Goal: Task Accomplishment & Management: Use online tool/utility

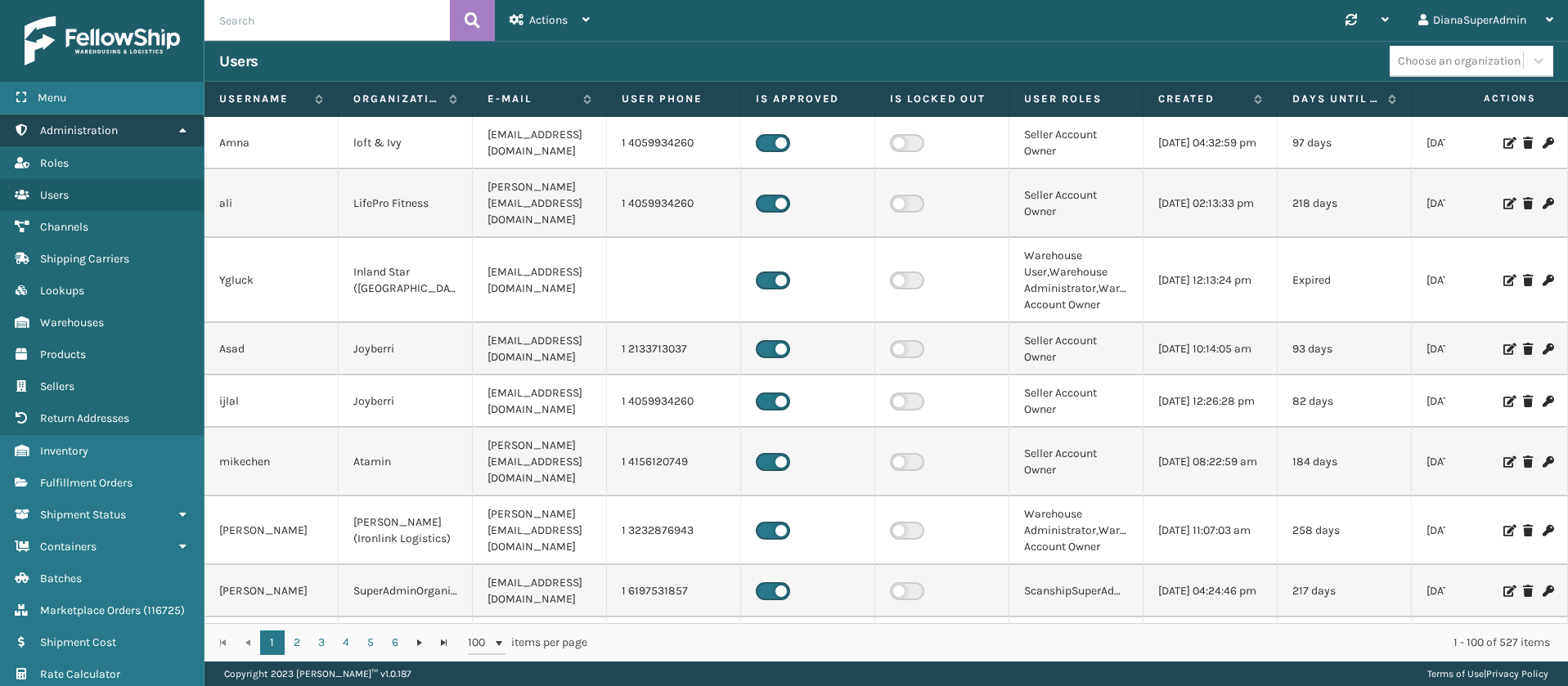
click at [177, 131] on icon at bounding box center [182, 130] width 13 height 11
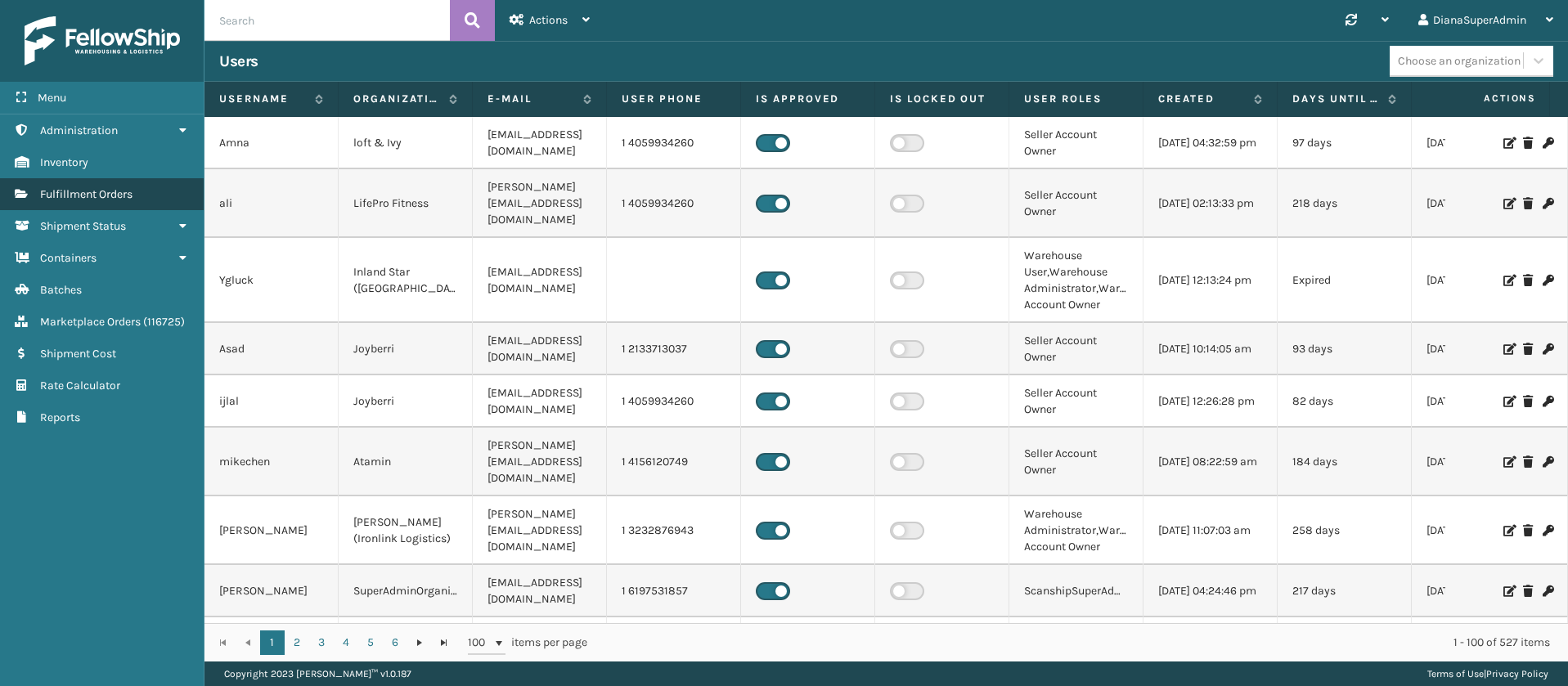
click at [156, 188] on link "Fulfillment Orders" at bounding box center [102, 195] width 203 height 32
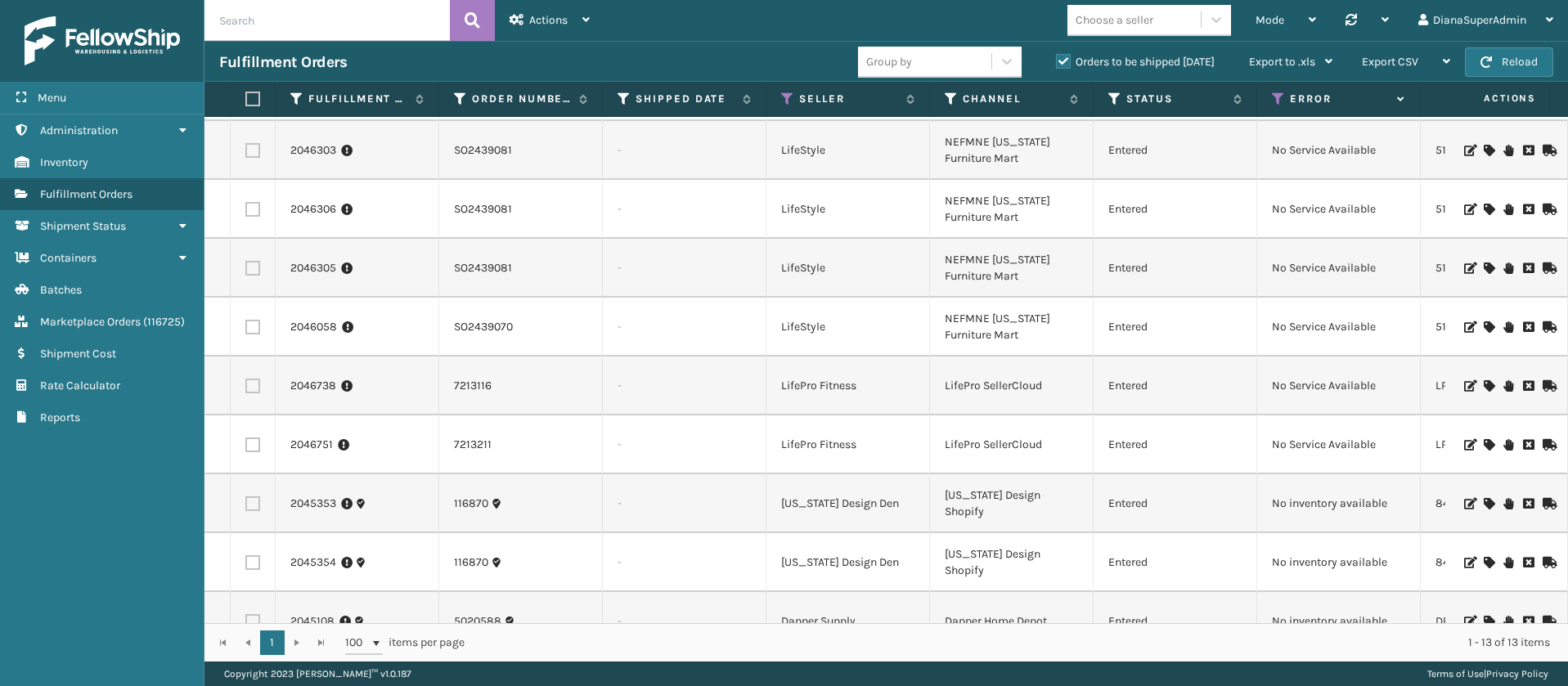
scroll to position [278, 0]
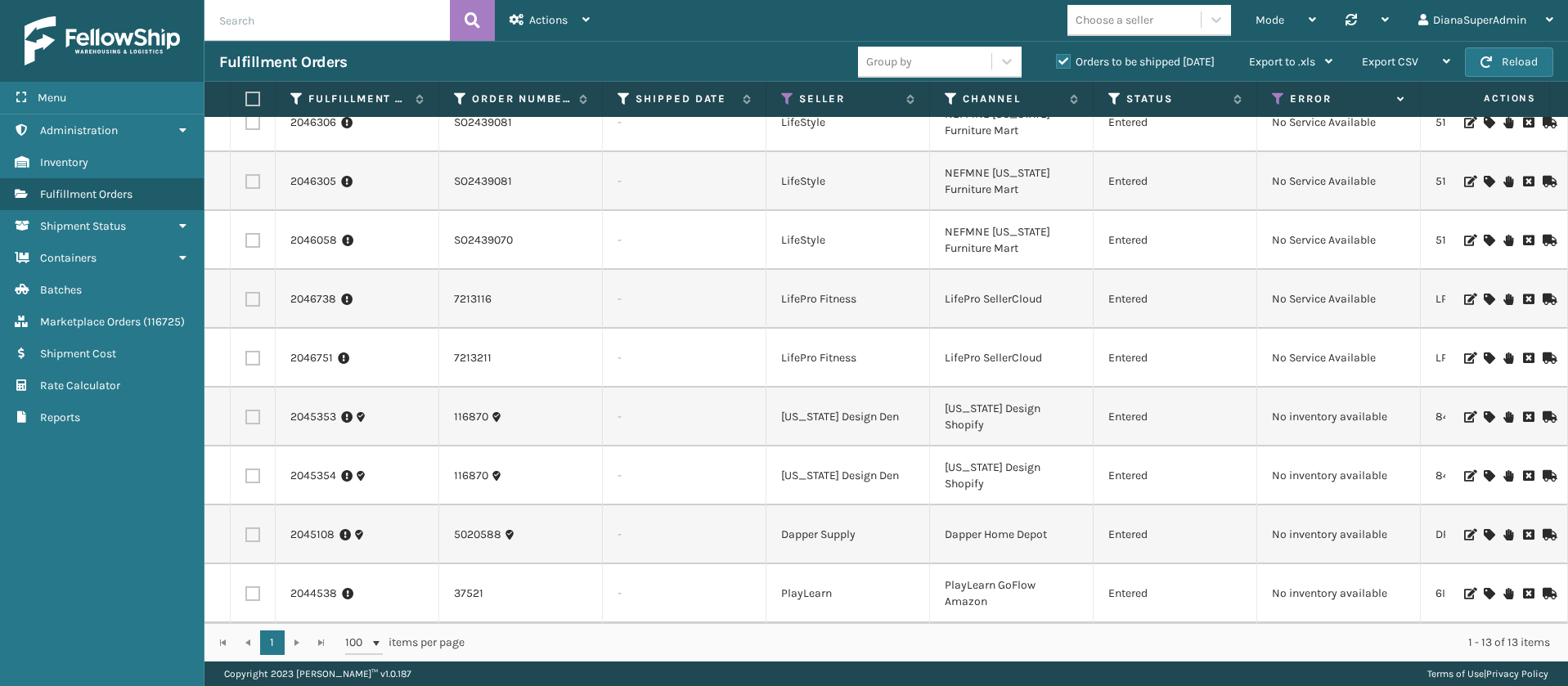
click at [1483, 529] on icon at bounding box center [1488, 535] width 9 height 11
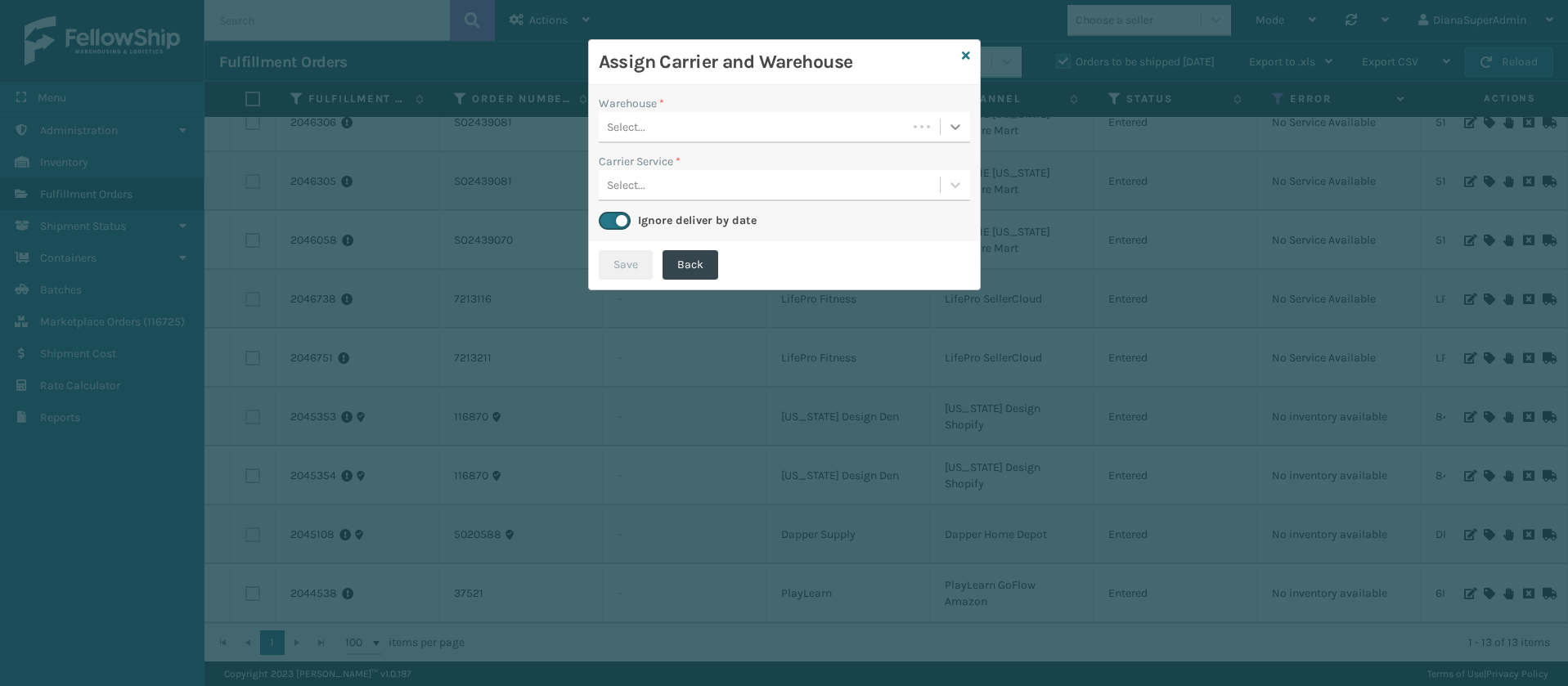
click at [957, 126] on icon at bounding box center [955, 127] width 9 height 6
click at [965, 52] on icon at bounding box center [966, 56] width 9 height 11
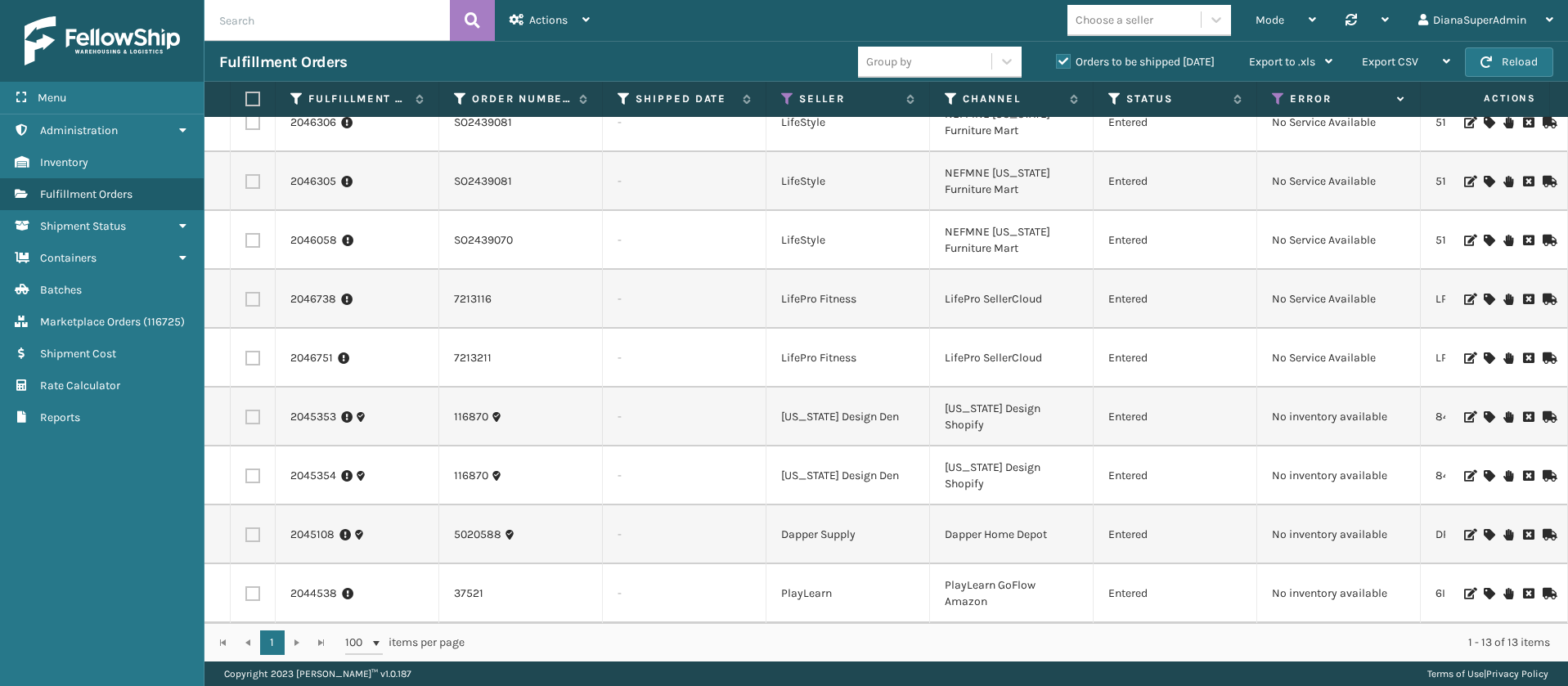
click at [1483, 470] on icon at bounding box center [1488, 476] width 9 height 11
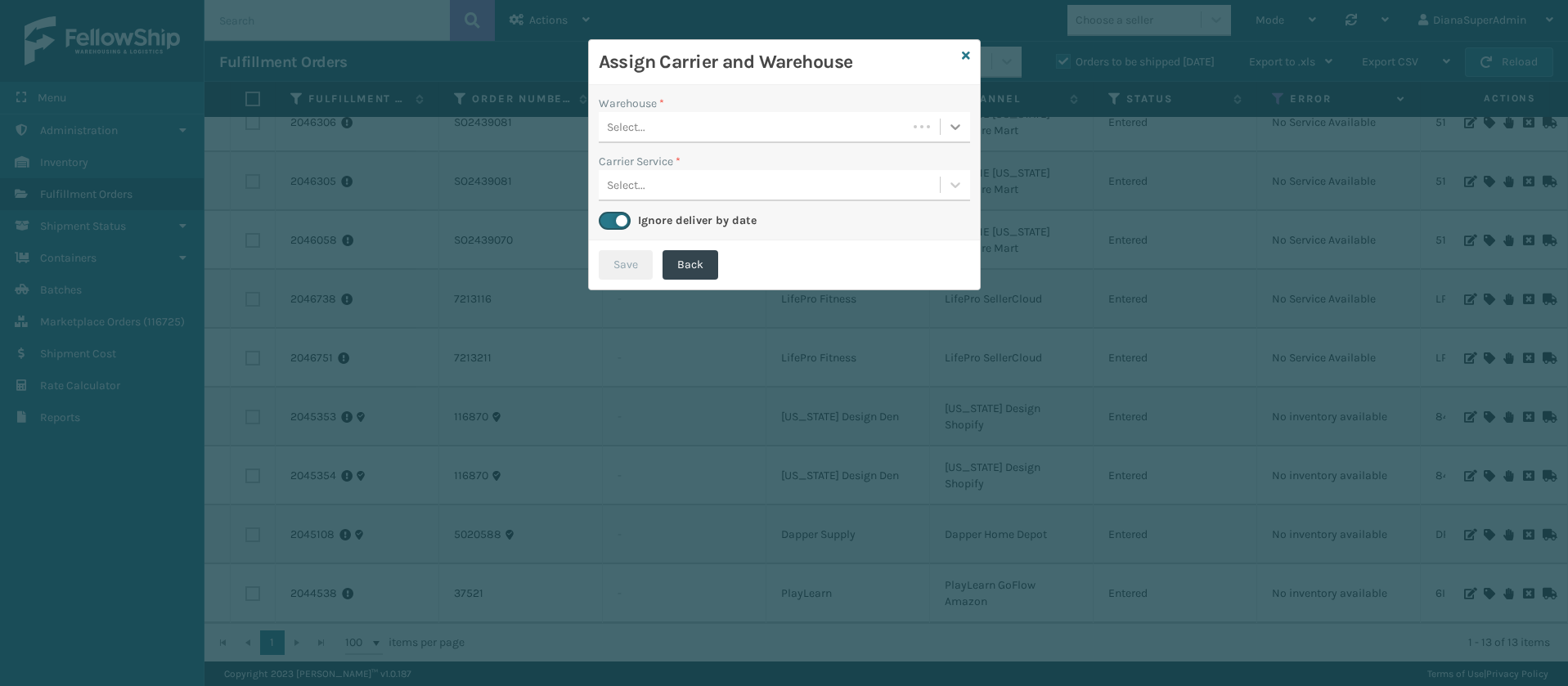
click at [959, 130] on icon at bounding box center [954, 126] width 16 height 16
click at [966, 53] on icon at bounding box center [966, 56] width 9 height 11
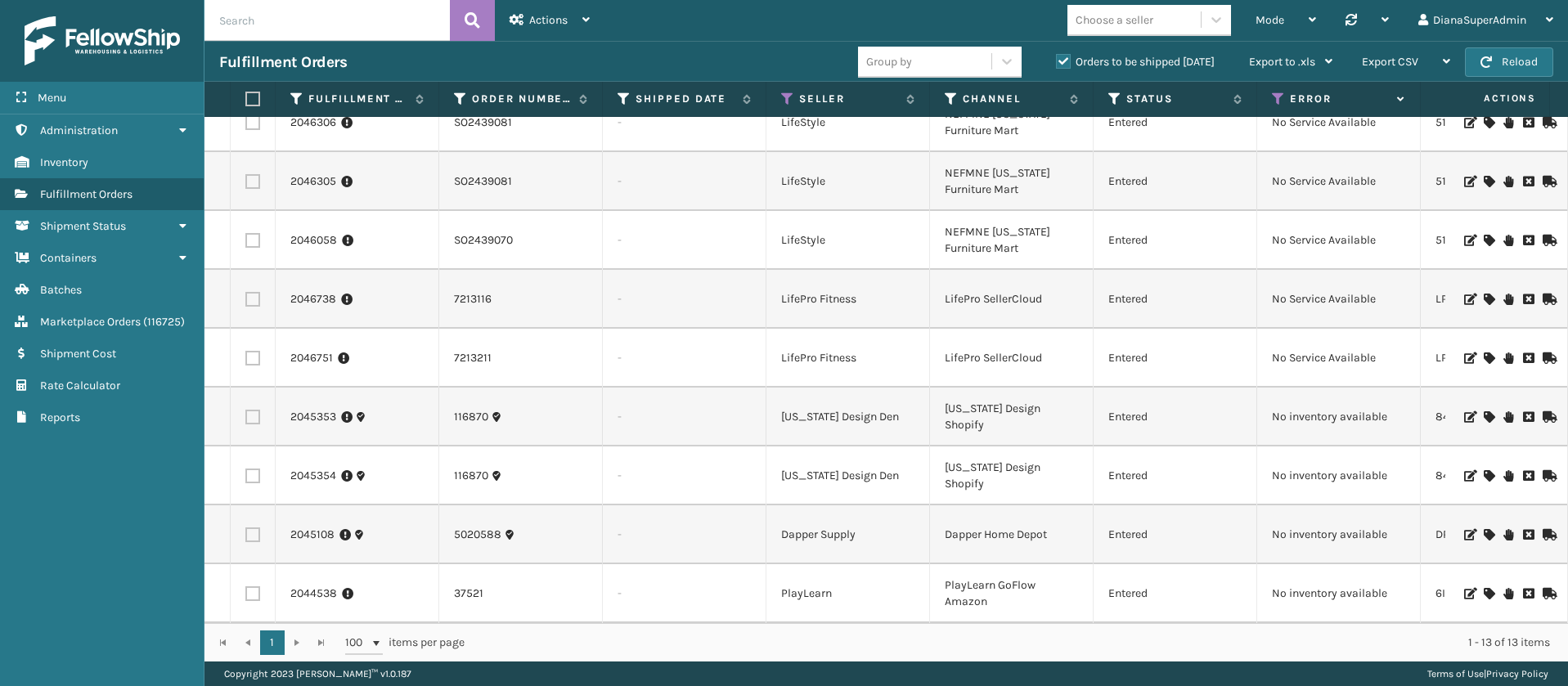
click at [1483, 353] on icon at bounding box center [1488, 358] width 9 height 11
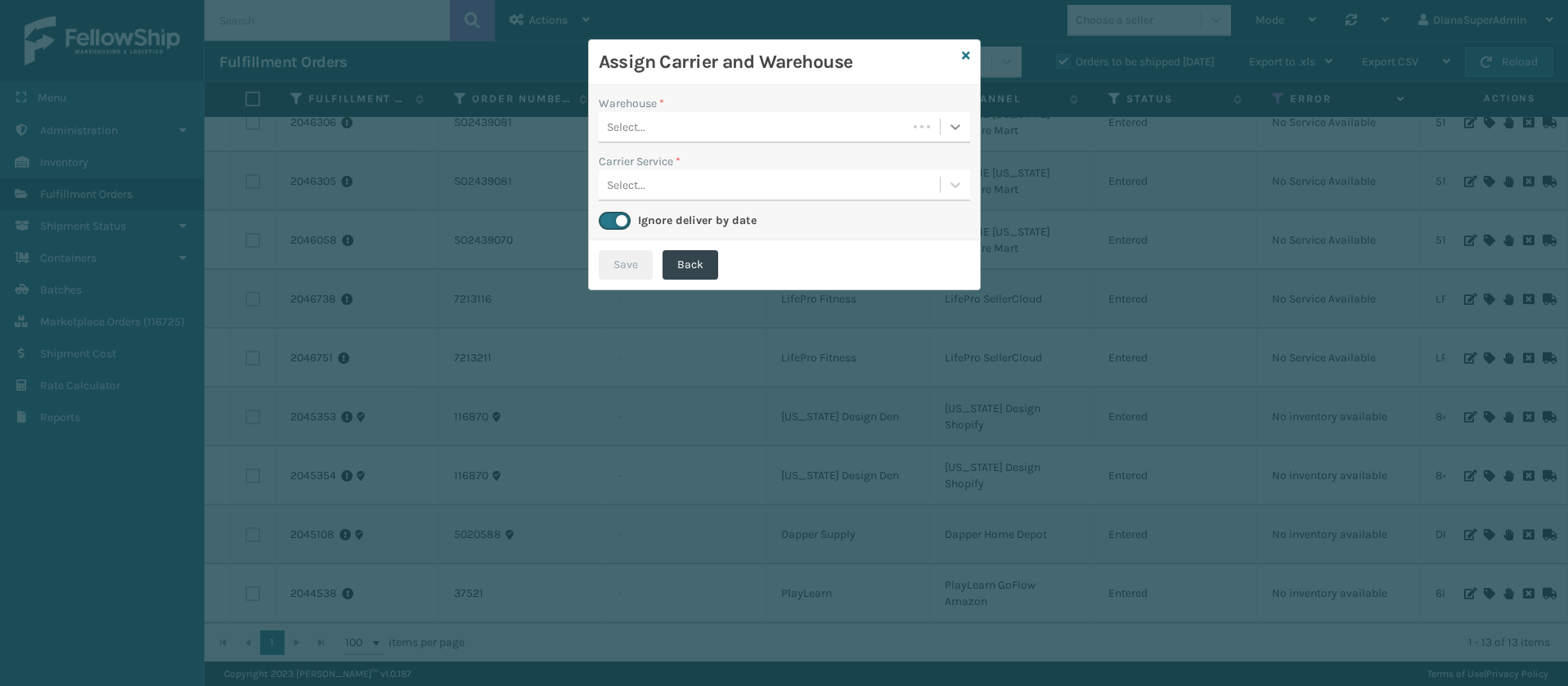
click at [954, 122] on icon at bounding box center [954, 126] width 16 height 16
click at [960, 125] on icon at bounding box center [954, 126] width 16 height 16
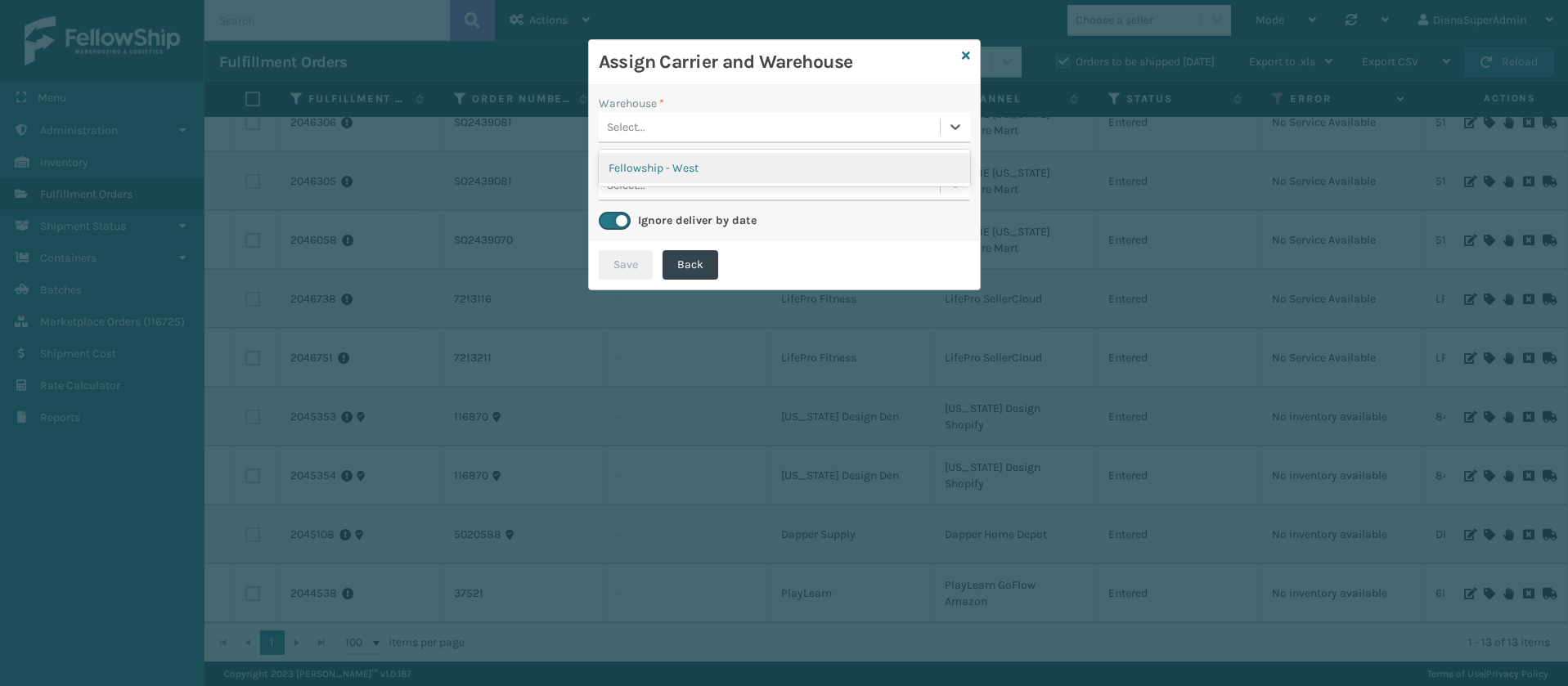
click at [952, 168] on div "Fellowship - West" at bounding box center [784, 168] width 371 height 30
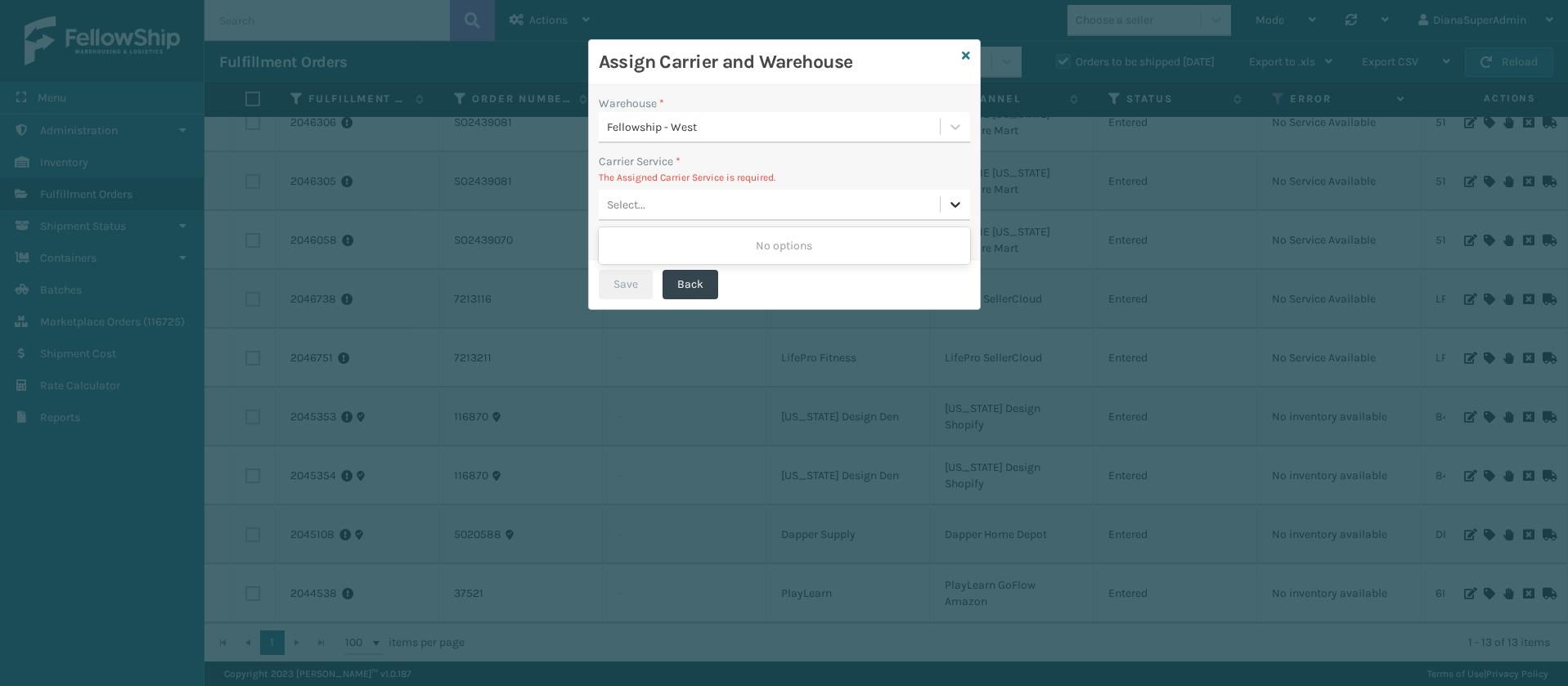
click at [956, 200] on icon at bounding box center [954, 204] width 16 height 16
click at [967, 57] on icon at bounding box center [966, 56] width 9 height 11
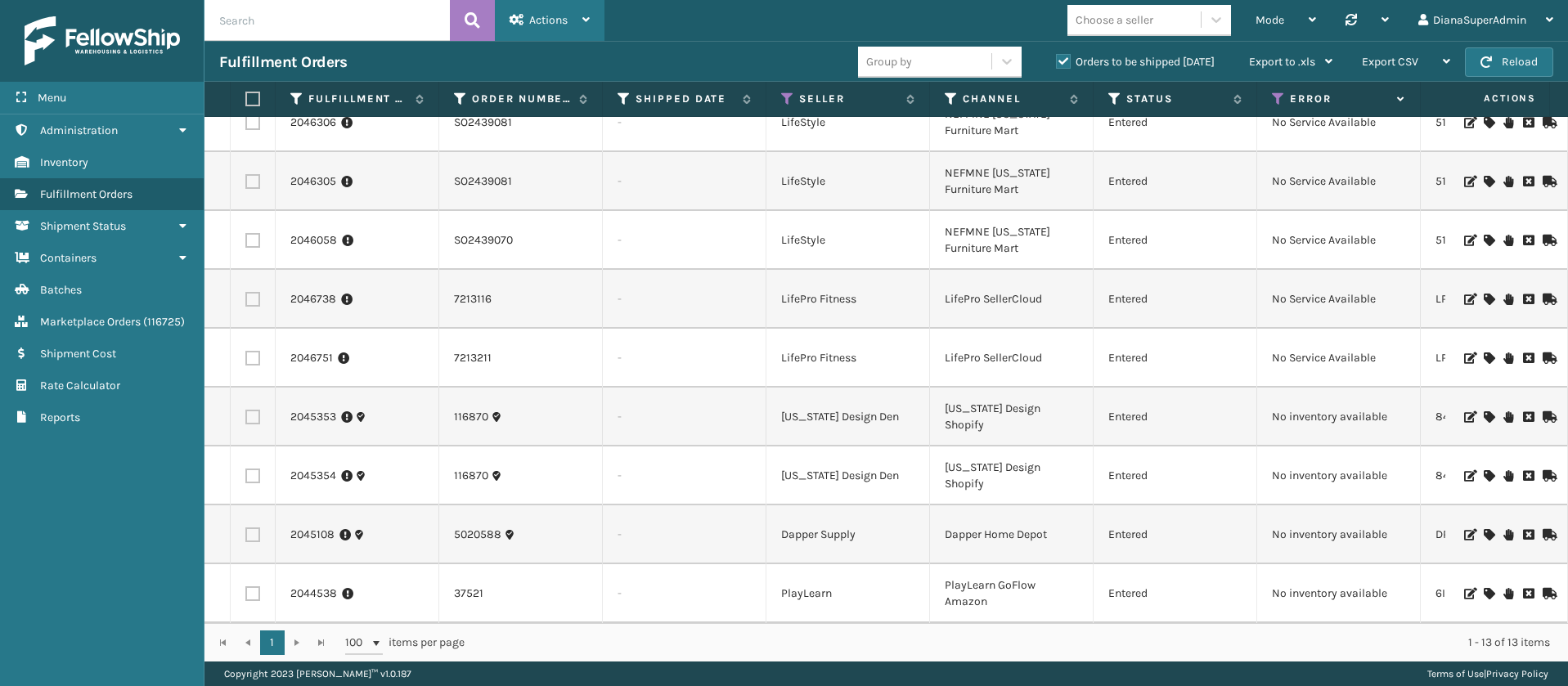
click at [574, 11] on div "Actions" at bounding box center [549, 20] width 80 height 41
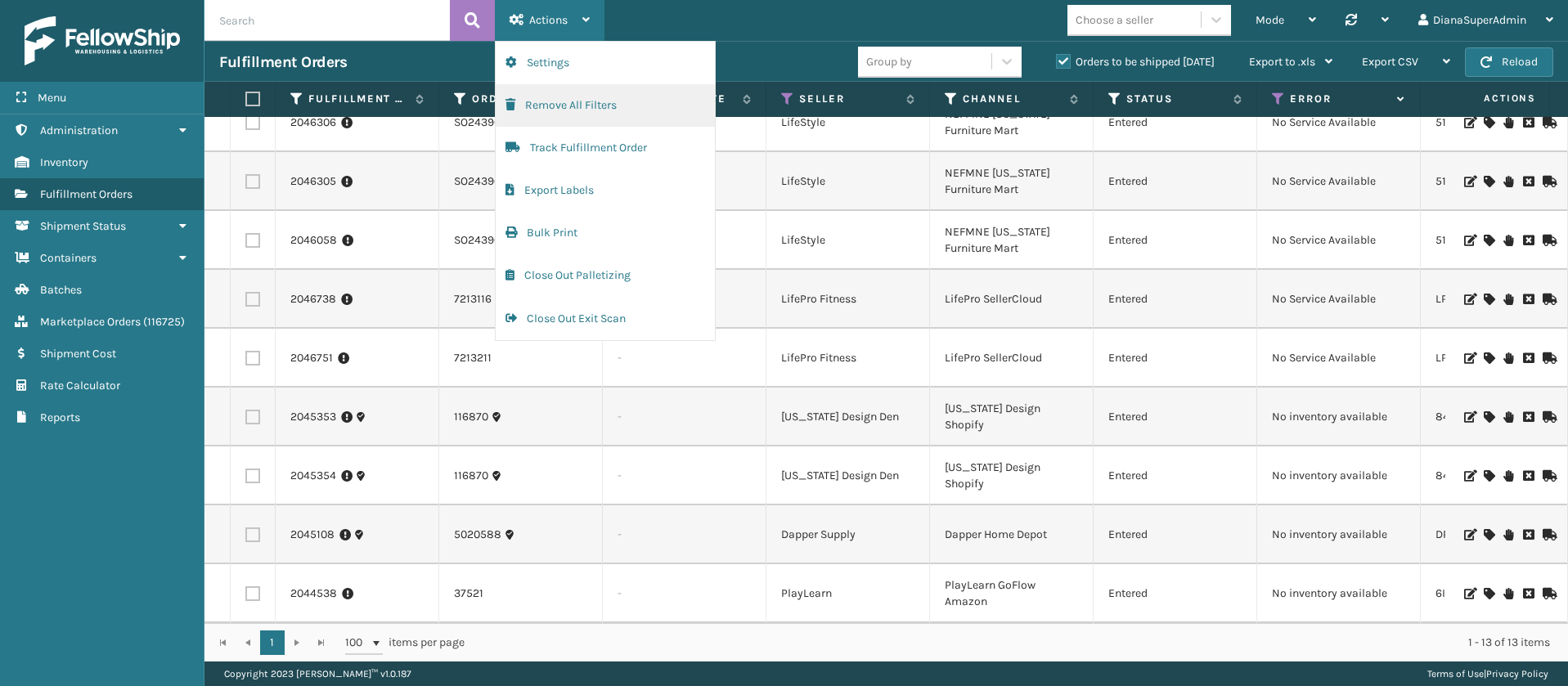
click at [647, 112] on button "Remove All Filters" at bounding box center [605, 105] width 219 height 43
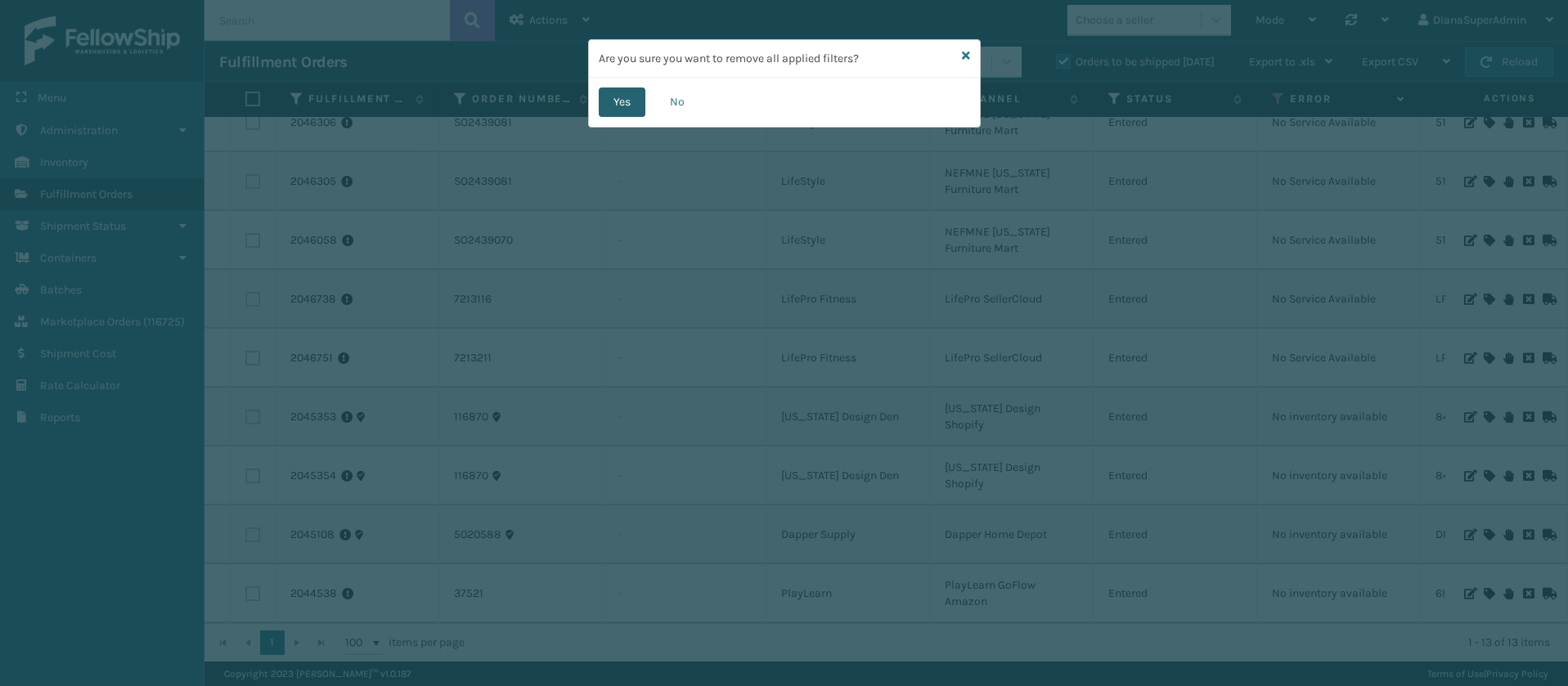
click at [623, 104] on button "Yes" at bounding box center [621, 102] width 47 height 29
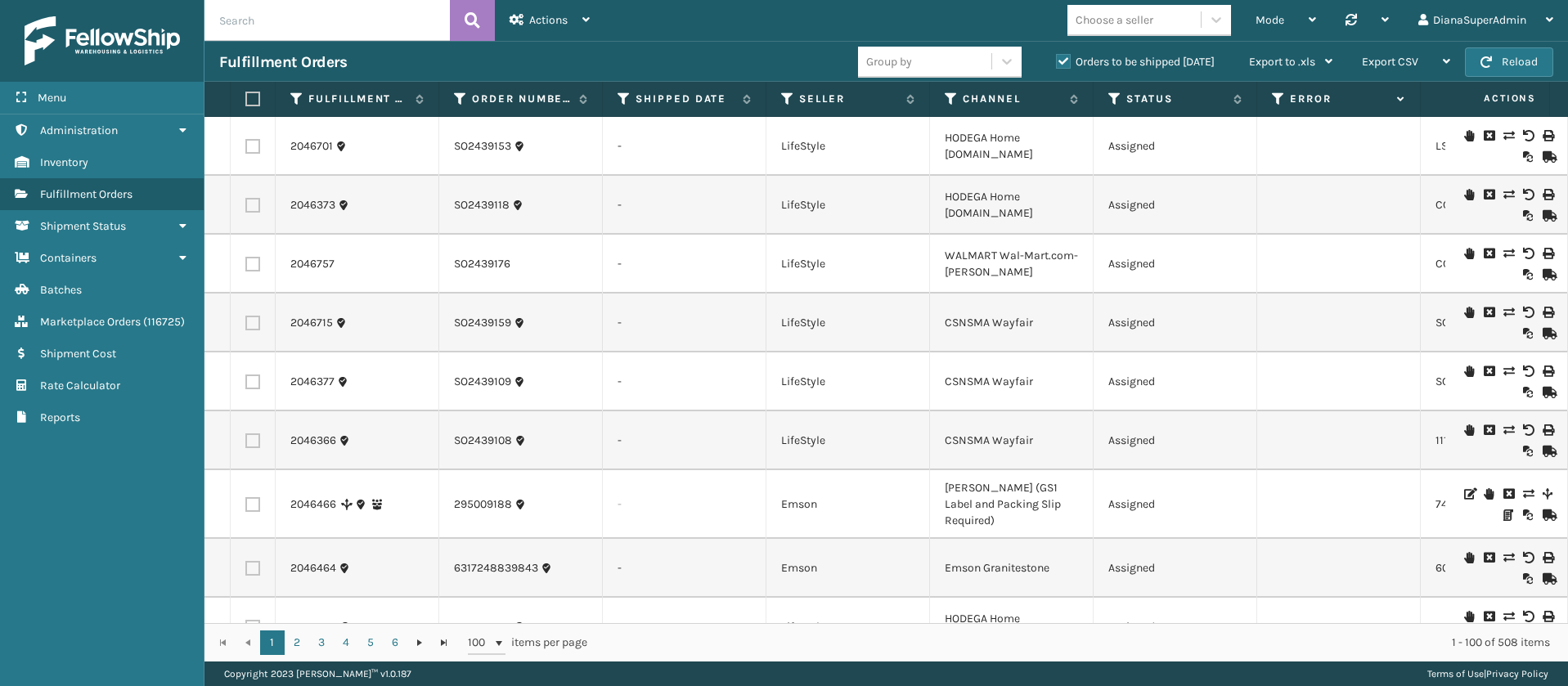
click at [355, 33] on input "text" at bounding box center [327, 20] width 245 height 41
paste input "2439070"
type input "2439070"
click at [468, 30] on icon at bounding box center [472, 21] width 15 height 25
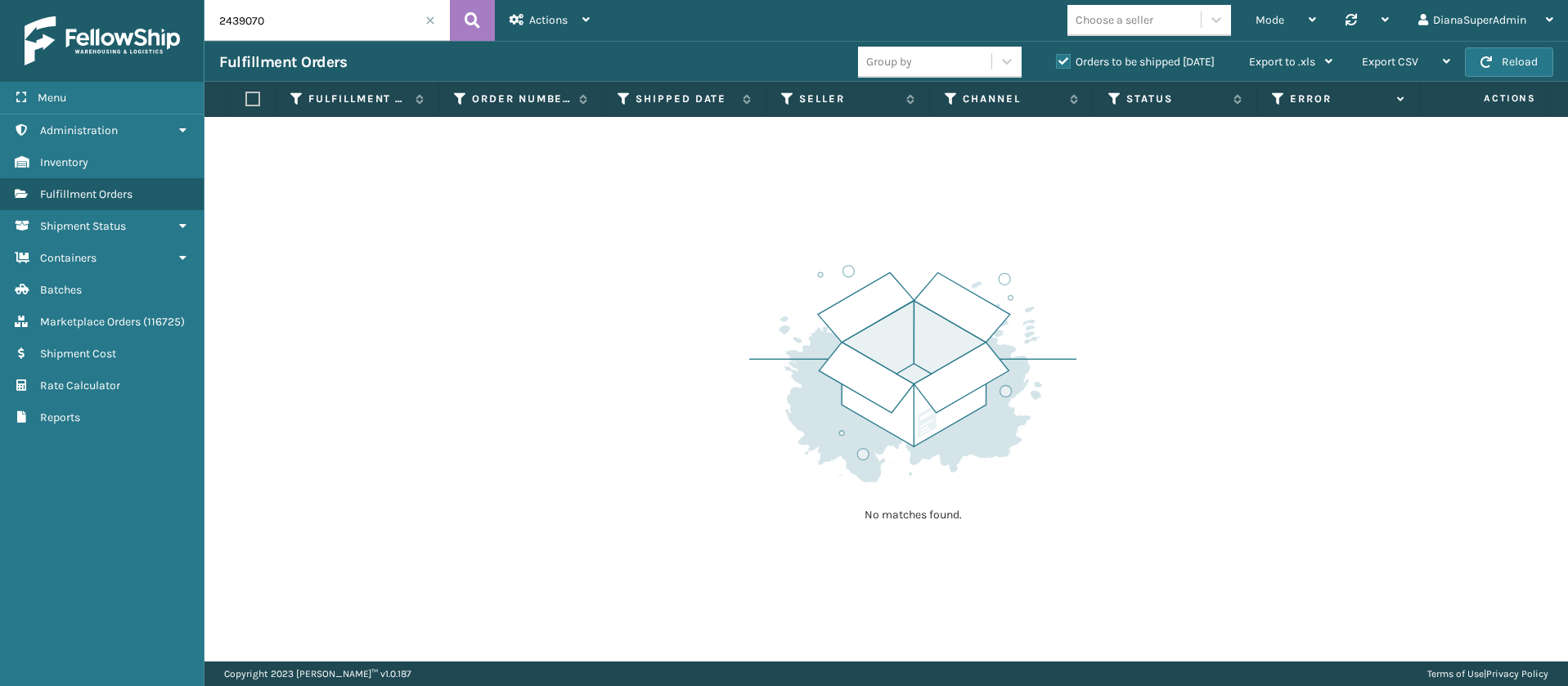
click at [1063, 59] on label "Orders to be shipped [DATE]" at bounding box center [1135, 62] width 159 height 14
click at [1057, 59] on input "Orders to be shipped [DATE]" at bounding box center [1056, 57] width 1 height 10
click at [472, 20] on icon at bounding box center [472, 21] width 15 height 25
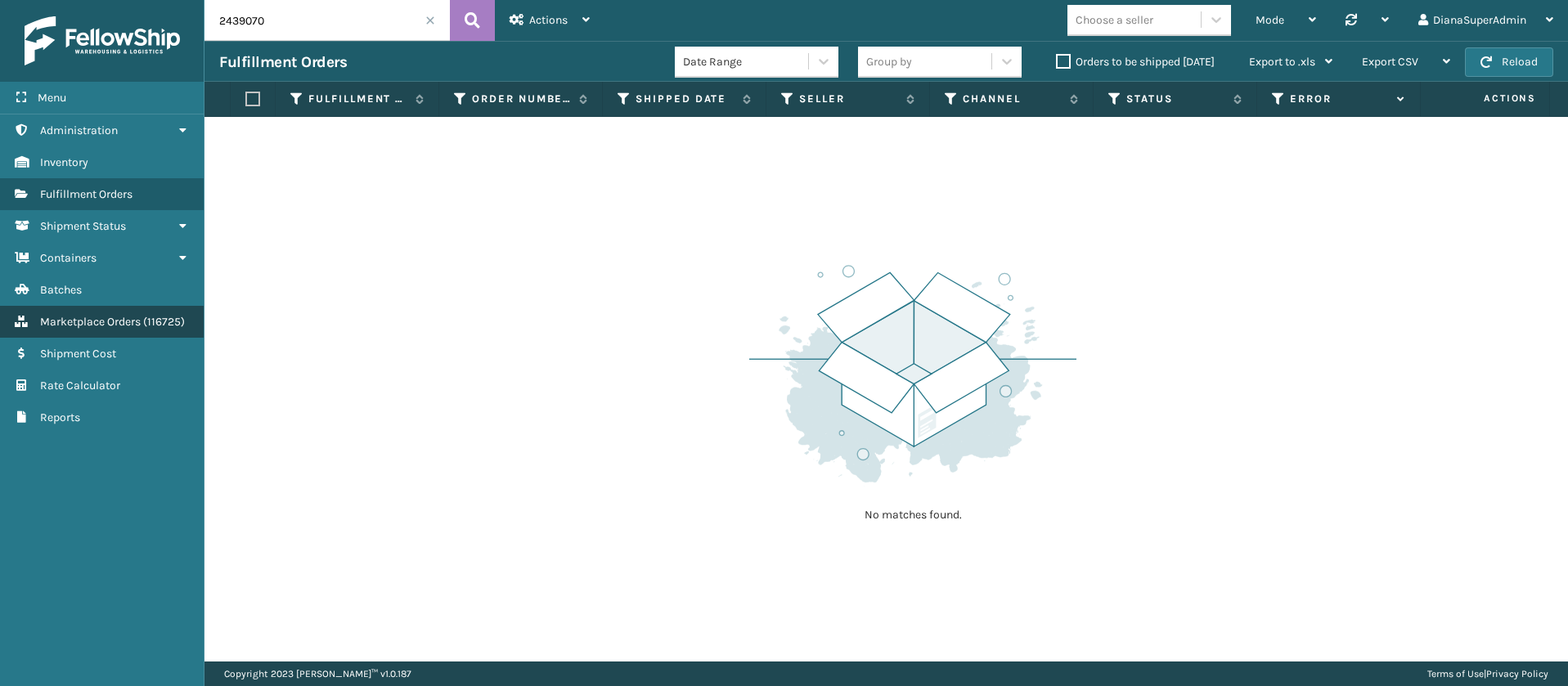
click at [88, 315] on span "Marketplace Orders" at bounding box center [90, 322] width 101 height 14
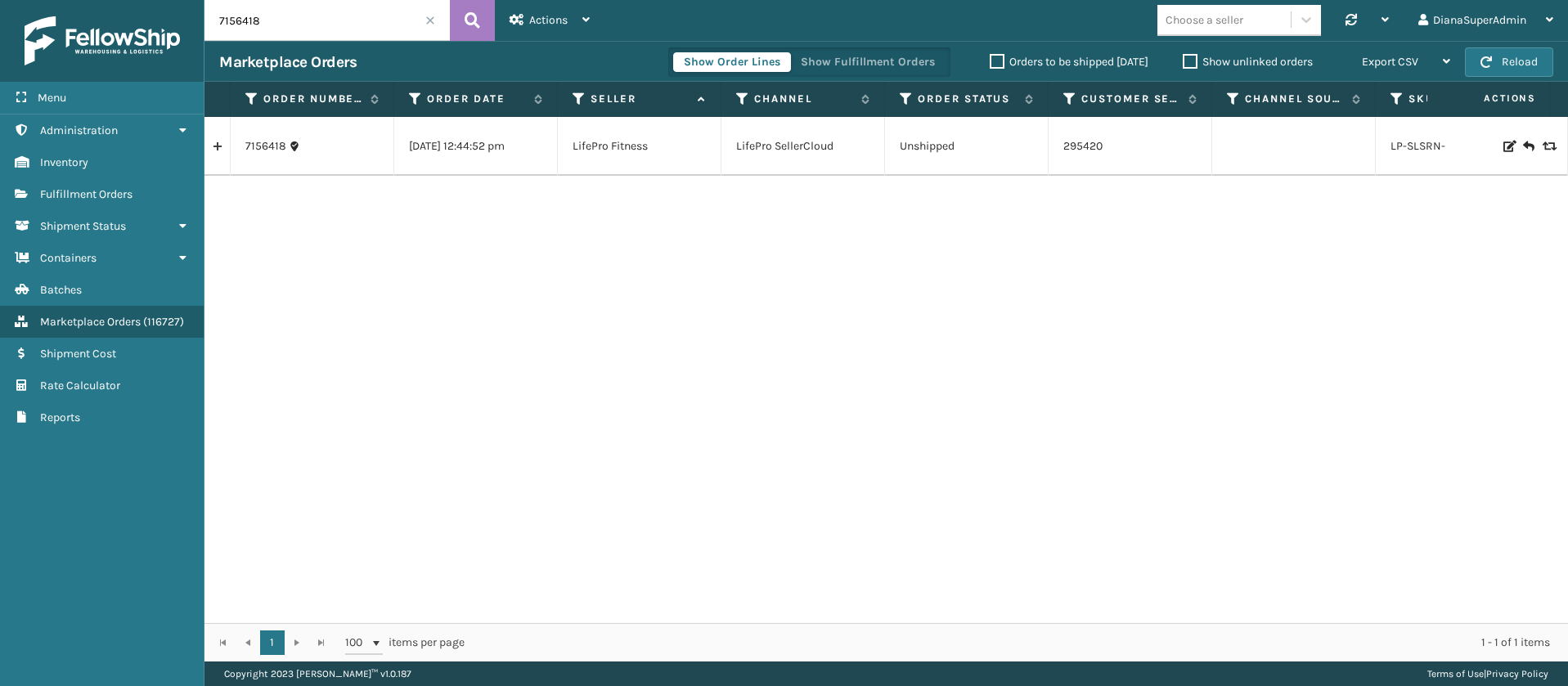
click at [303, 10] on input "7156418" at bounding box center [327, 20] width 245 height 41
paste input "2439070"
type input "2439070"
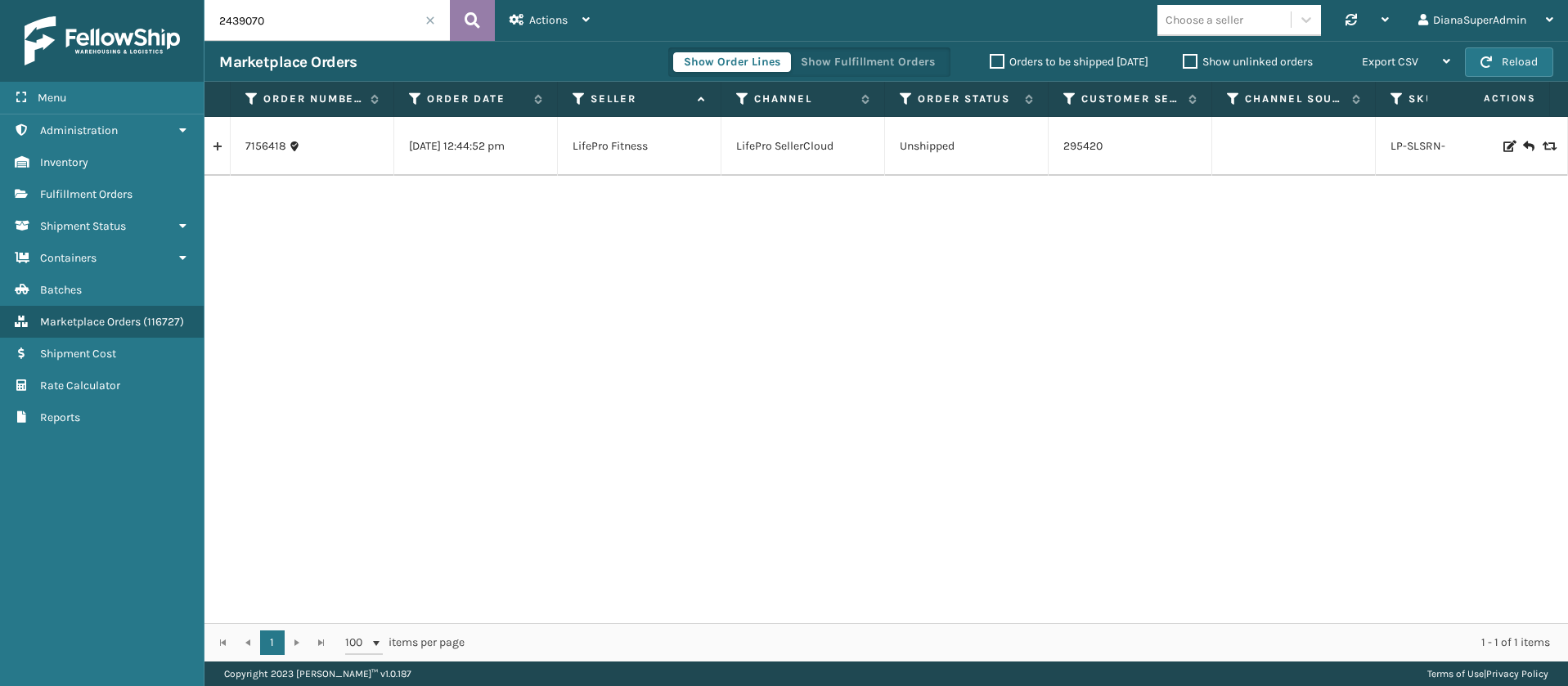
click at [471, 28] on icon at bounding box center [472, 21] width 15 height 25
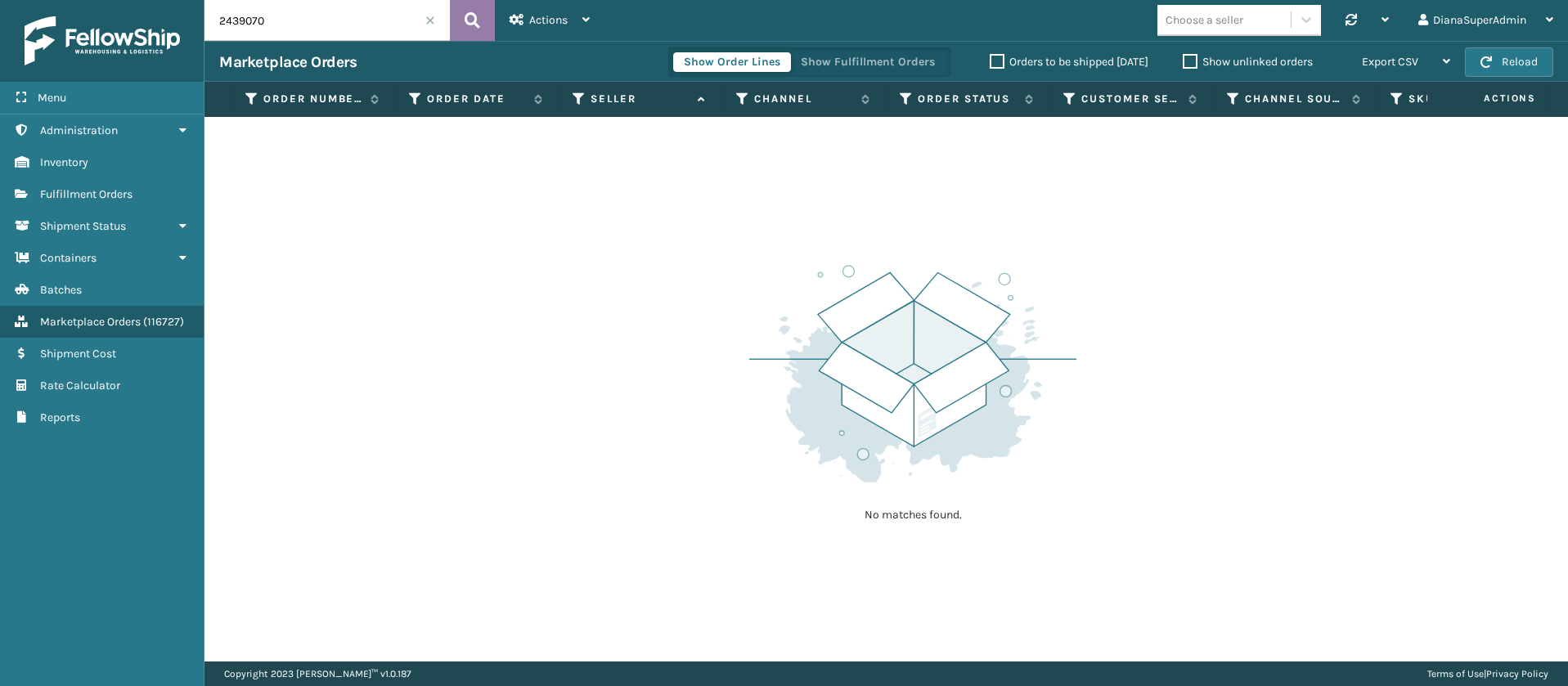
click at [471, 28] on icon at bounding box center [472, 21] width 15 height 25
click at [434, 25] on span at bounding box center [430, 20] width 9 height 10
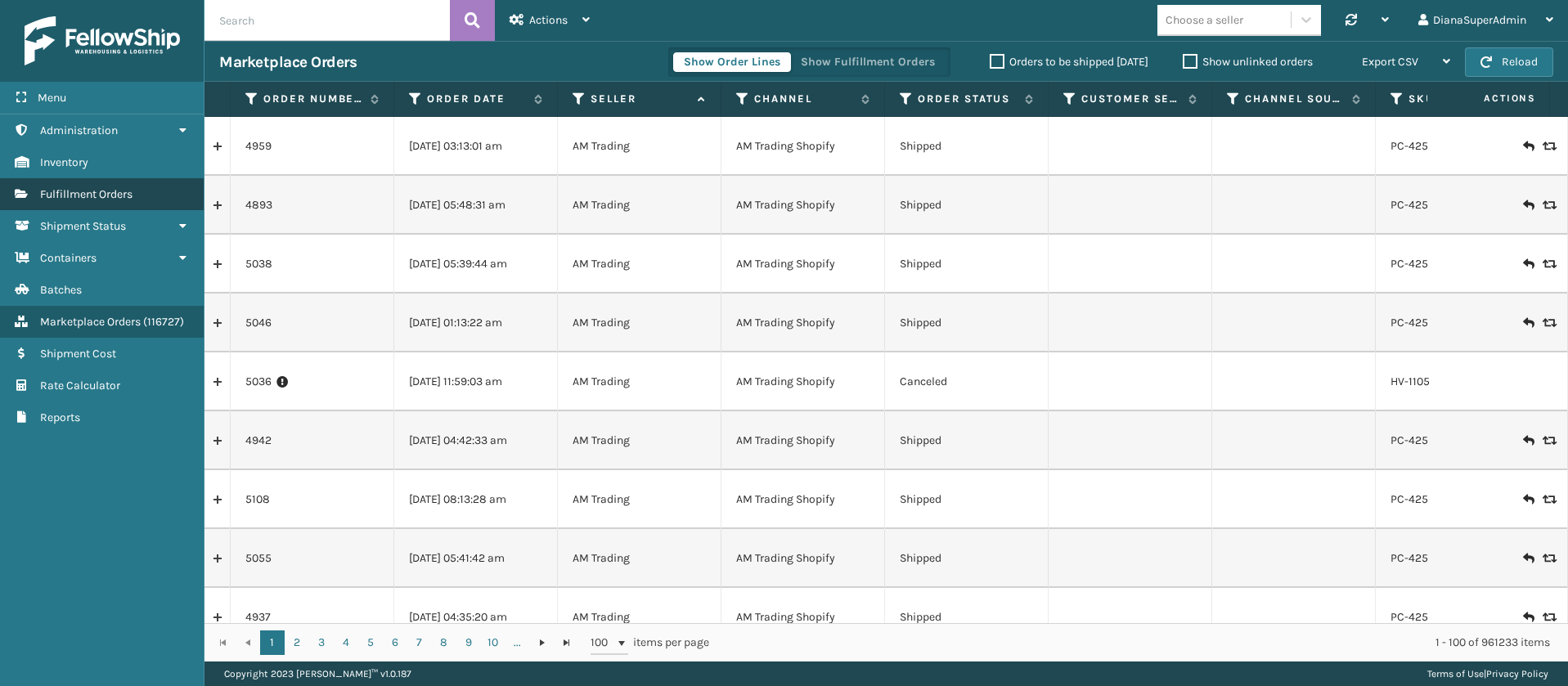
click at [133, 185] on link "Fulfillment Orders" at bounding box center [102, 195] width 203 height 32
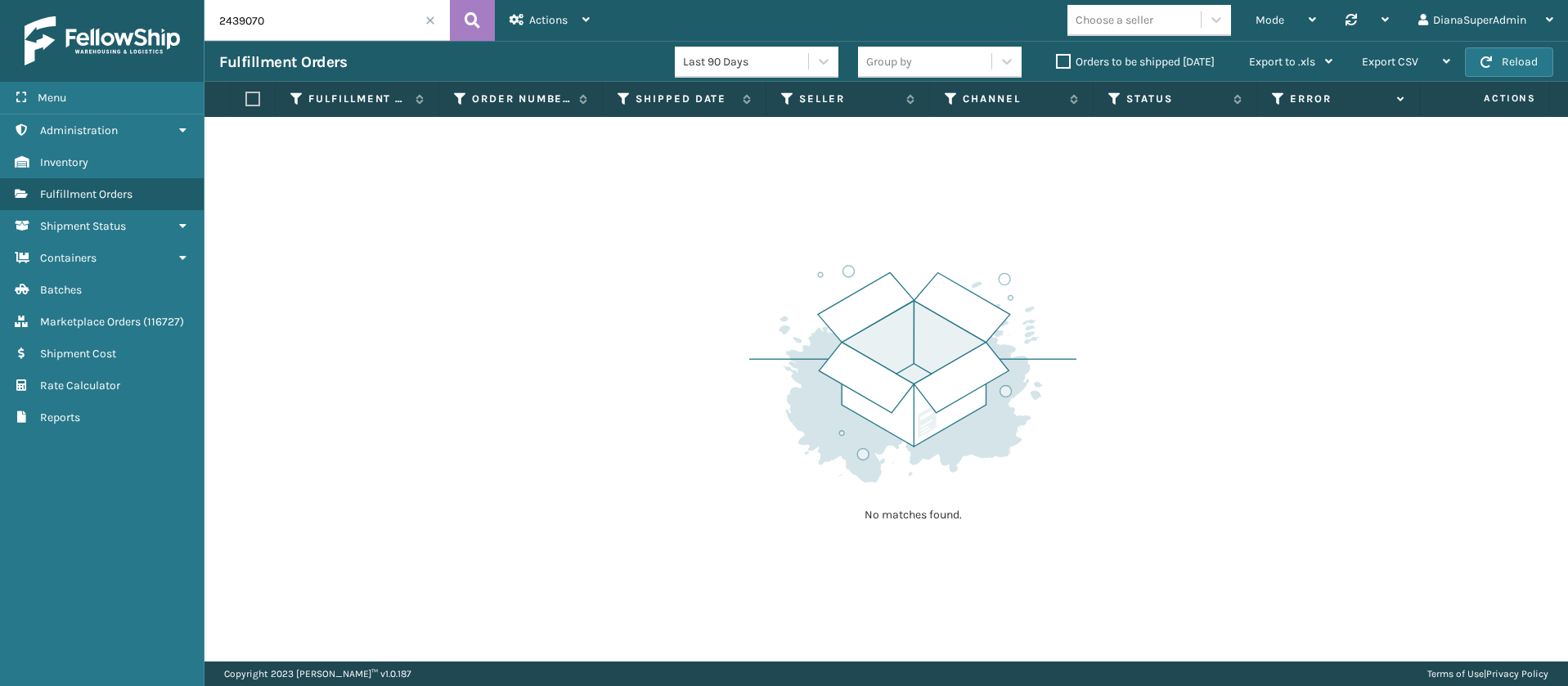
click at [433, 18] on span at bounding box center [430, 20] width 9 height 10
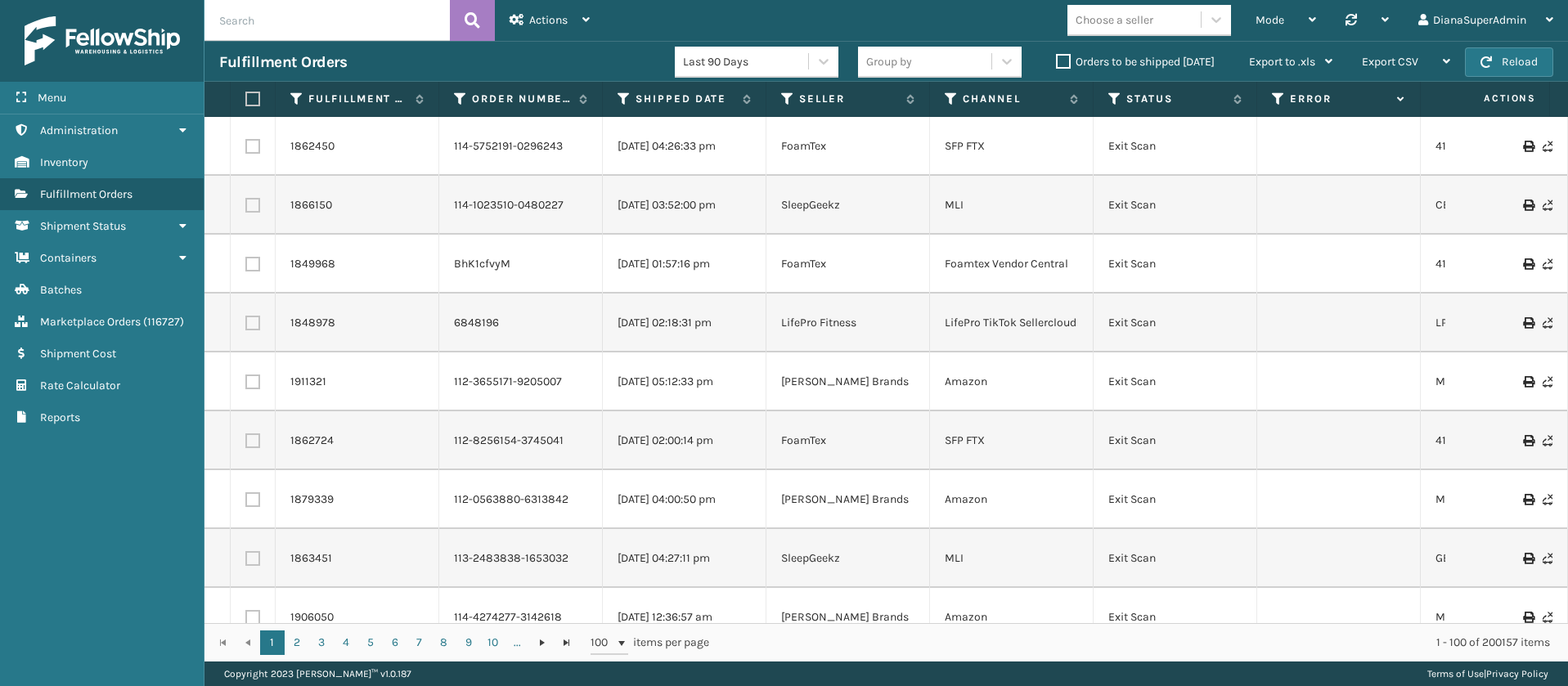
click at [350, 19] on input "text" at bounding box center [327, 20] width 245 height 41
paste input "SO2439070"
type input "SO2439070"
click at [476, 15] on icon at bounding box center [472, 21] width 15 height 25
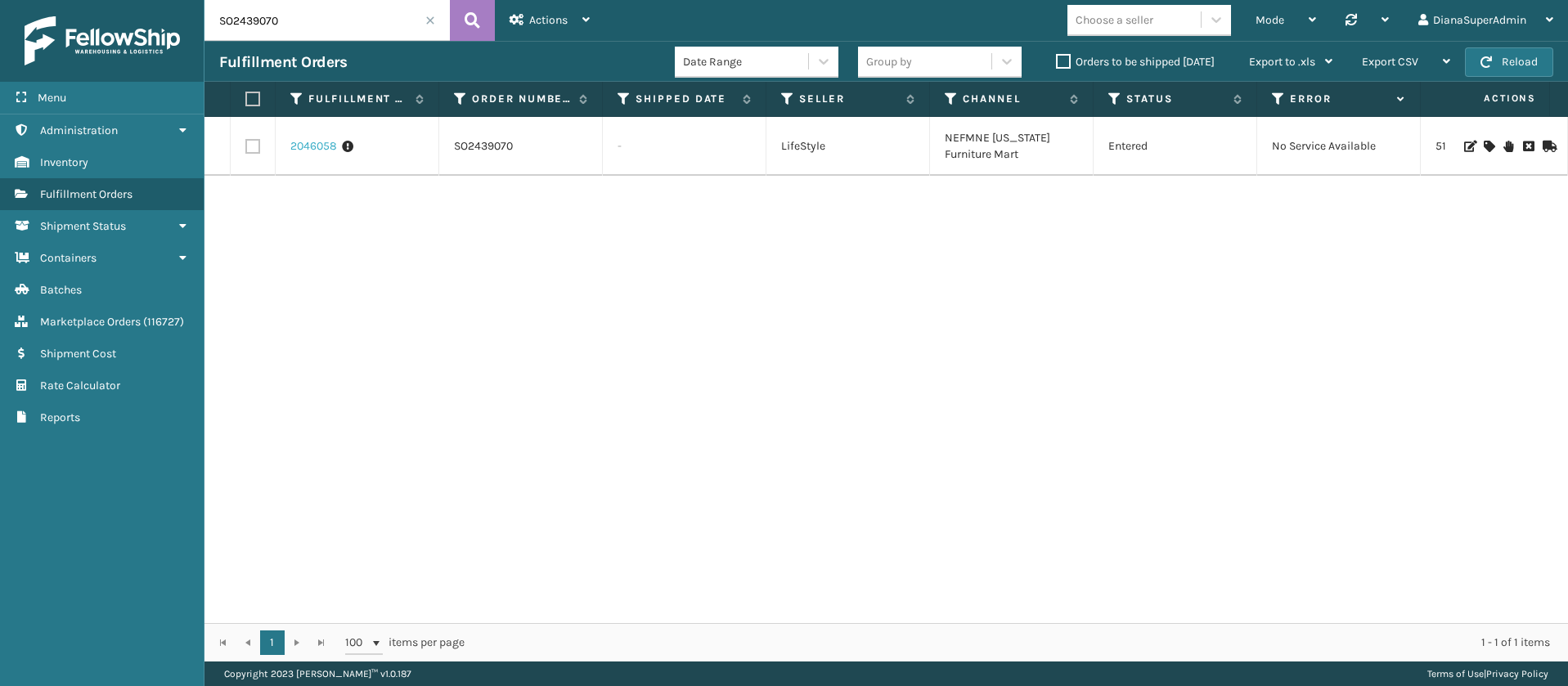
click at [317, 145] on link "2046058" at bounding box center [313, 146] width 47 height 16
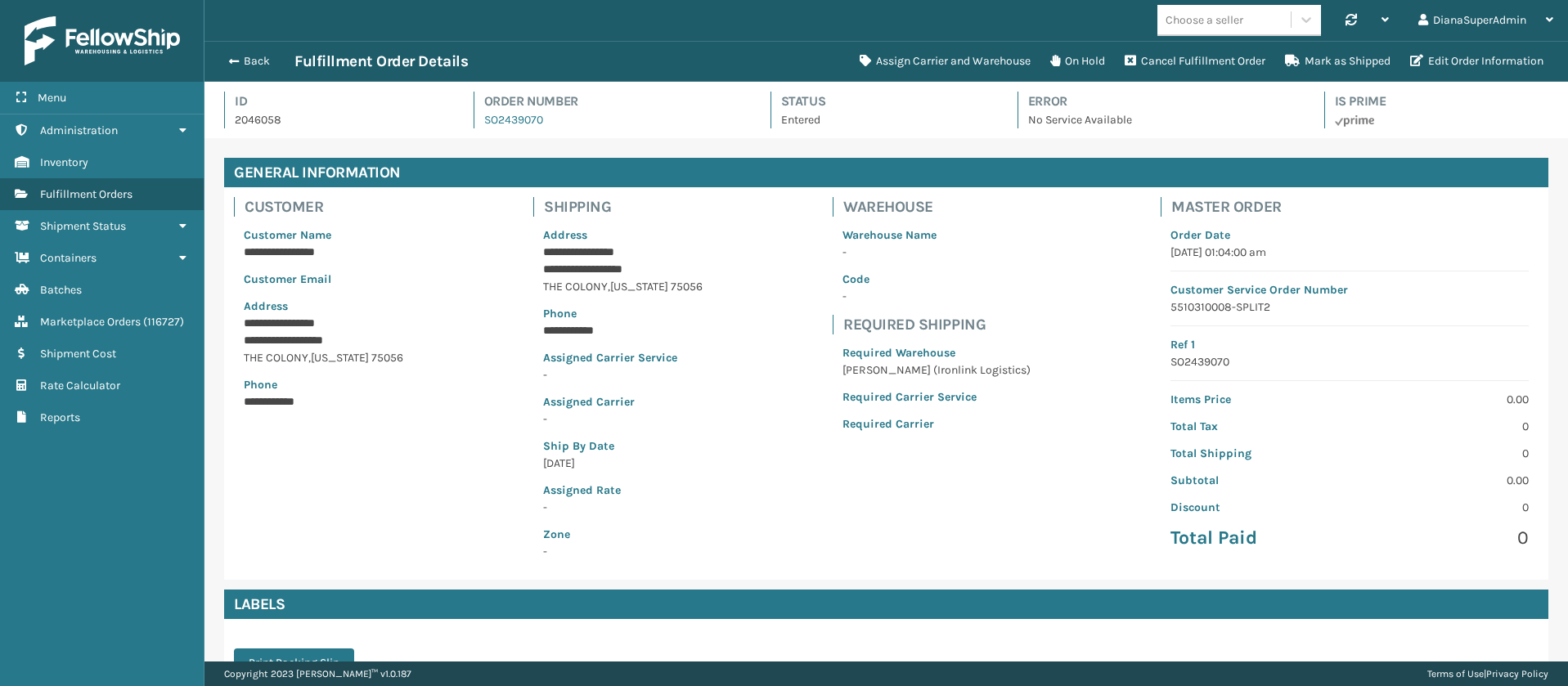
scroll to position [39, 1363]
click at [1172, 64] on button "Cancel Fulfillment Order" at bounding box center [1195, 61] width 161 height 32
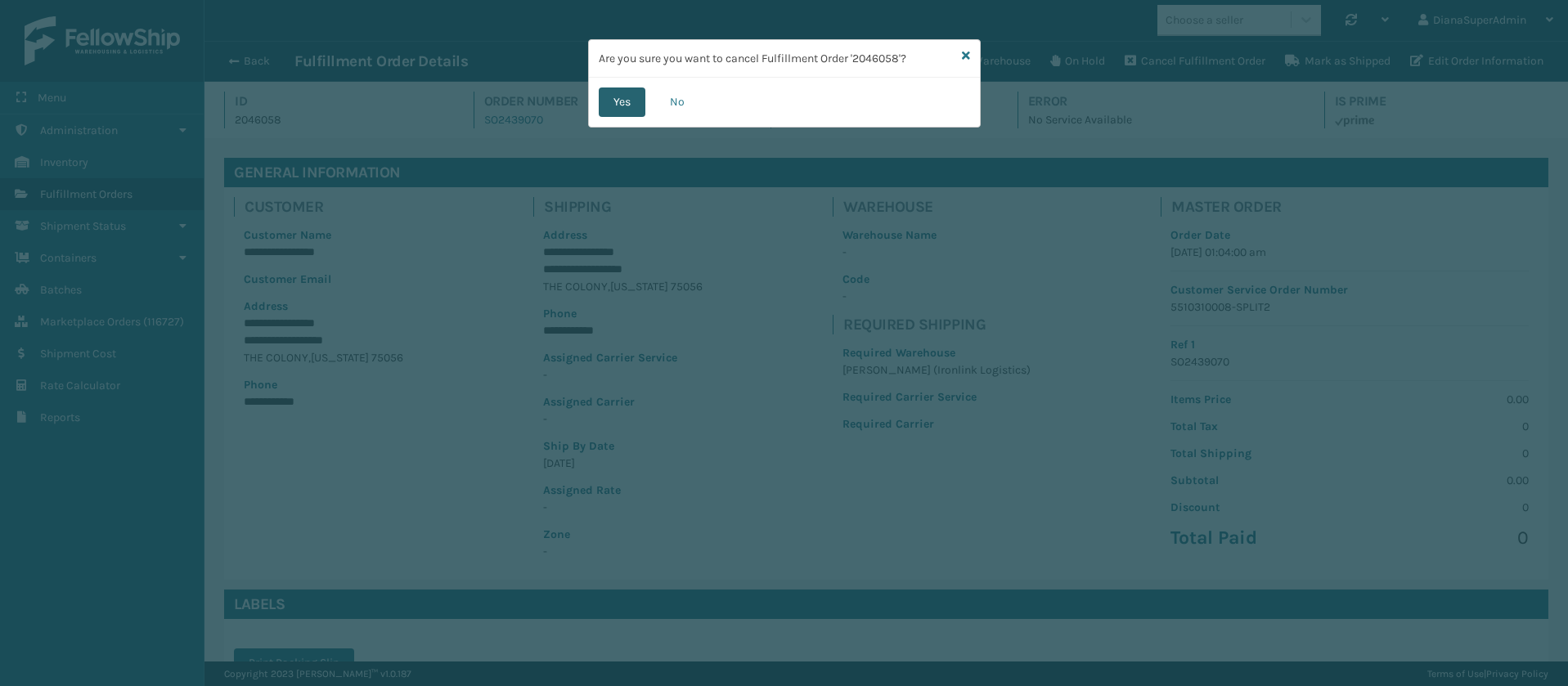
click at [614, 106] on button "Yes" at bounding box center [621, 102] width 47 height 29
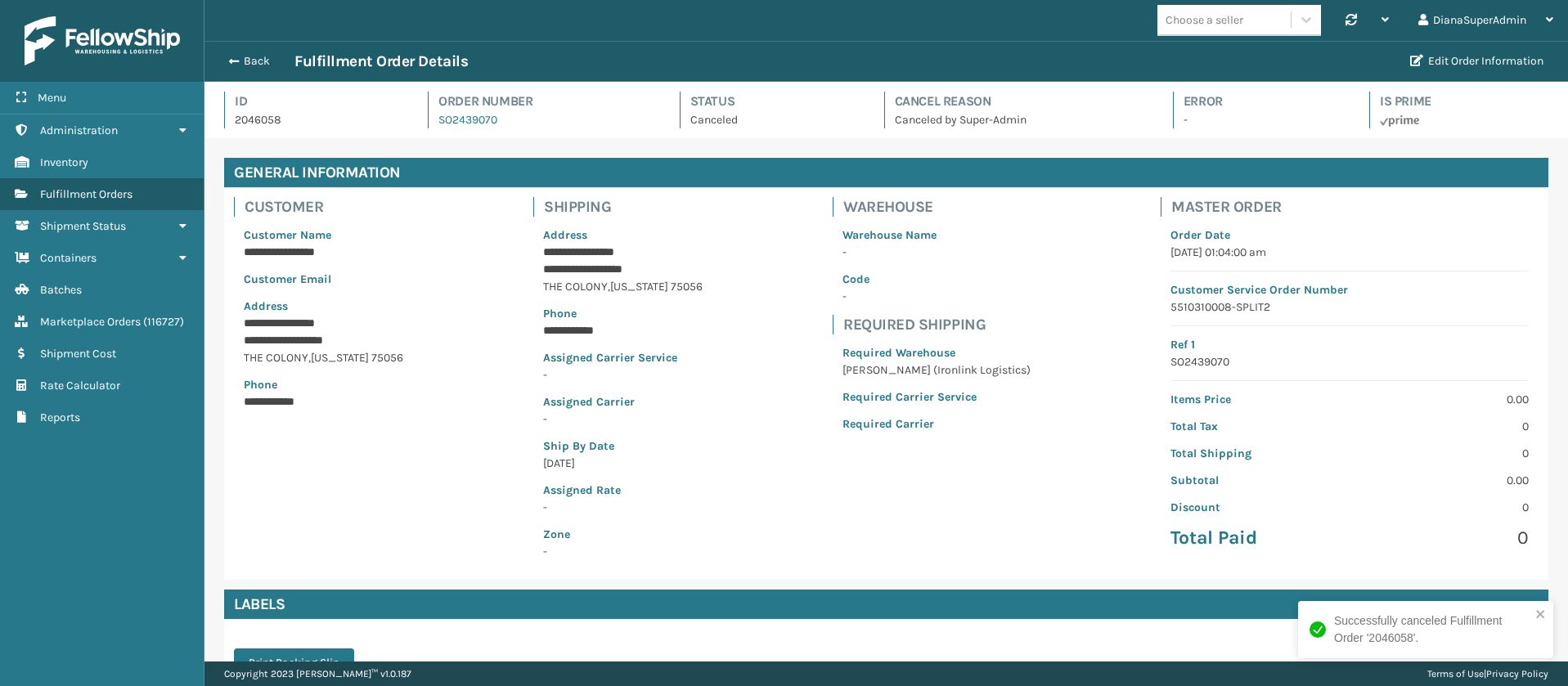
click at [582, 162] on h4 "General Information" at bounding box center [886, 172] width 1324 height 29
click at [236, 54] on button "Back" at bounding box center [256, 62] width 75 height 15
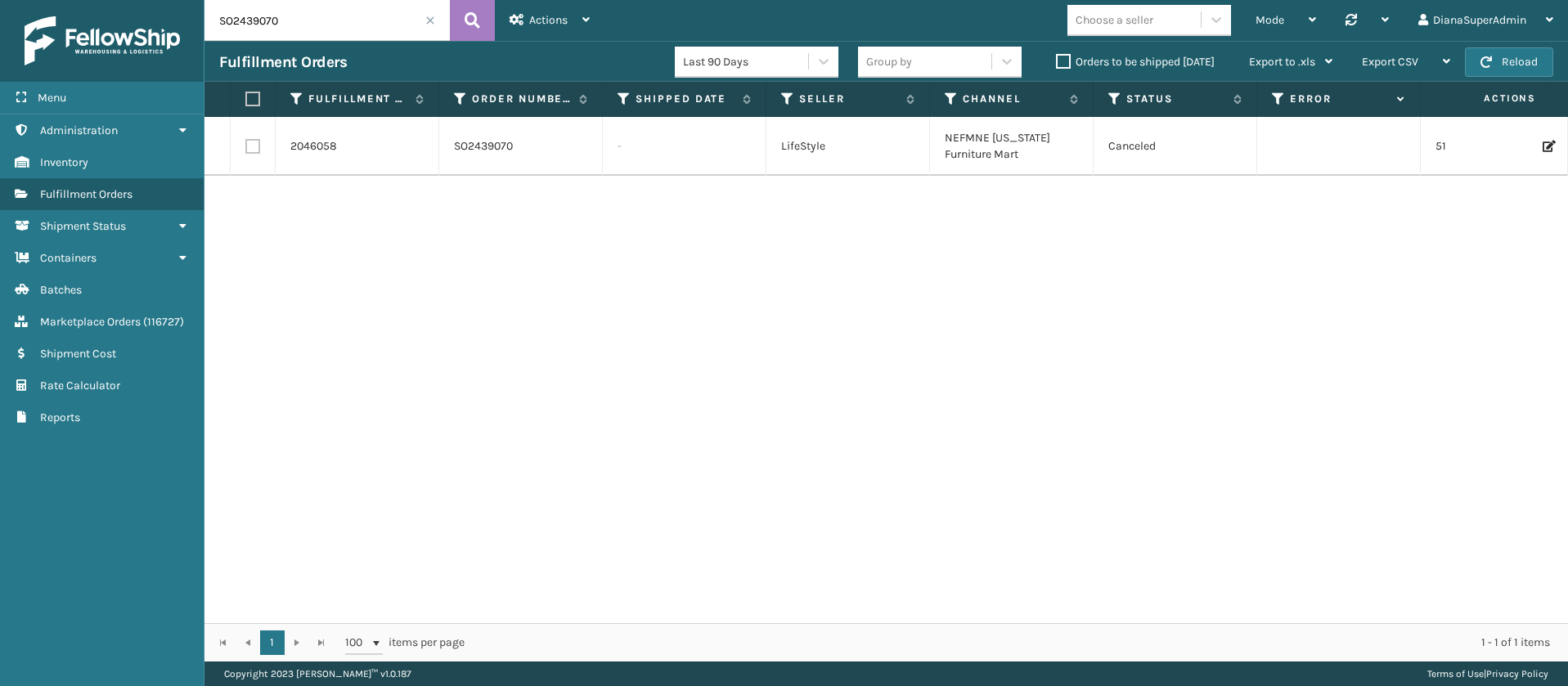
click at [430, 18] on span at bounding box center [430, 20] width 9 height 10
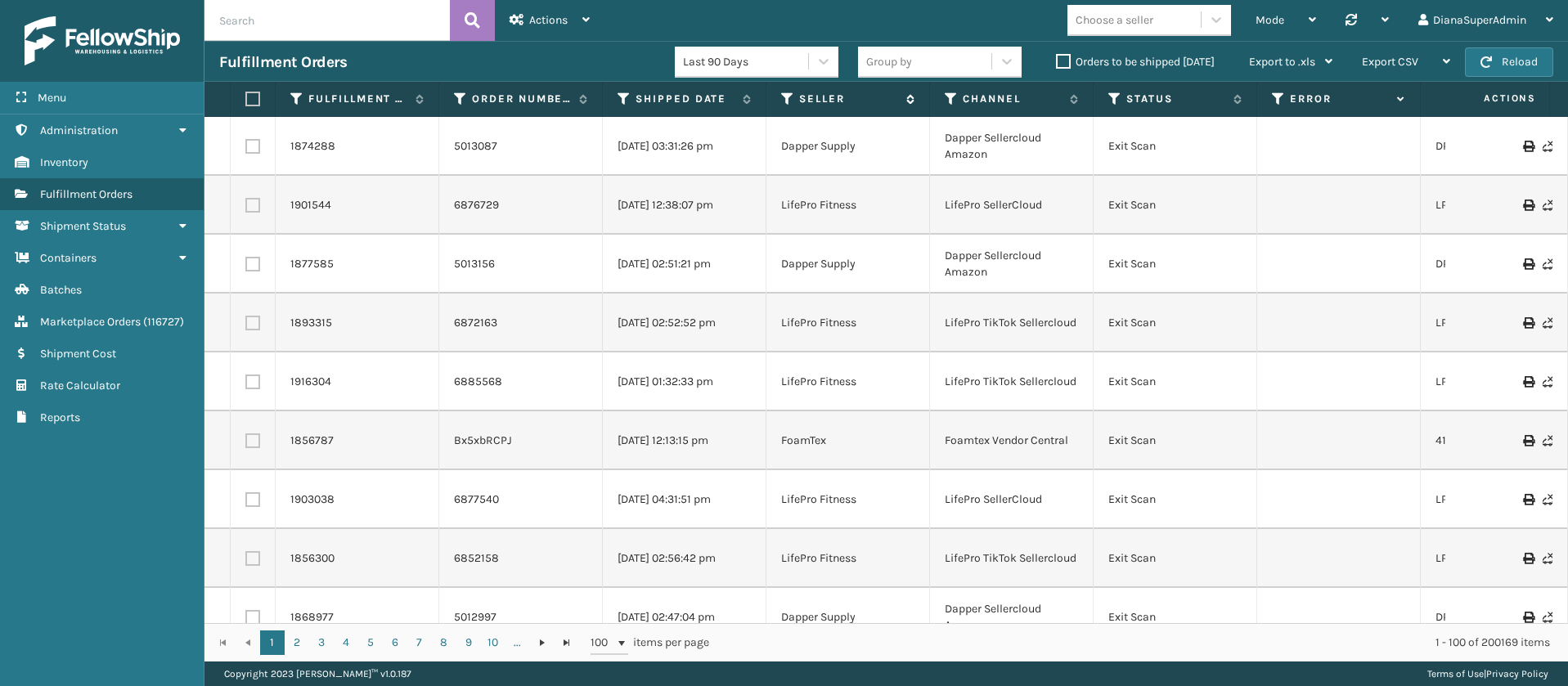
click at [787, 100] on icon at bounding box center [787, 99] width 13 height 15
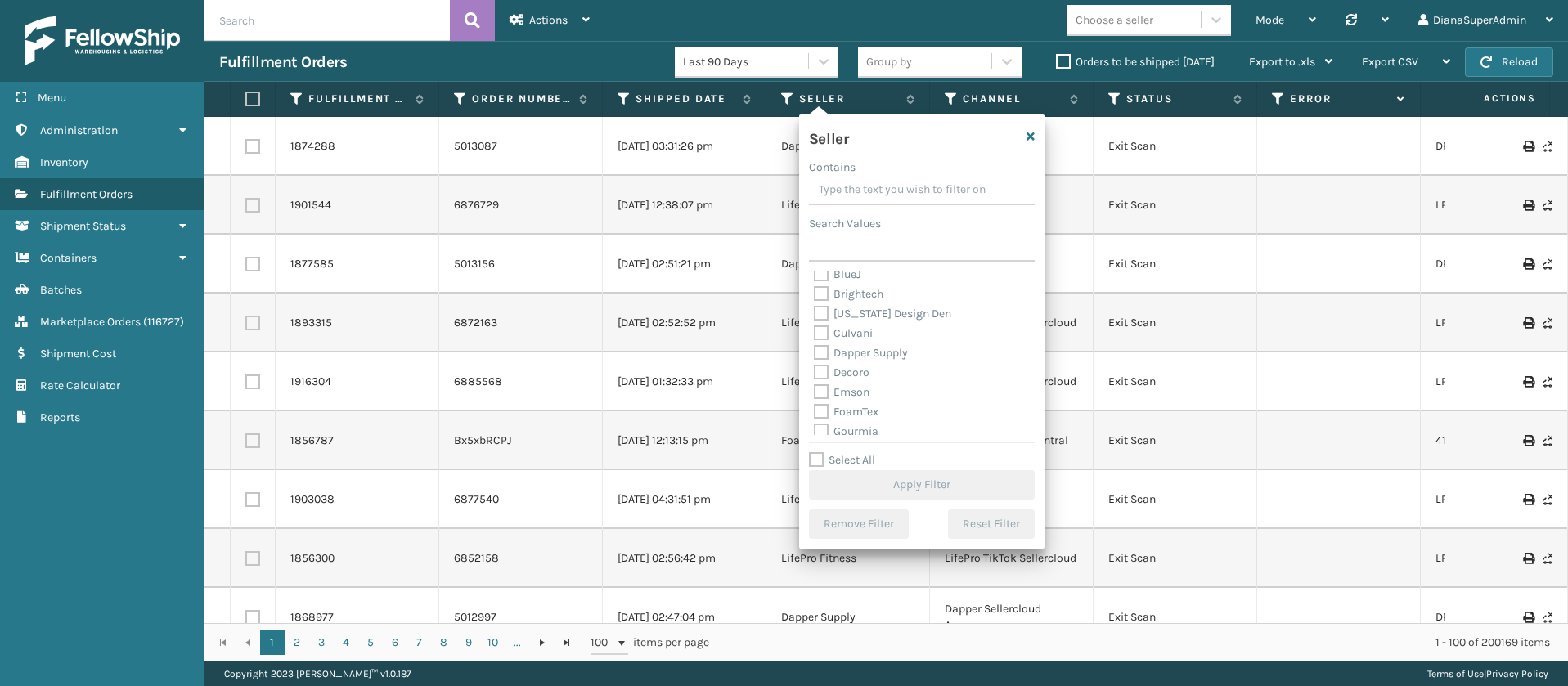
scroll to position [504, 0]
click at [822, 398] on label "SleepGeekz" at bounding box center [853, 405] width 79 height 14
click at [815, 398] on input "SleepGeekz" at bounding box center [814, 401] width 1 height 10
checkbox input "true"
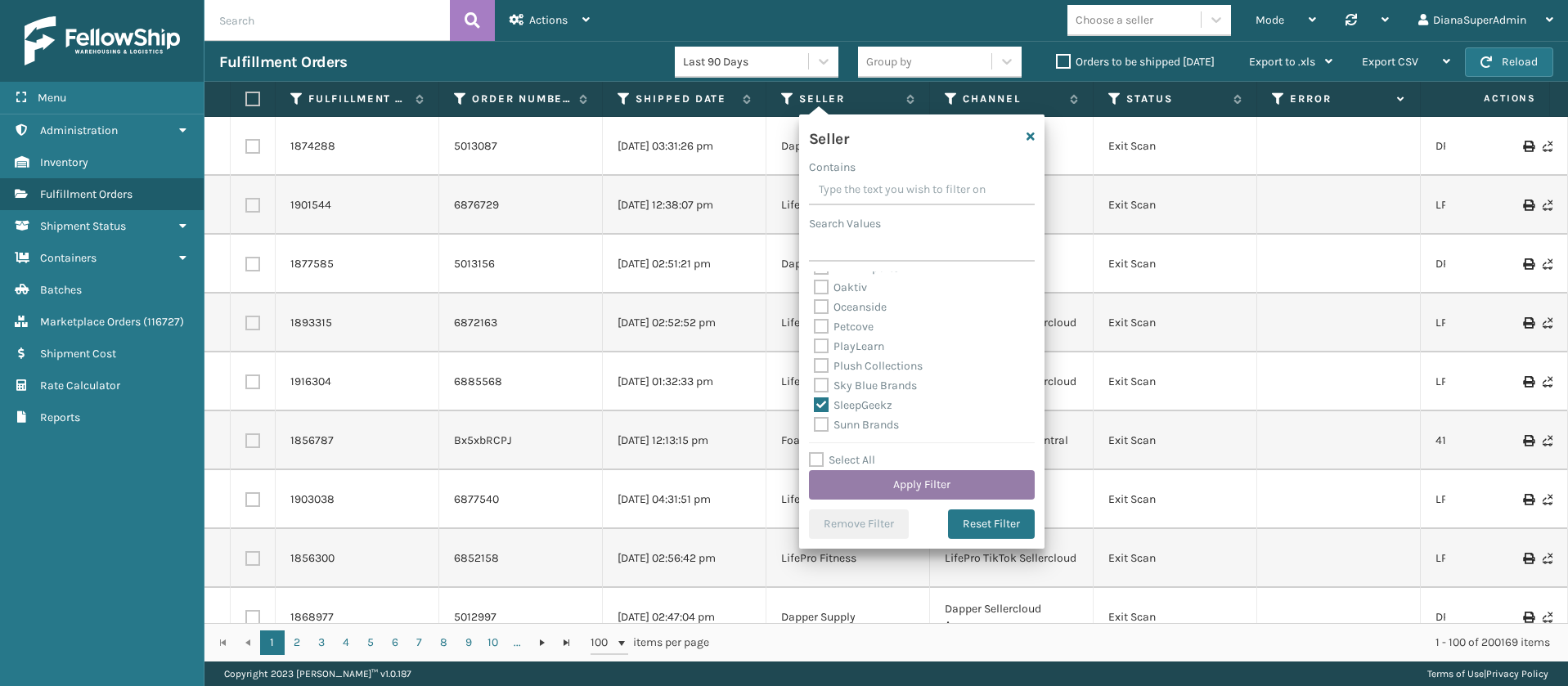
click at [869, 479] on button "Apply Filter" at bounding box center [922, 485] width 226 height 29
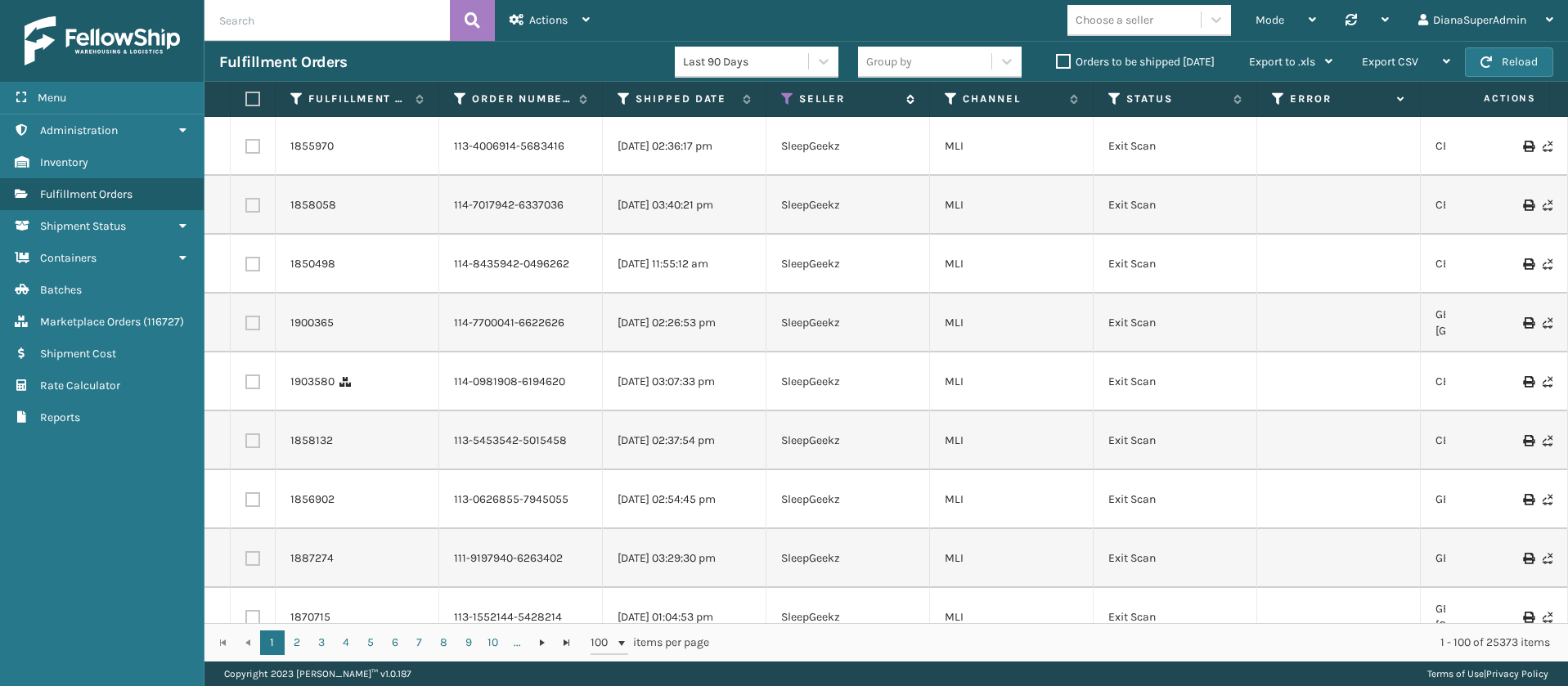
click at [794, 91] on div "Seller" at bounding box center [847, 99] width 133 height 15
click at [788, 101] on icon at bounding box center [787, 99] width 13 height 15
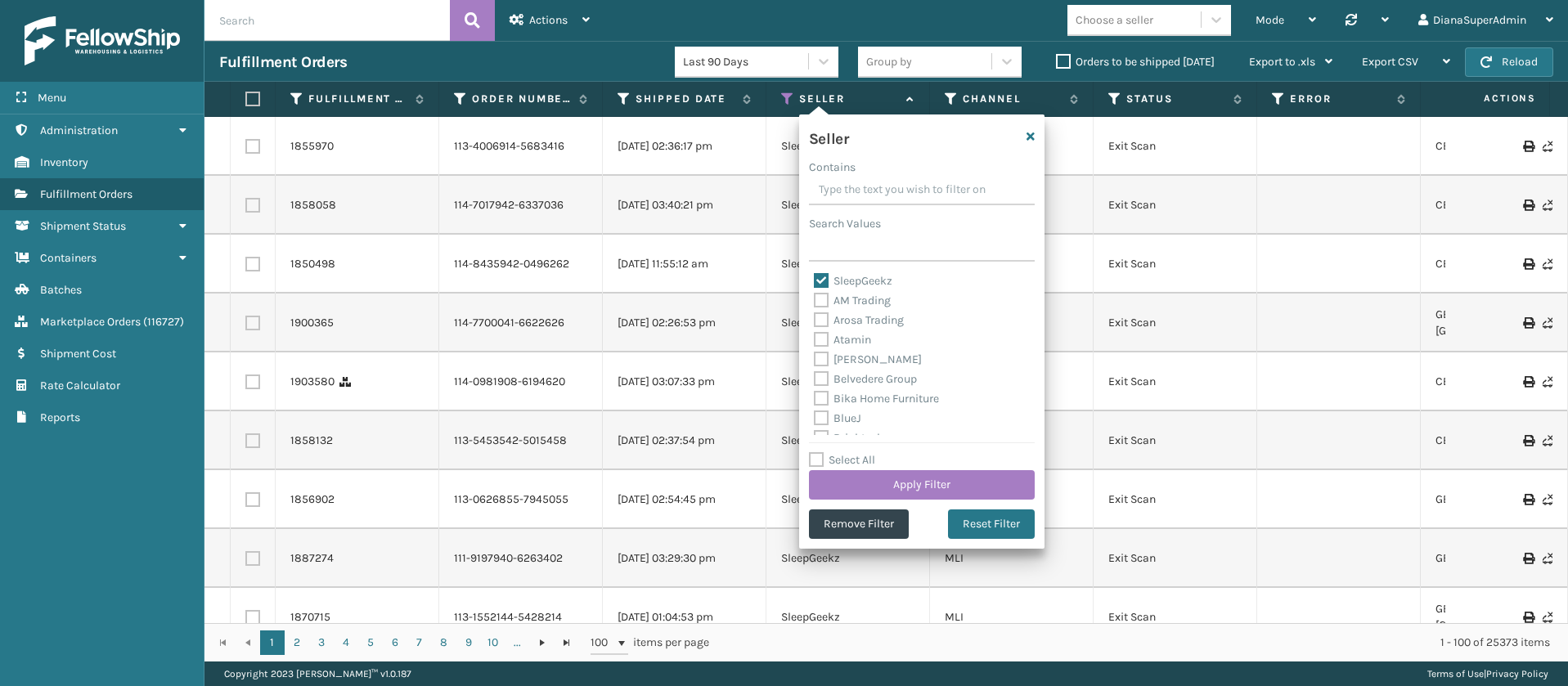
click at [822, 279] on label "SleepGeekz" at bounding box center [853, 280] width 79 height 14
click at [815, 279] on input "SleepGeekz" at bounding box center [814, 276] width 1 height 10
checkbox input "false"
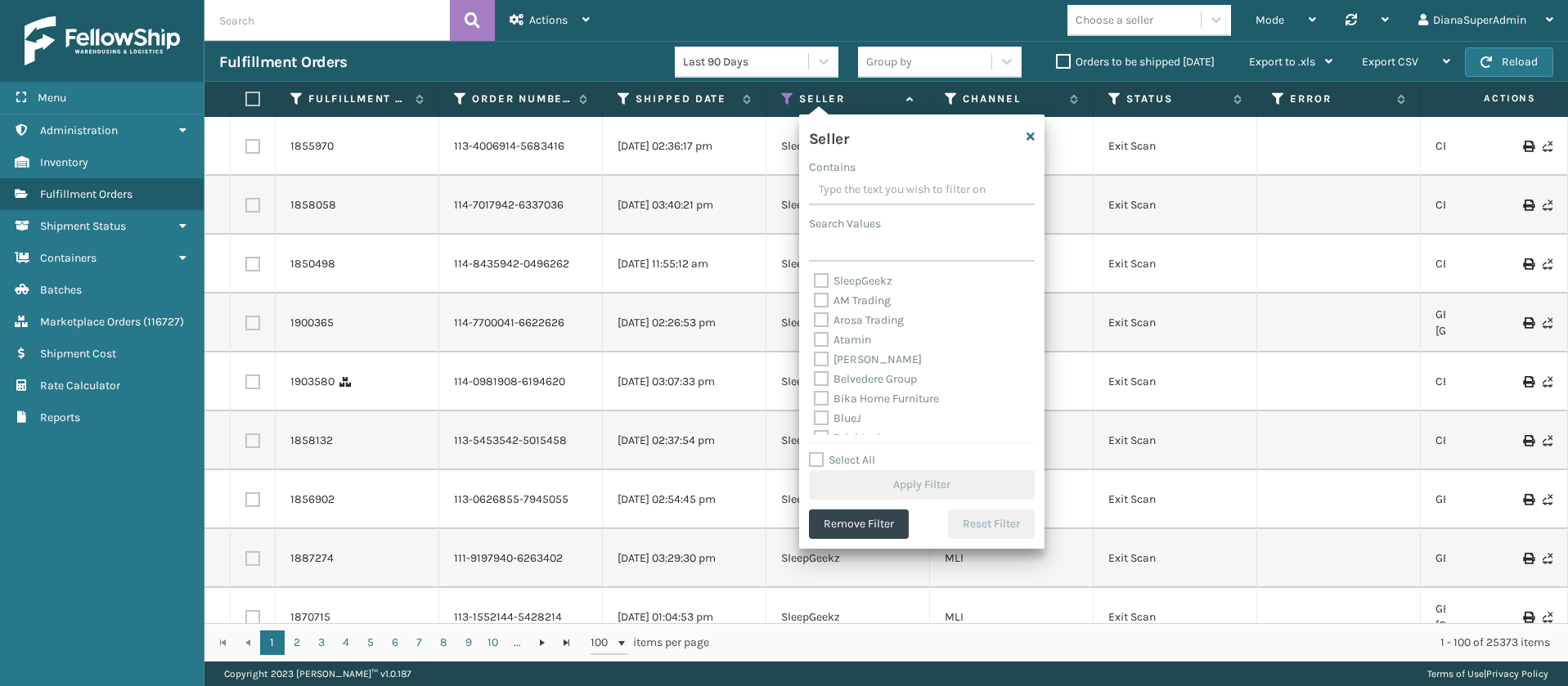
click at [814, 453] on label "Select All" at bounding box center [842, 460] width 66 height 14
click at [814, 452] on input "Select All" at bounding box center [932, 451] width 245 height 2
checkbox input "true"
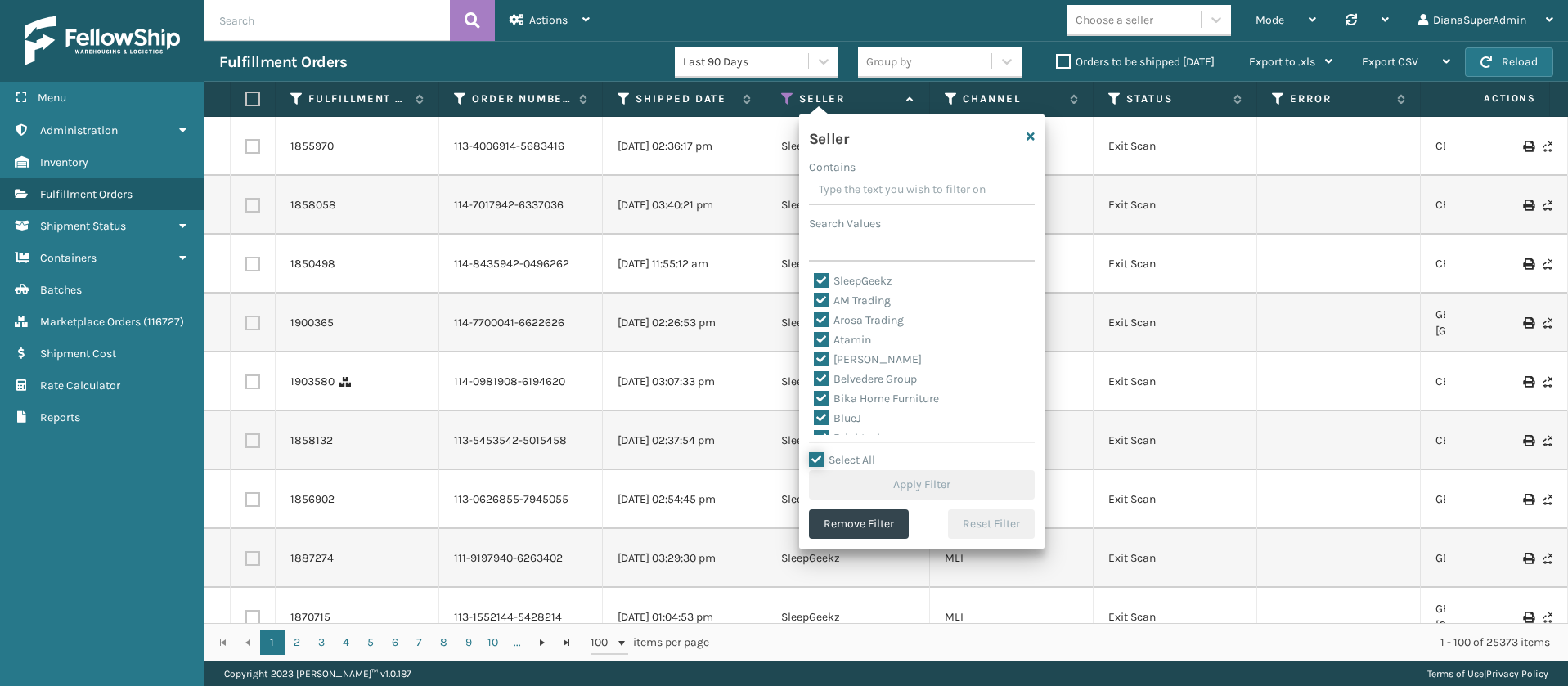
checkbox input "true"
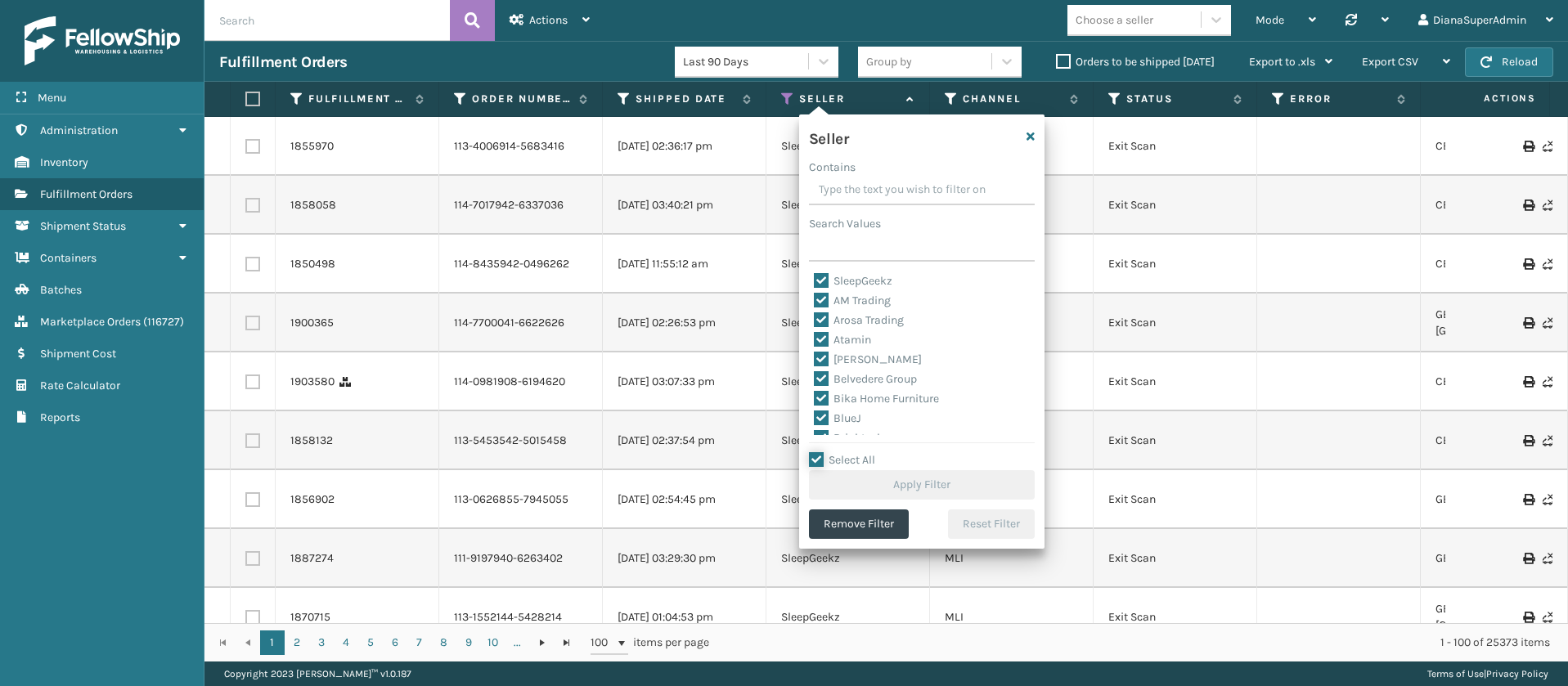
checkbox input "true"
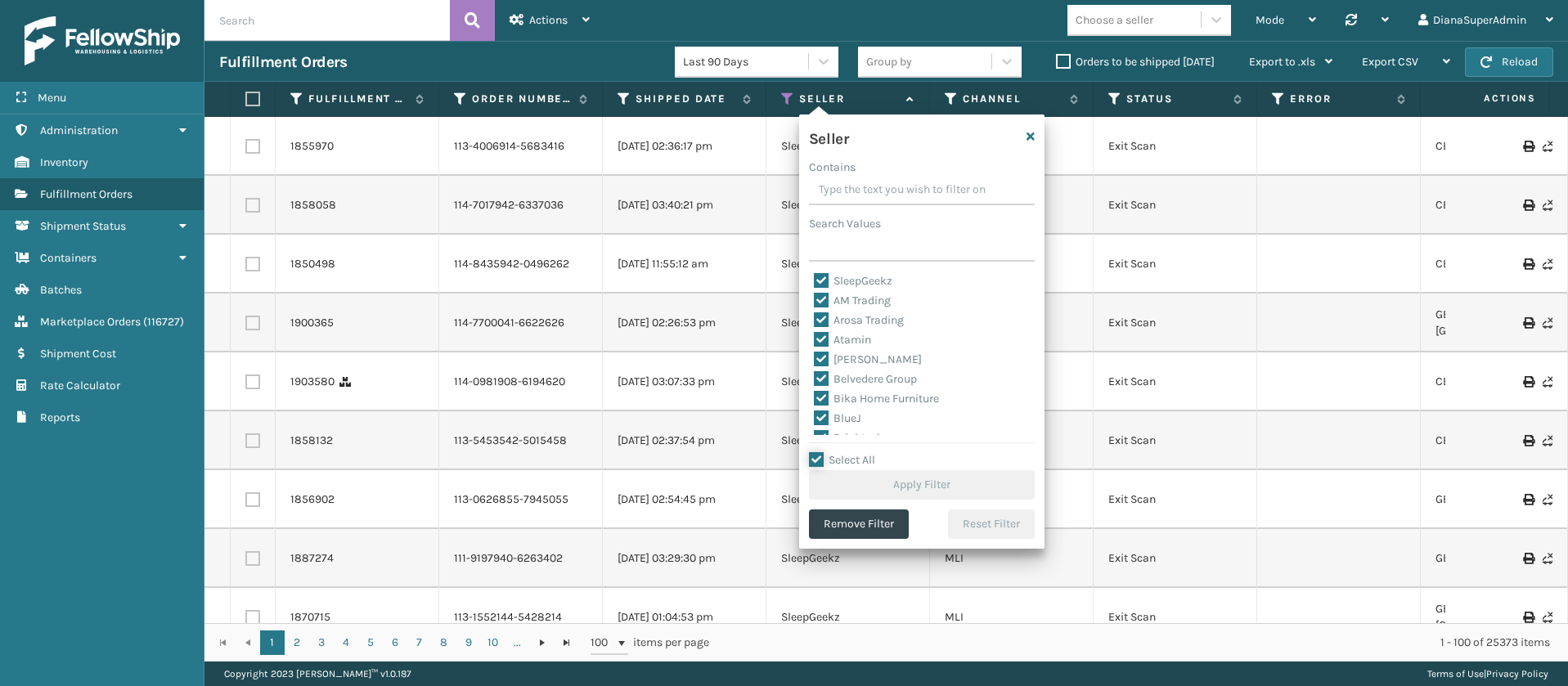
checkbox input "true"
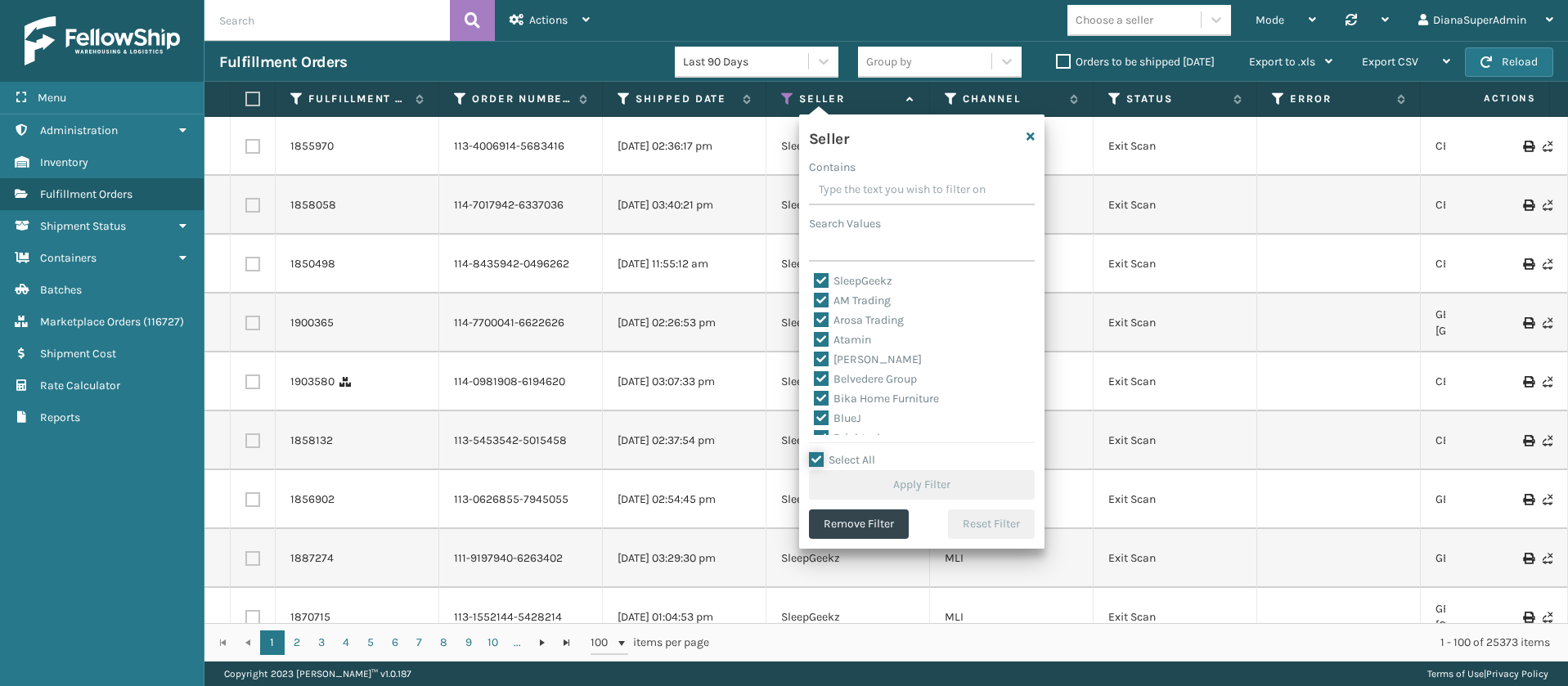
checkbox input "true"
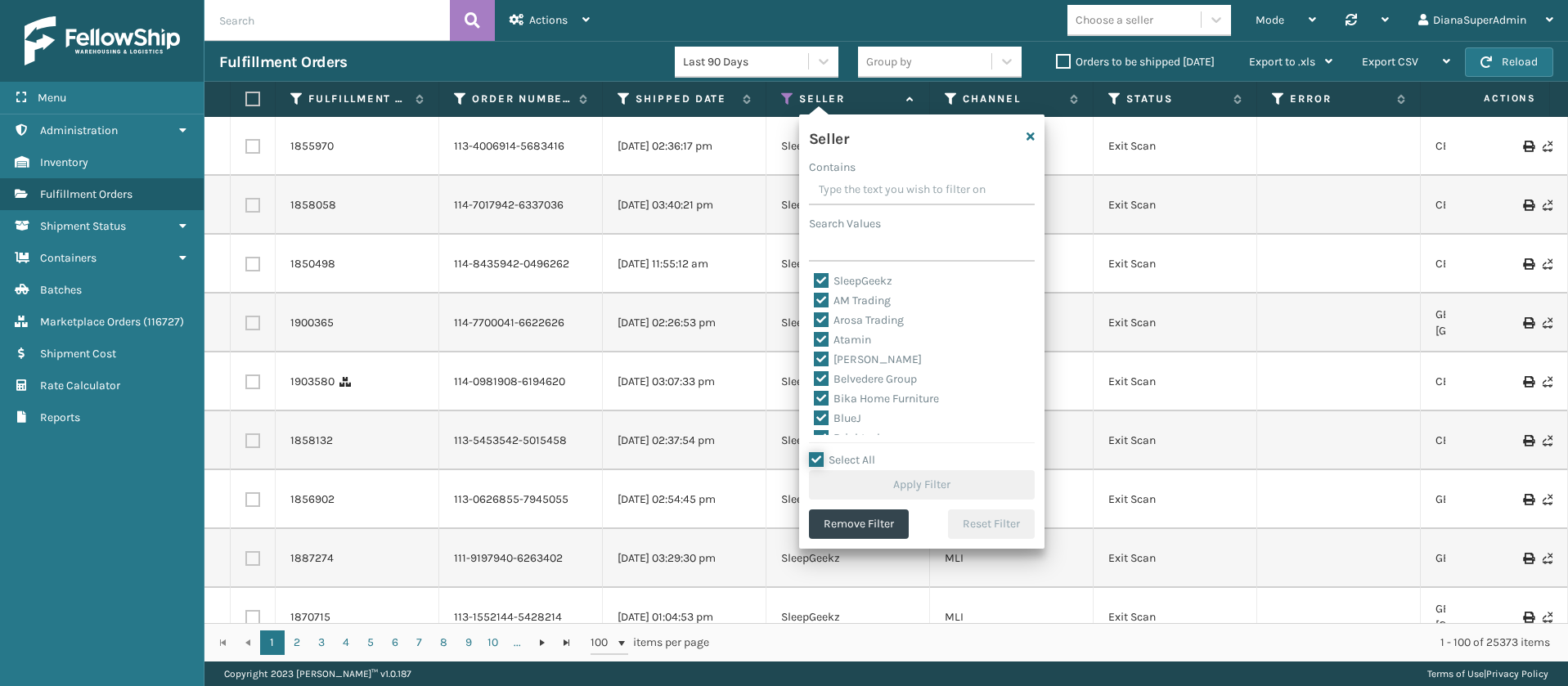
checkbox input "true"
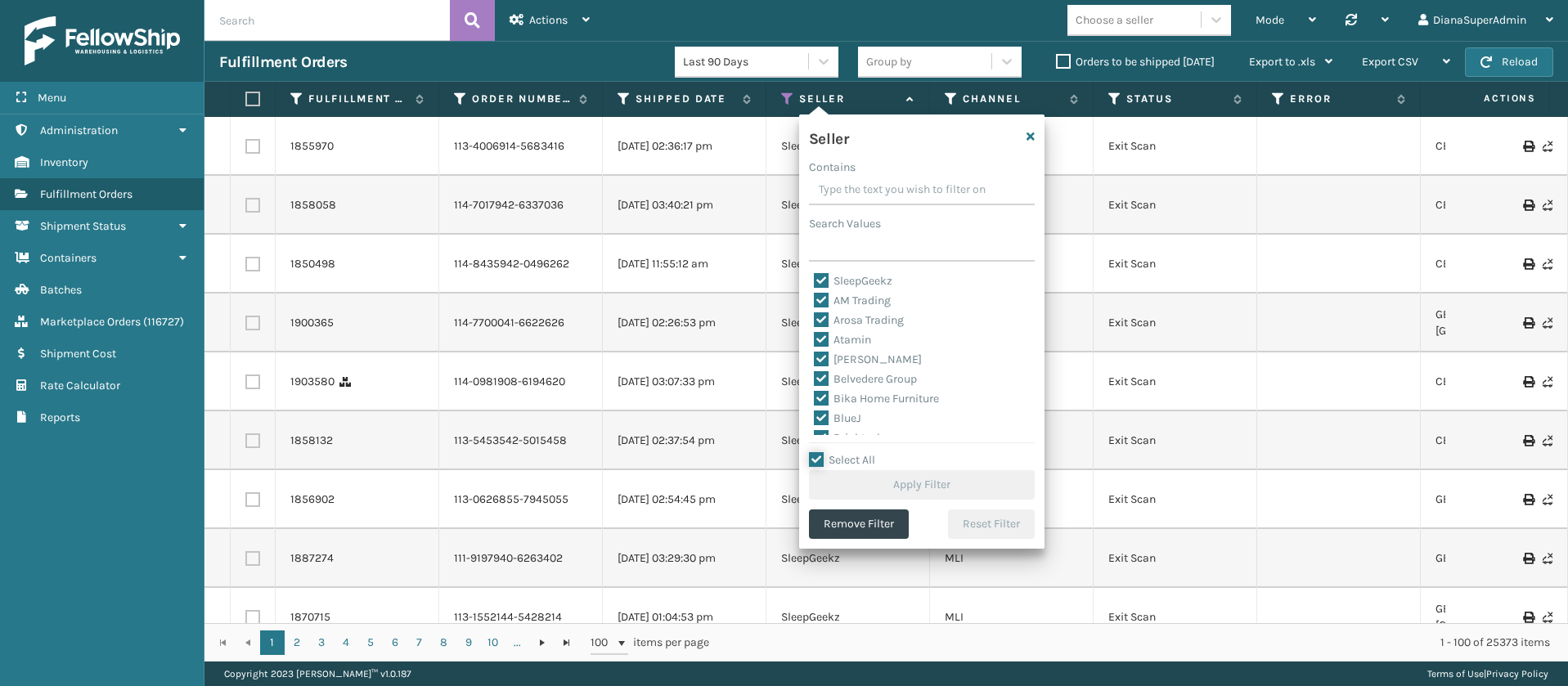
checkbox input "true"
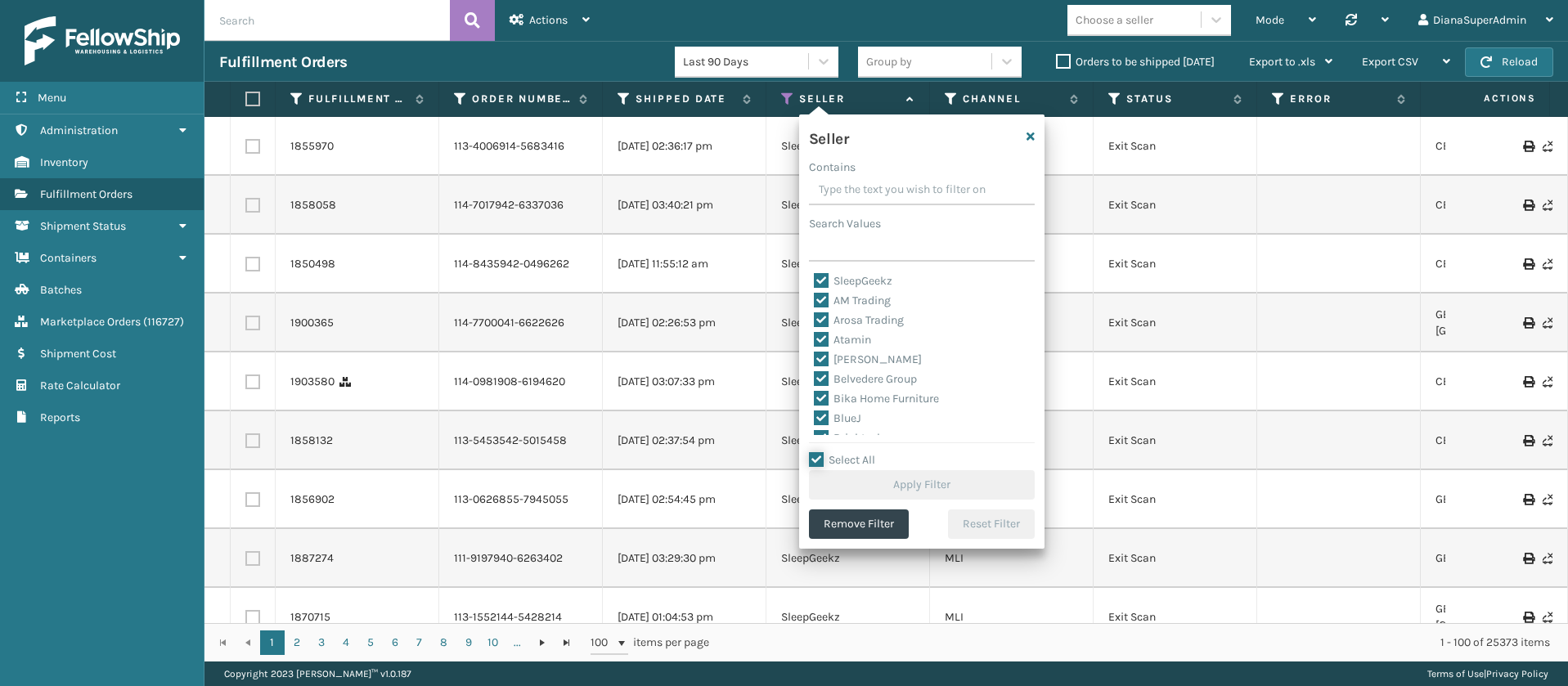
checkbox input "true"
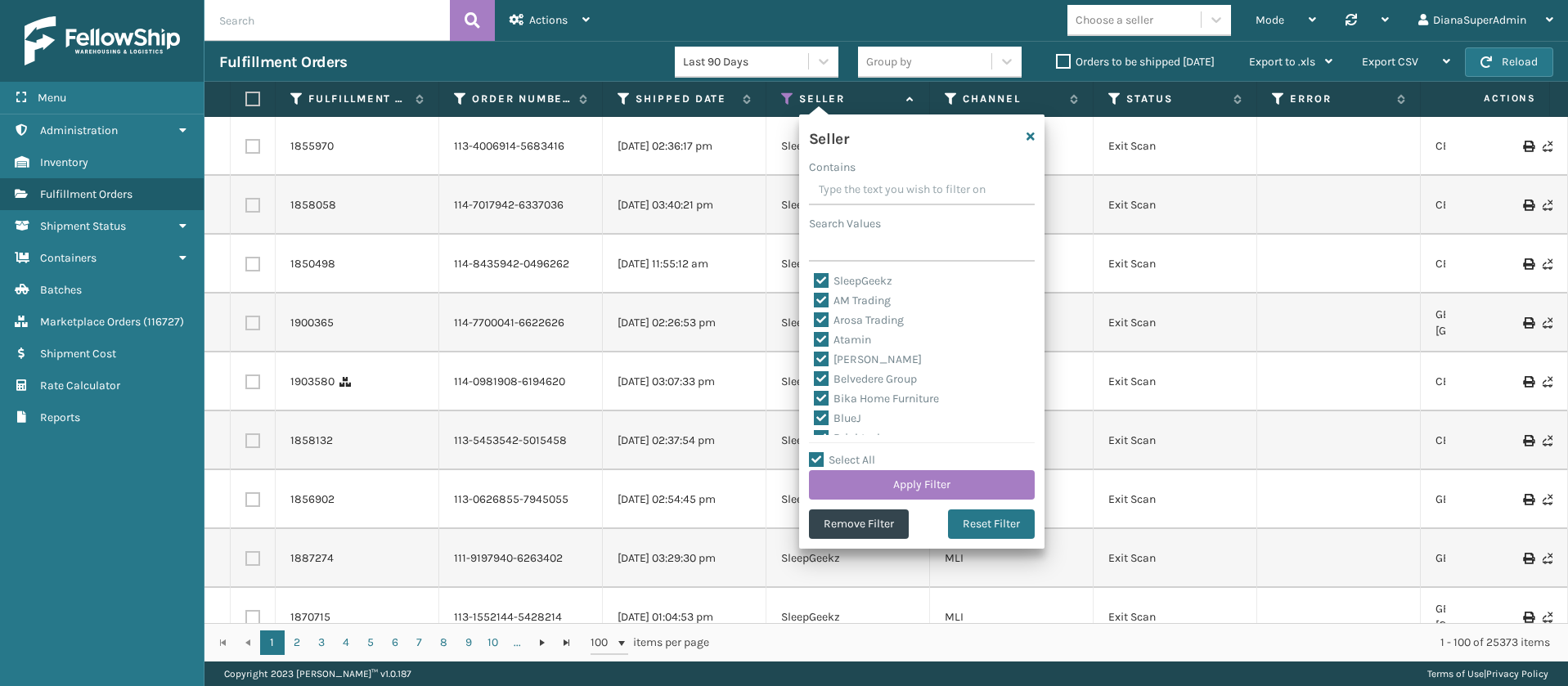
click at [820, 275] on label "SleepGeekz" at bounding box center [853, 280] width 79 height 14
click at [815, 275] on input "SleepGeekz" at bounding box center [814, 276] width 1 height 10
checkbox input "false"
click at [938, 481] on button "Apply Filter" at bounding box center [922, 485] width 226 height 29
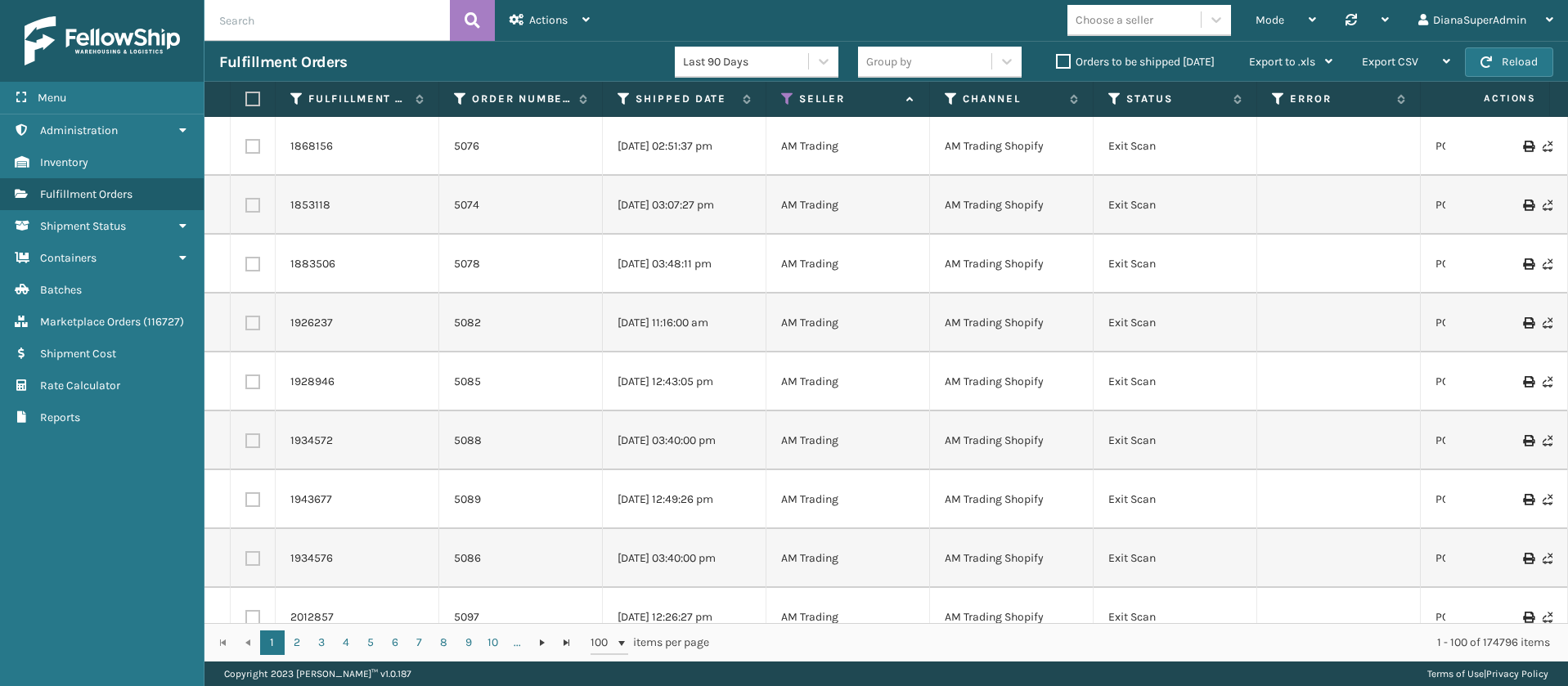
click at [1065, 60] on label "Orders to be shipped [DATE]" at bounding box center [1135, 62] width 159 height 14
click at [1057, 60] on input "Orders to be shipped [DATE]" at bounding box center [1056, 57] width 1 height 10
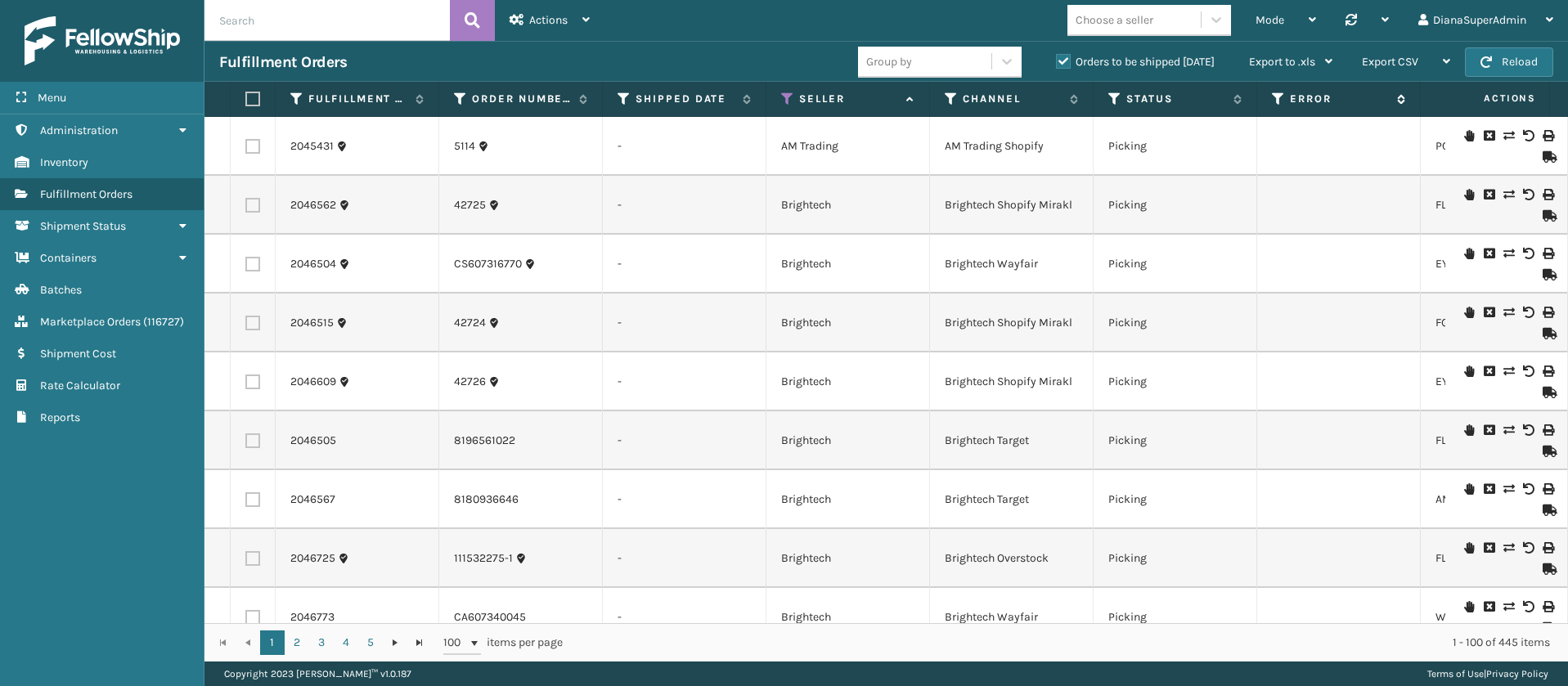
click at [1281, 97] on icon at bounding box center [1278, 99] width 13 height 15
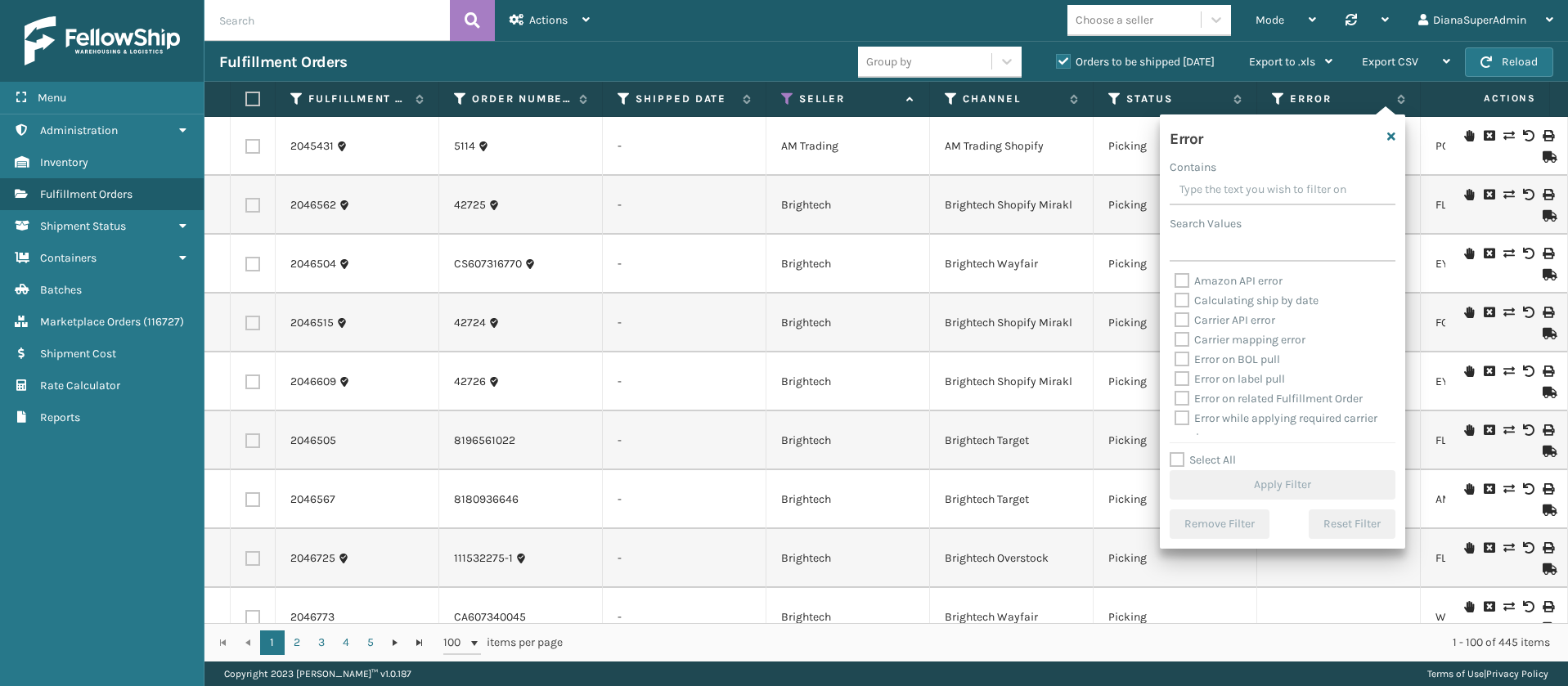
click at [1181, 459] on label "Select All" at bounding box center [1202, 460] width 66 height 14
click at [1181, 452] on input "Select All" at bounding box center [1292, 451] width 245 height 2
checkbox input "true"
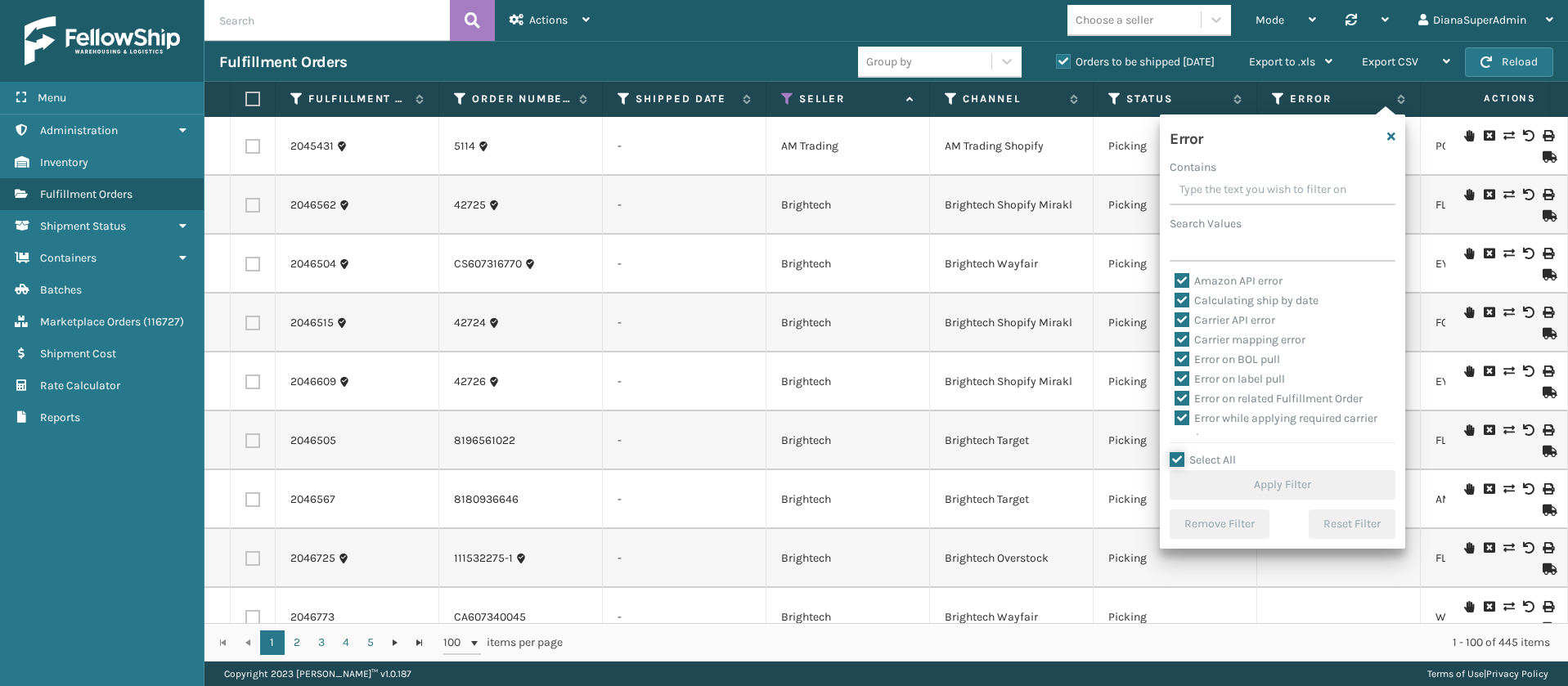
checkbox input "true"
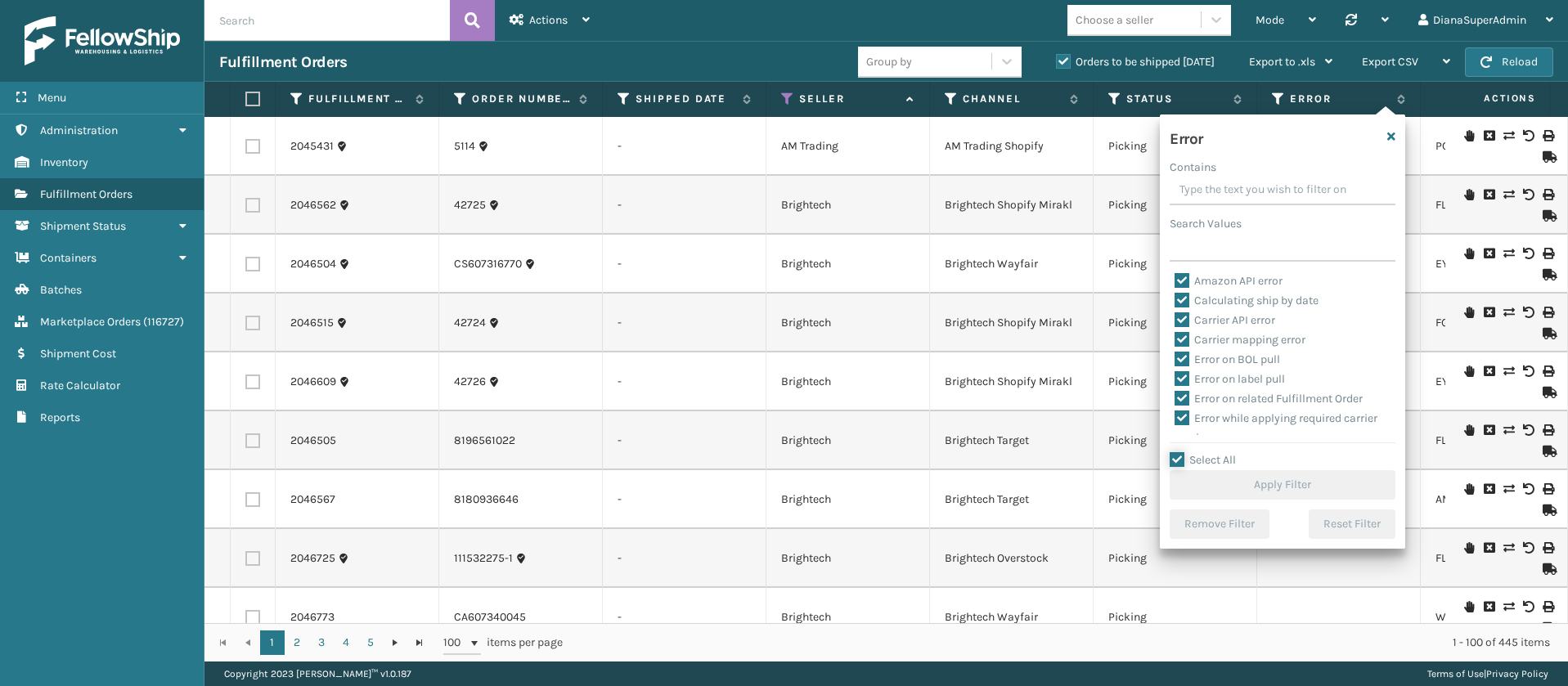
checkbox input "true"
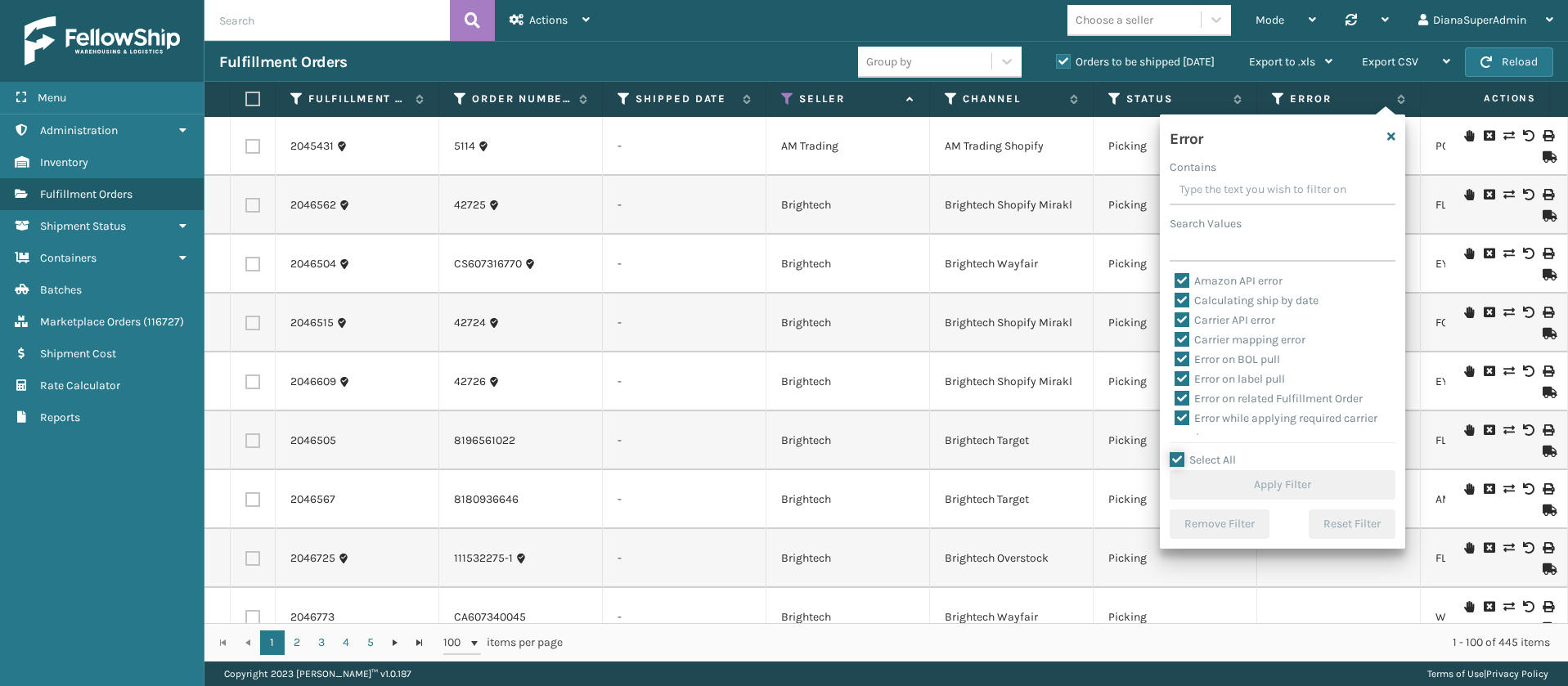
checkbox input "true"
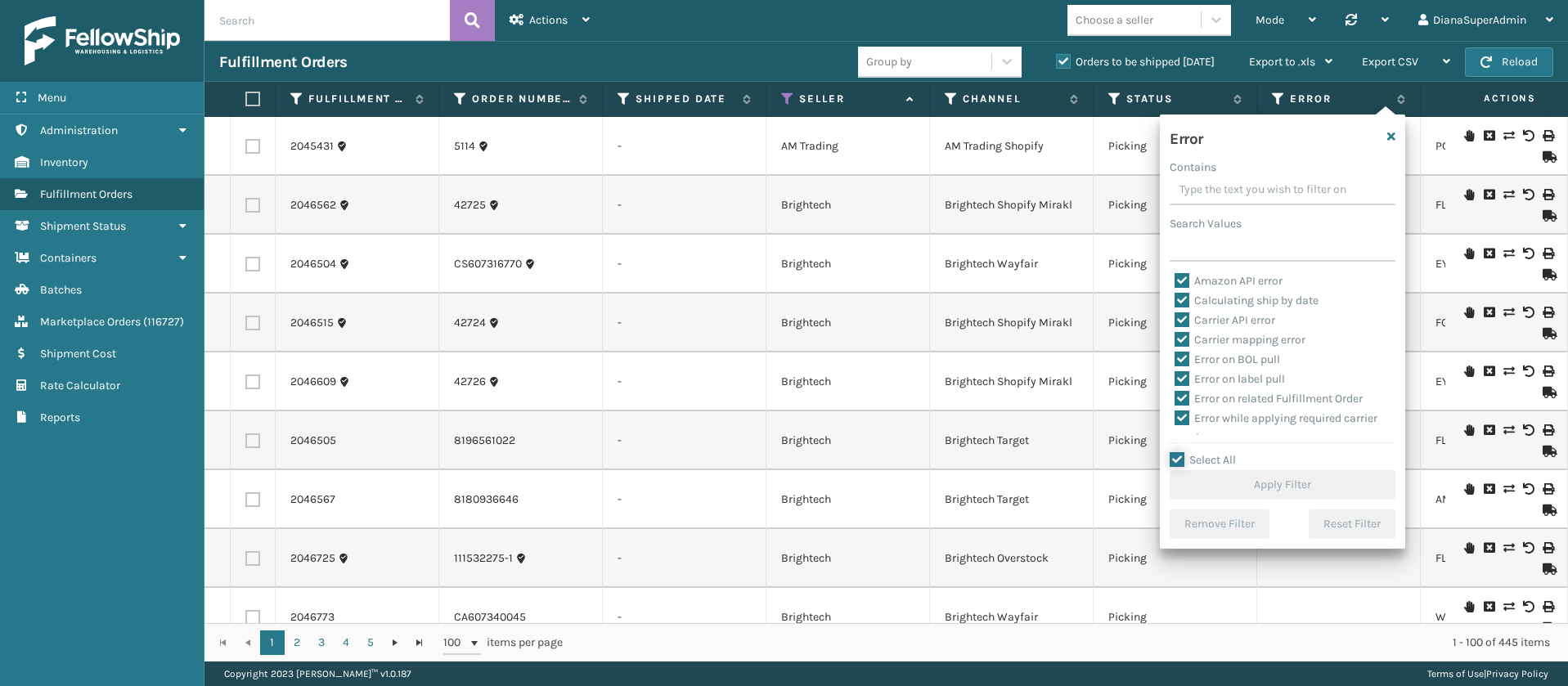
checkbox input "true"
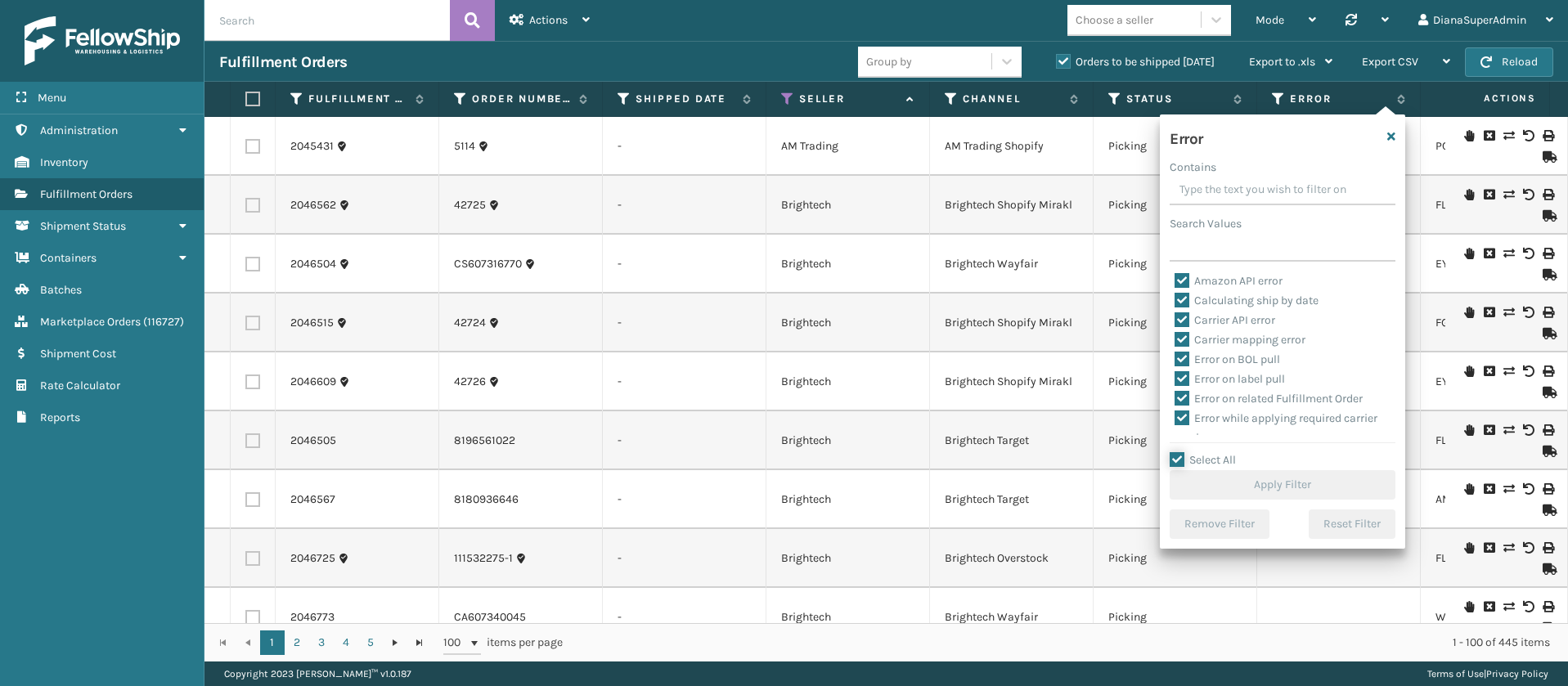
checkbox input "true"
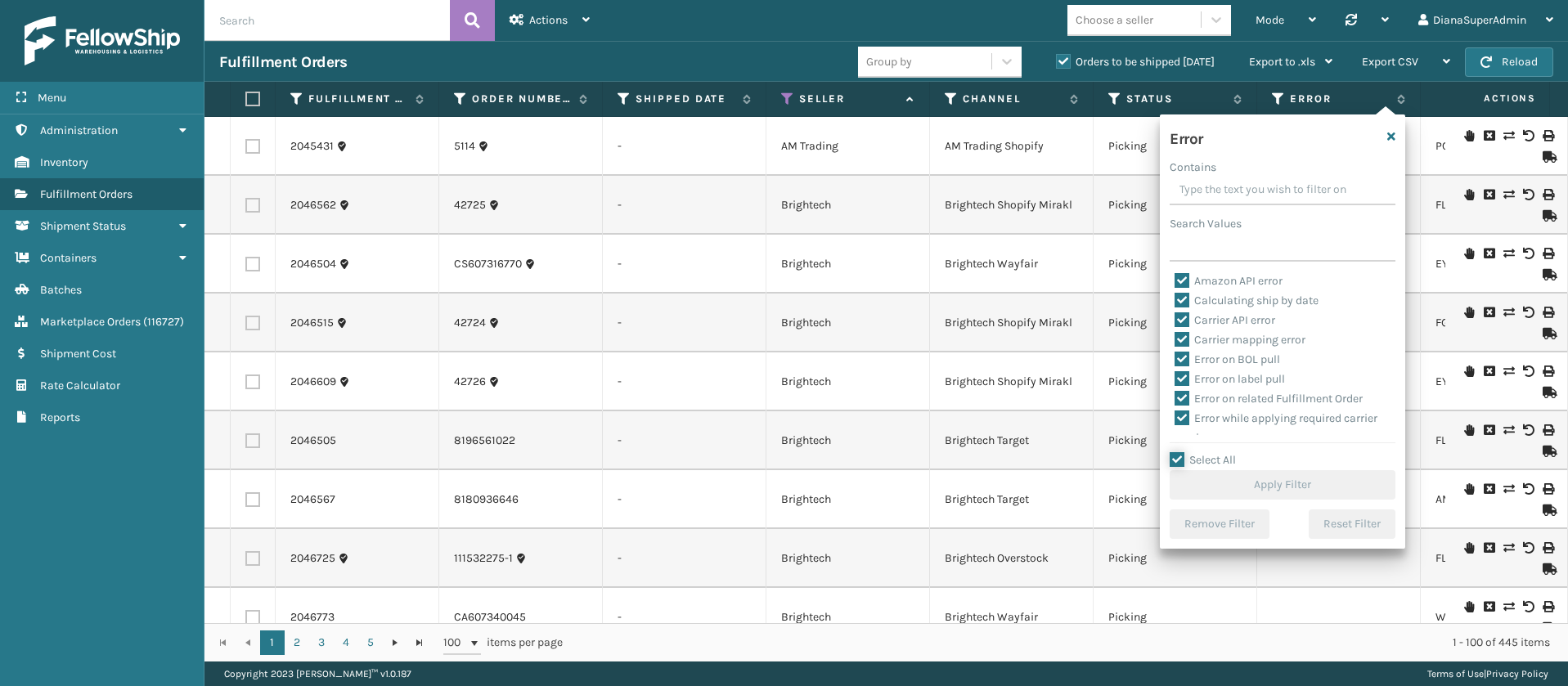
checkbox input "true"
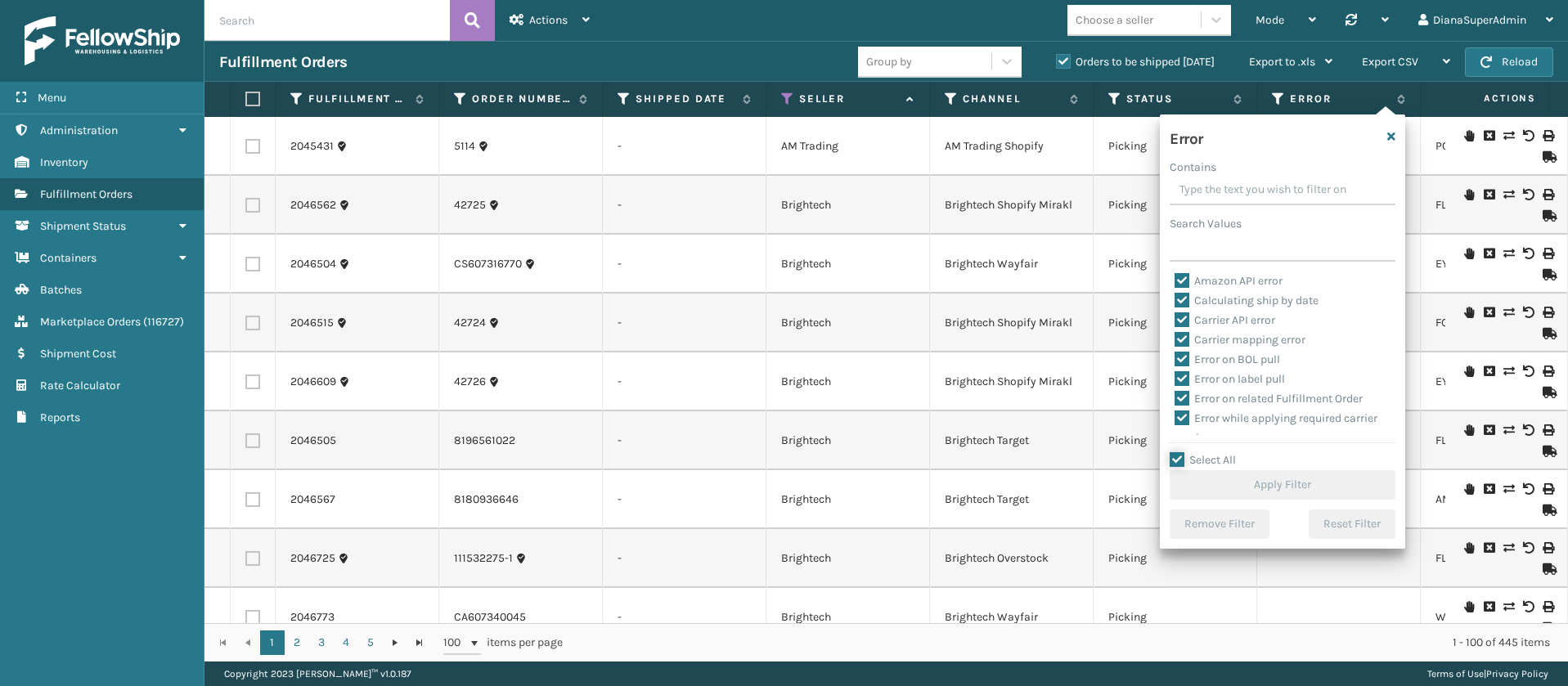
checkbox input "true"
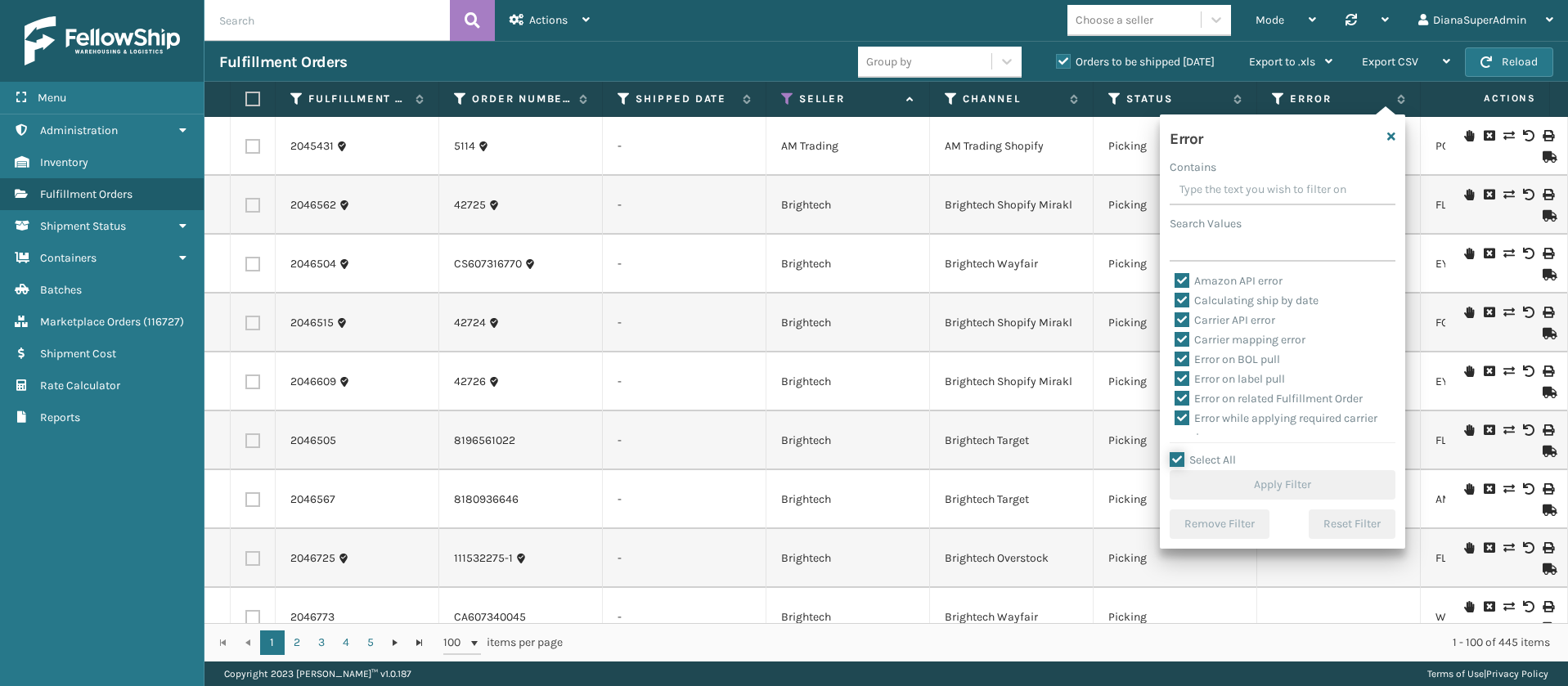
checkbox input "true"
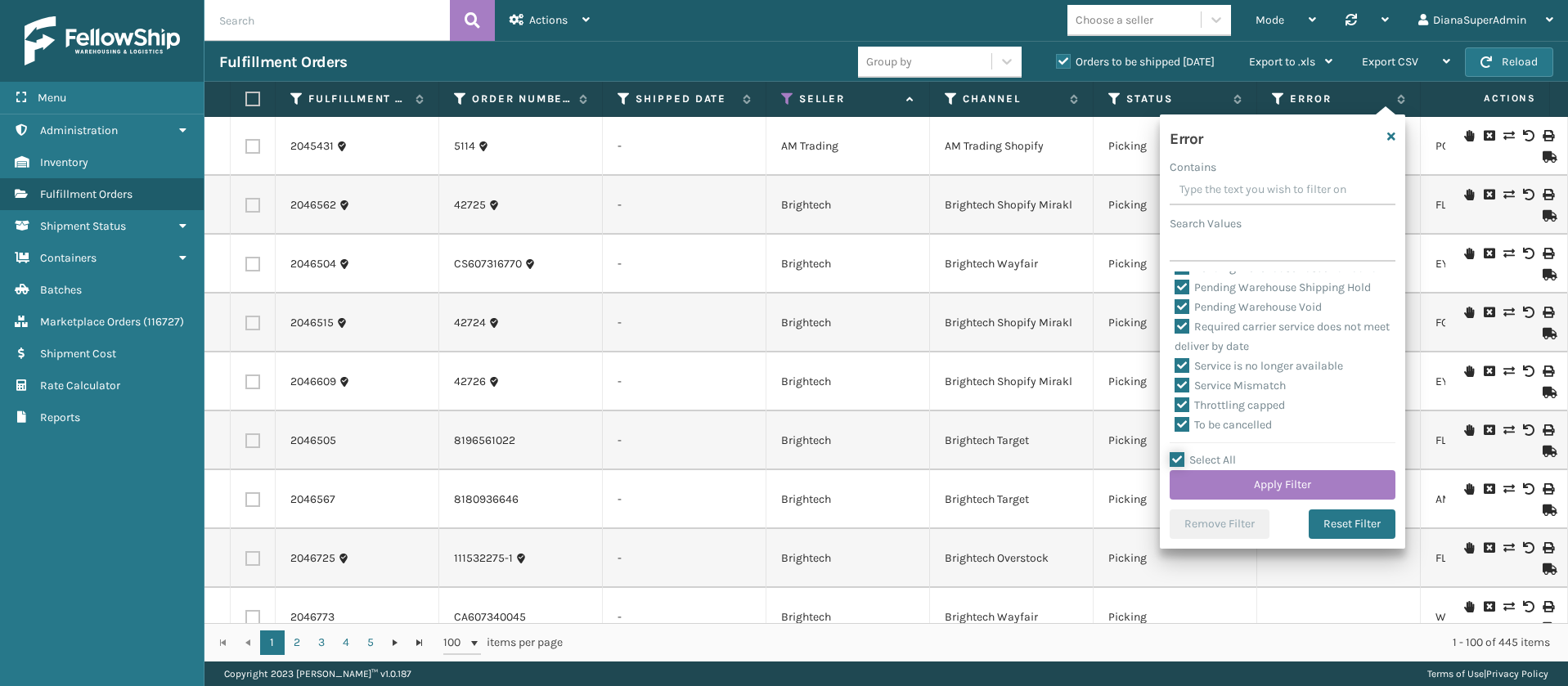
scroll to position [637, 0]
click at [1181, 378] on label "Pending Warehouse Void" at bounding box center [1248, 371] width 147 height 14
click at [1175, 372] on input "Pending Warehouse Void" at bounding box center [1175, 367] width 1 height 10
checkbox input "false"
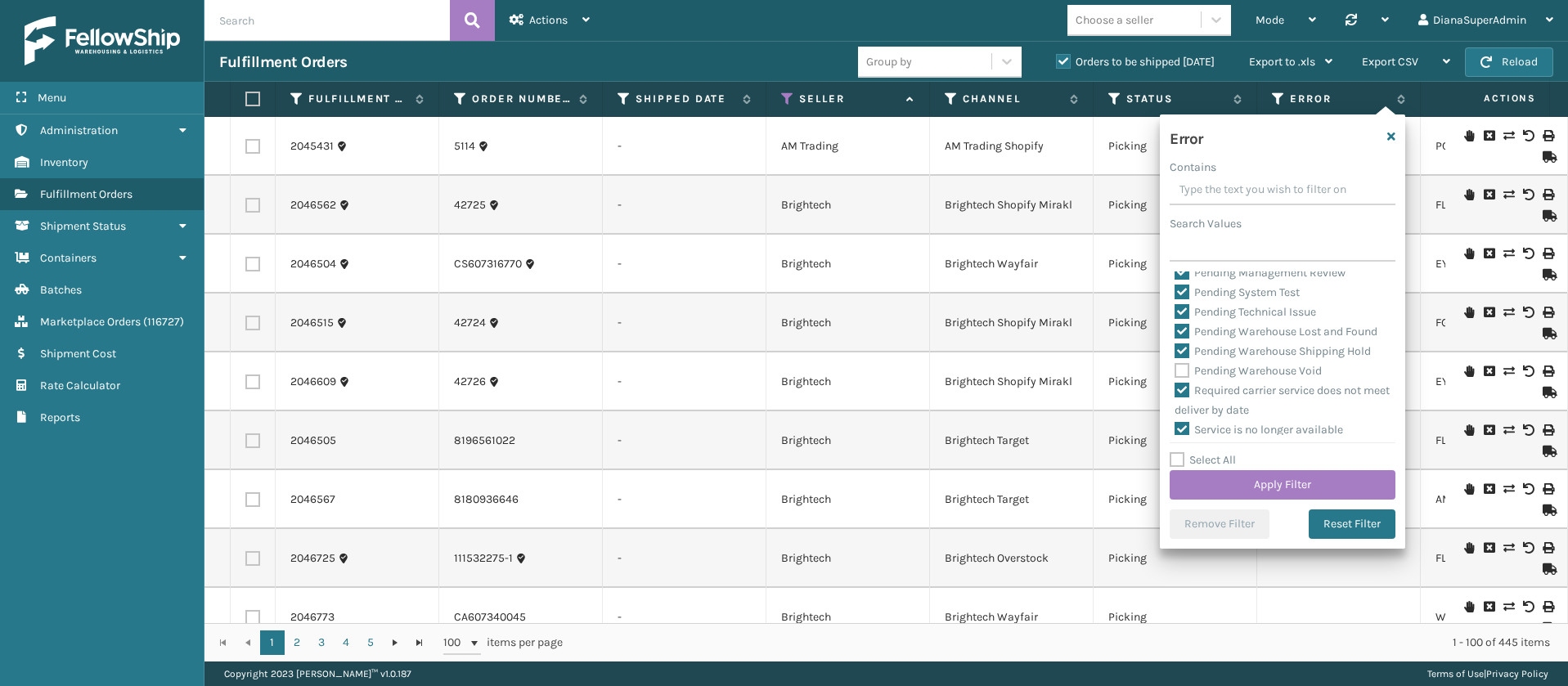
click at [1182, 380] on div "Amazon API error Calculating ship by date Carrier API error Carrier mapping err…" at bounding box center [1282, 353] width 226 height 163
click at [1183, 358] on label "Pending Warehouse Shipping Hold" at bounding box center [1273, 352] width 197 height 14
click at [1175, 353] on input "Pending Warehouse Shipping Hold" at bounding box center [1175, 347] width 1 height 10
checkbox input "false"
click at [1185, 339] on label "Pending Warehouse Lost and Found" at bounding box center [1276, 332] width 203 height 14
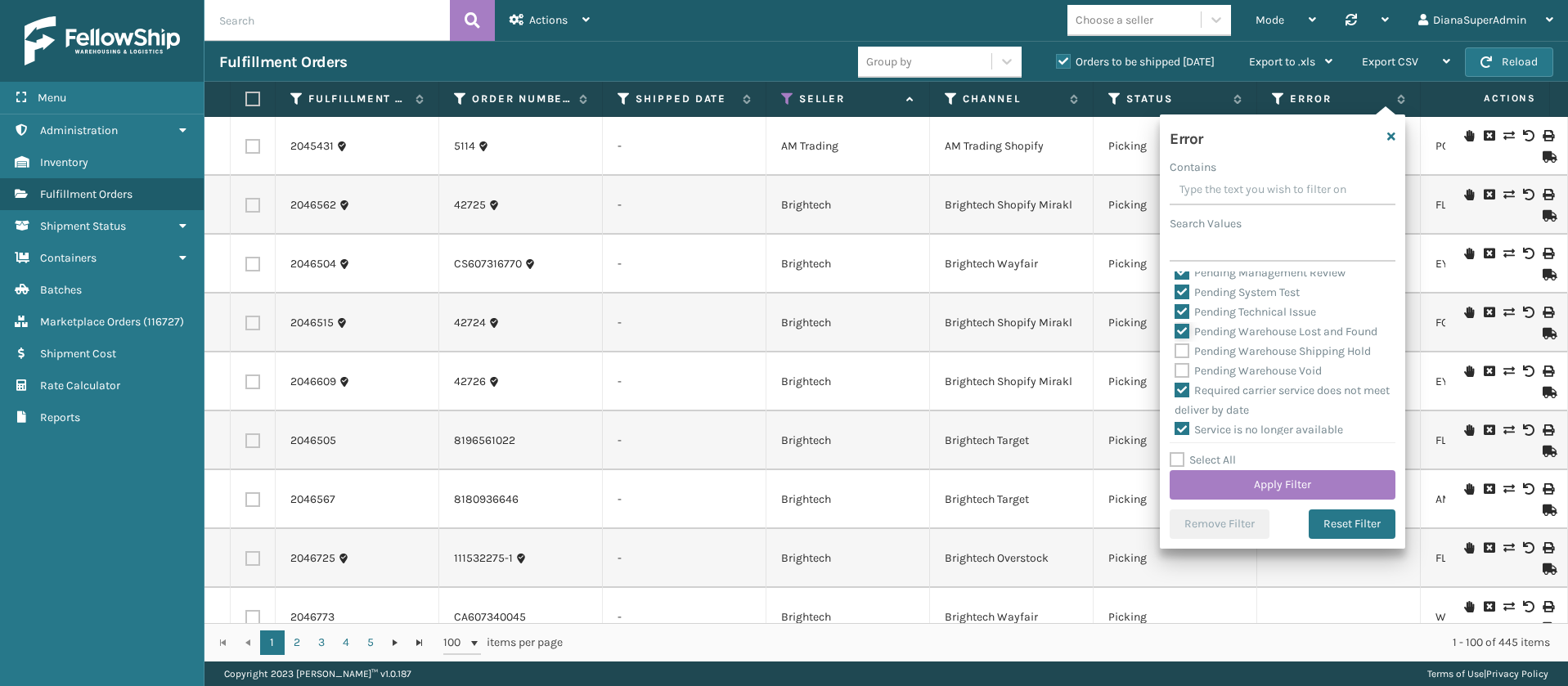
click at [1175, 333] on input "Pending Warehouse Lost and Found" at bounding box center [1175, 327] width 1 height 10
checkbox input "false"
click at [1185, 319] on label "Pending Technical Issue" at bounding box center [1245, 312] width 142 height 14
click at [1175, 314] on input "Pending Technical Issue" at bounding box center [1175, 308] width 1 height 10
checkbox input "false"
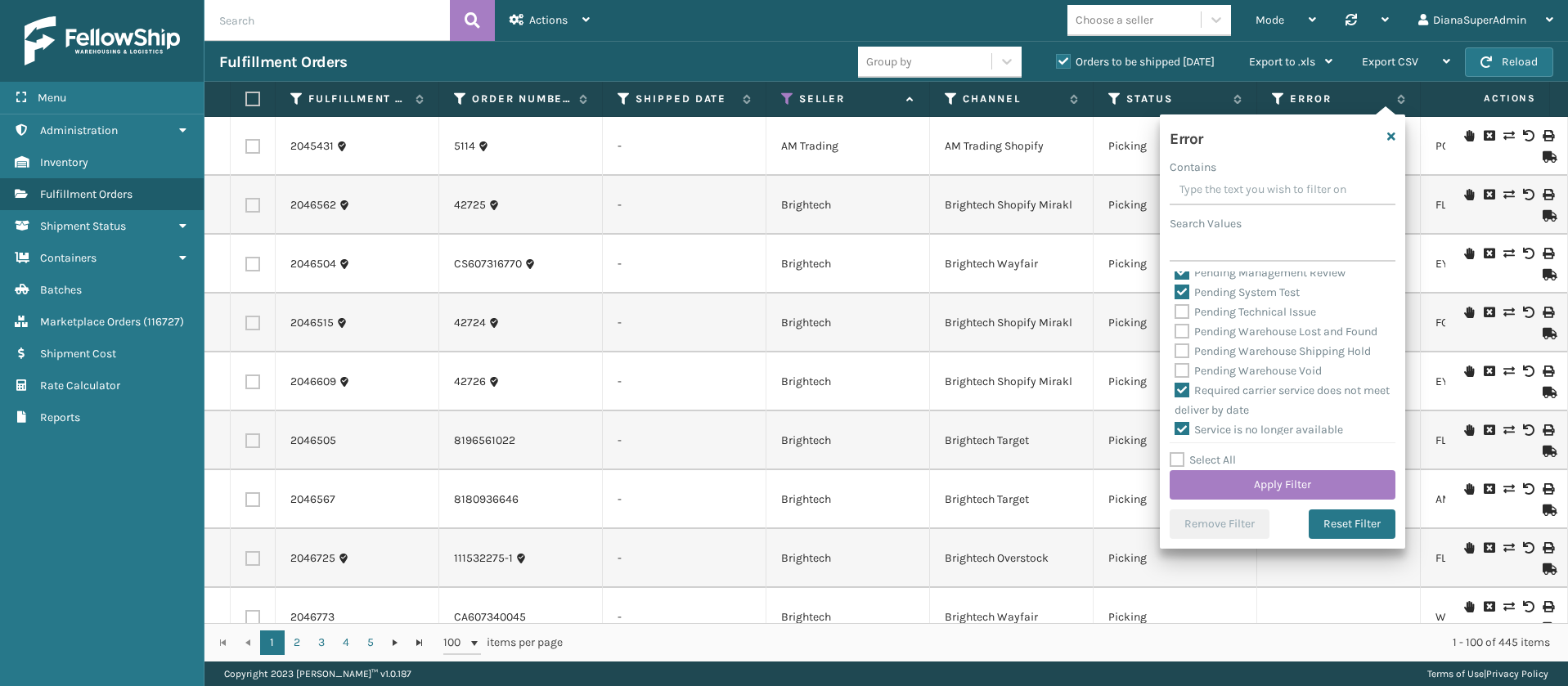
click at [1184, 299] on label "Pending System Test" at bounding box center [1237, 293] width 125 height 14
click at [1175, 294] on input "Pending System Test" at bounding box center [1175, 288] width 1 height 10
checkbox input "false"
click at [1185, 280] on label "Pending Management Review" at bounding box center [1260, 273] width 171 height 14
click at [1175, 274] on input "Pending Management Review" at bounding box center [1175, 268] width 1 height 10
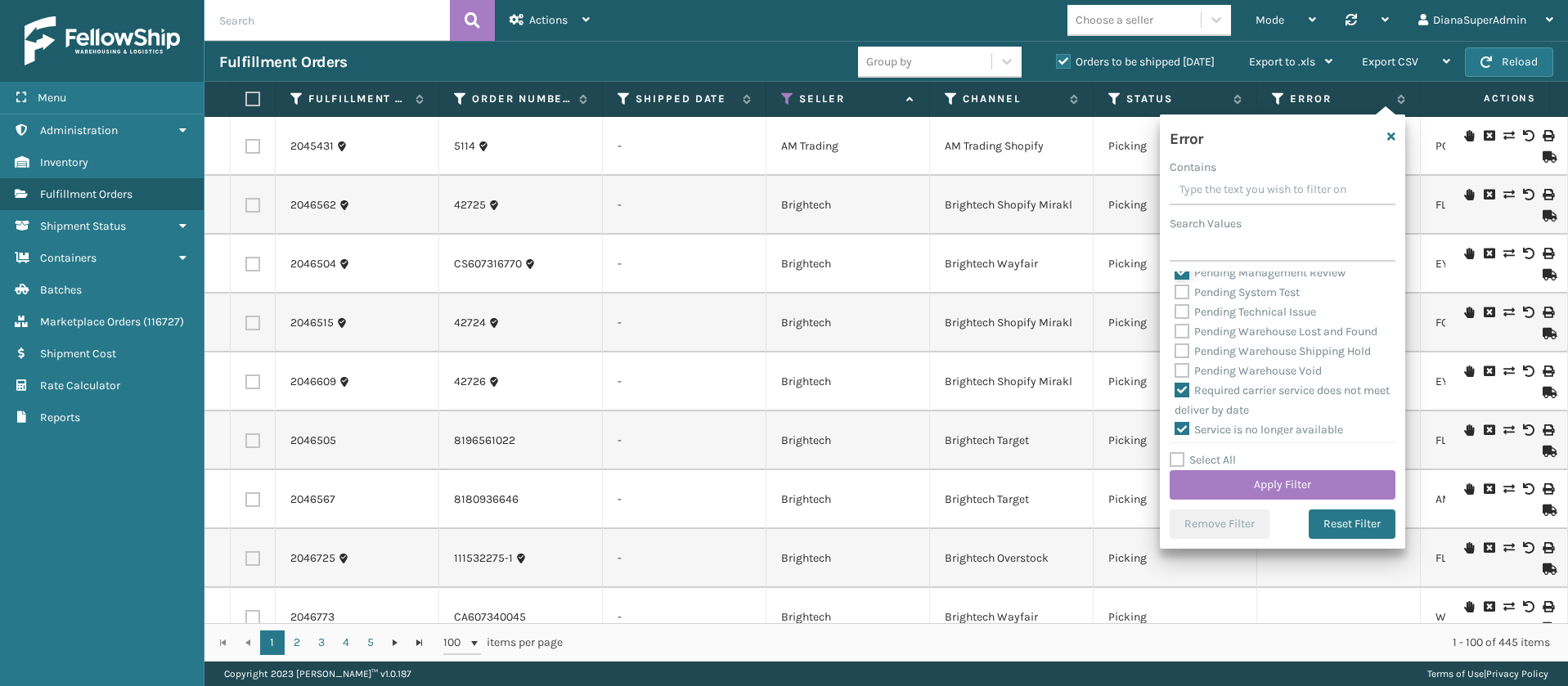
checkbox input "false"
click at [1176, 383] on label "Pending Later Ship Date" at bounding box center [1245, 375] width 142 height 14
click at [1175, 377] on input "Pending Later Ship Date" at bounding box center [1175, 372] width 1 height 10
checkbox input "false"
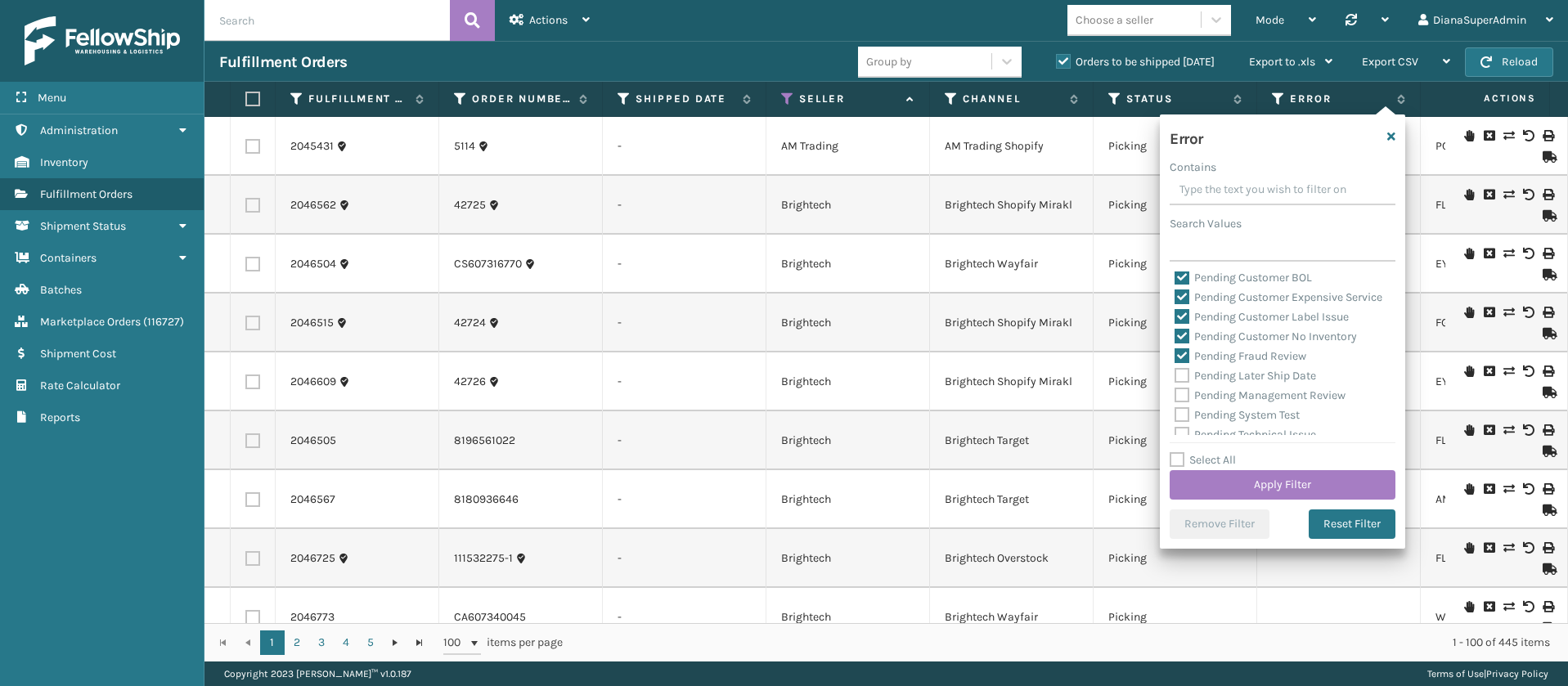
click at [1183, 366] on div "Pending Fraud Review" at bounding box center [1282, 356] width 216 height 20
click at [1181, 363] on label "Pending Fraud Review" at bounding box center [1240, 356] width 132 height 14
click at [1175, 357] on input "Pending Fraud Review" at bounding box center [1175, 352] width 1 height 10
checkbox input "false"
click at [1181, 344] on label "Pending Customer No Inventory" at bounding box center [1266, 336] width 182 height 14
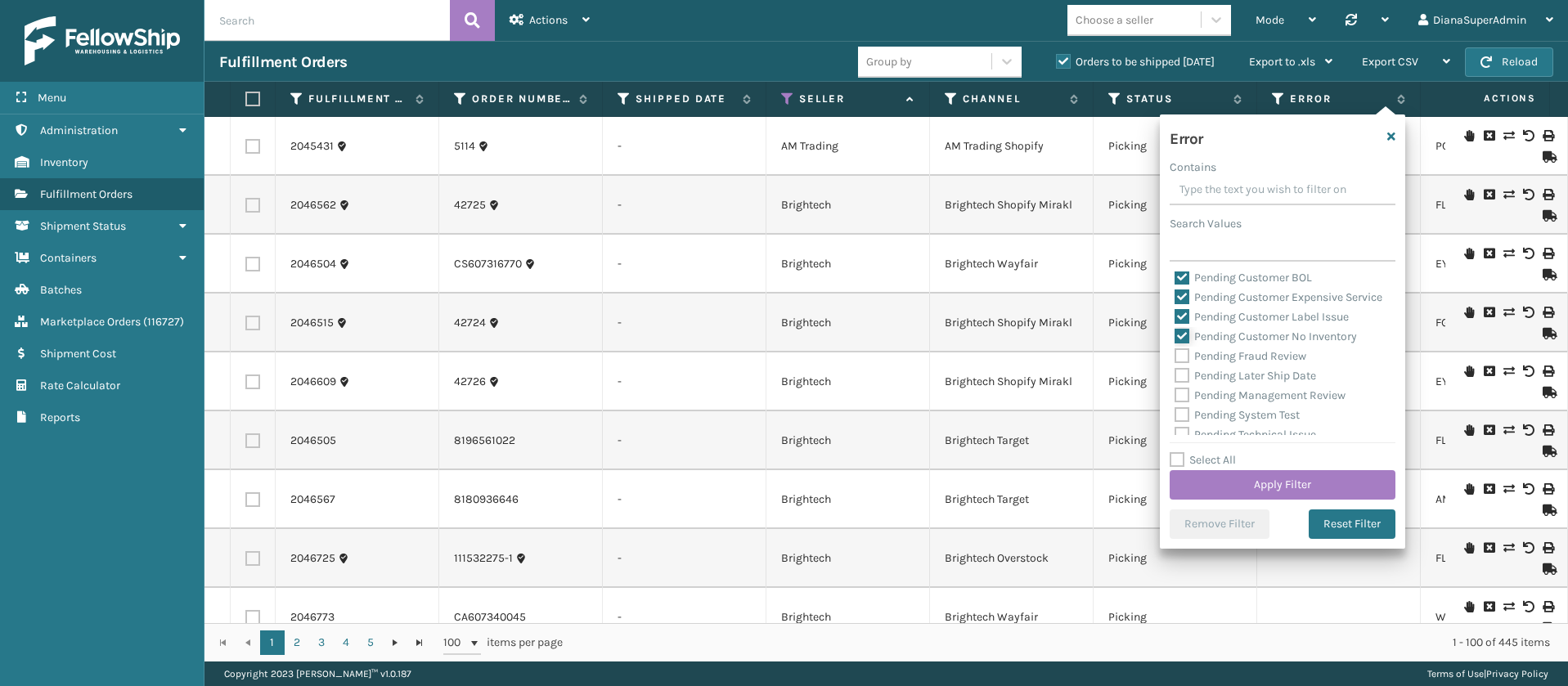
click at [1175, 338] on input "Pending Customer No Inventory" at bounding box center [1175, 332] width 1 height 10
checkbox input "false"
click at [1181, 324] on label "Pending Customer Label Issue" at bounding box center [1261, 316] width 174 height 14
click at [1175, 318] on input "Pending Customer Label Issue" at bounding box center [1175, 313] width 1 height 10
checkbox input "false"
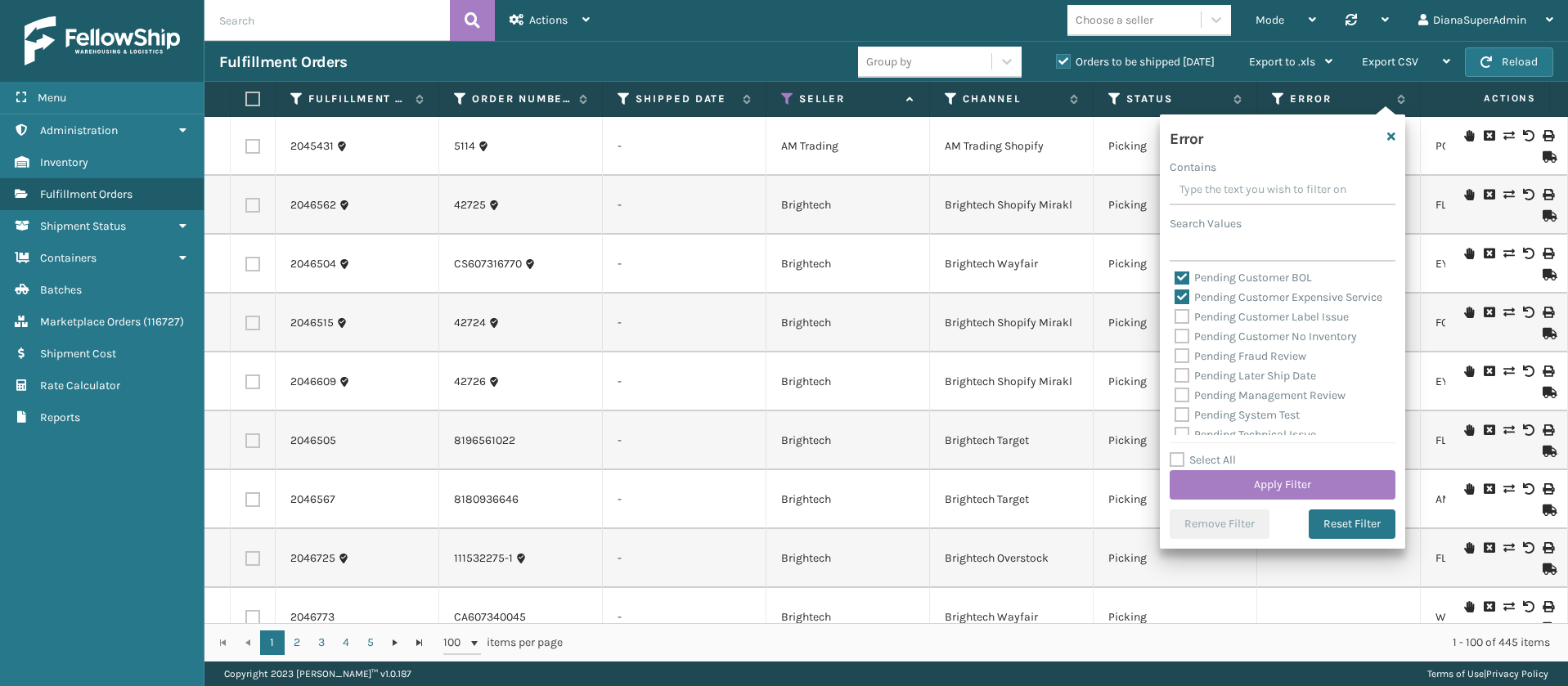
click at [1185, 297] on label "Pending Customer Expensive Service" at bounding box center [1278, 297] width 208 height 14
click at [1175, 297] on input "Pending Customer Expensive Service" at bounding box center [1175, 293] width 1 height 10
checkbox input "false"
click at [1184, 274] on label "Pending Customer BOL" at bounding box center [1243, 277] width 138 height 14
click at [1175, 274] on input "Pending Customer BOL" at bounding box center [1175, 273] width 1 height 10
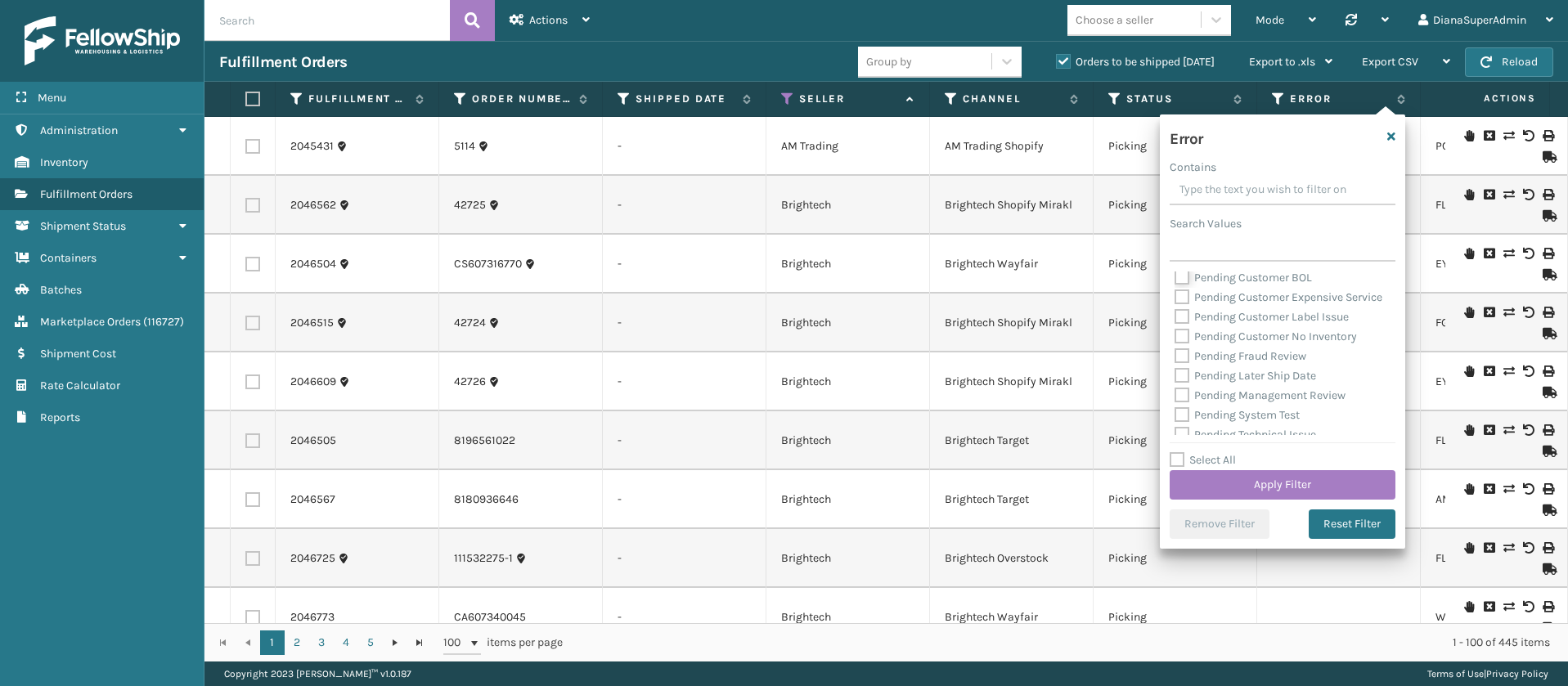
checkbox input "false"
click at [1181, 377] on label "Pending Change to Warehouse" at bounding box center [1263, 384] width 177 height 14
click at [1175, 377] on input "Pending Change to Warehouse" at bounding box center [1175, 379] width 1 height 10
checkbox input "false"
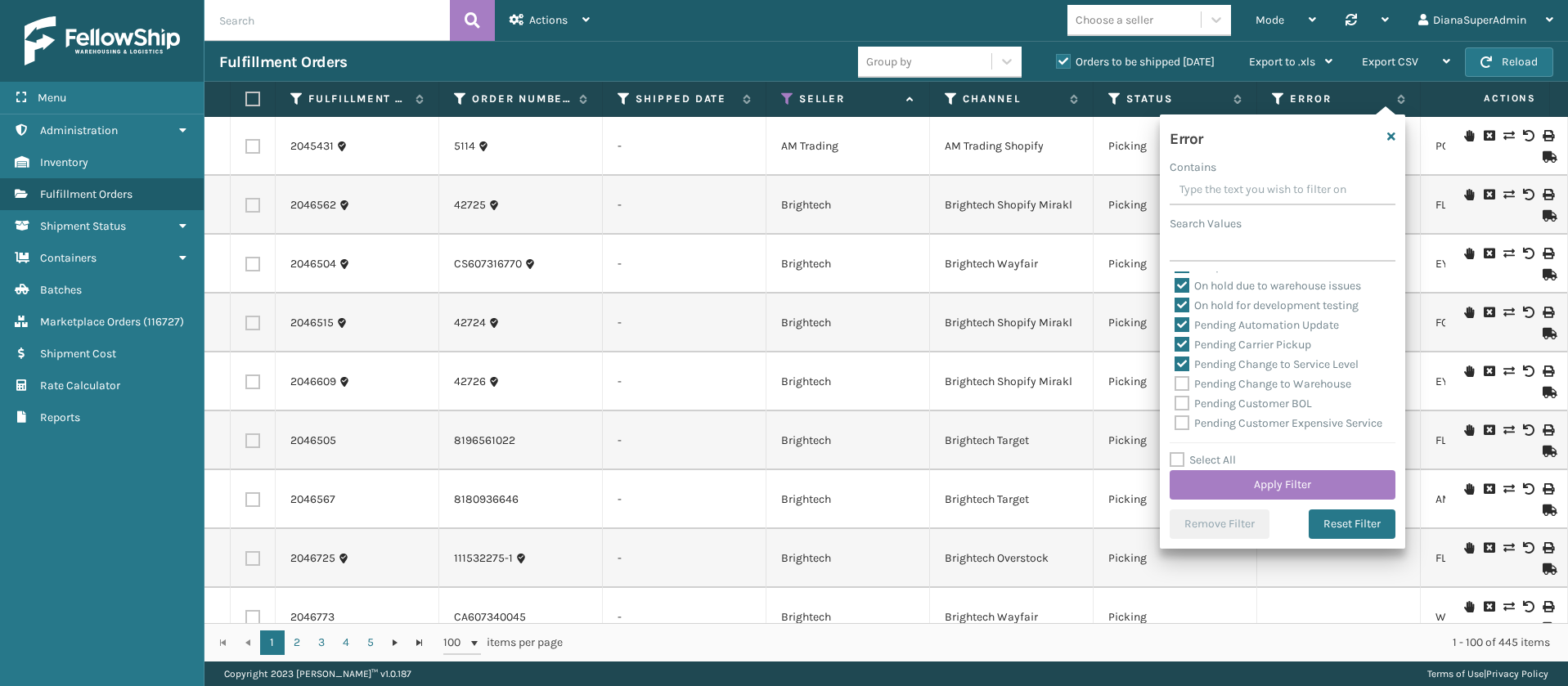
click at [1181, 362] on label "Pending Change to Service Level" at bounding box center [1267, 364] width 184 height 14
click at [1175, 362] on input "Pending Change to Service Level" at bounding box center [1175, 360] width 1 height 10
checkbox input "false"
click at [1181, 346] on label "Pending Carrier Pickup" at bounding box center [1243, 345] width 137 height 14
click at [1175, 346] on input "Pending Carrier Pickup" at bounding box center [1175, 340] width 1 height 10
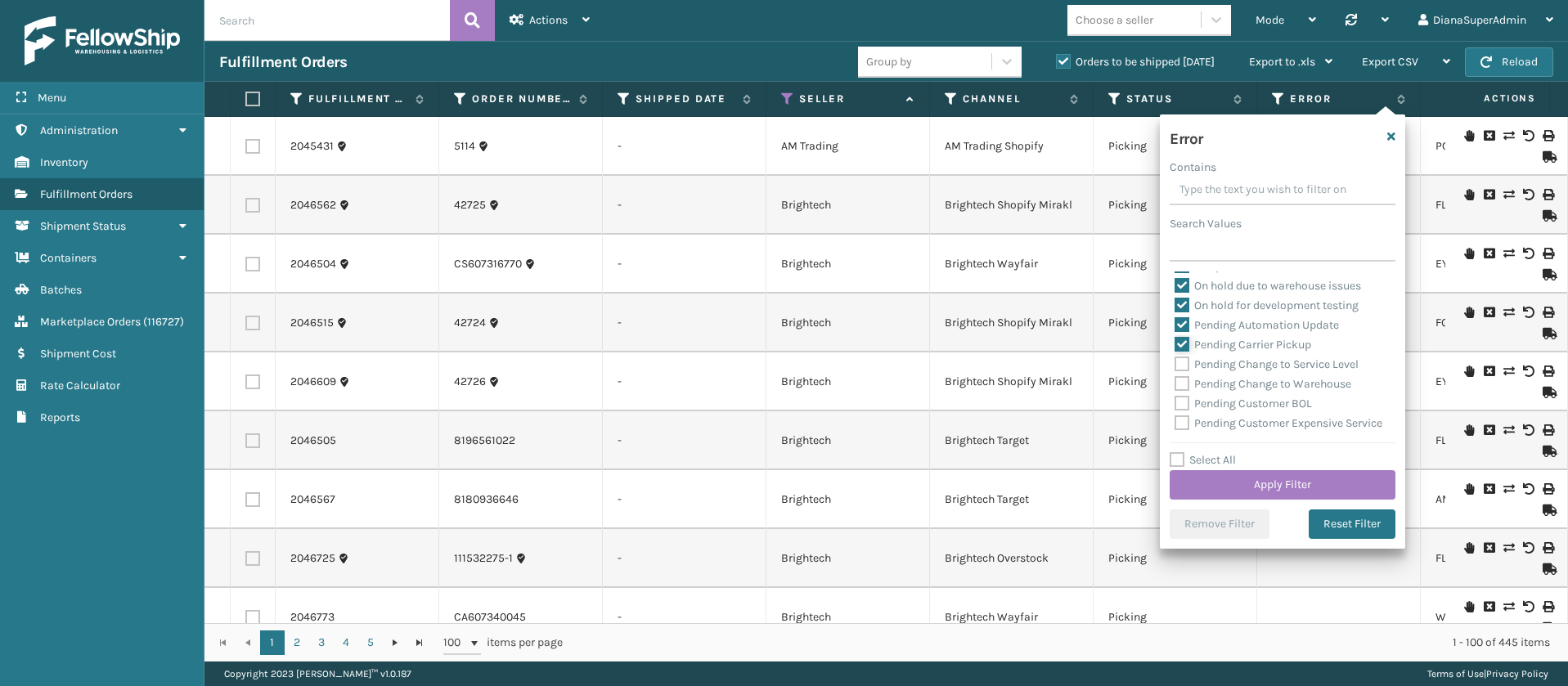
checkbox input "false"
click at [1181, 328] on label "Pending Automation Update" at bounding box center [1256, 325] width 164 height 14
click at [1175, 327] on input "Pending Automation Update" at bounding box center [1175, 320] width 1 height 10
checkbox input "false"
click at [1259, 472] on button "Apply Filter" at bounding box center [1282, 485] width 226 height 29
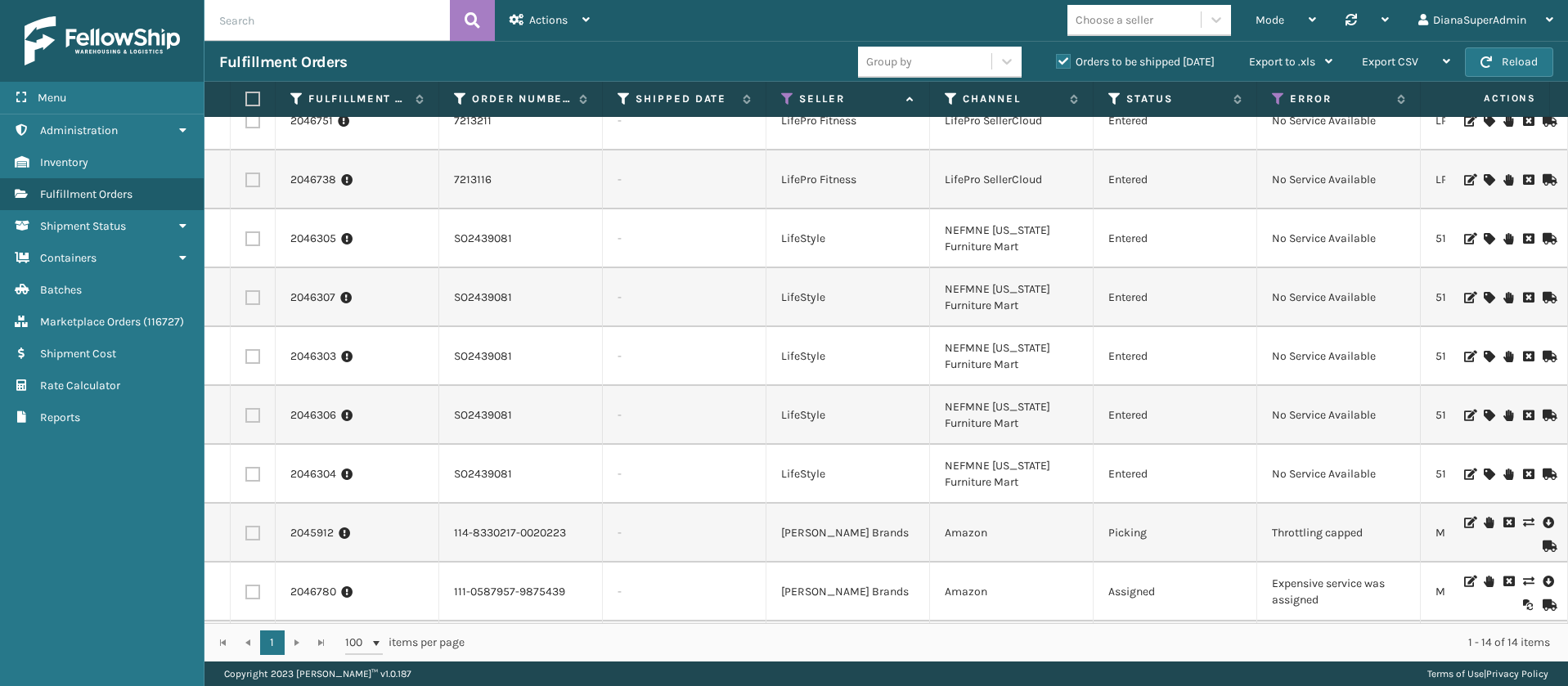
scroll to position [337, 0]
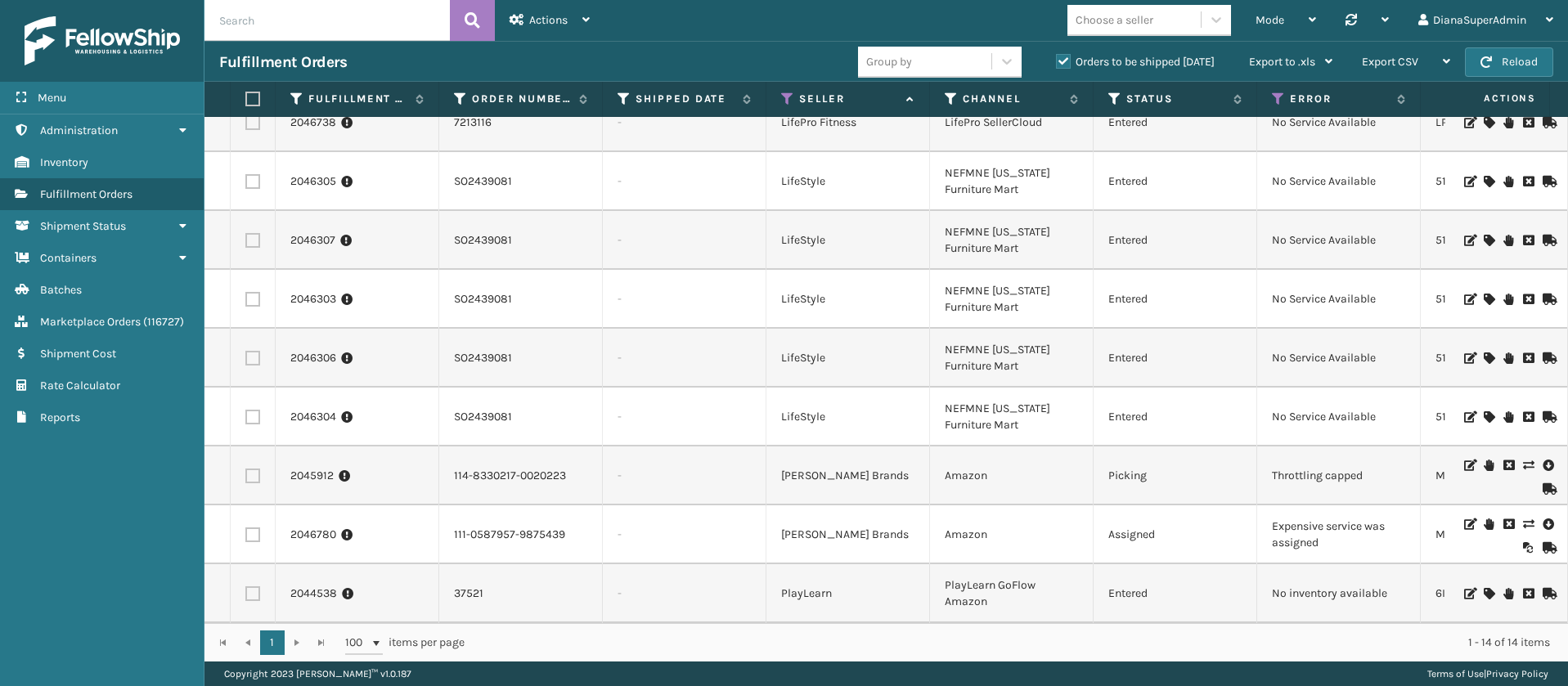
click at [1522, 519] on icon at bounding box center [1527, 524] width 9 height 11
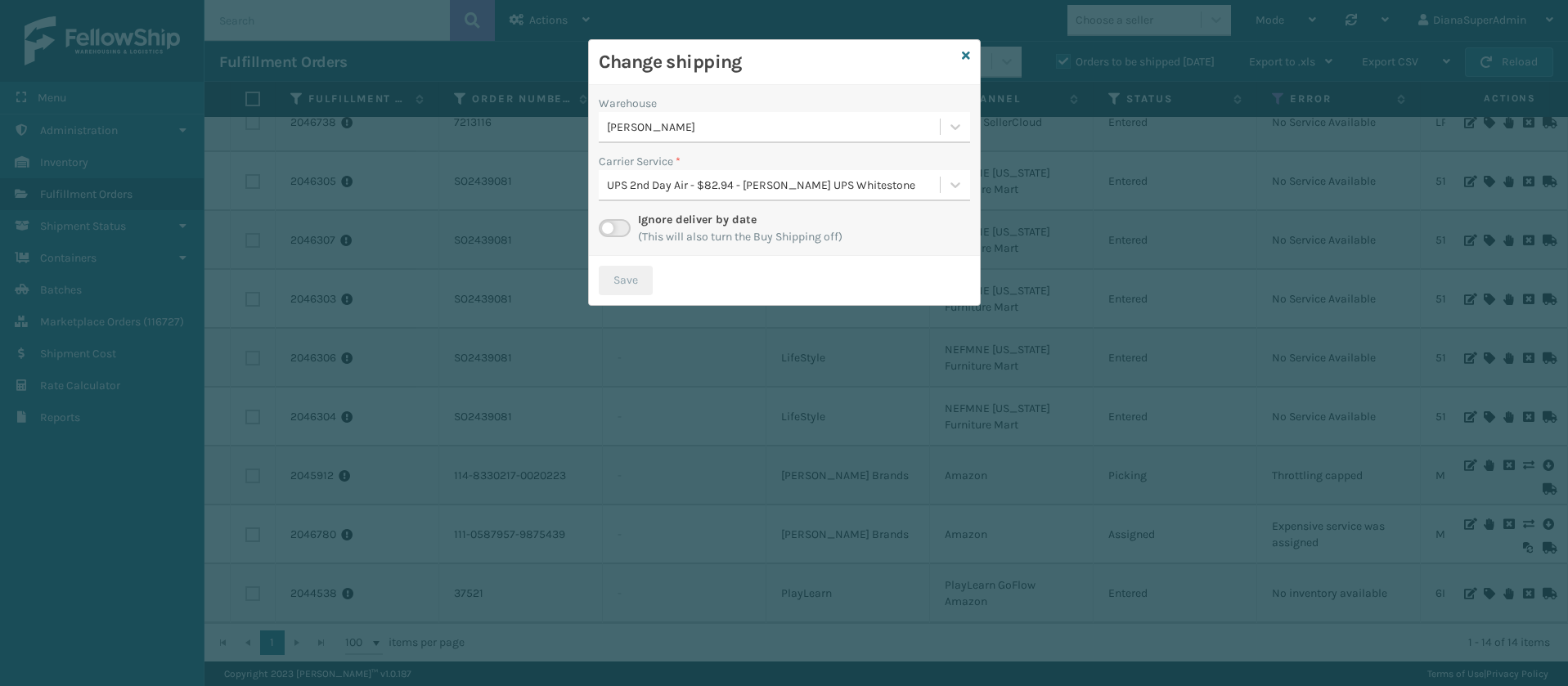
click at [623, 228] on label at bounding box center [614, 228] width 32 height 18
click at [610, 228] on input "checkbox" at bounding box center [603, 224] width 10 height 10
click at [948, 181] on icon at bounding box center [954, 184] width 16 height 16
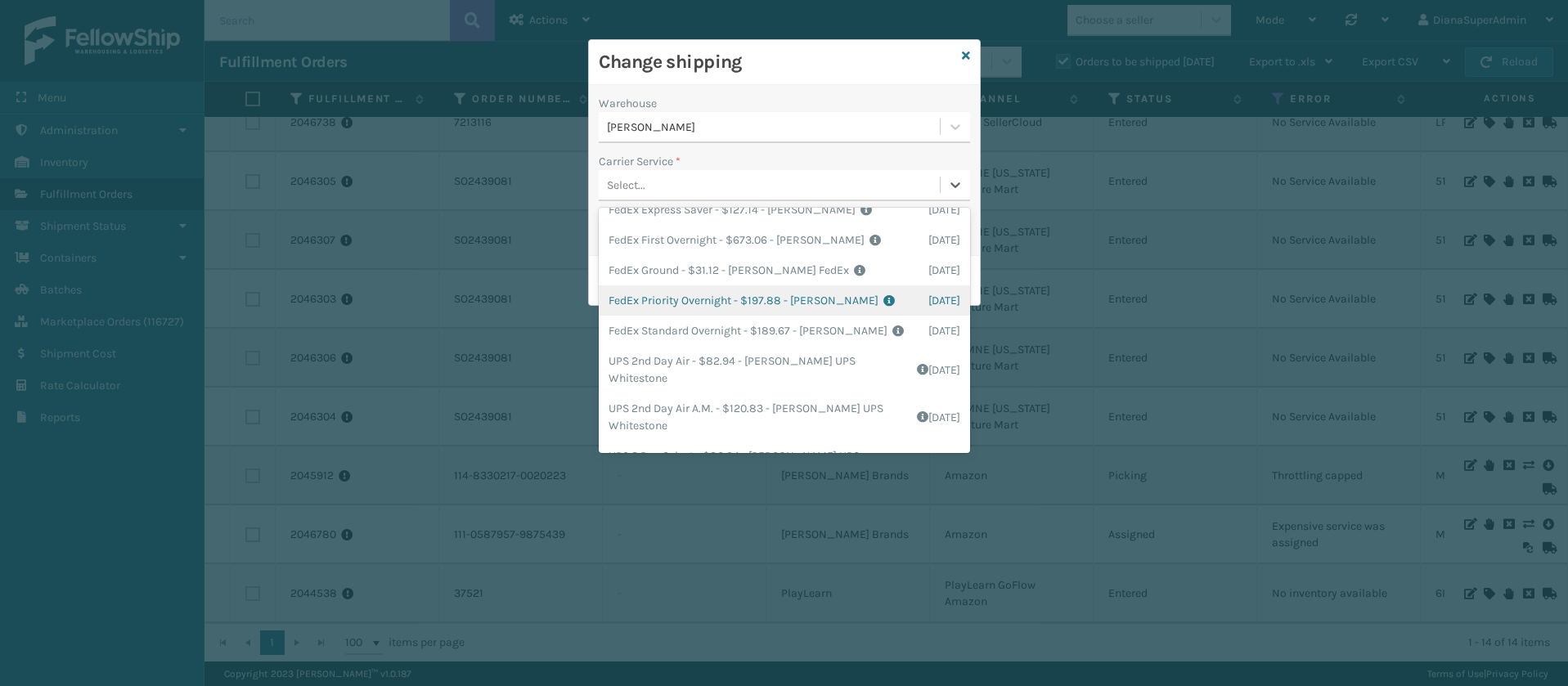
scroll to position [0, 0]
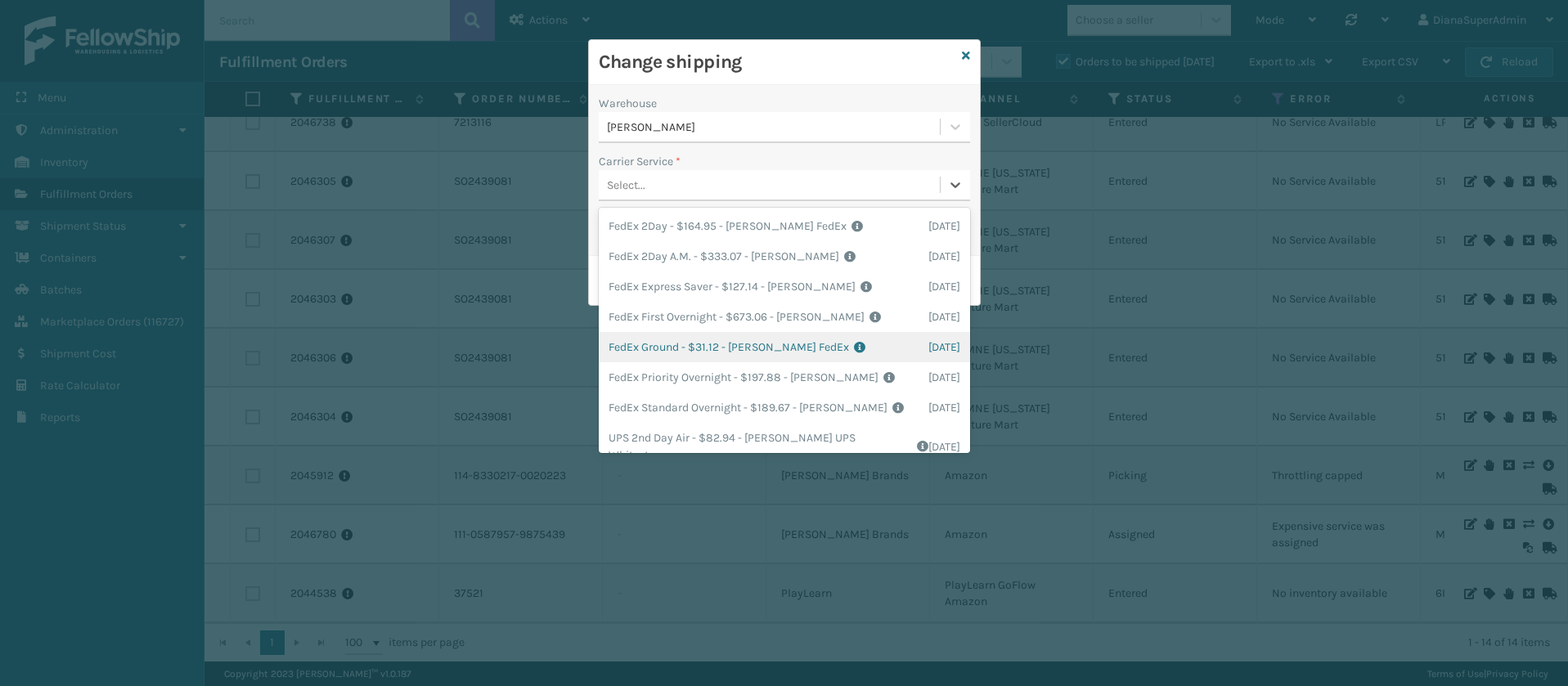
click at [662, 341] on div "FedEx Ground - $31.12 - [PERSON_NAME] FedEx Shipping Cost $27.3 Surplus Cost $3…" at bounding box center [784, 348] width 371 height 30
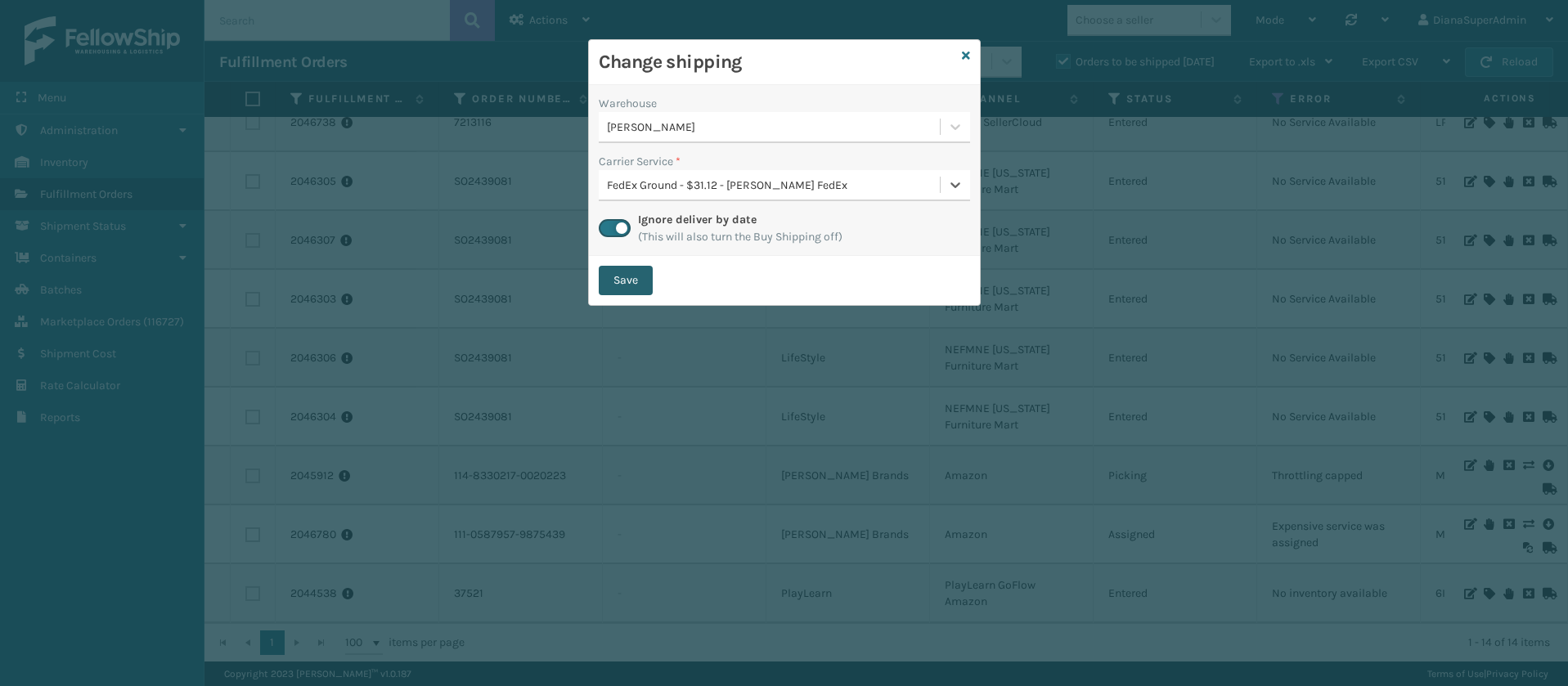
click at [627, 282] on button "Save" at bounding box center [625, 280] width 54 height 29
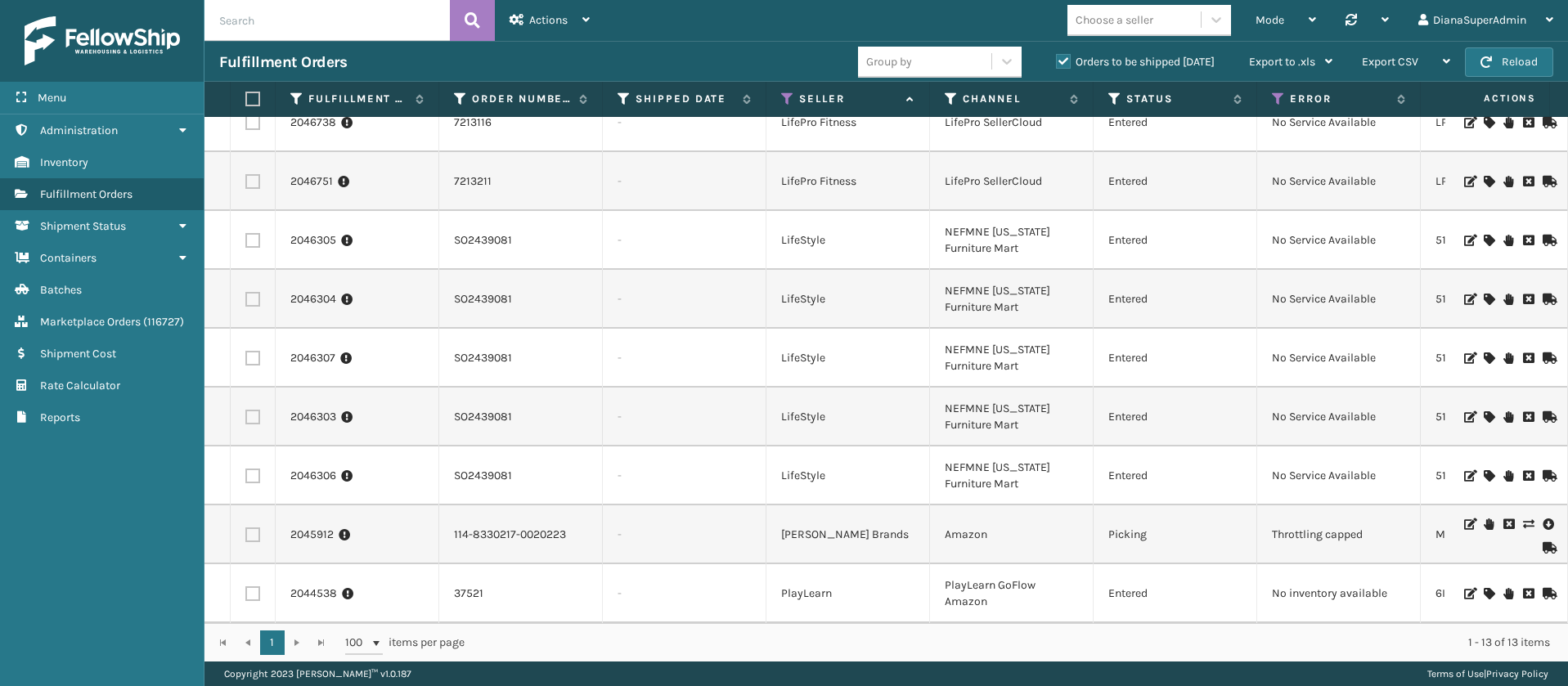
scroll to position [278, 0]
click at [1483, 588] on icon at bounding box center [1488, 594] width 9 height 11
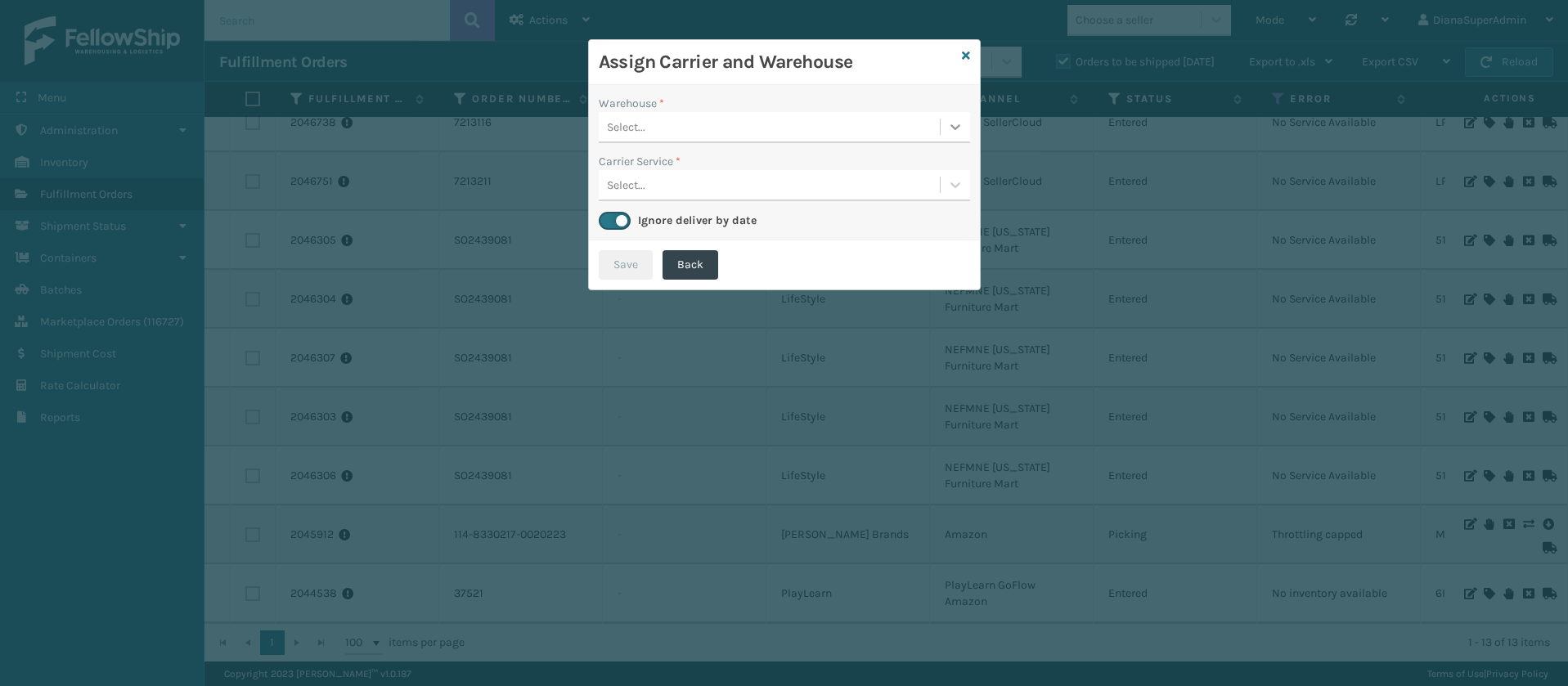
click at [954, 127] on icon at bounding box center [955, 127] width 9 height 6
click at [968, 54] on icon at bounding box center [966, 56] width 9 height 11
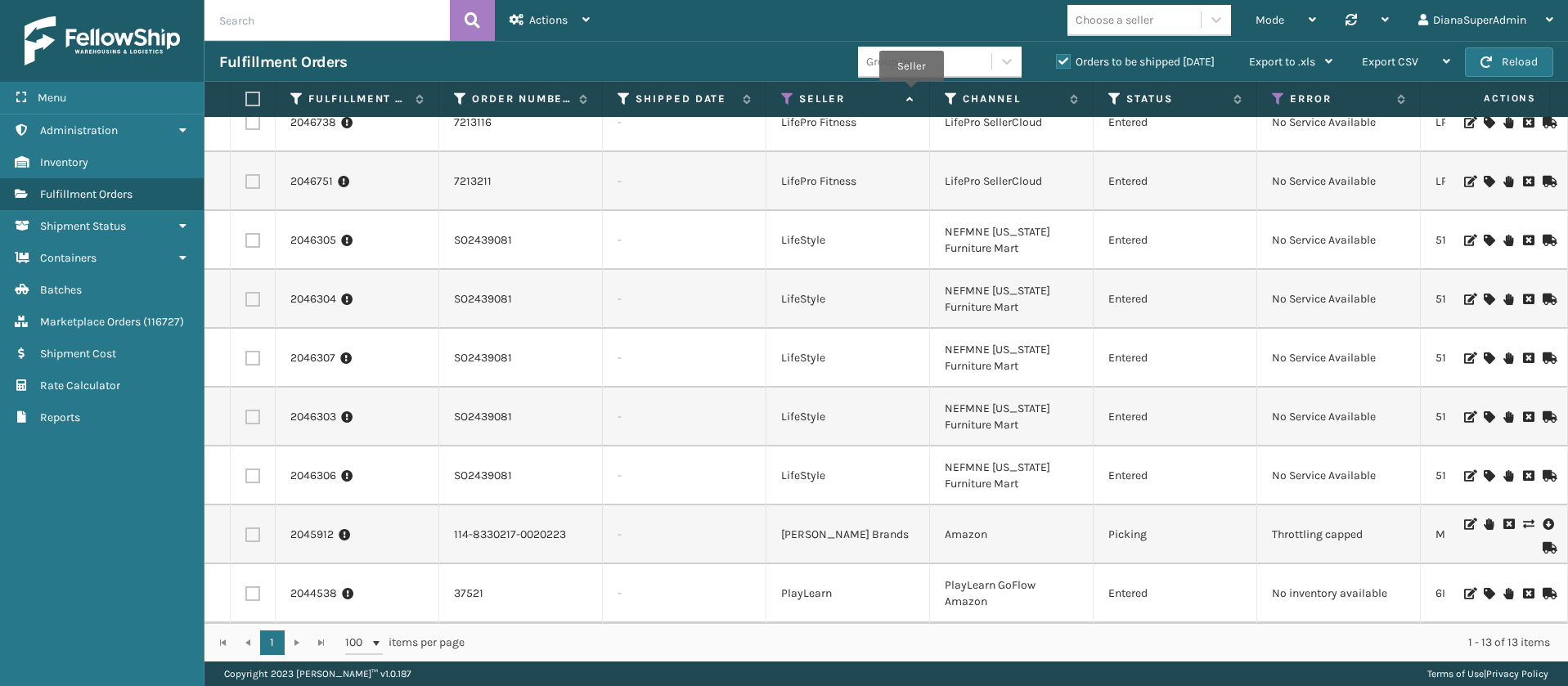
click at [911, 94] on icon at bounding box center [908, 99] width 13 height 10
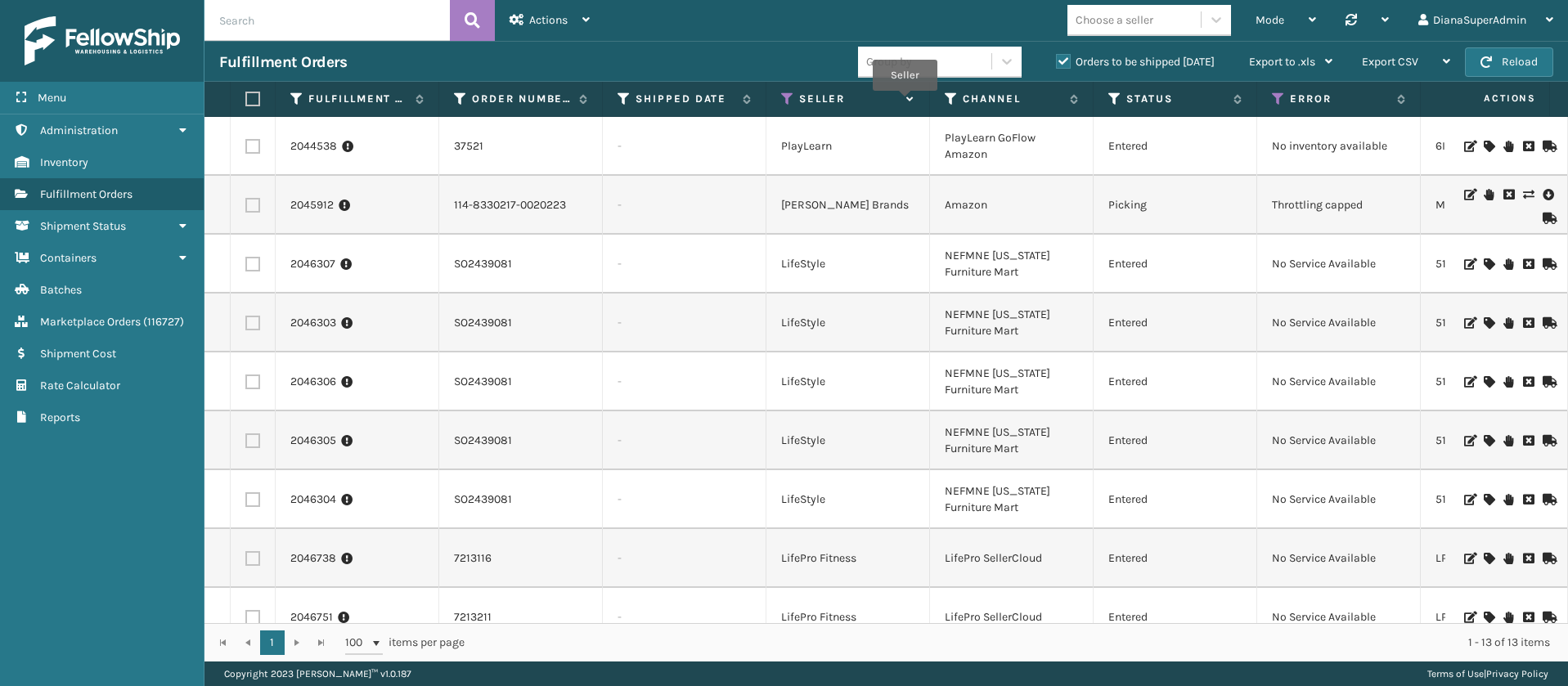
click at [904, 102] on icon at bounding box center [908, 99] width 13 height 10
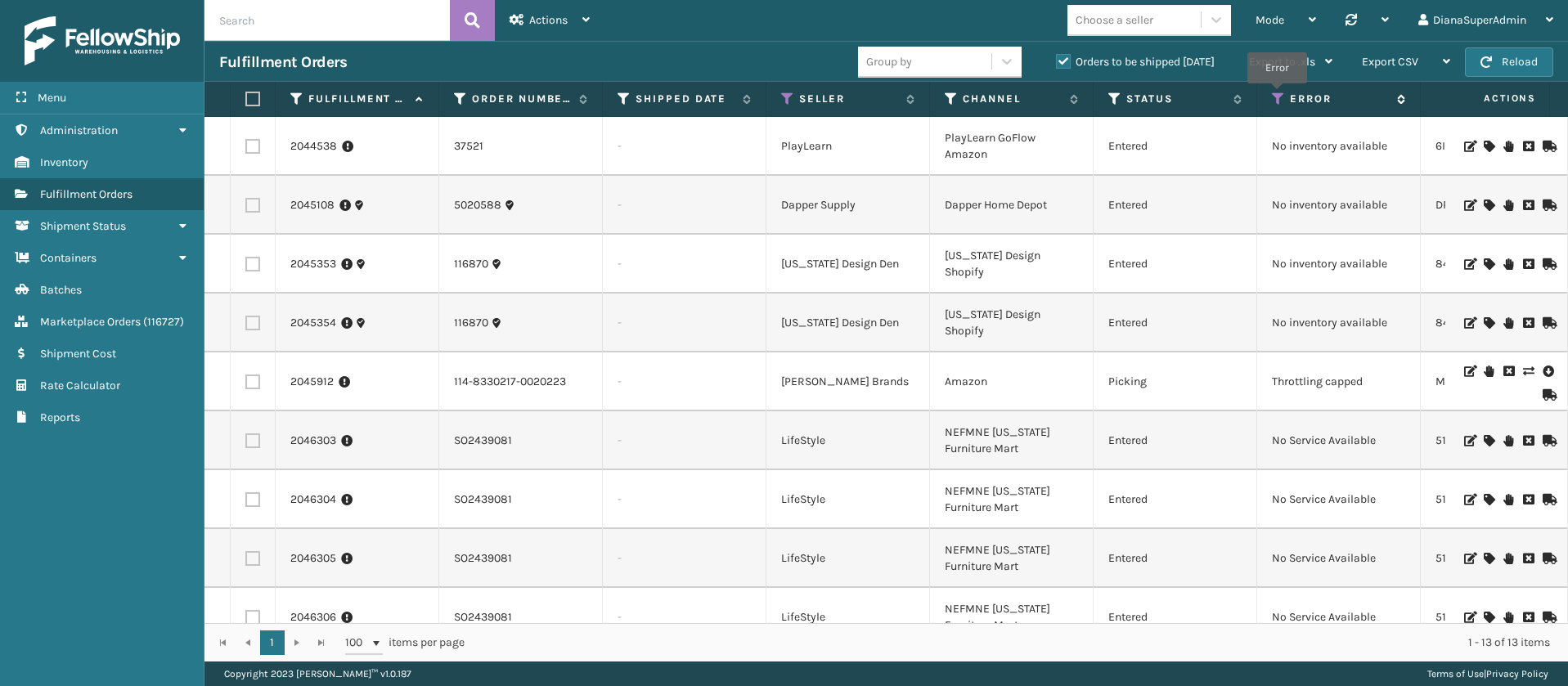
click at [1275, 95] on icon at bounding box center [1278, 99] width 13 height 15
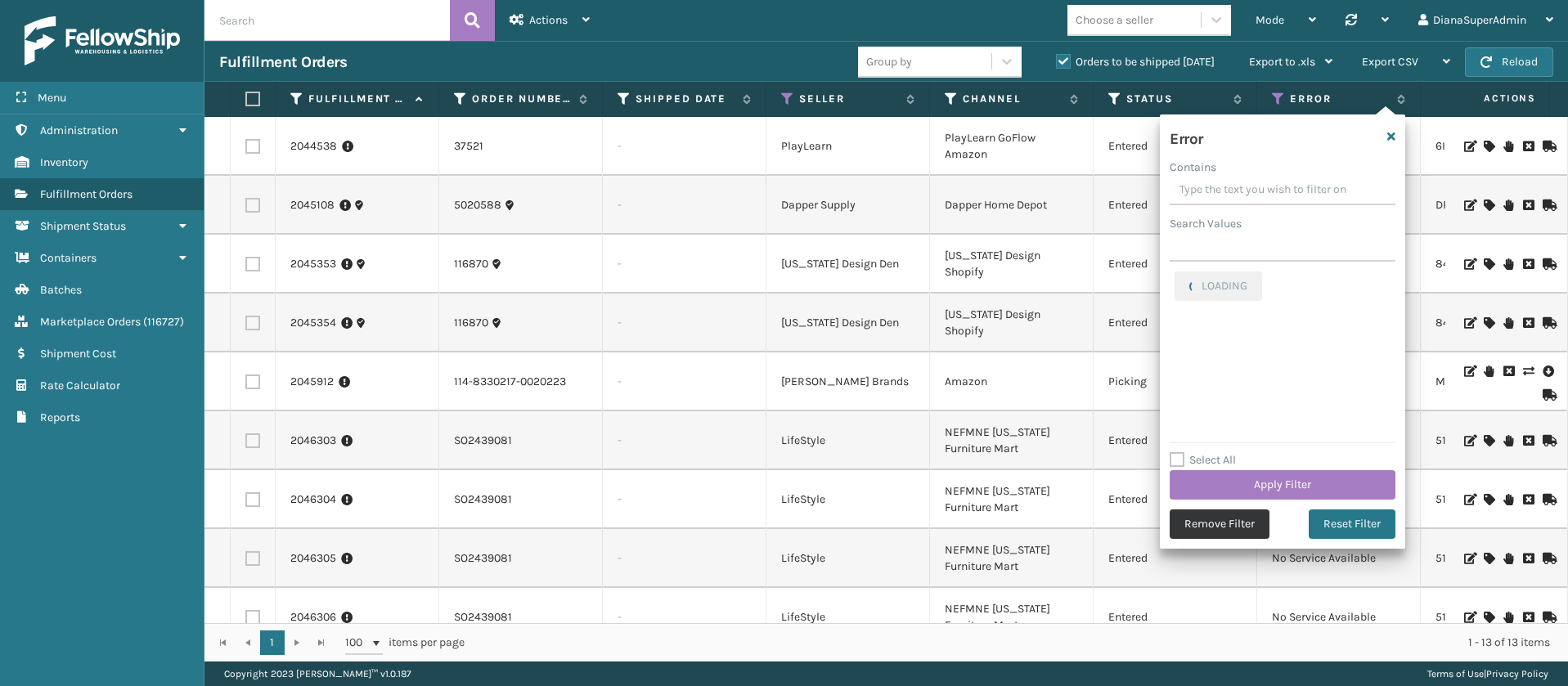
click at [1196, 531] on button "Remove Filter" at bounding box center [1219, 524] width 100 height 29
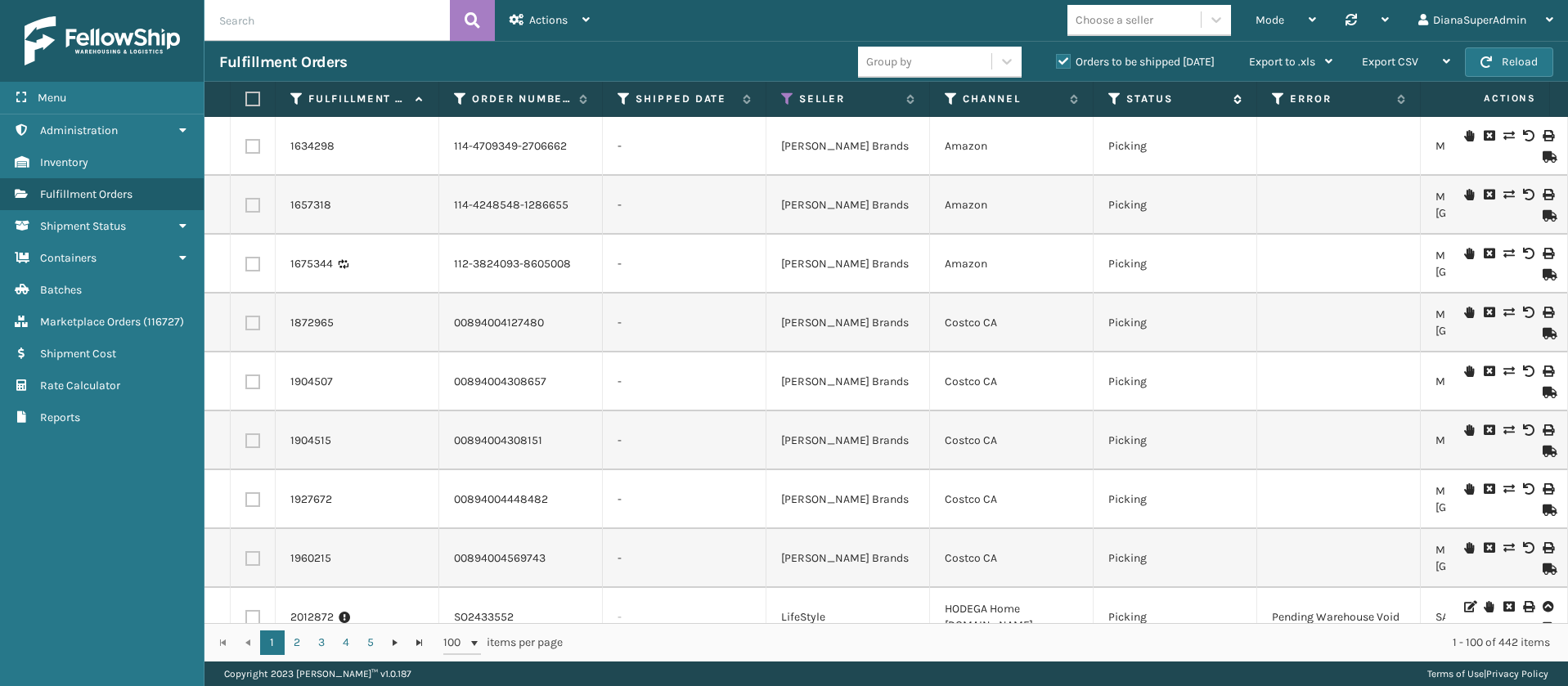
click at [1121, 97] on icon at bounding box center [1115, 99] width 13 height 15
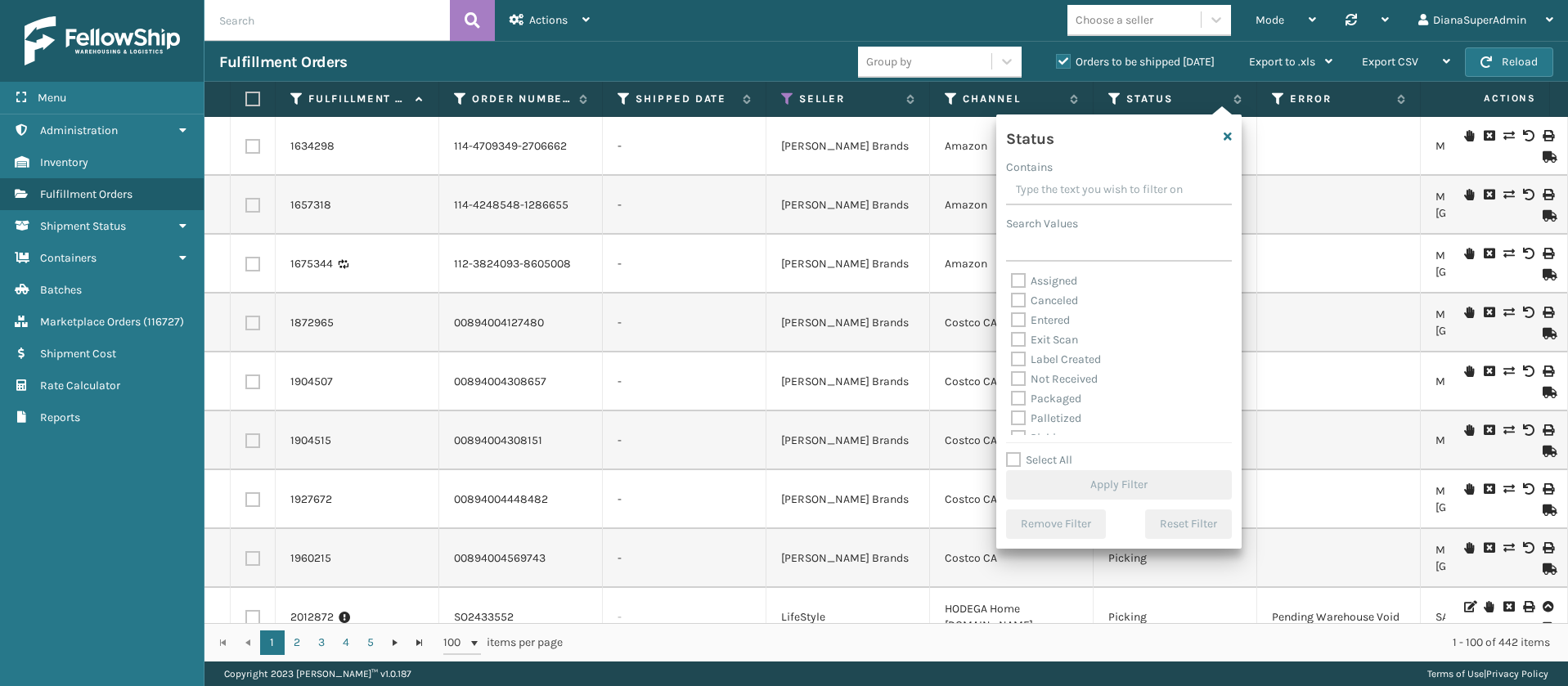
click at [1010, 361] on div "Assigned Canceled Entered Exit Scan Label Created Not Received Packaged Palleti…" at bounding box center [1119, 353] width 226 height 163
click at [1016, 362] on label "Label Created" at bounding box center [1055, 359] width 90 height 14
click at [1011, 361] on input "Label Created" at bounding box center [1011, 355] width 1 height 10
checkbox input "true"
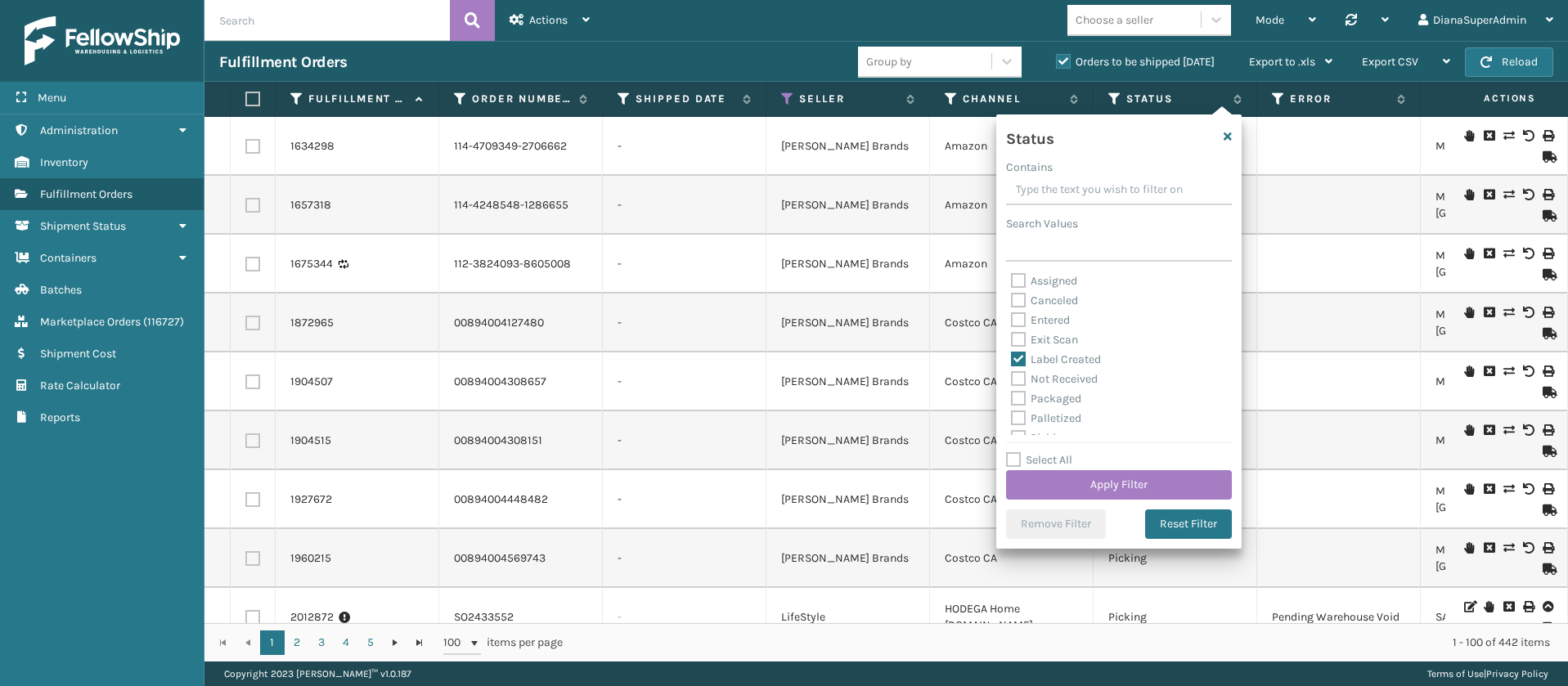
click at [1015, 393] on label "Packaged" at bounding box center [1046, 398] width 70 height 14
click at [1011, 393] on input "Packaged" at bounding box center [1011, 394] width 1 height 10
checkbox input "true"
click at [1018, 415] on label "Palletized" at bounding box center [1046, 418] width 70 height 14
click at [1011, 415] on input "Palletized" at bounding box center [1011, 414] width 1 height 10
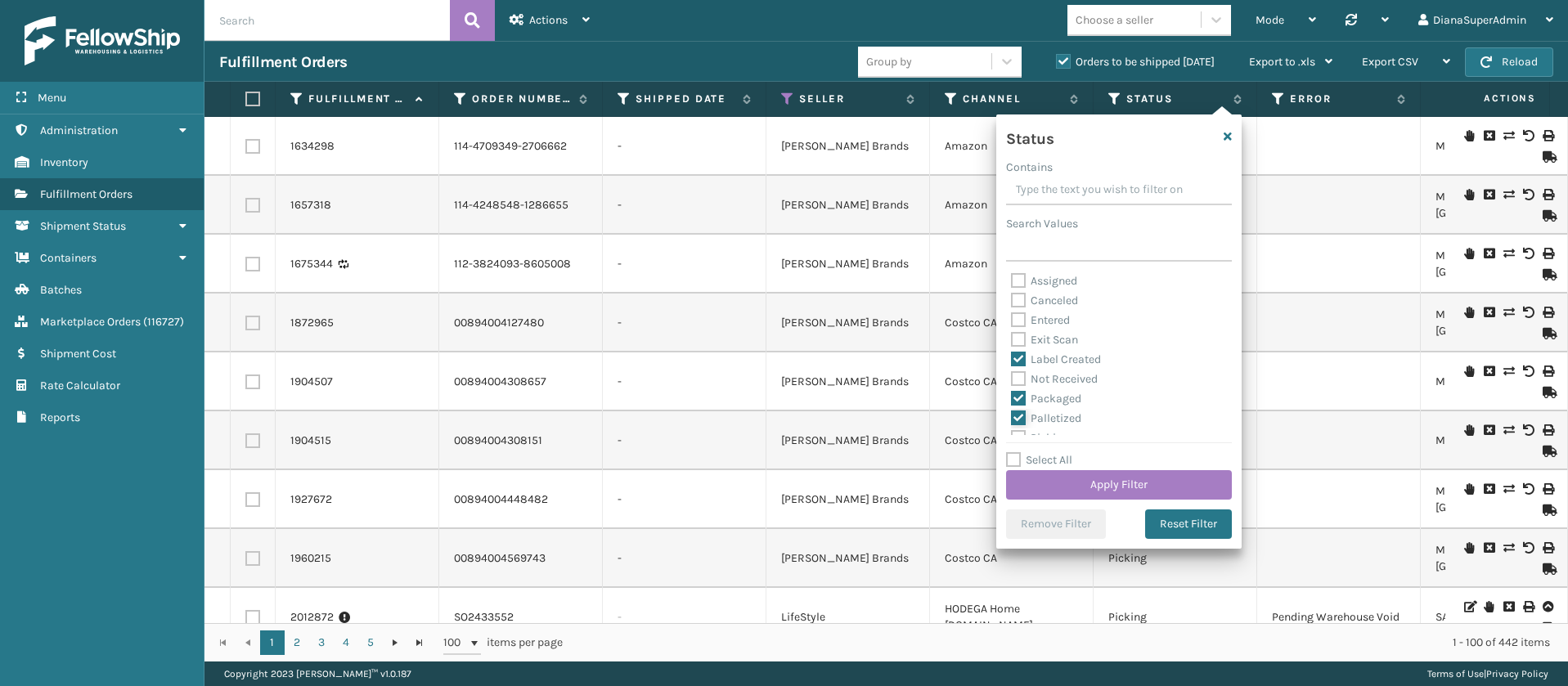
checkbox input "true"
click at [1019, 345] on label "Picking" at bounding box center [1039, 346] width 58 height 14
click at [1011, 345] on input "Picking" at bounding box center [1011, 342] width 1 height 10
checkbox input "true"
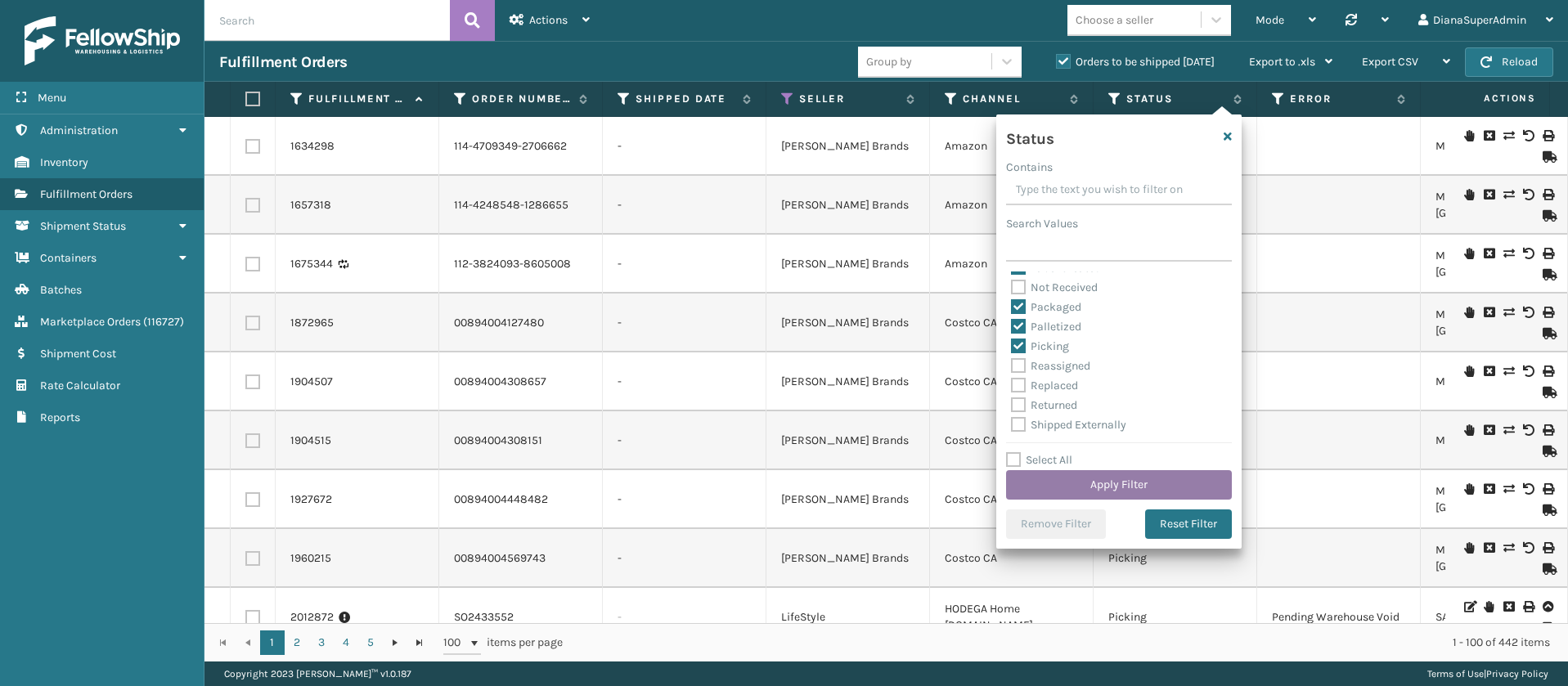
click at [1101, 474] on button "Apply Filter" at bounding box center [1119, 485] width 226 height 29
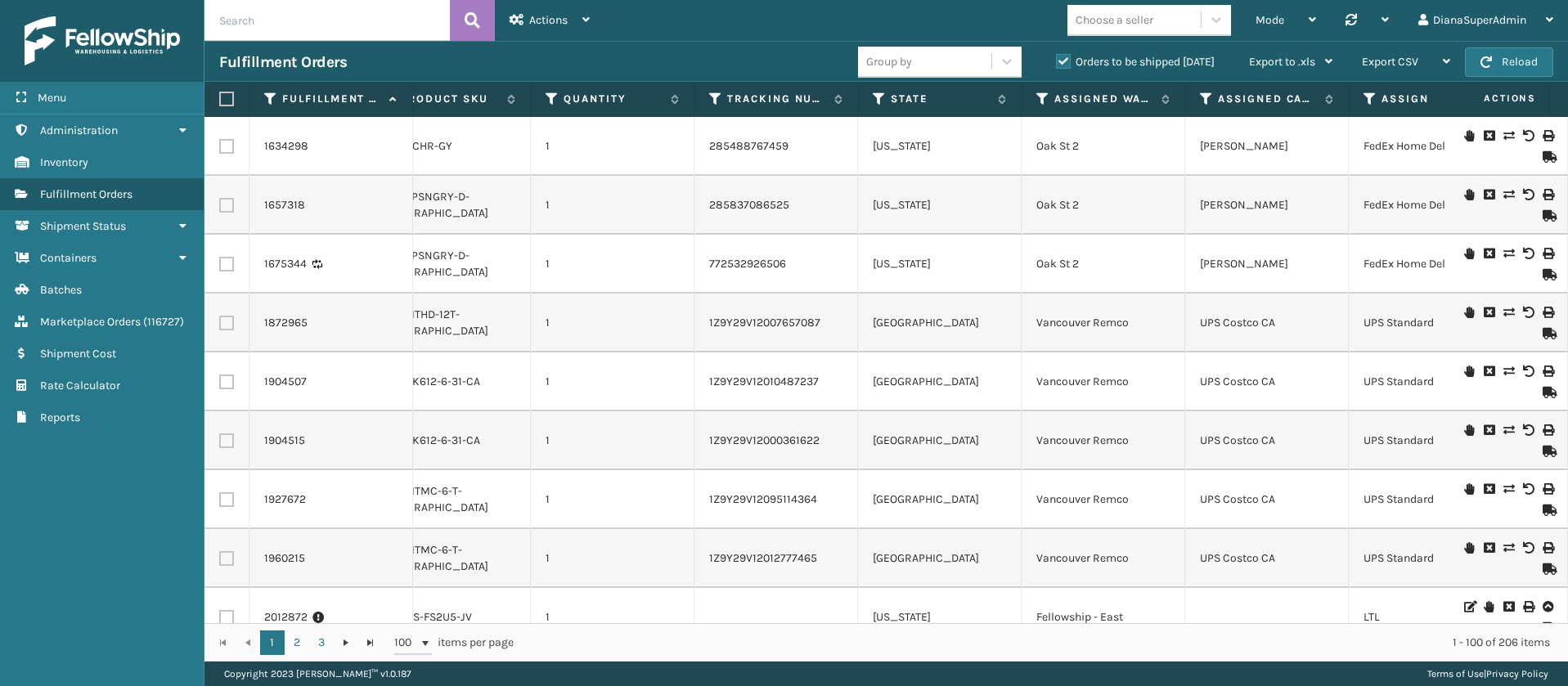
scroll to position [0, 1096]
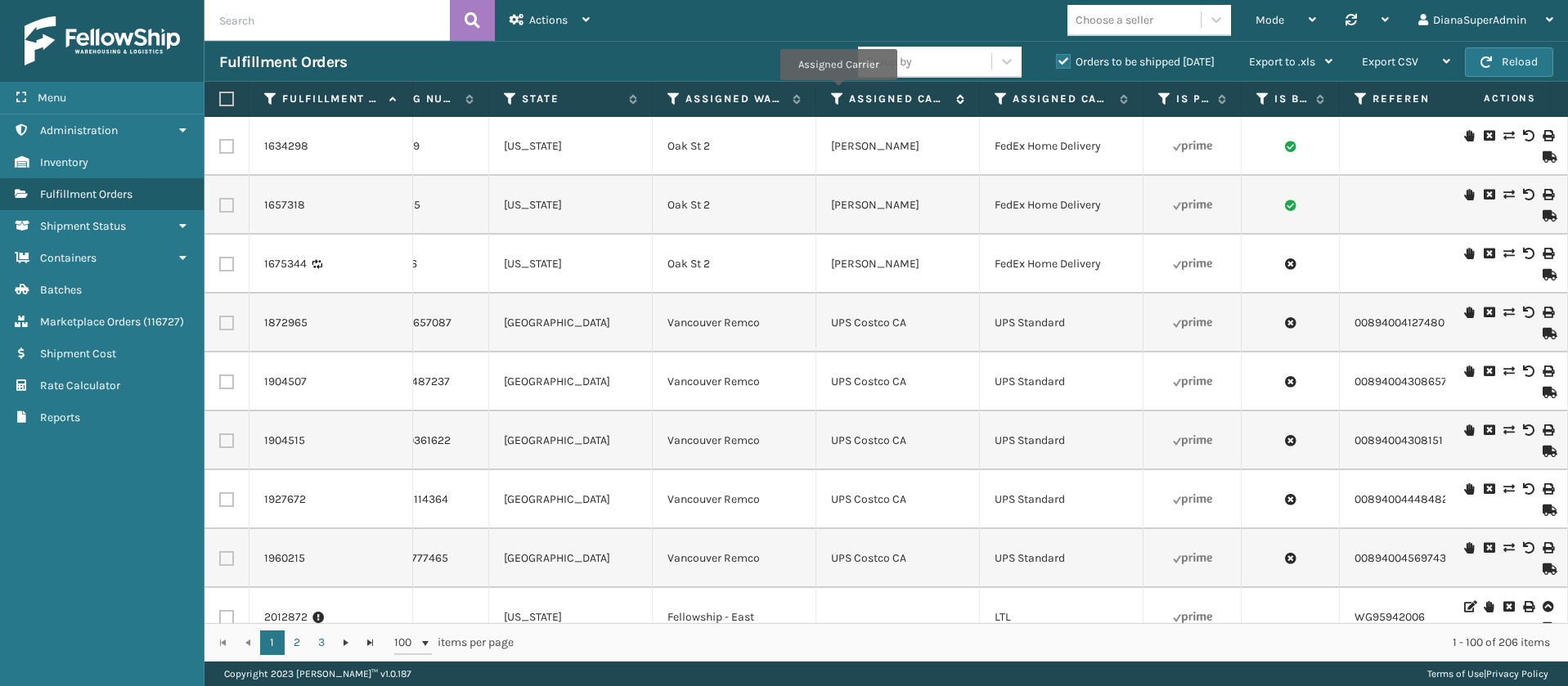
click at [839, 91] on icon at bounding box center [838, 99] width 13 height 15
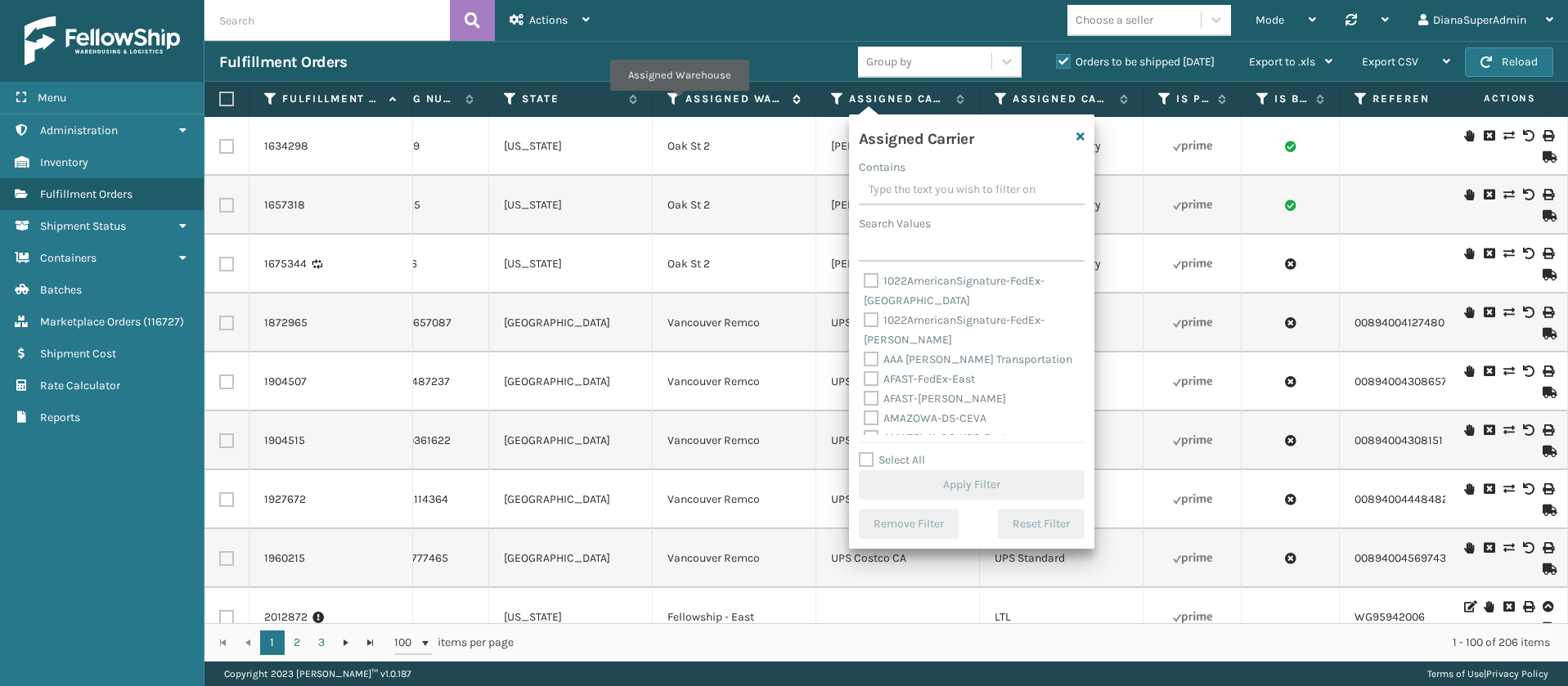
click at [679, 103] on icon at bounding box center [674, 99] width 13 height 15
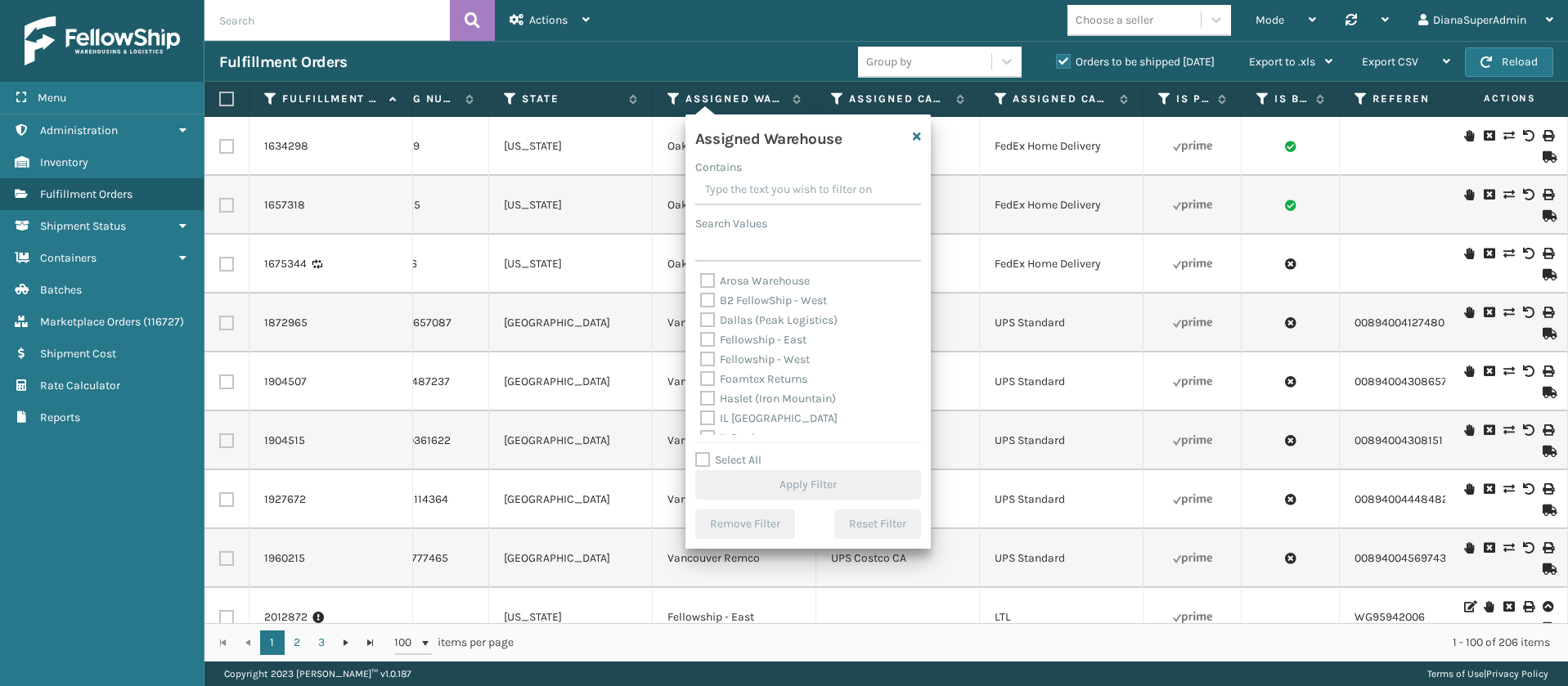
click at [704, 334] on label "Fellowship - East" at bounding box center [753, 339] width 106 height 14
click at [701, 334] on input "Fellowship - East" at bounding box center [700, 335] width 1 height 10
checkbox input "true"
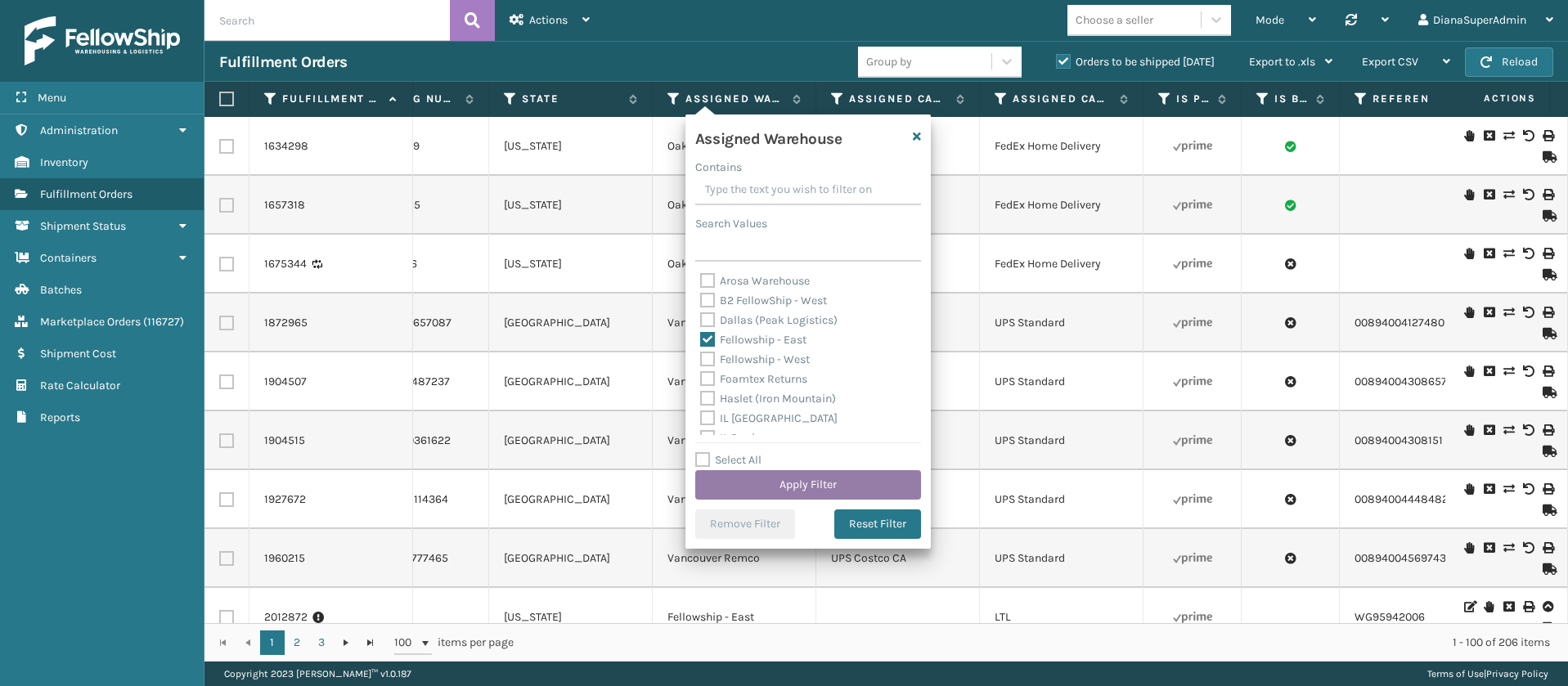
click at [810, 477] on button "Apply Filter" at bounding box center [808, 485] width 226 height 29
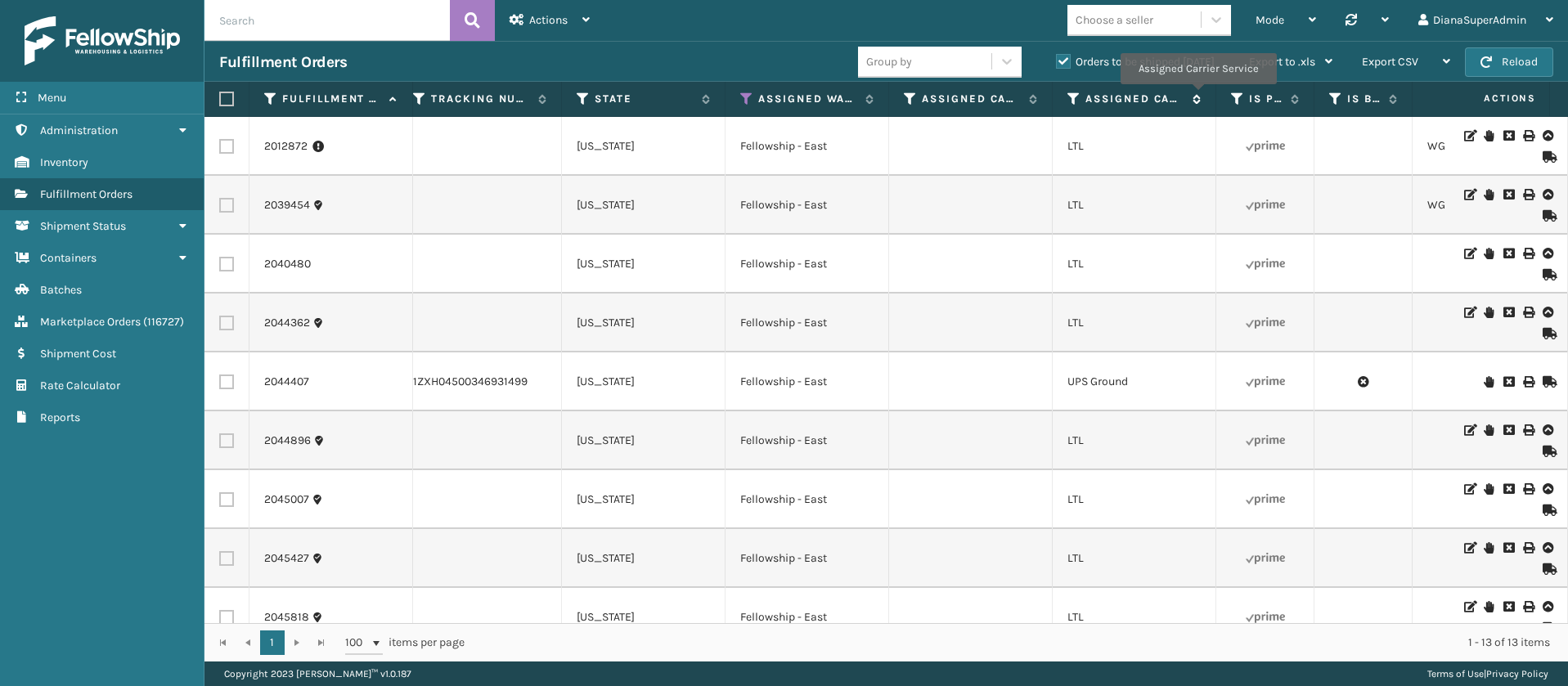
click at [1198, 95] on icon at bounding box center [1194, 99] width 13 height 10
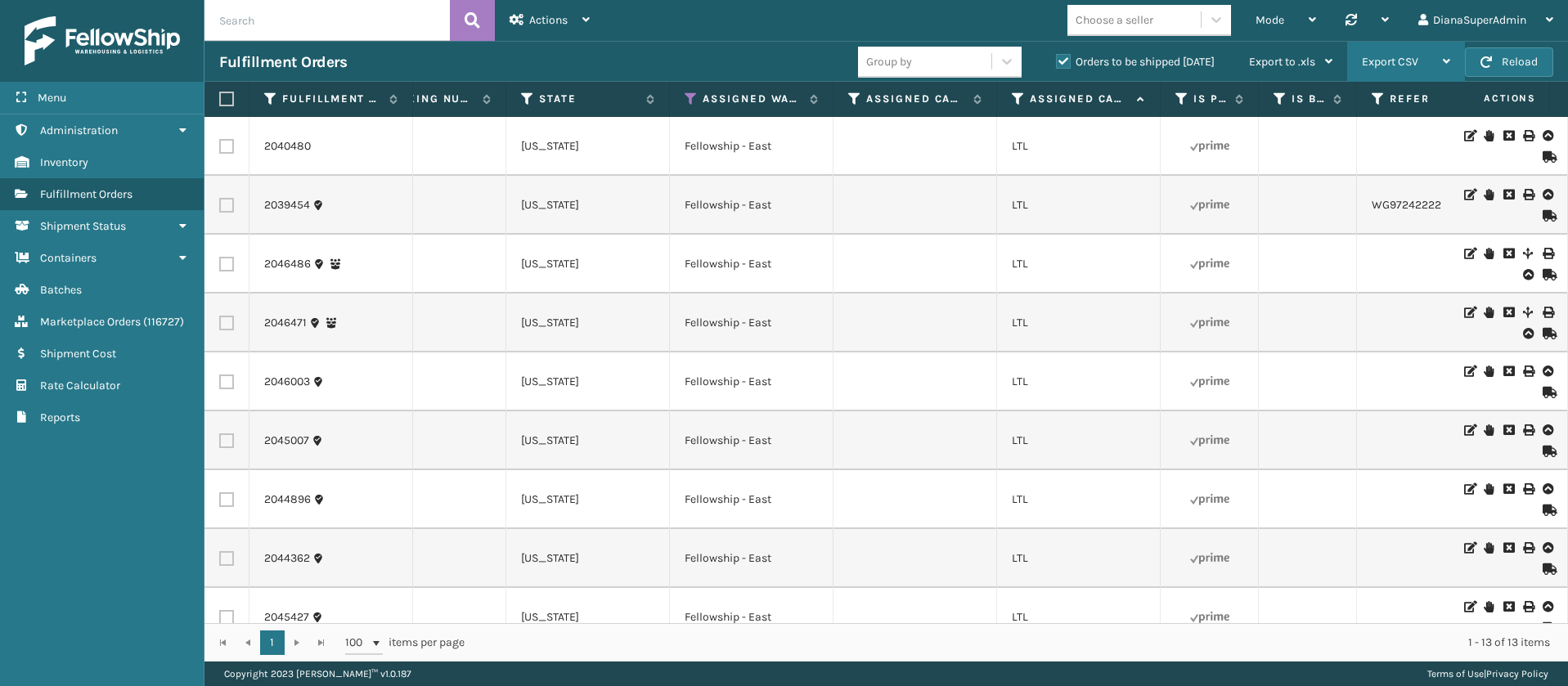
click at [1420, 55] on div "Export CSV" at bounding box center [1406, 62] width 88 height 41
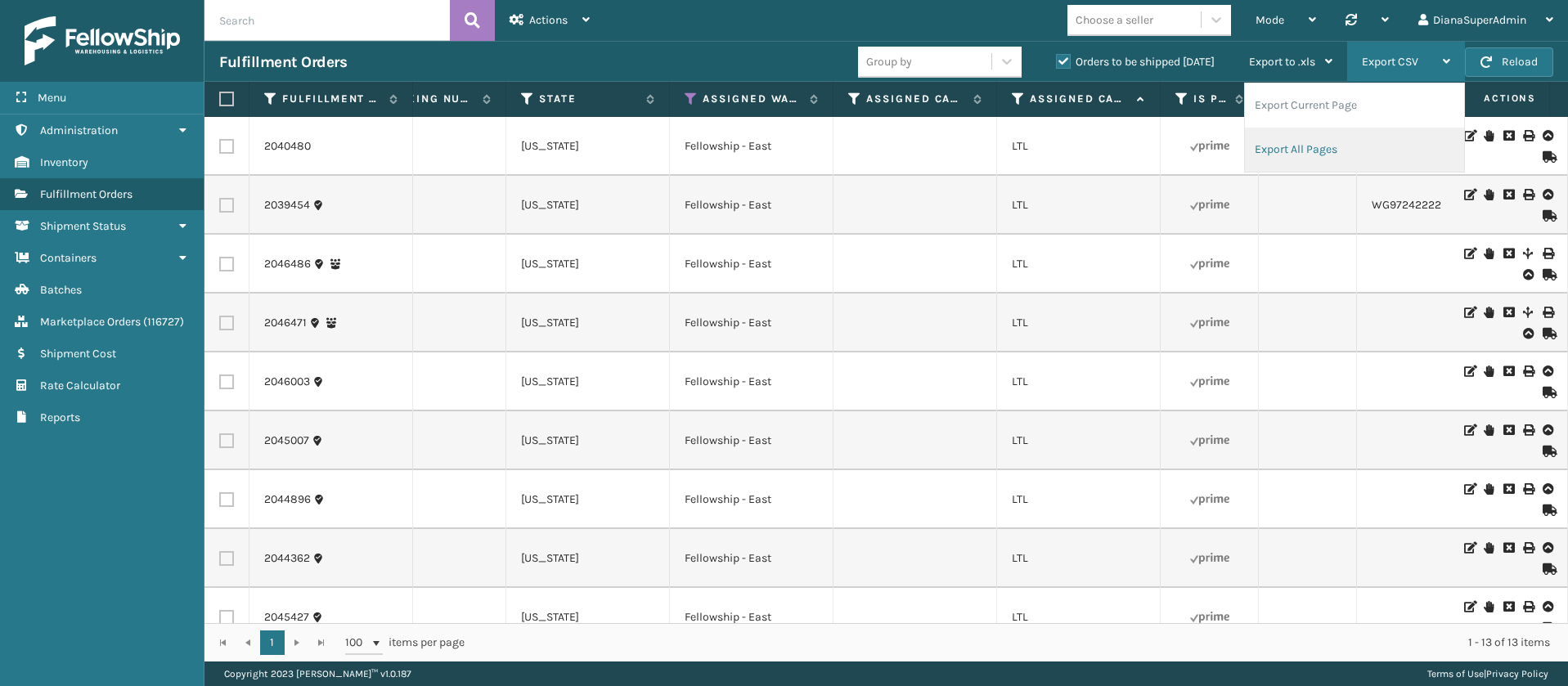
click at [1357, 143] on li "Export All Pages" at bounding box center [1354, 149] width 219 height 45
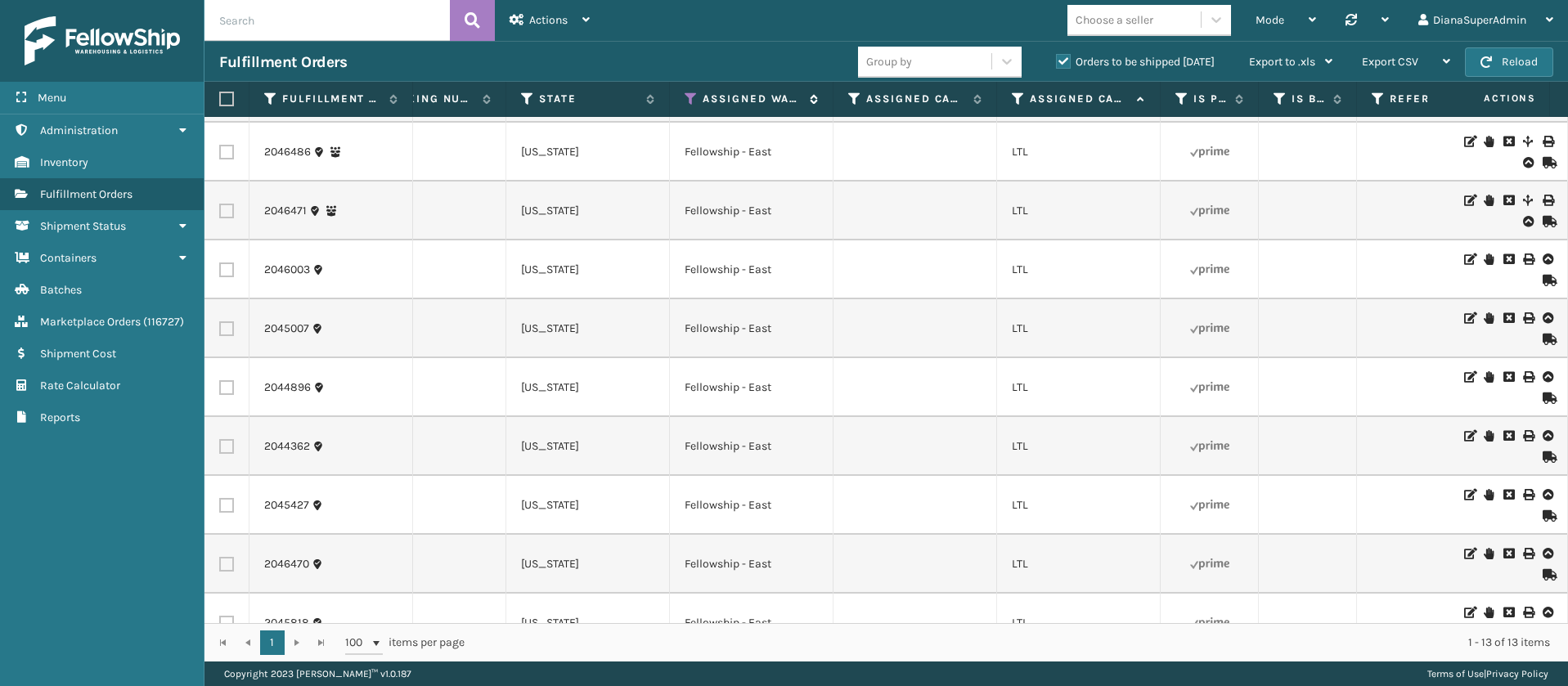
scroll to position [0, 1405]
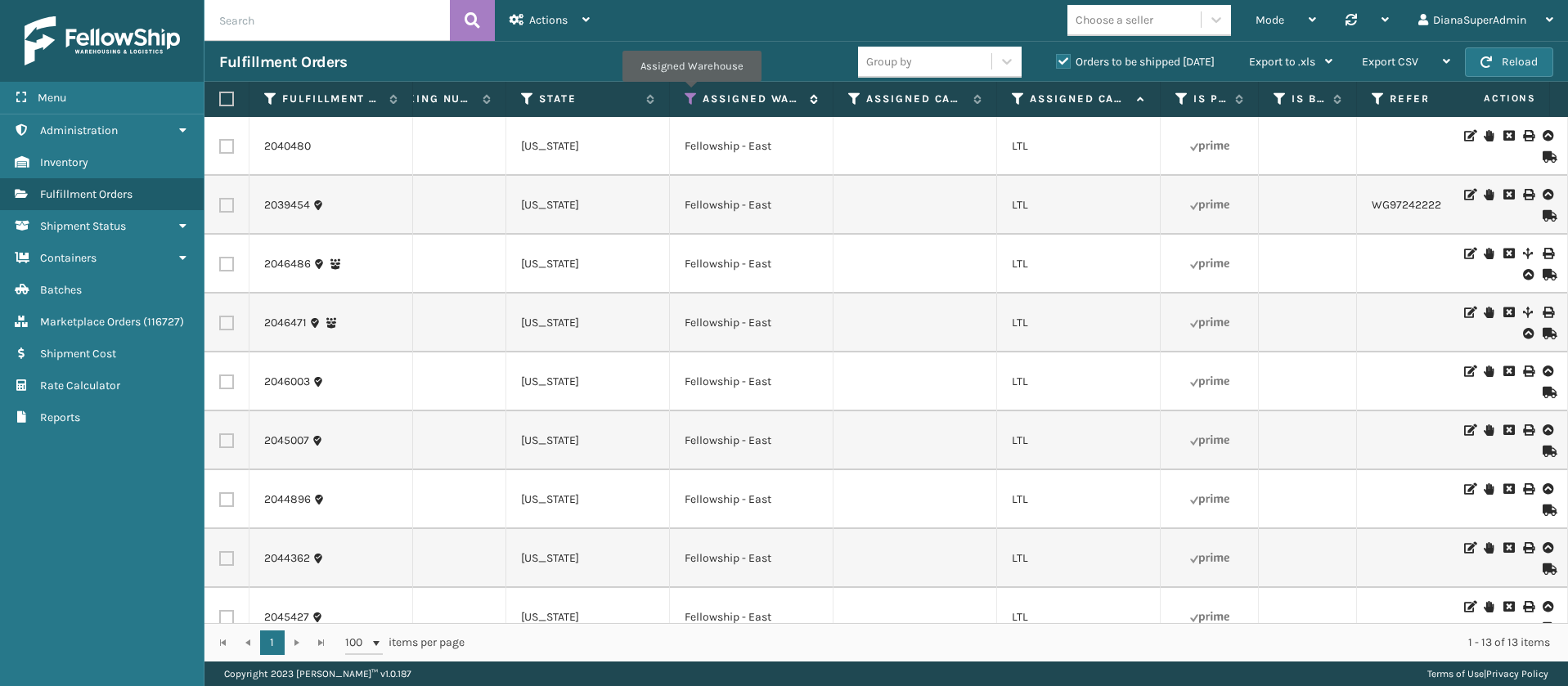
click at [691, 93] on icon at bounding box center [691, 99] width 13 height 15
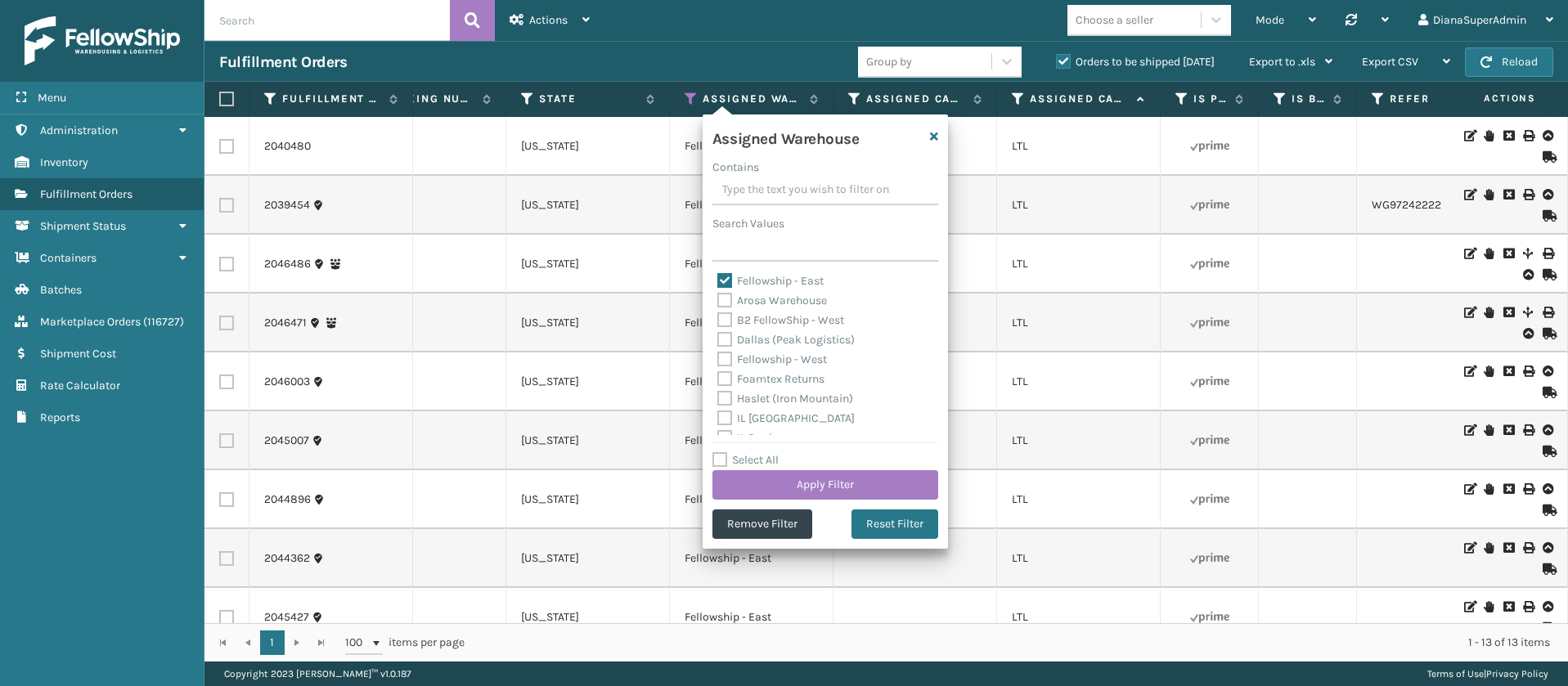
click at [724, 277] on label "Fellowship - East" at bounding box center [770, 280] width 106 height 14
click at [718, 277] on input "Fellowship - East" at bounding box center [717, 276] width 1 height 10
checkbox input "false"
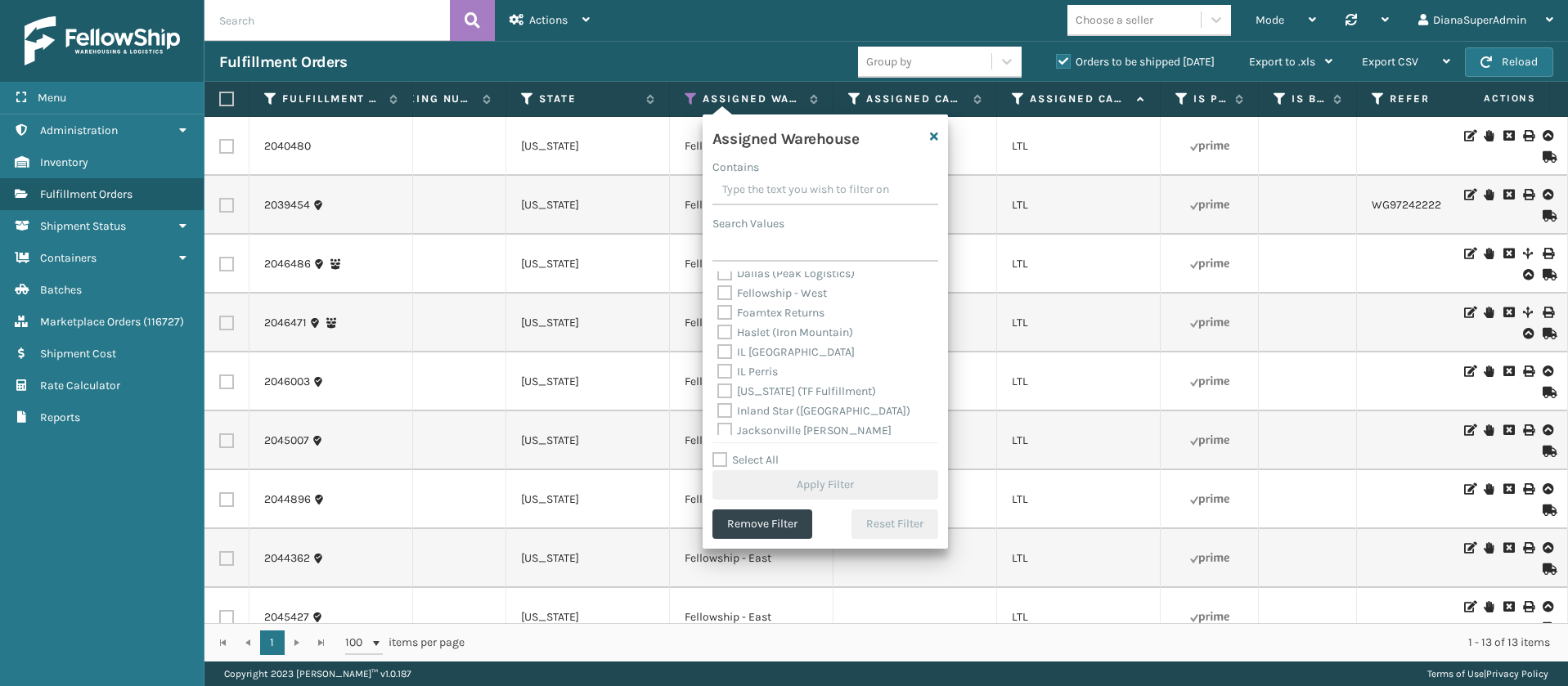
scroll to position [123, 0]
click at [727, 414] on label "[PERSON_NAME] (Ironlink Logistics)" at bounding box center [821, 413] width 208 height 14
click at [718, 414] on input "[PERSON_NAME] (Ironlink Logistics)" at bounding box center [717, 409] width 1 height 10
checkbox input "true"
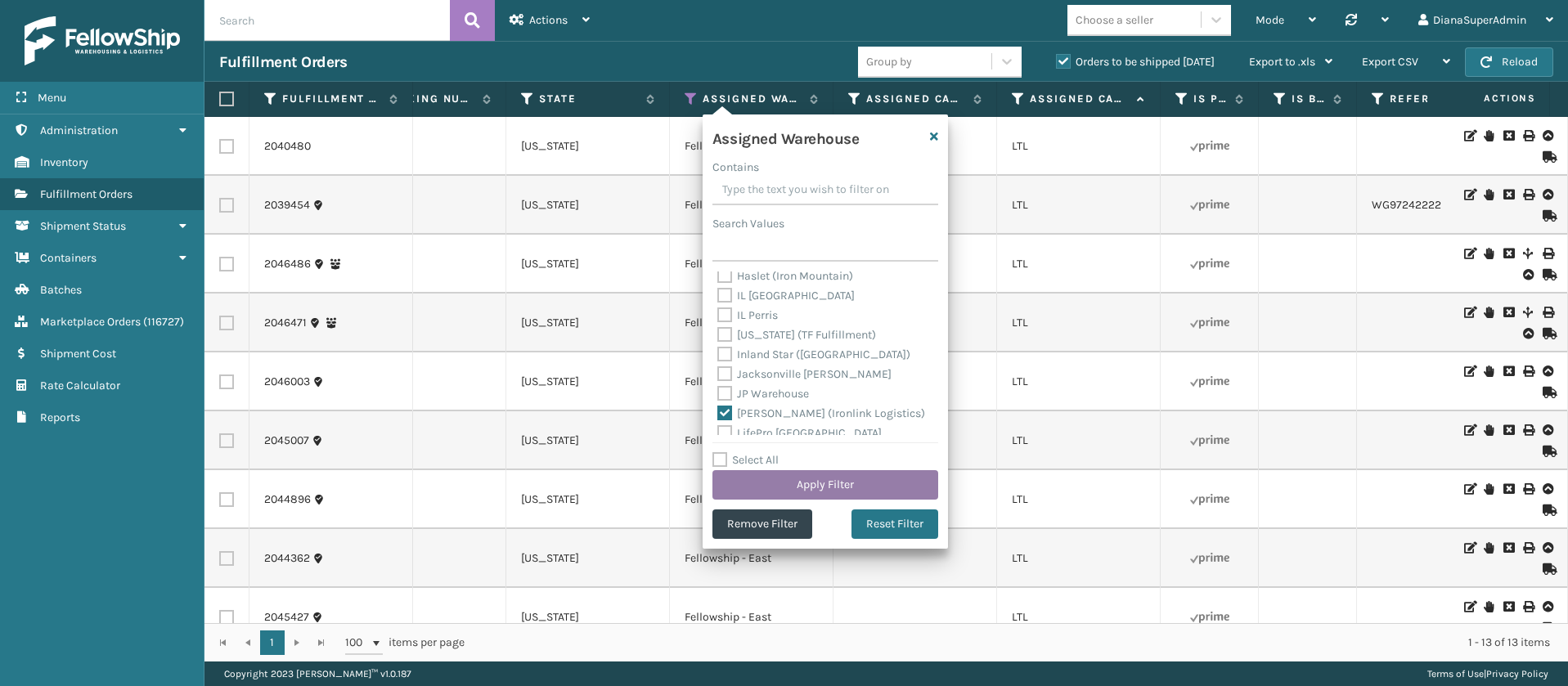
click at [843, 485] on button "Apply Filter" at bounding box center [825, 485] width 226 height 29
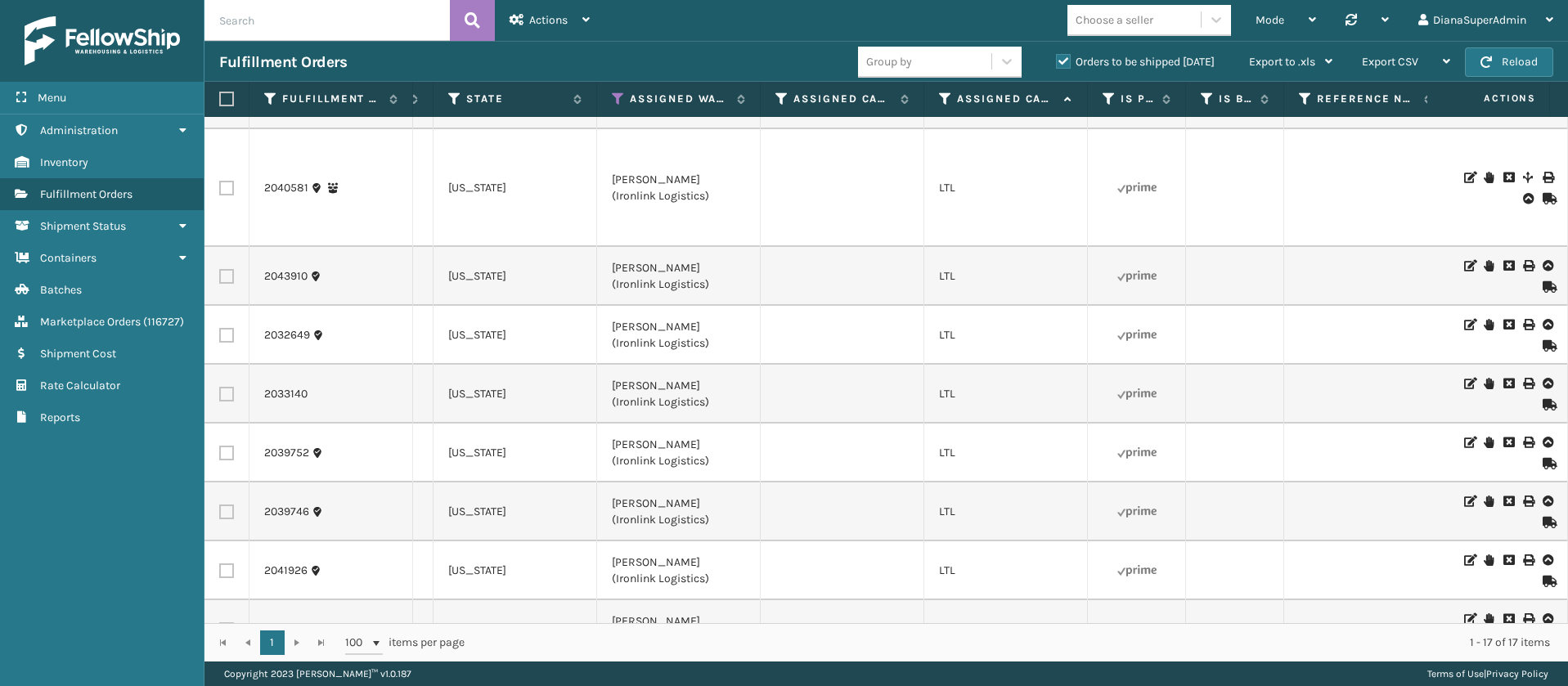
scroll to position [0, 1478]
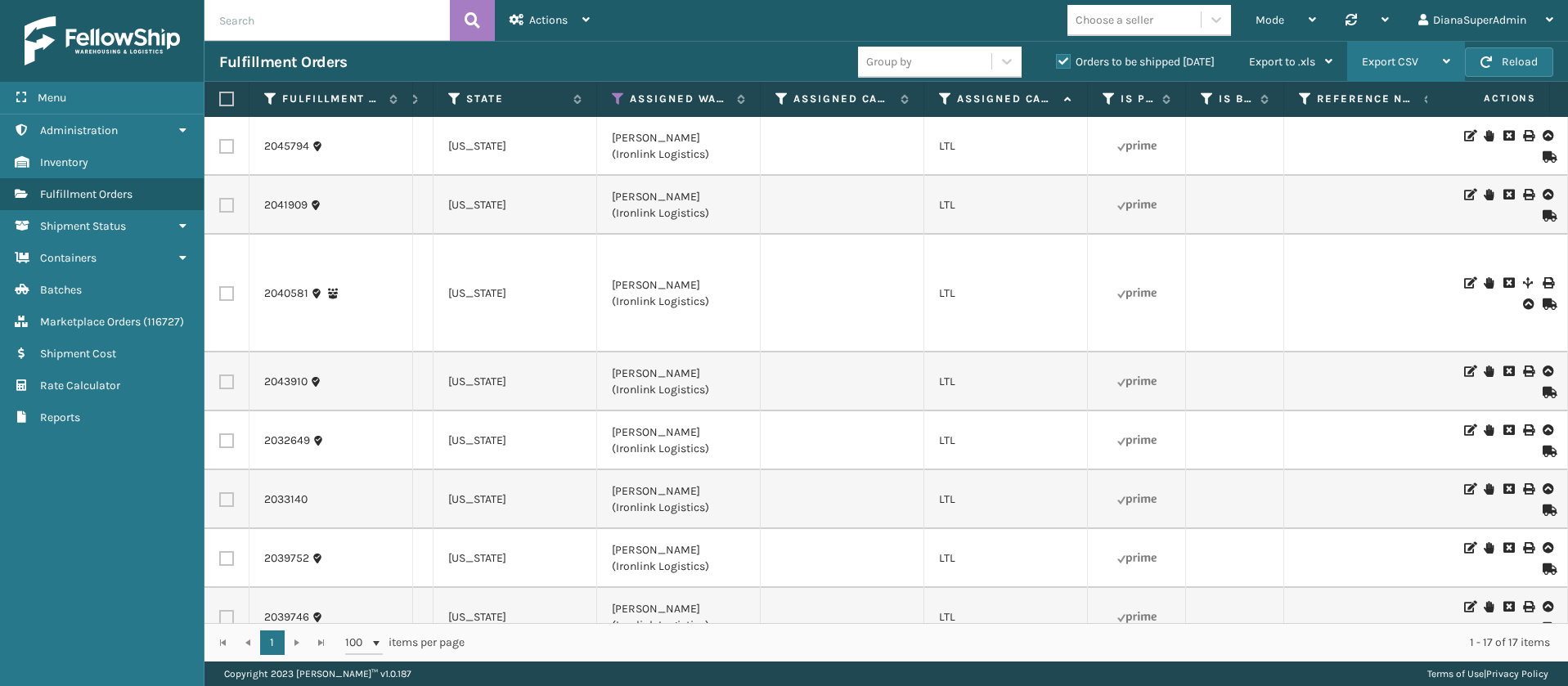
click at [1426, 58] on div "Export CSV" at bounding box center [1406, 62] width 88 height 41
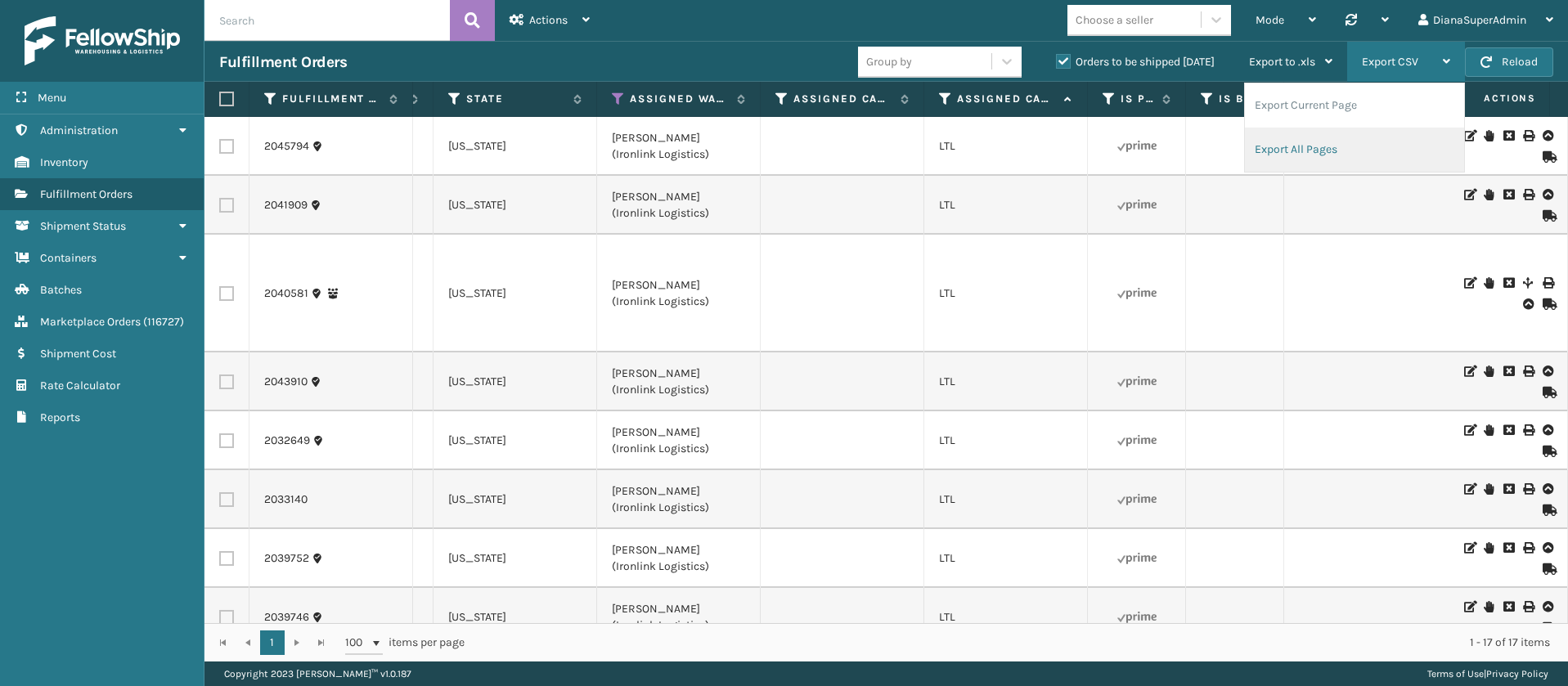
click at [1339, 146] on li "Export All Pages" at bounding box center [1354, 149] width 219 height 45
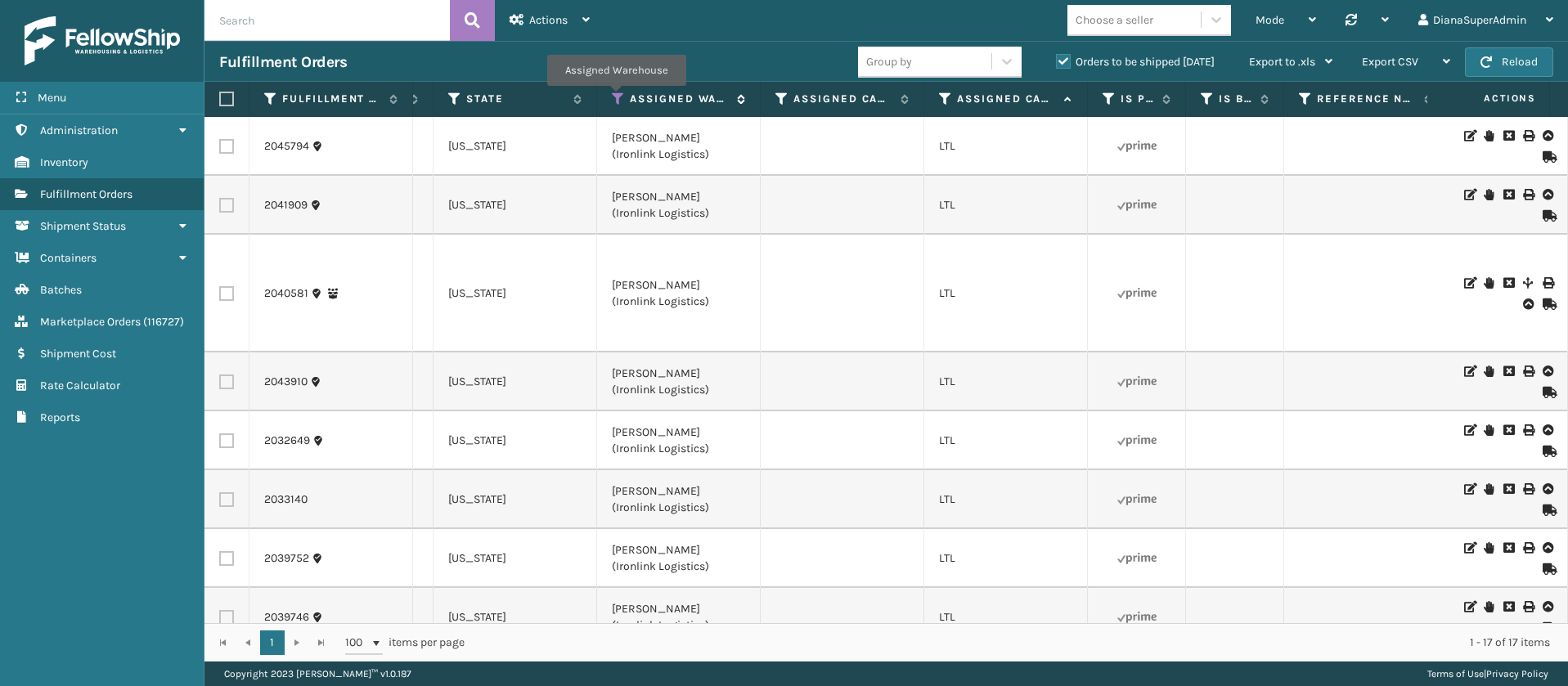
click at [615, 97] on icon at bounding box center [618, 99] width 13 height 15
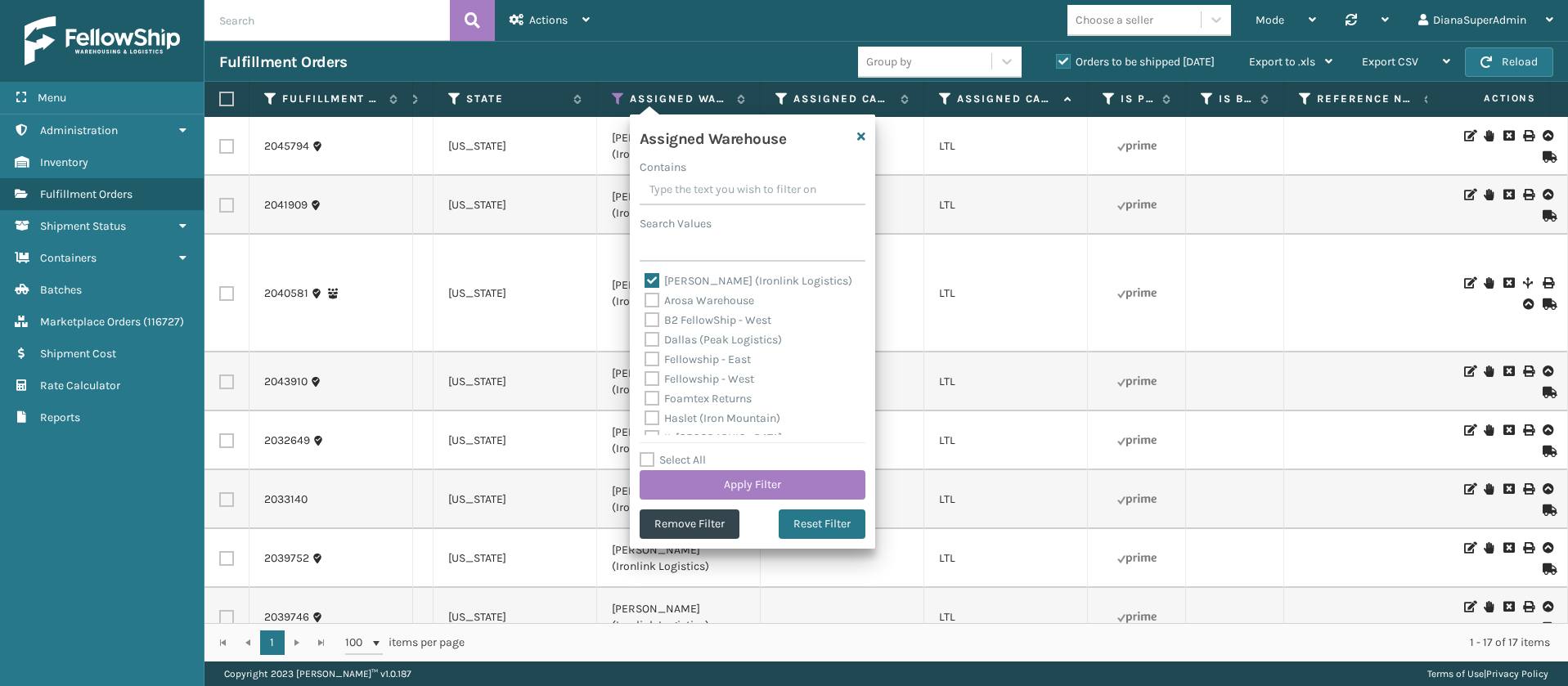
click at [654, 282] on label "[PERSON_NAME] (Ironlink Logistics)" at bounding box center [748, 280] width 208 height 14
click at [645, 282] on input "[PERSON_NAME] (Ironlink Logistics)" at bounding box center [645, 276] width 1 height 10
checkbox input "false"
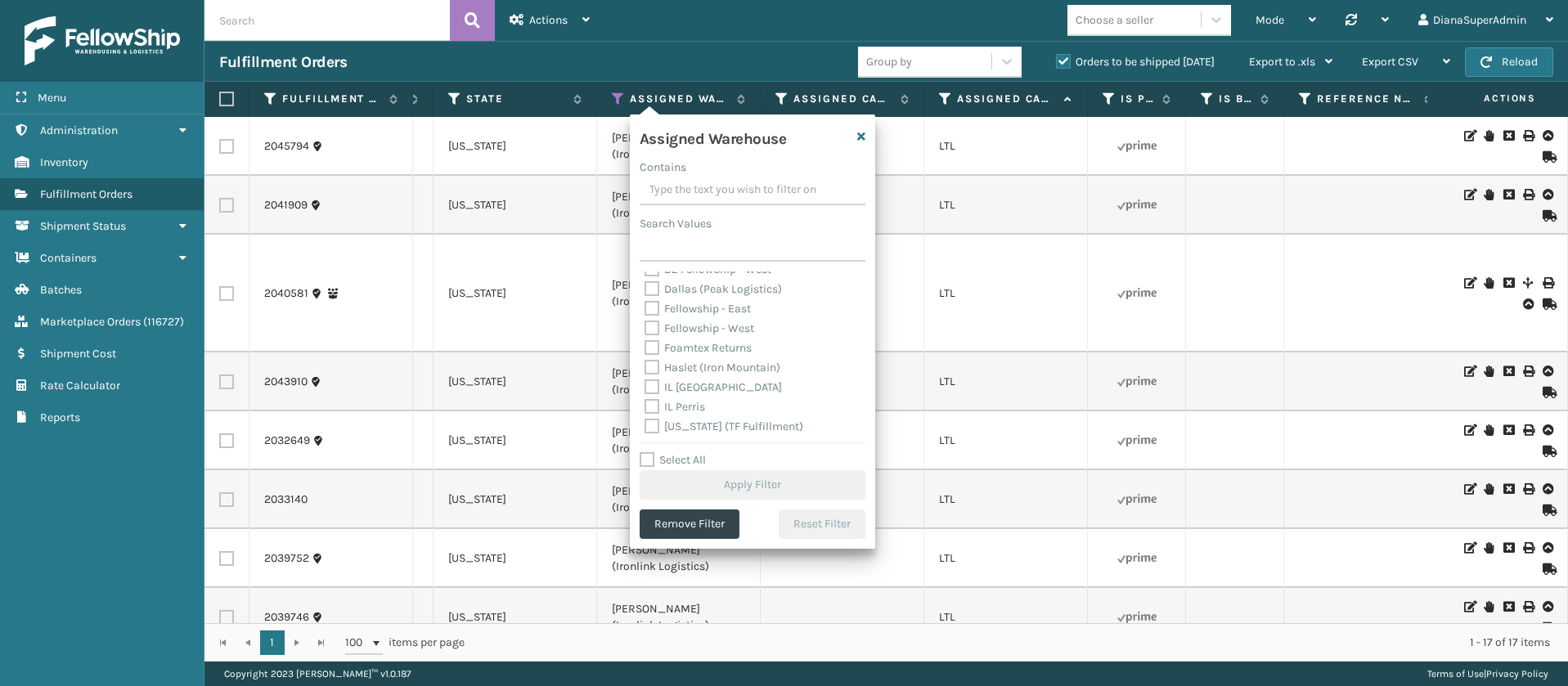
scroll to position [123, 0]
click at [652, 351] on label "[US_STATE] (TF Fulfillment)" at bounding box center [724, 354] width 159 height 14
click at [645, 351] on input "[US_STATE] (TF Fulfillment)" at bounding box center [645, 350] width 1 height 10
checkbox input "true"
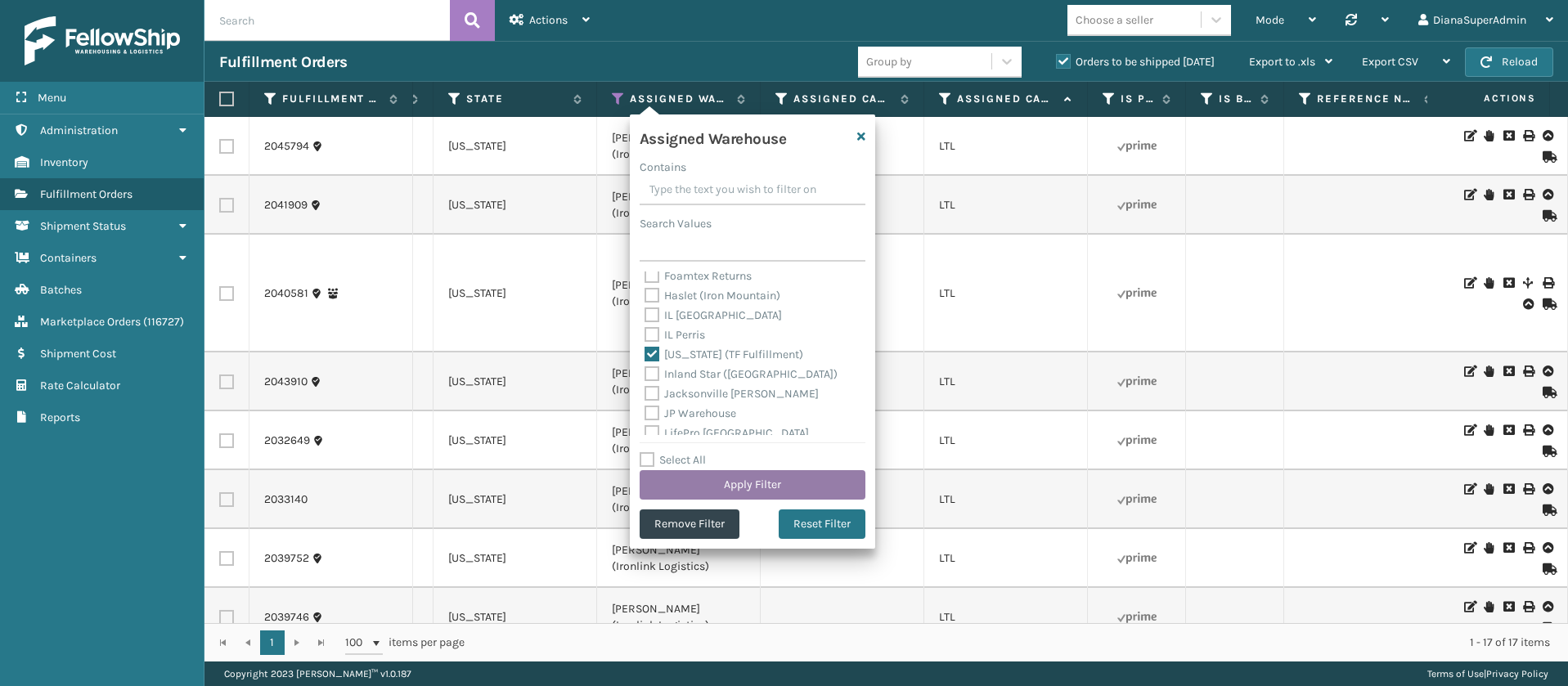
click at [779, 486] on button "Apply Filter" at bounding box center [752, 485] width 226 height 29
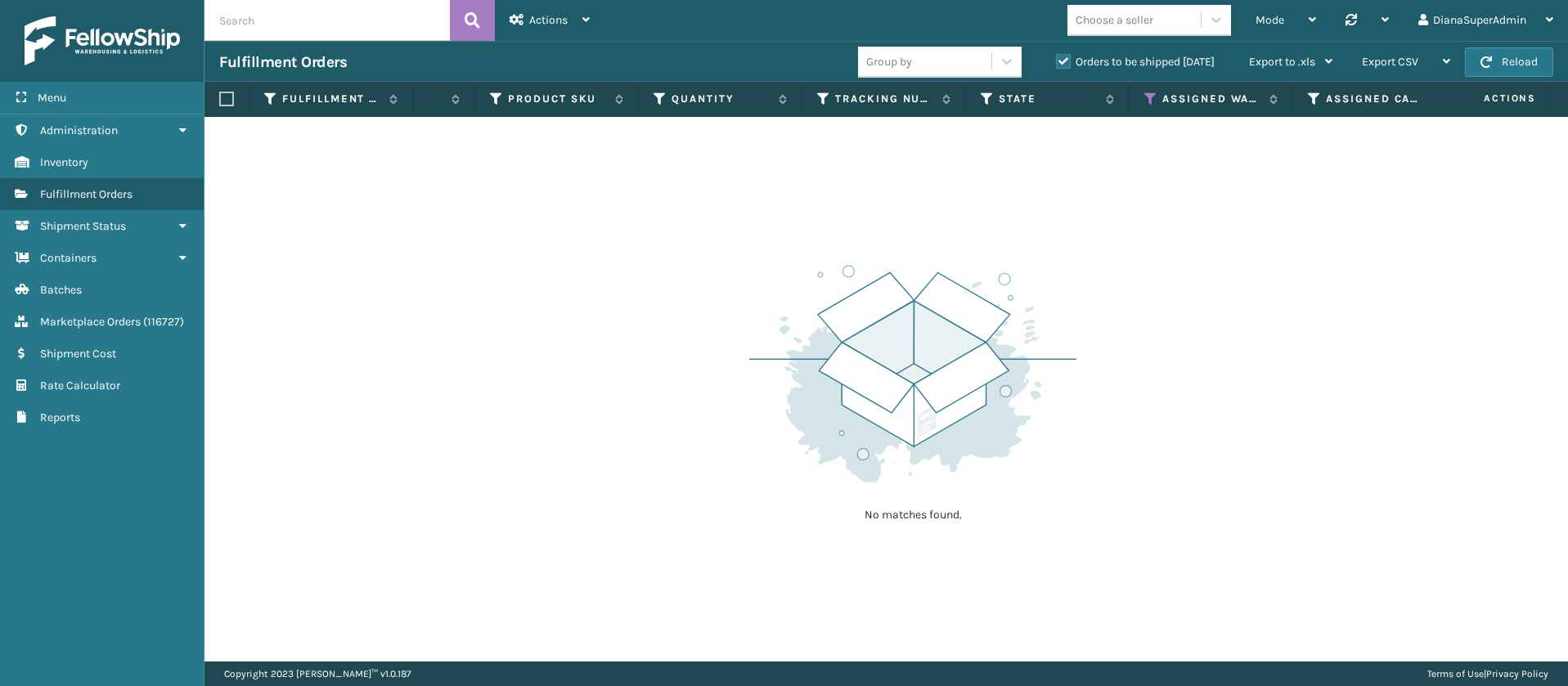
scroll to position [0, 966]
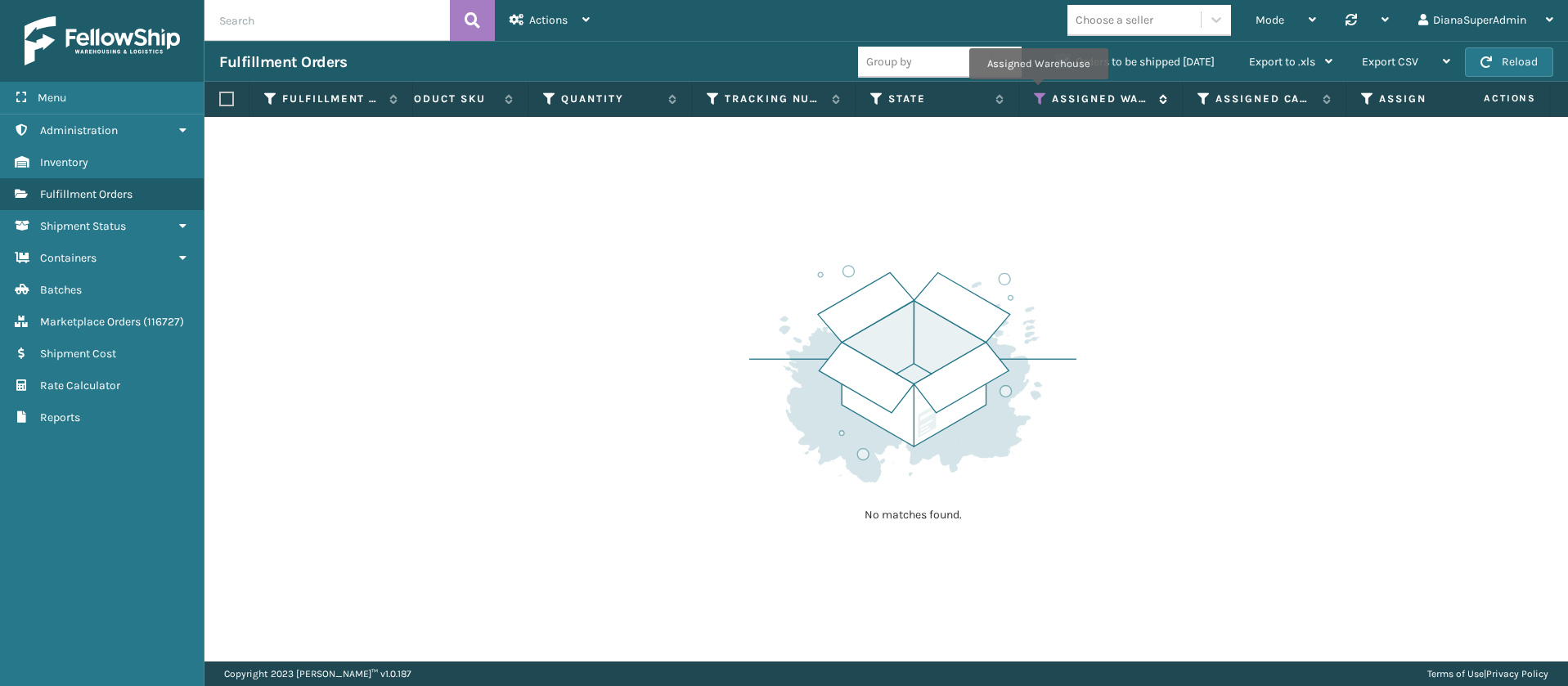
click at [1038, 91] on icon at bounding box center [1040, 99] width 13 height 15
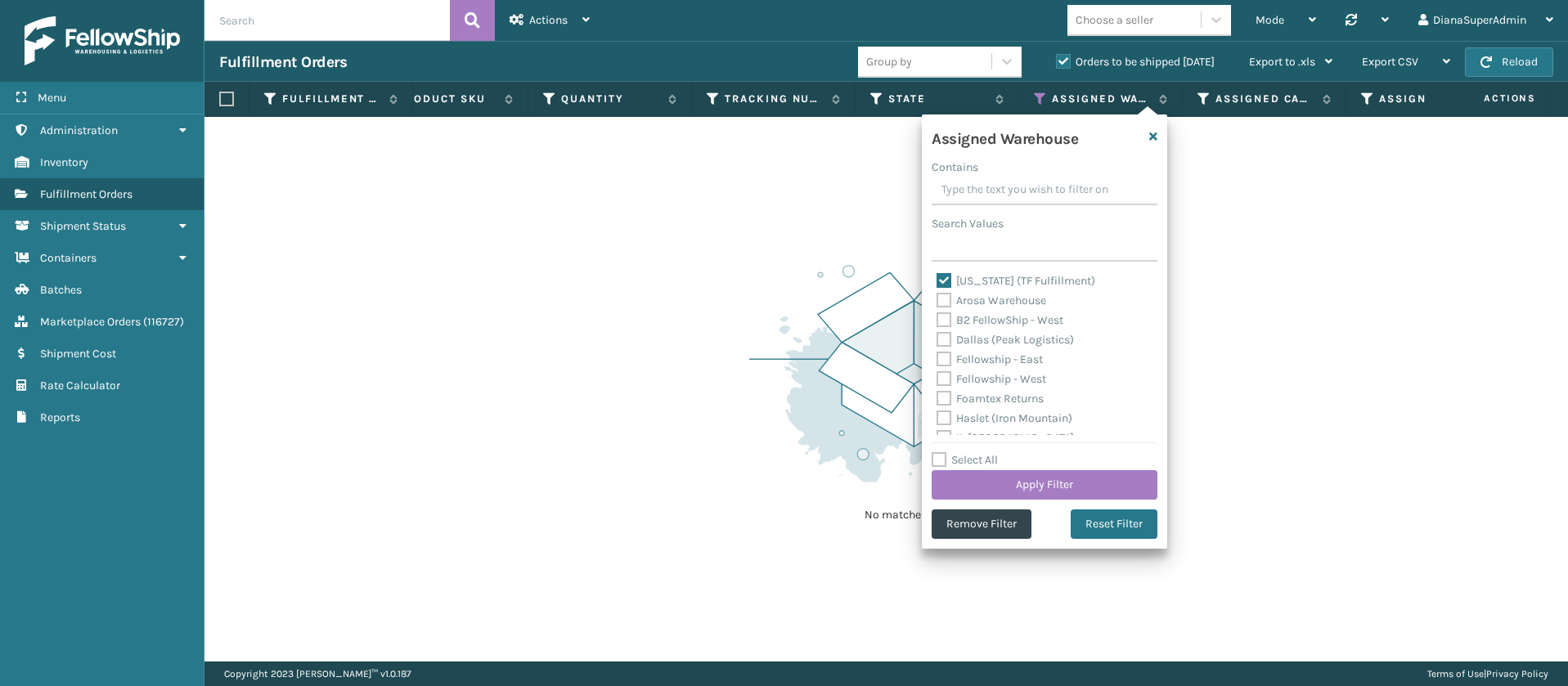
click at [946, 274] on label "[US_STATE] (TF Fulfillment)" at bounding box center [1015, 280] width 159 height 14
click at [937, 274] on input "[US_STATE] (TF Fulfillment)" at bounding box center [936, 276] width 1 height 10
checkbox input "false"
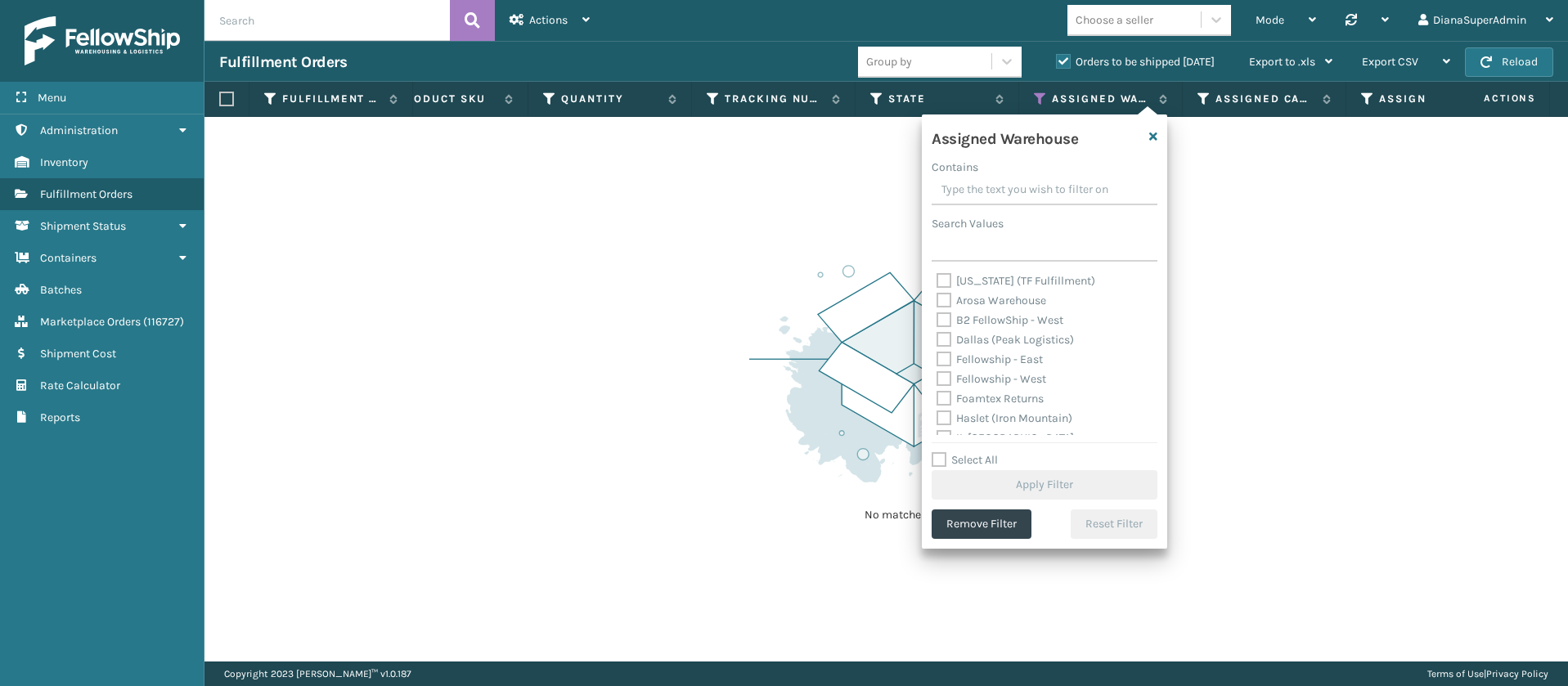
click at [946, 333] on label "Dallas (Peak Logistics)" at bounding box center [1005, 339] width 138 height 14
click at [937, 333] on input "Dallas (Peak Logistics)" at bounding box center [936, 335] width 1 height 10
checkbox input "true"
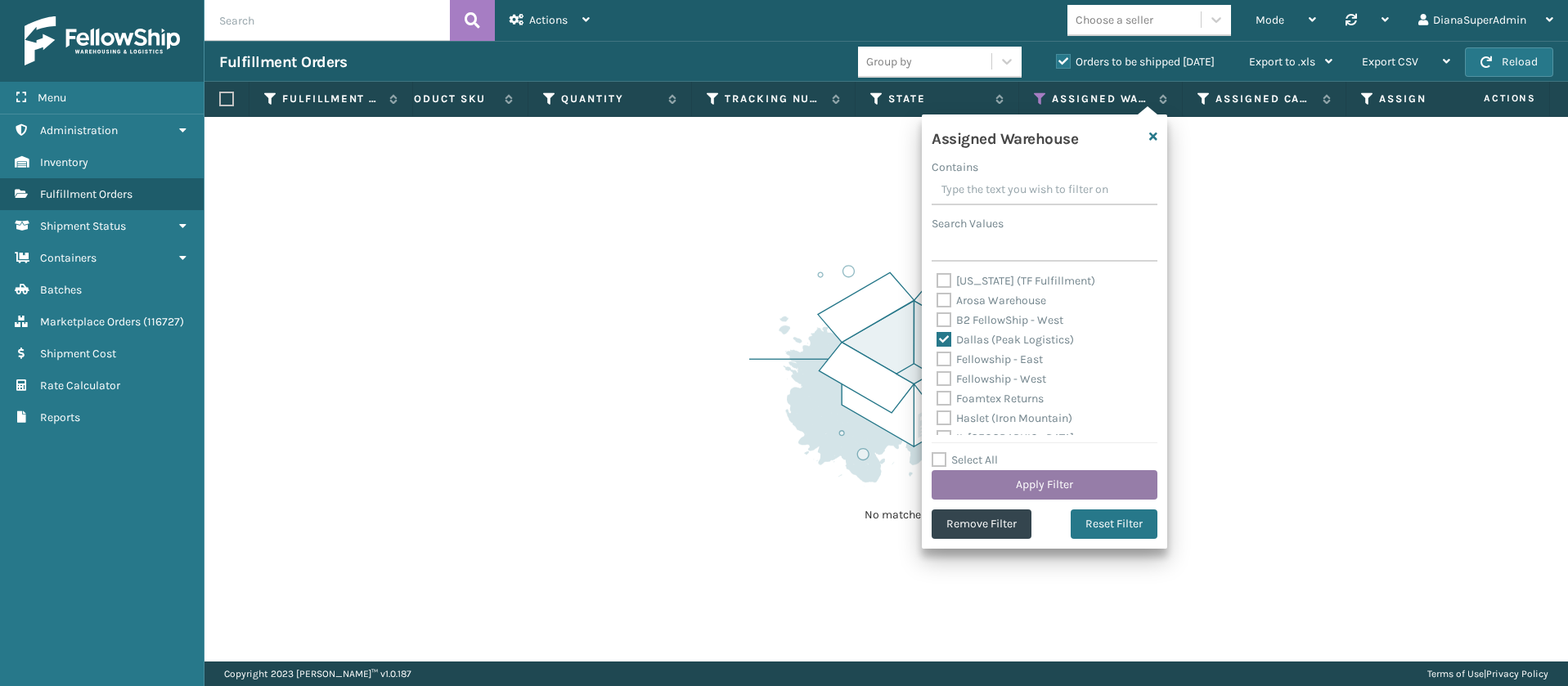
click at [1038, 482] on button "Apply Filter" at bounding box center [1045, 485] width 226 height 29
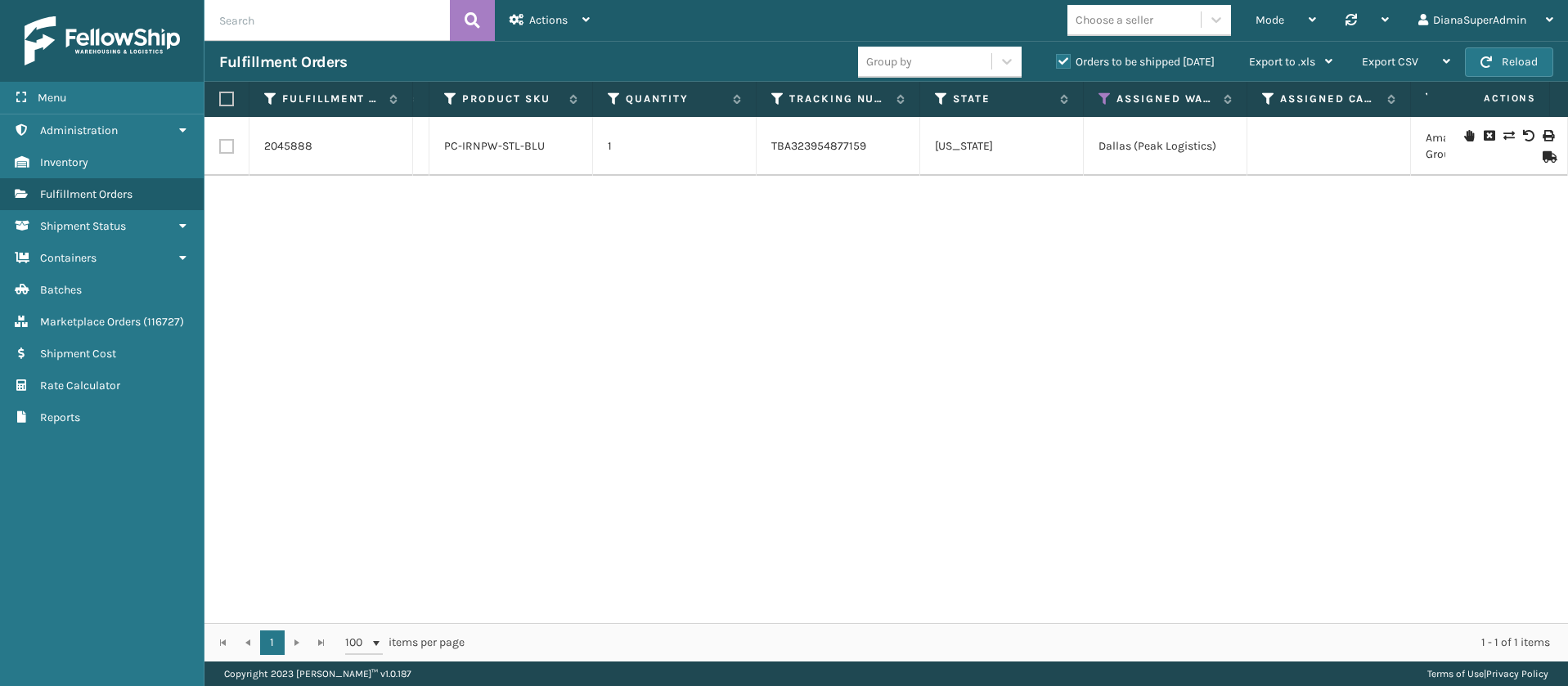
scroll to position [0, 1036]
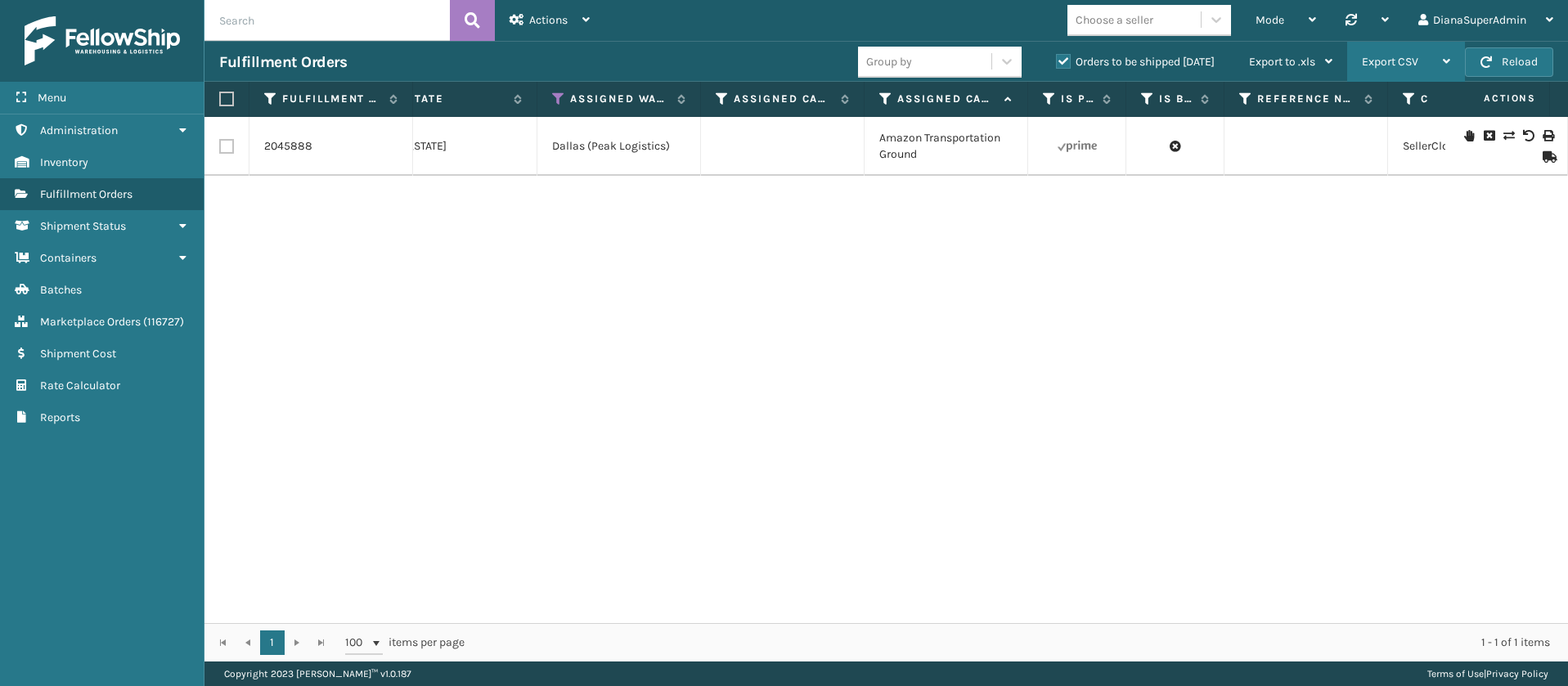
click at [1423, 53] on div "Export CSV" at bounding box center [1406, 62] width 88 height 41
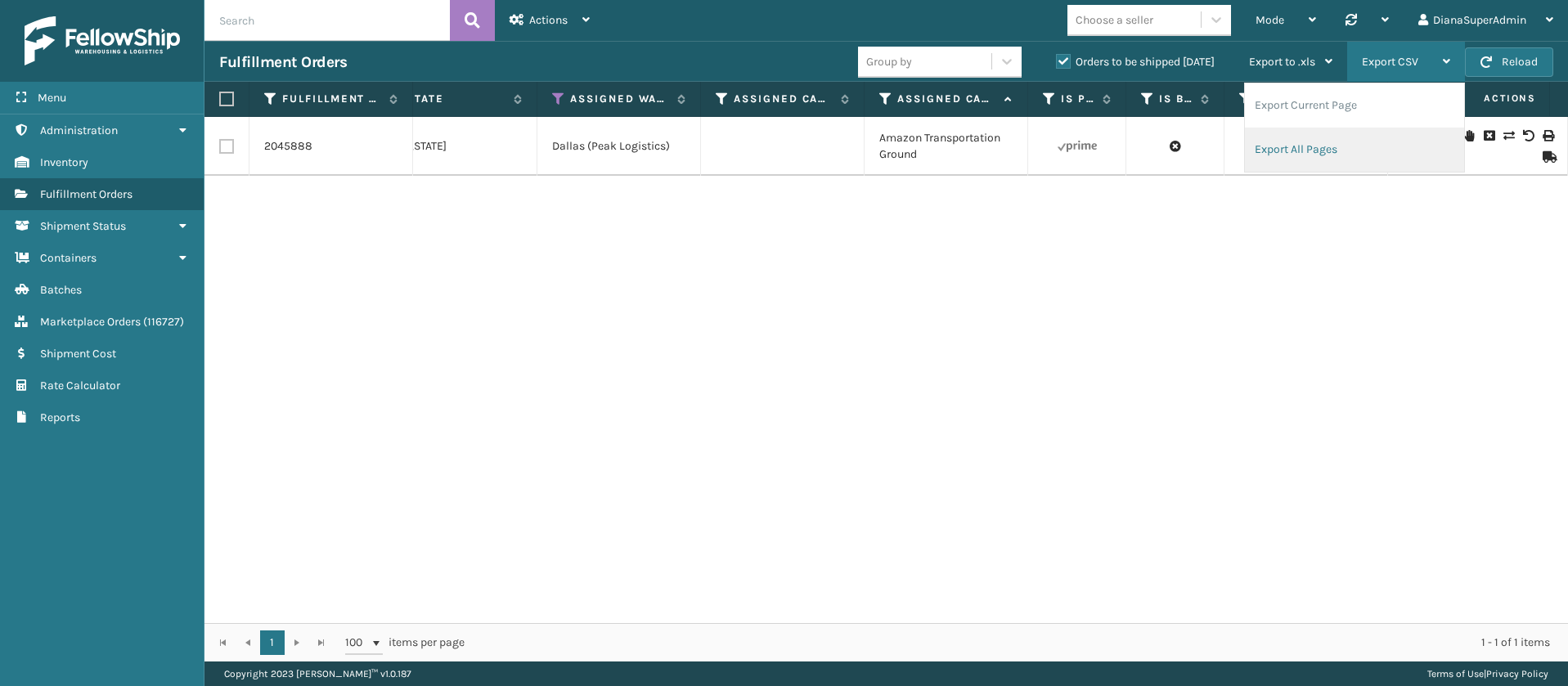
click at [1335, 145] on li "Export All Pages" at bounding box center [1354, 149] width 219 height 45
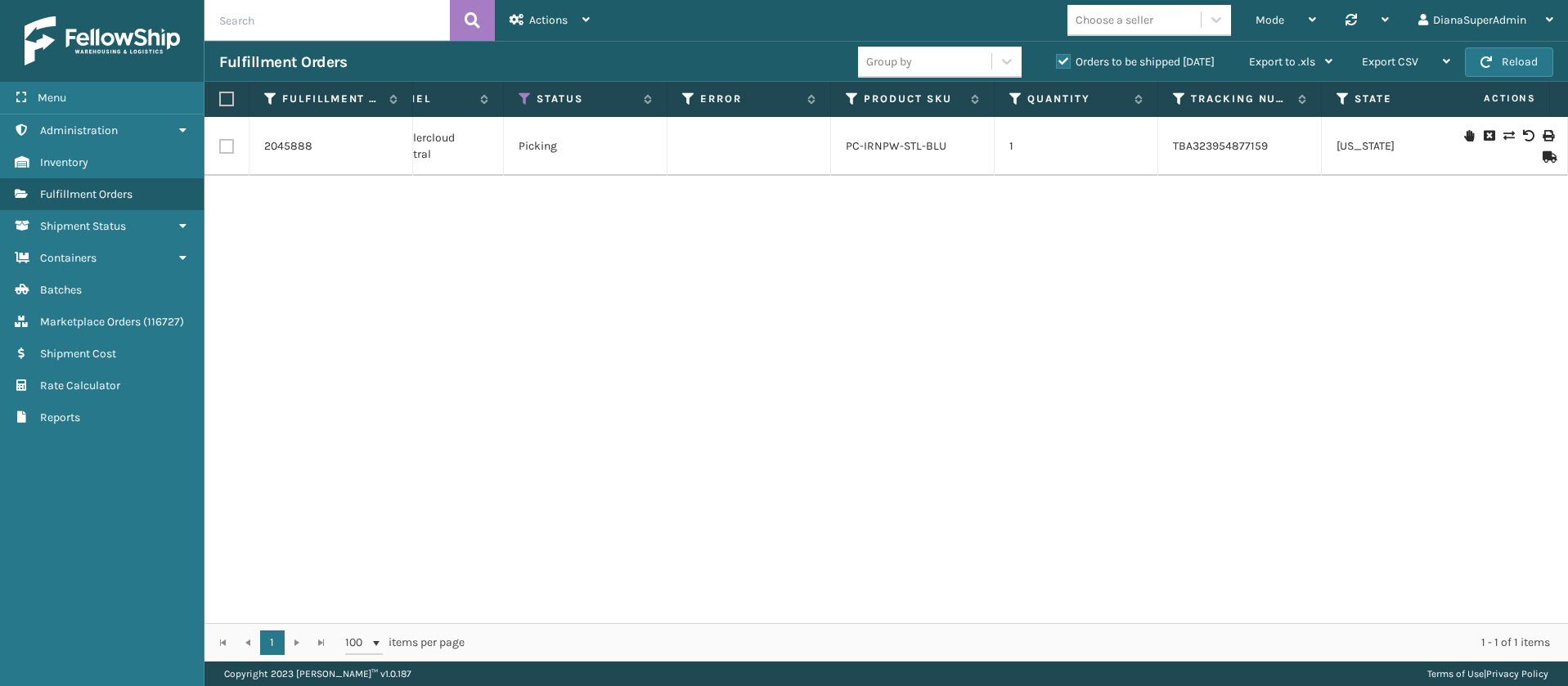
scroll to position [0, 421]
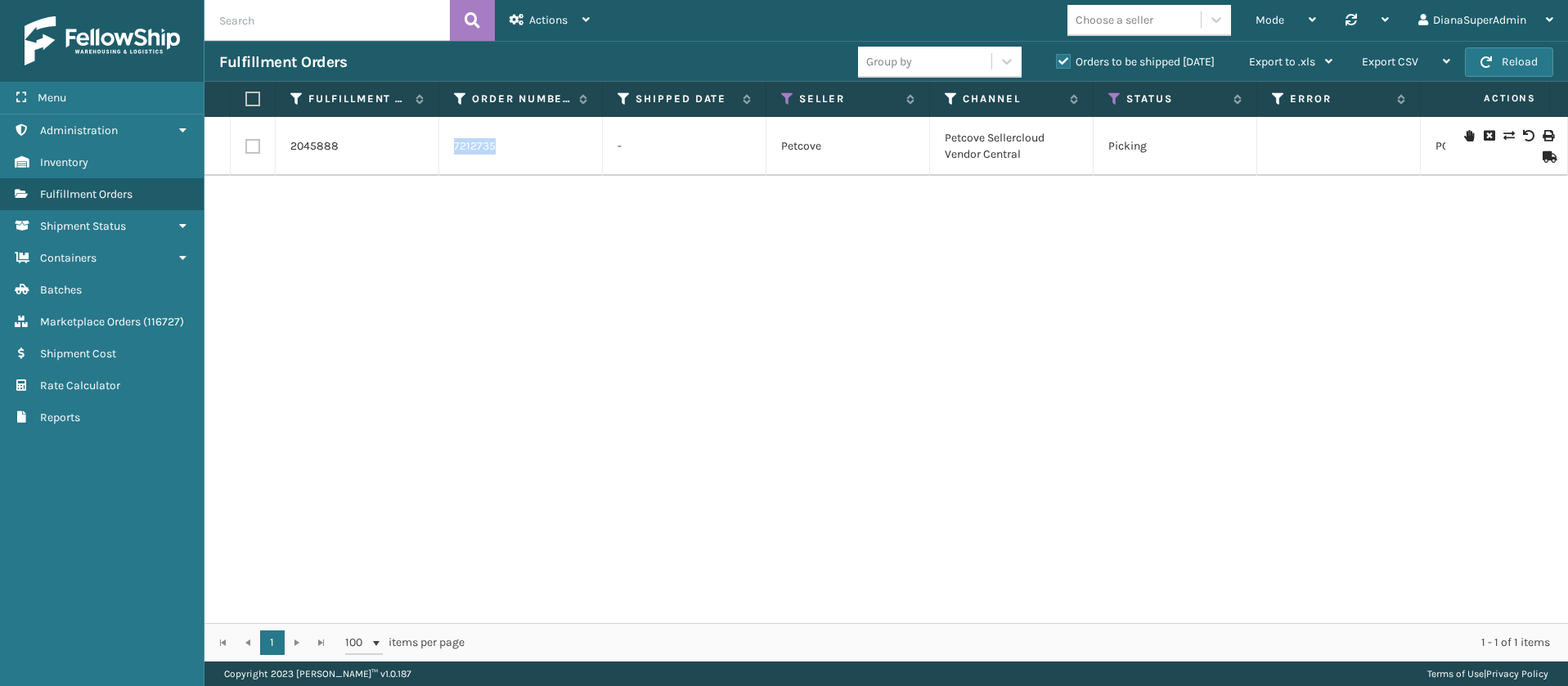
drag, startPoint x: 516, startPoint y: 150, endPoint x: 432, endPoint y: 151, distance: 84.0
copy tr "7212735"
click at [349, 200] on div "2045888 7212735 - Petcove Petcove Sellercloud Vendor Central Picking PC-IRNPW-S…" at bounding box center [885, 370] width 1363 height 506
click at [320, 143] on link "2045888" at bounding box center [314, 146] width 48 height 16
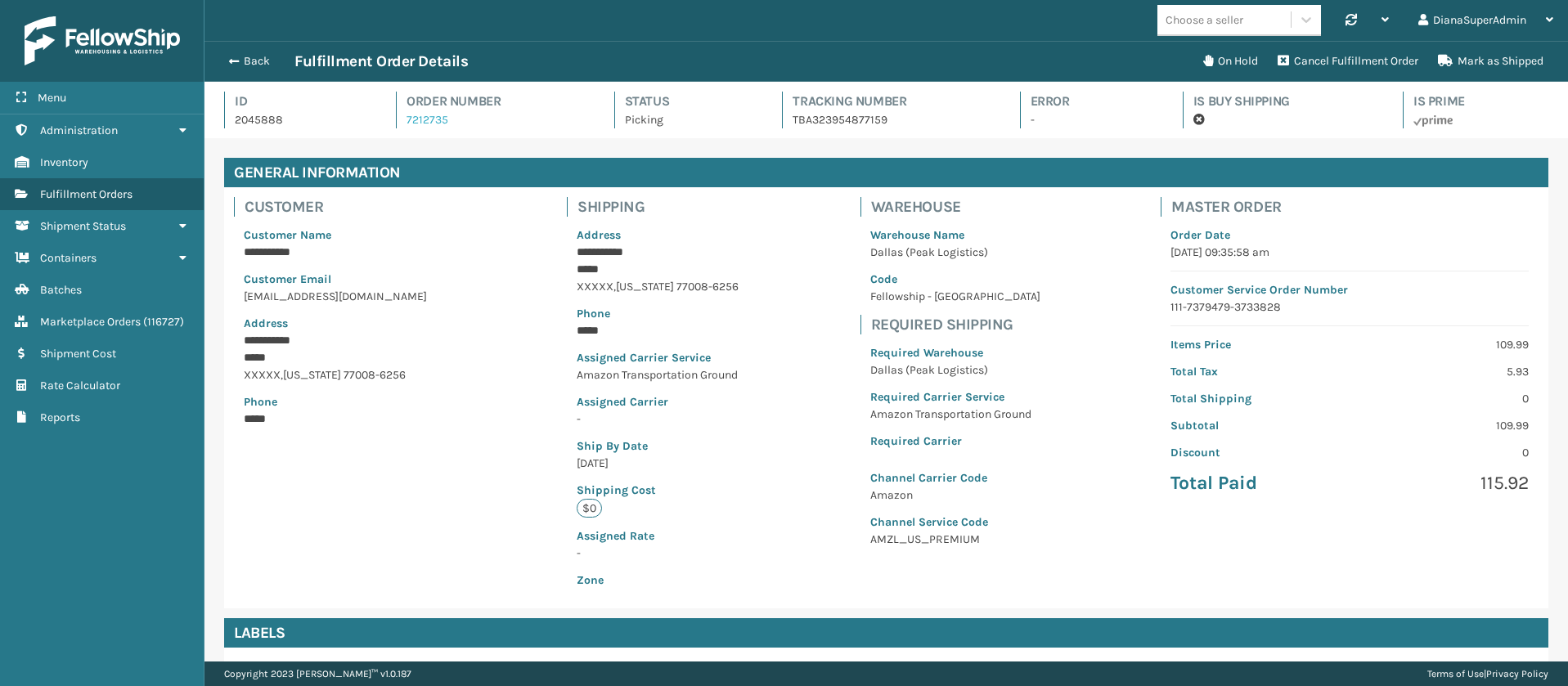
click at [436, 116] on link "7212735" at bounding box center [427, 120] width 42 height 14
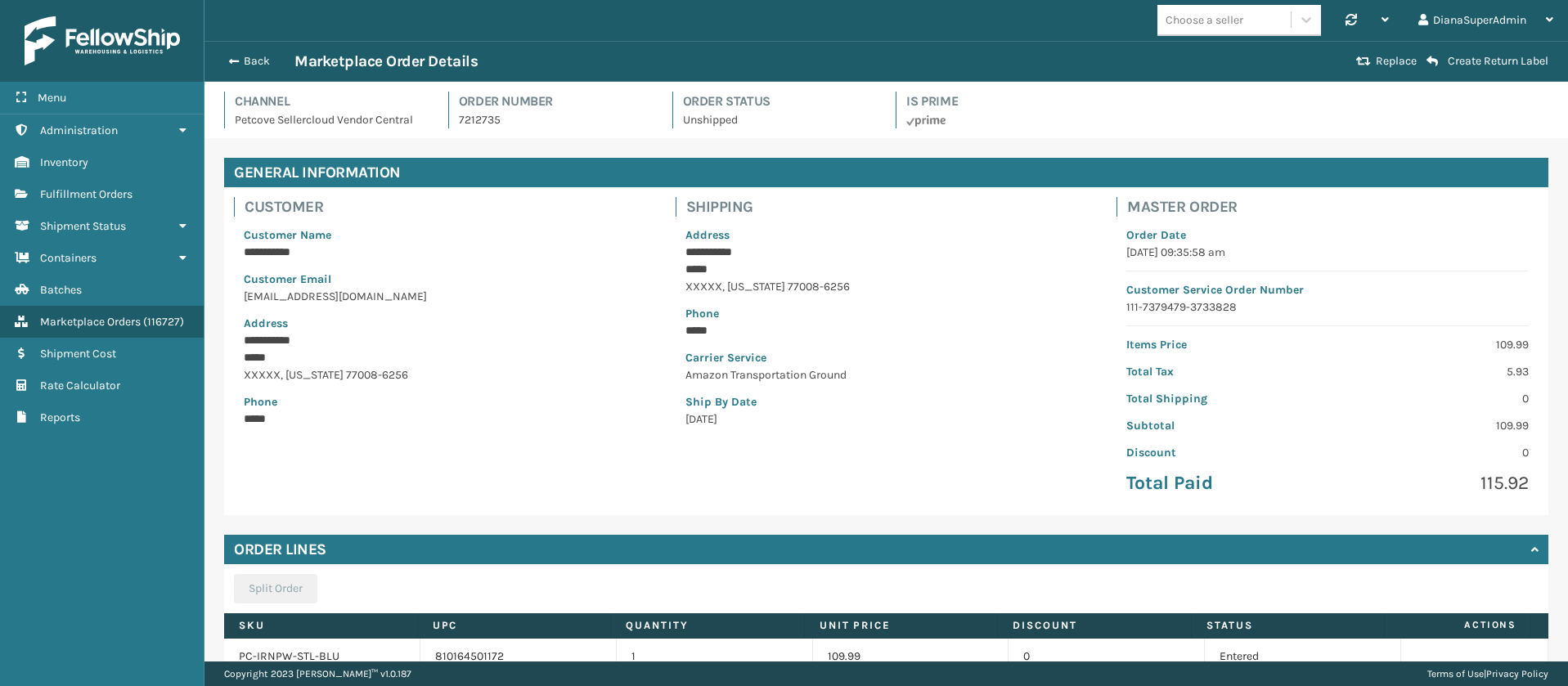
scroll to position [131, 0]
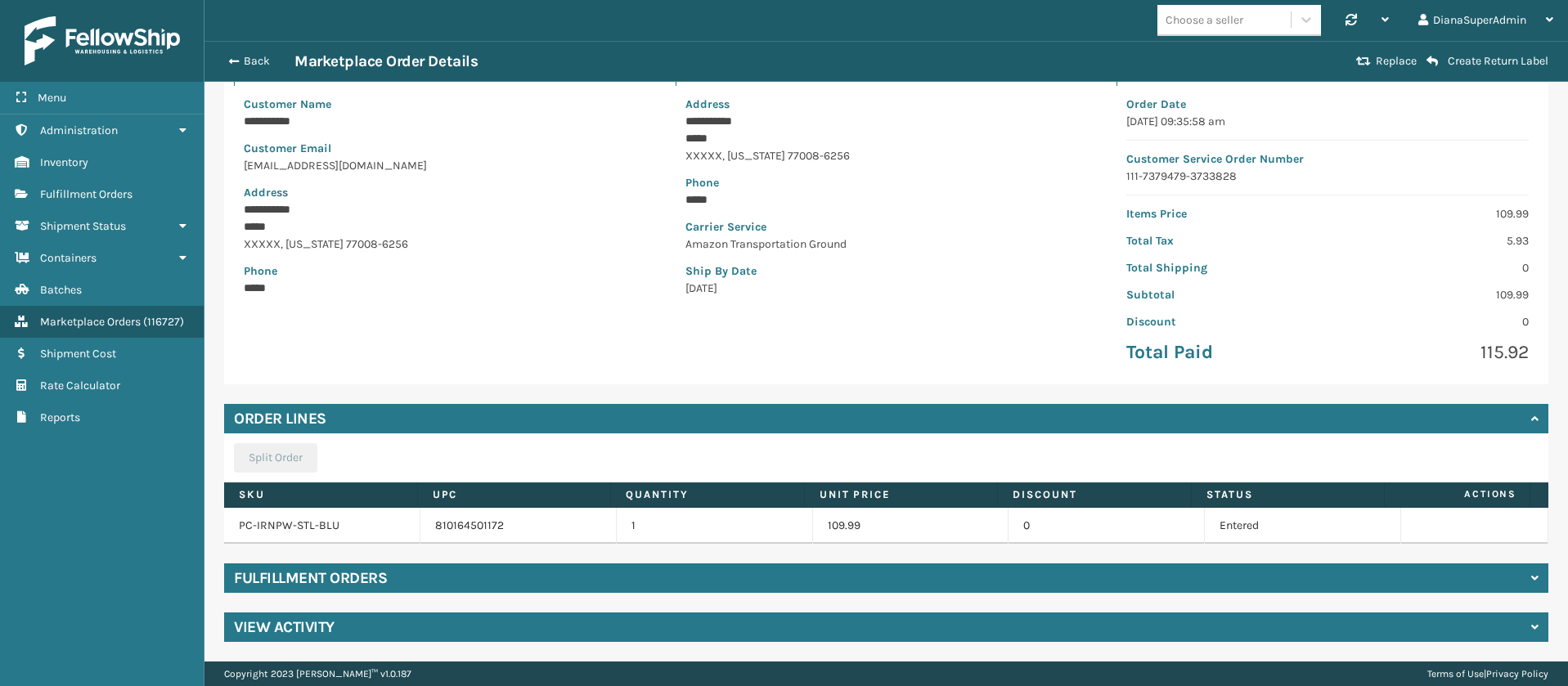
click at [1022, 575] on div "Fulfillment Orders" at bounding box center [886, 578] width 1324 height 29
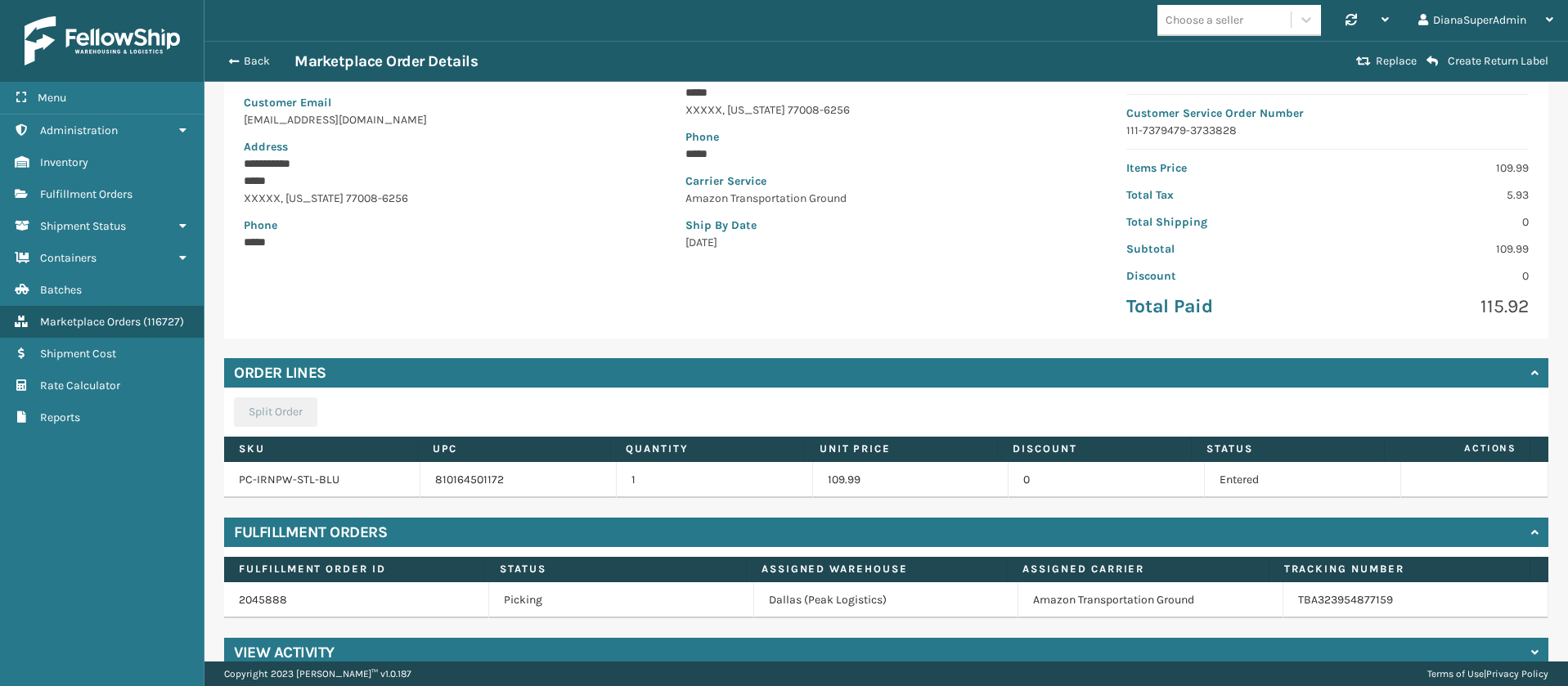
scroll to position [202, 0]
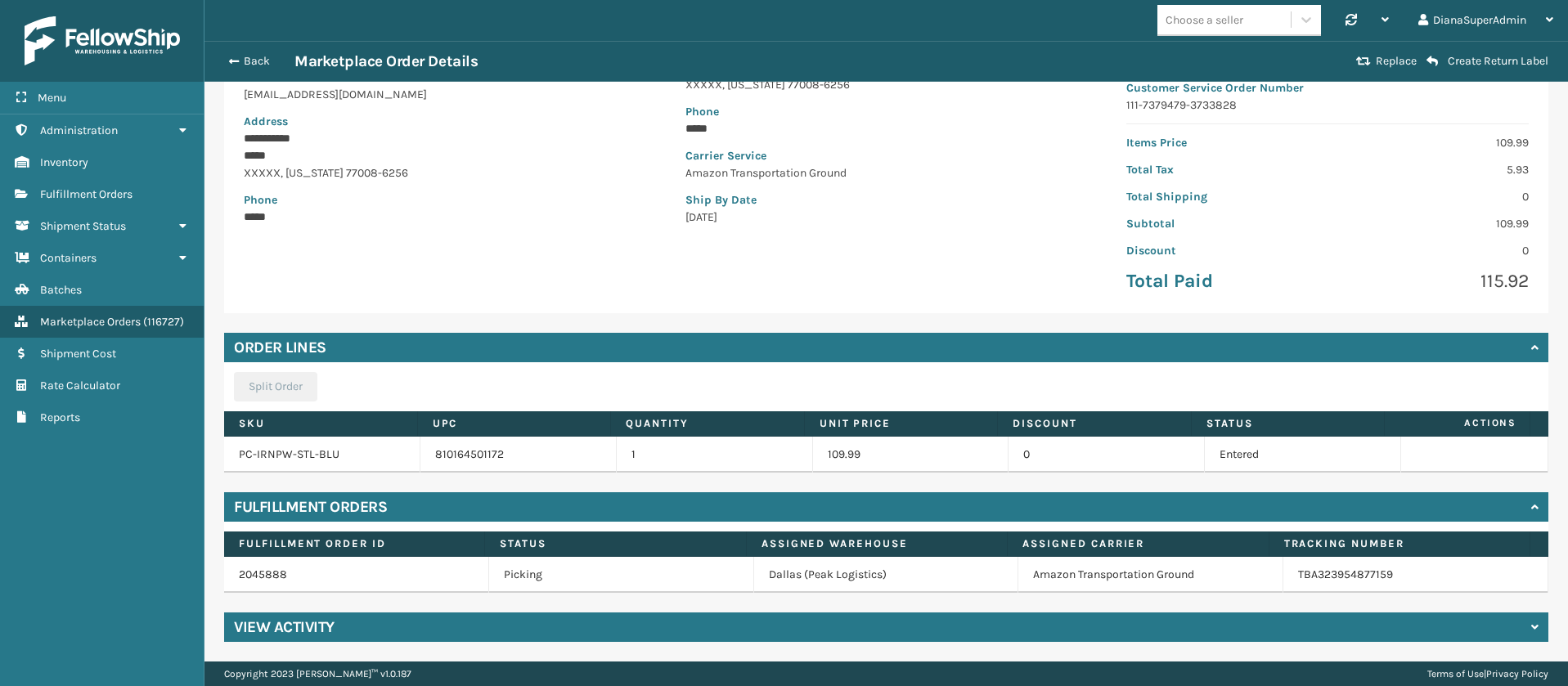
click at [808, 580] on td "Dallas (Peak Logistics)" at bounding box center [886, 575] width 265 height 36
click at [270, 576] on link "2045888" at bounding box center [262, 575] width 48 height 14
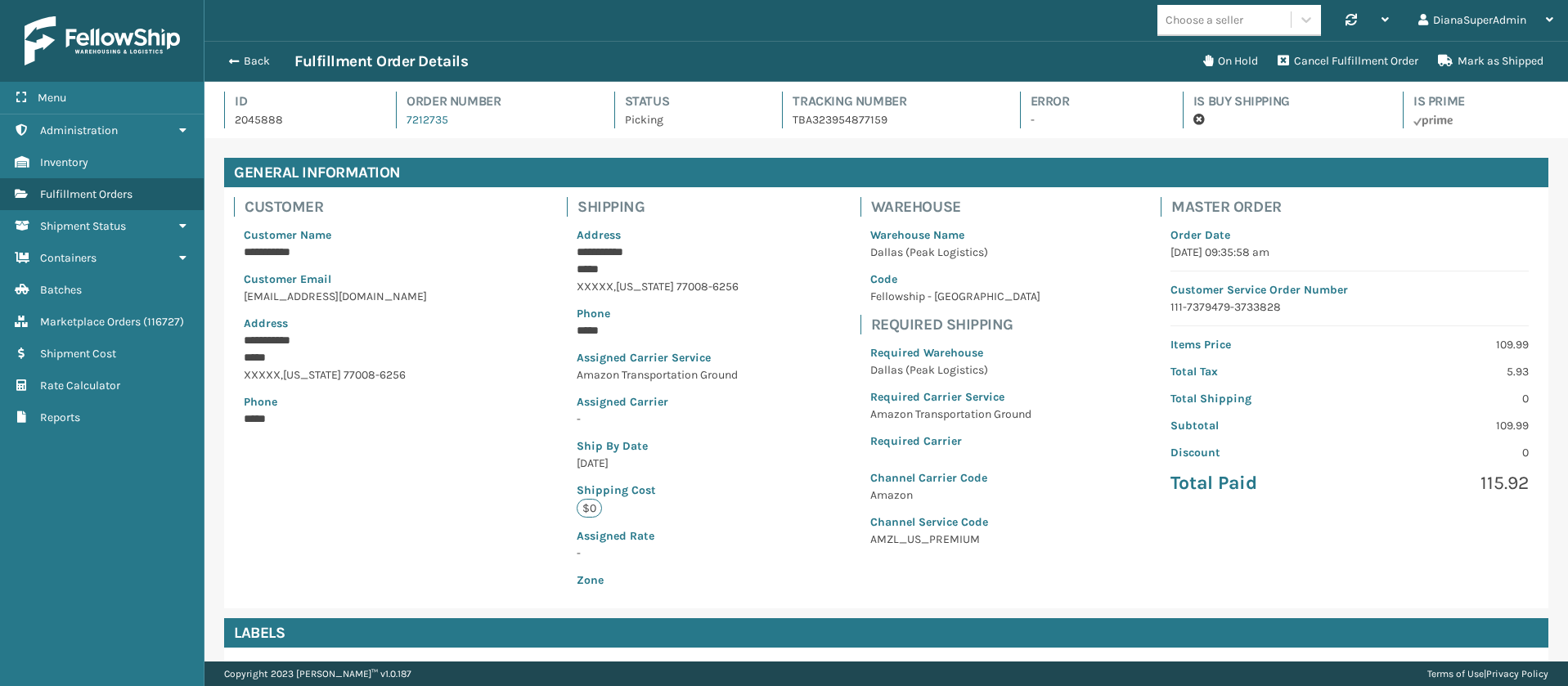
click at [637, 117] on p "Picking" at bounding box center [689, 120] width 128 height 17
click at [939, 402] on p "Required Carrier Service" at bounding box center [954, 397] width 170 height 17
click at [923, 370] on p "Dallas (Peak Logistics)" at bounding box center [954, 371] width 170 height 17
click at [237, 65] on button "Back" at bounding box center [256, 62] width 75 height 15
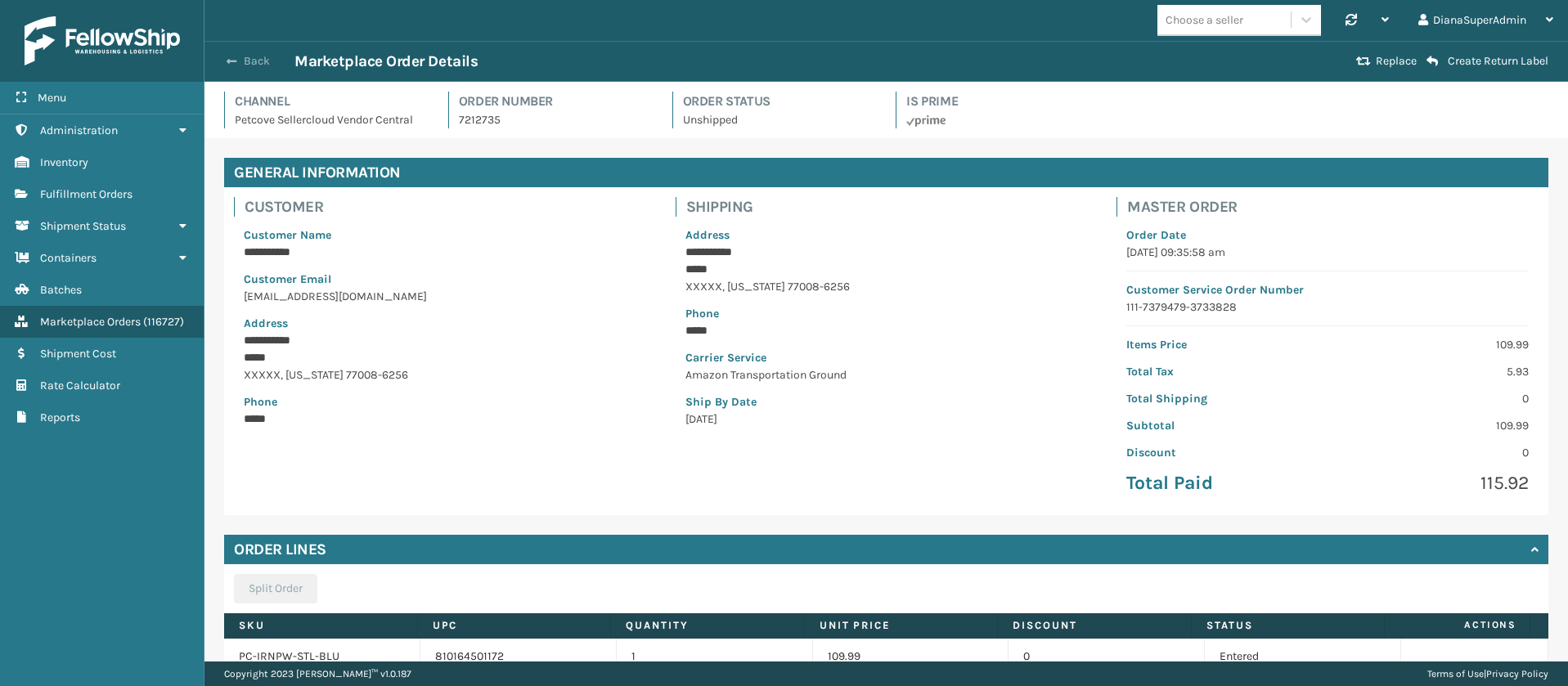
click at [236, 60] on span "button" at bounding box center [232, 62] width 9 height 11
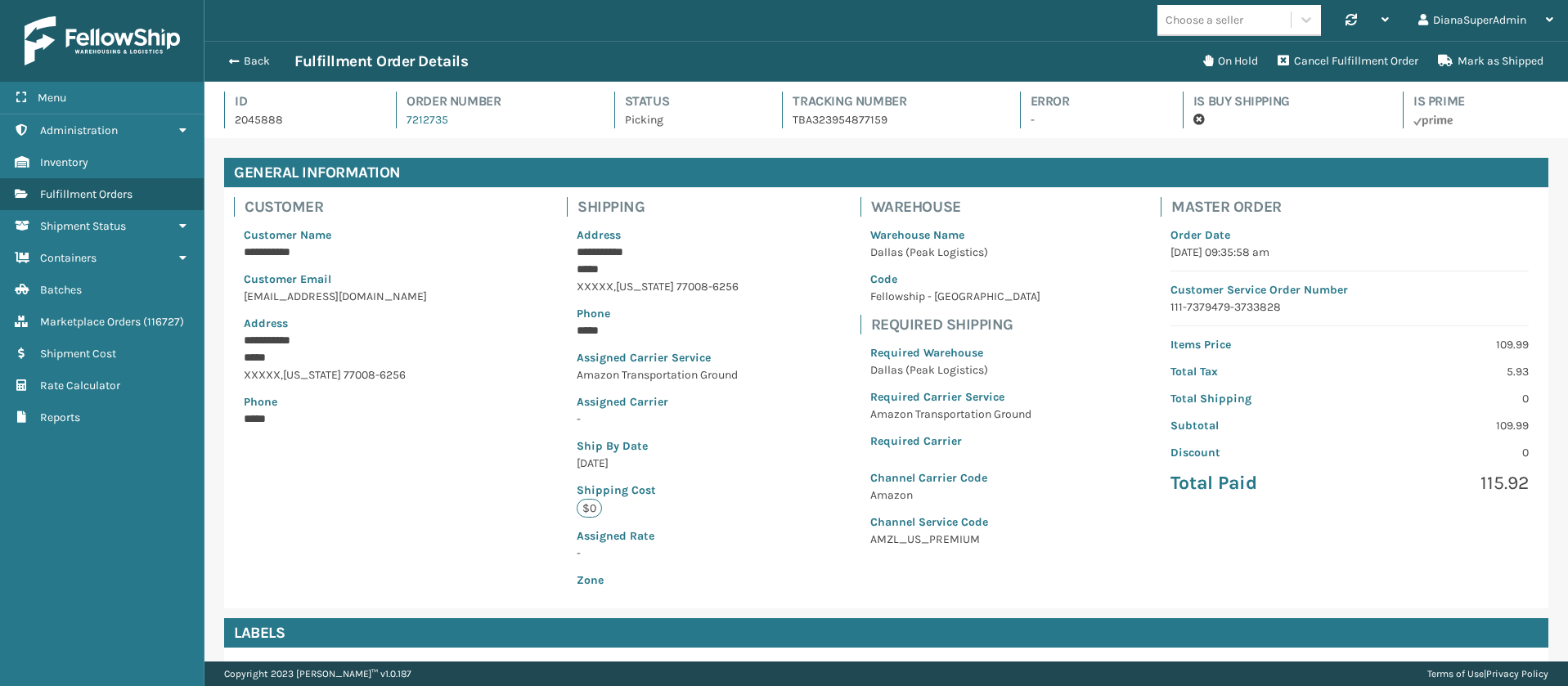
scroll to position [39, 1363]
click at [236, 60] on span "button" at bounding box center [232, 62] width 9 height 11
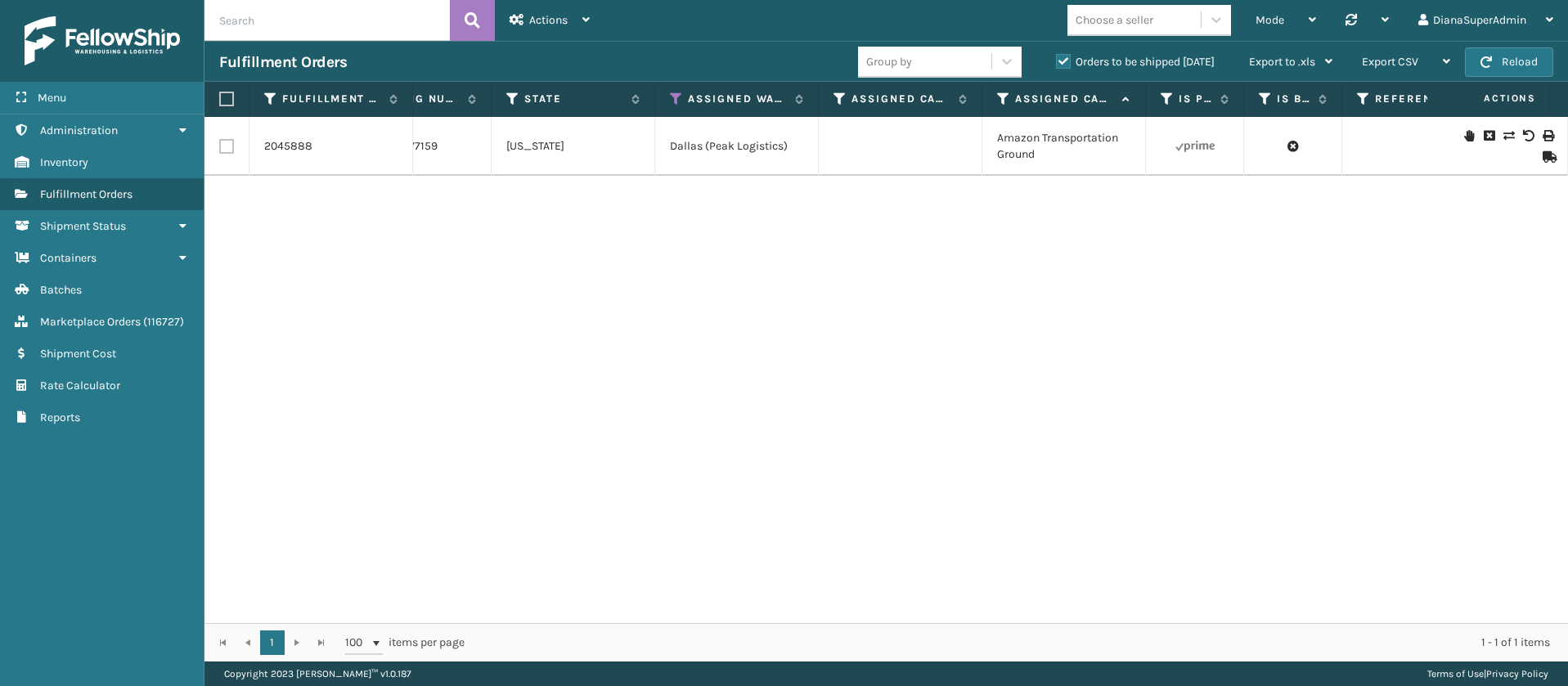
scroll to position [0, 1617]
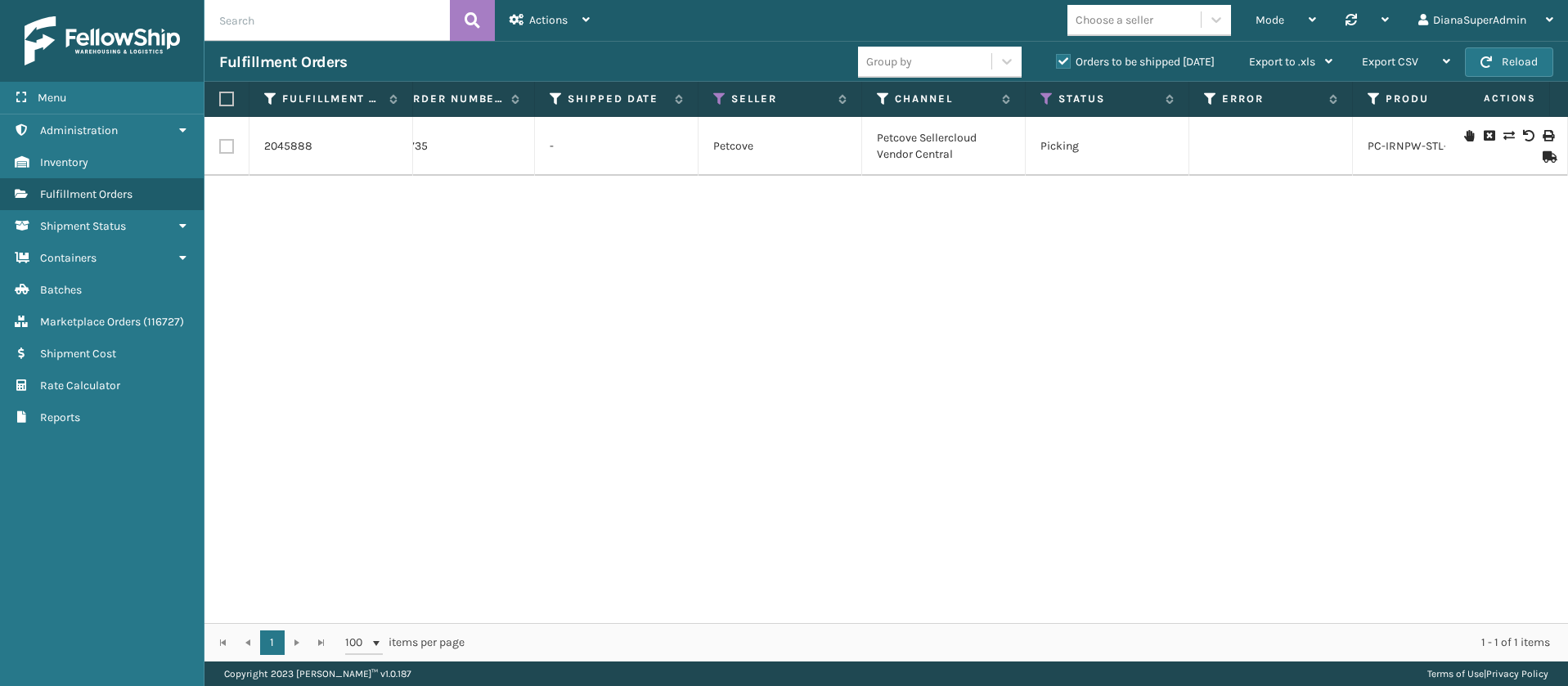
click at [1503, 132] on icon at bounding box center [1508, 136] width 9 height 11
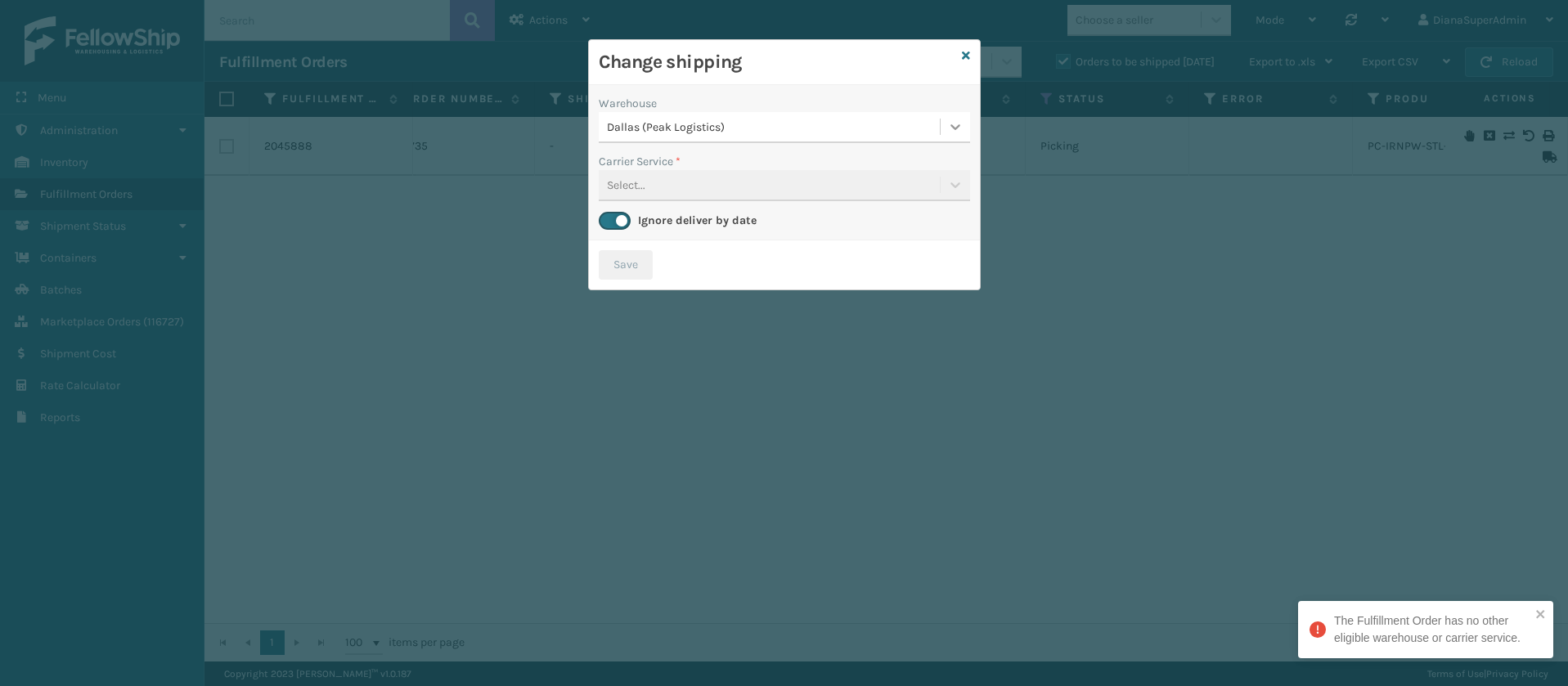
click at [947, 127] on icon at bounding box center [954, 126] width 16 height 16
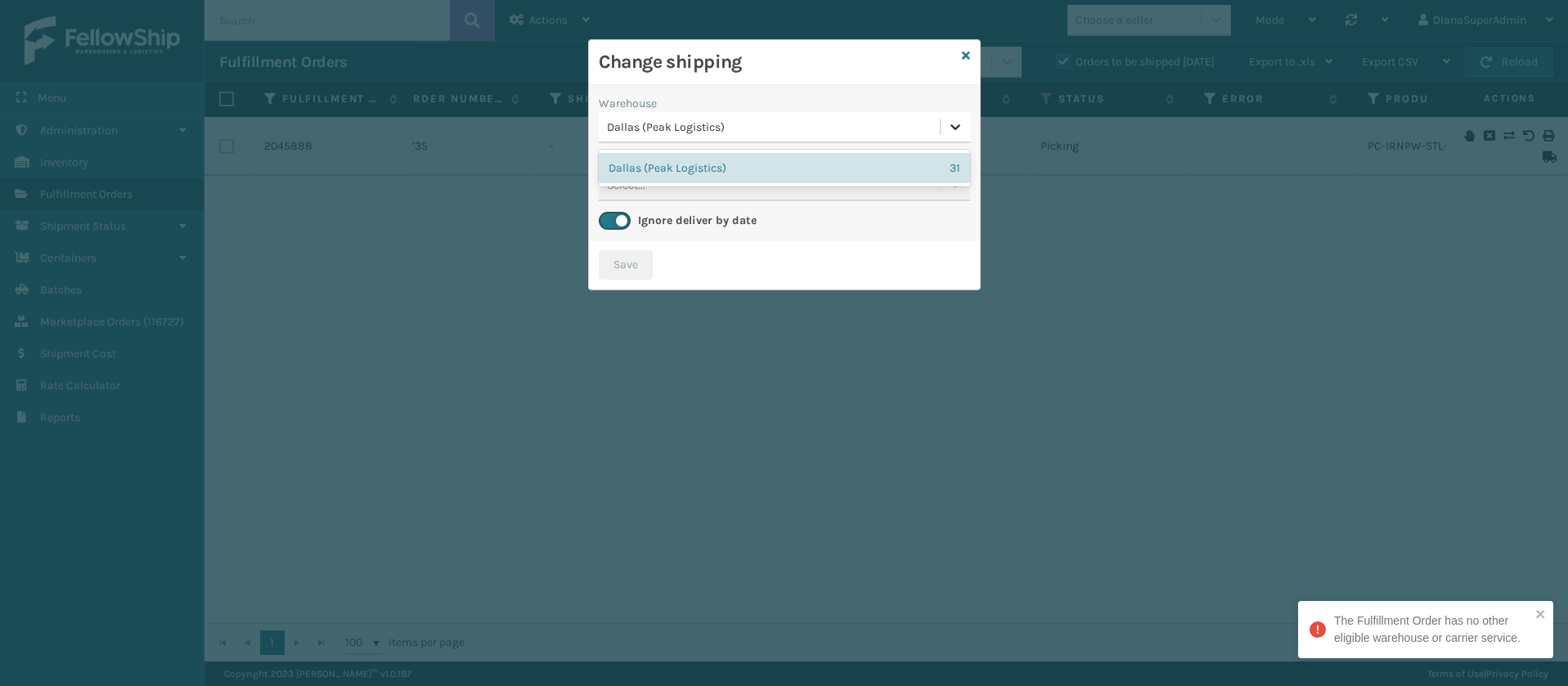
click at [947, 127] on icon at bounding box center [954, 126] width 16 height 16
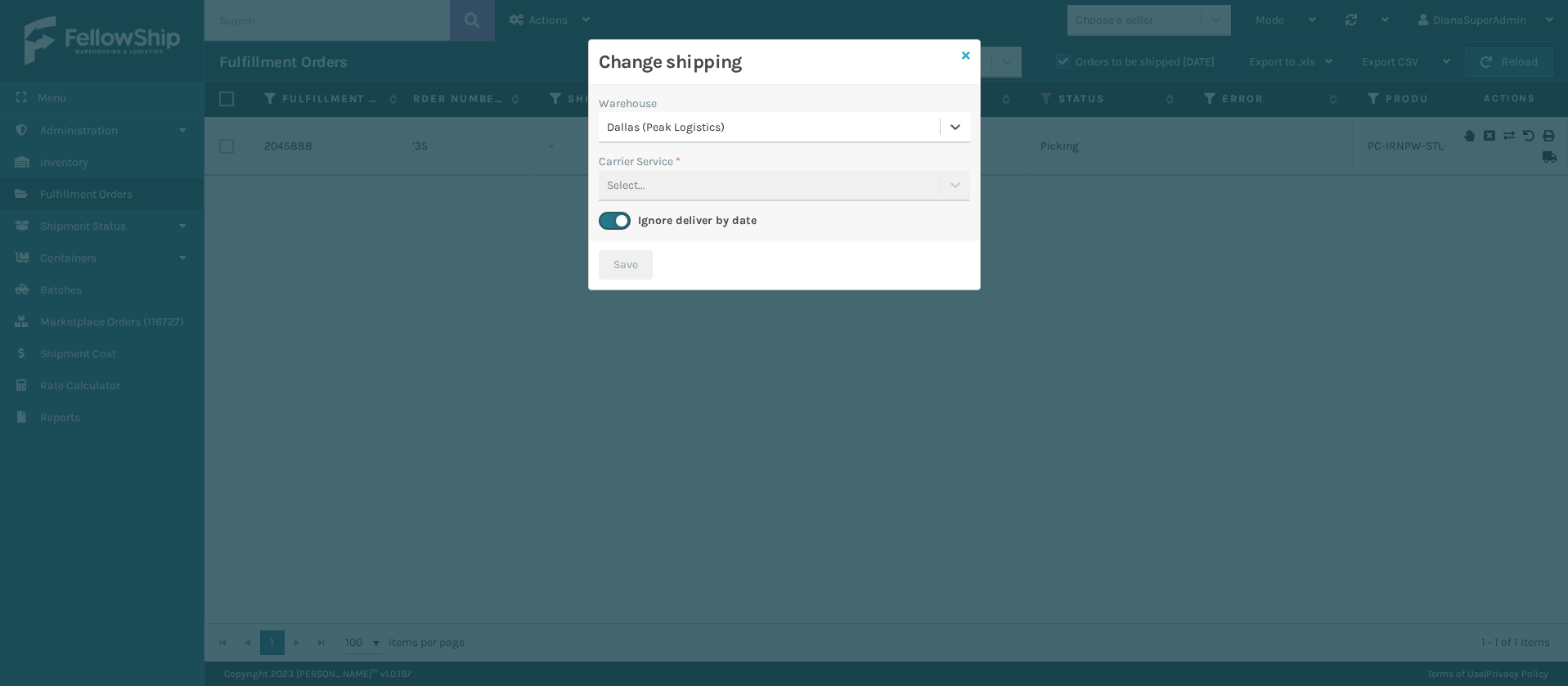
click at [964, 53] on icon at bounding box center [966, 56] width 9 height 11
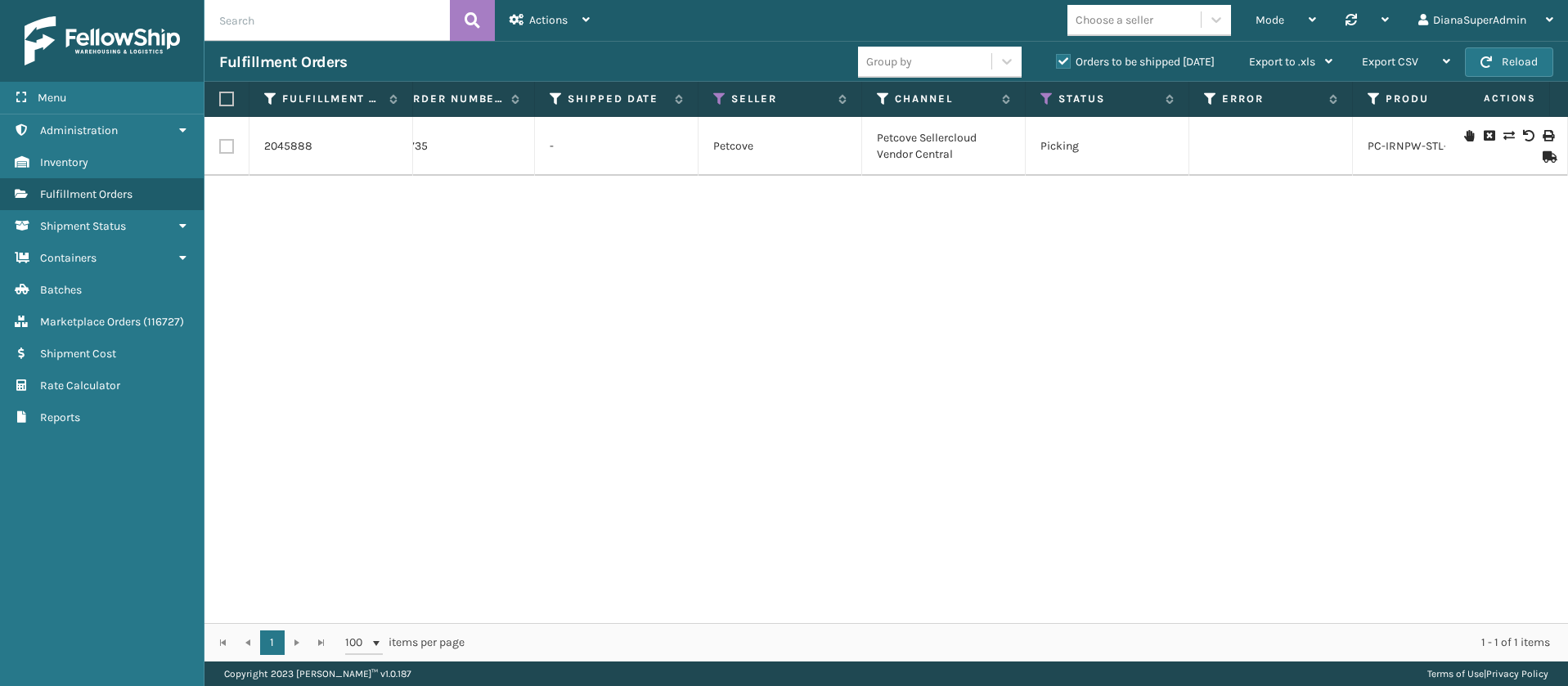
click at [1030, 317] on div "2045888 7212735 - Petcove Petcove Sellercloud Vendor Central Picking PC-IRNPW-S…" at bounding box center [885, 370] width 1363 height 506
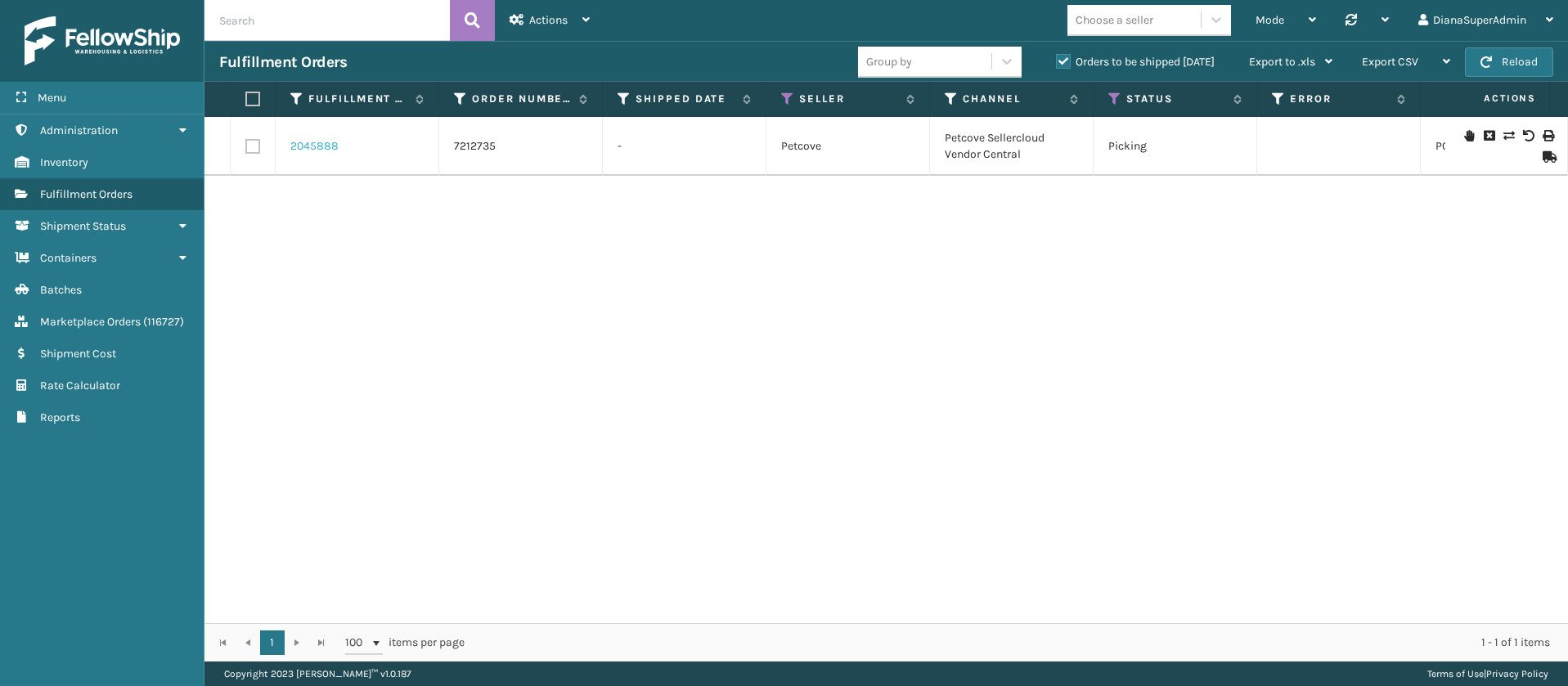
click at [327, 142] on link "2045888" at bounding box center [314, 146] width 48 height 16
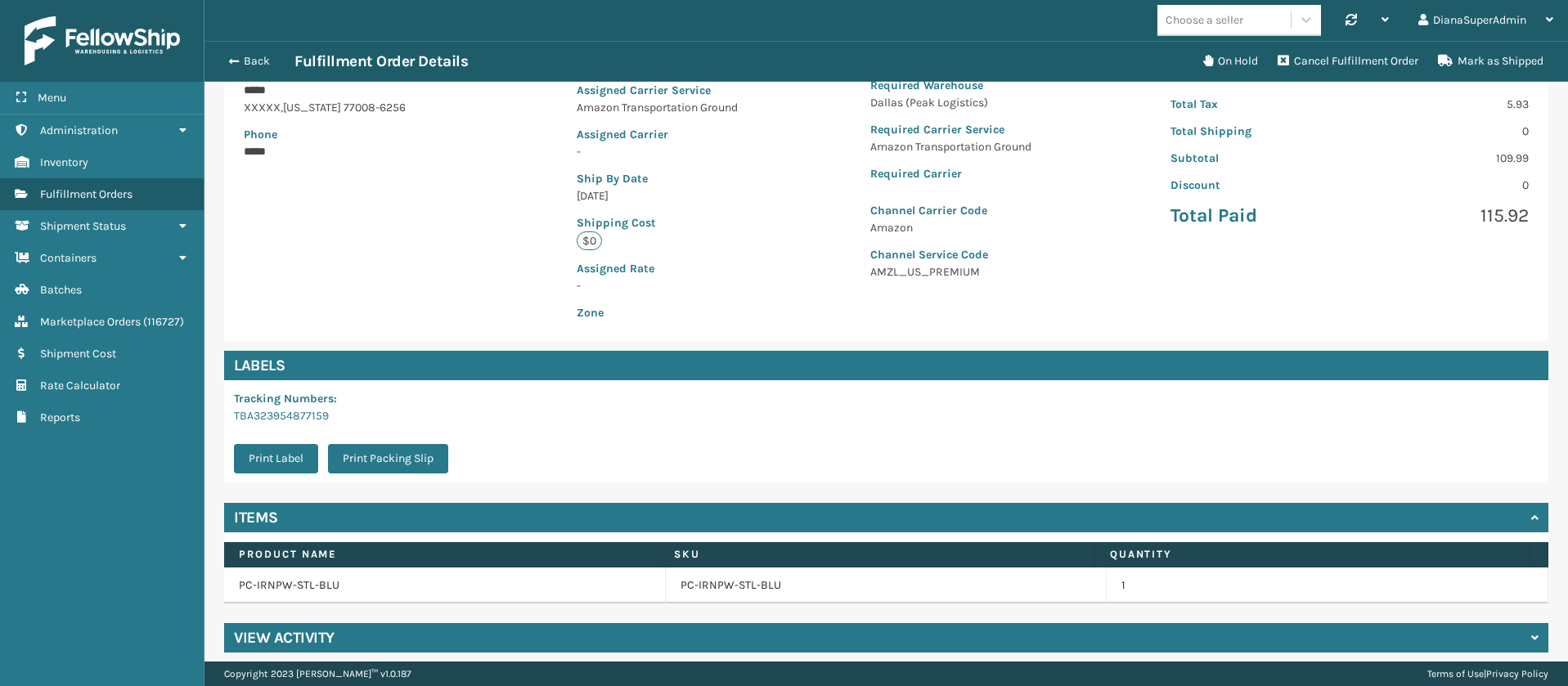
scroll to position [279, 0]
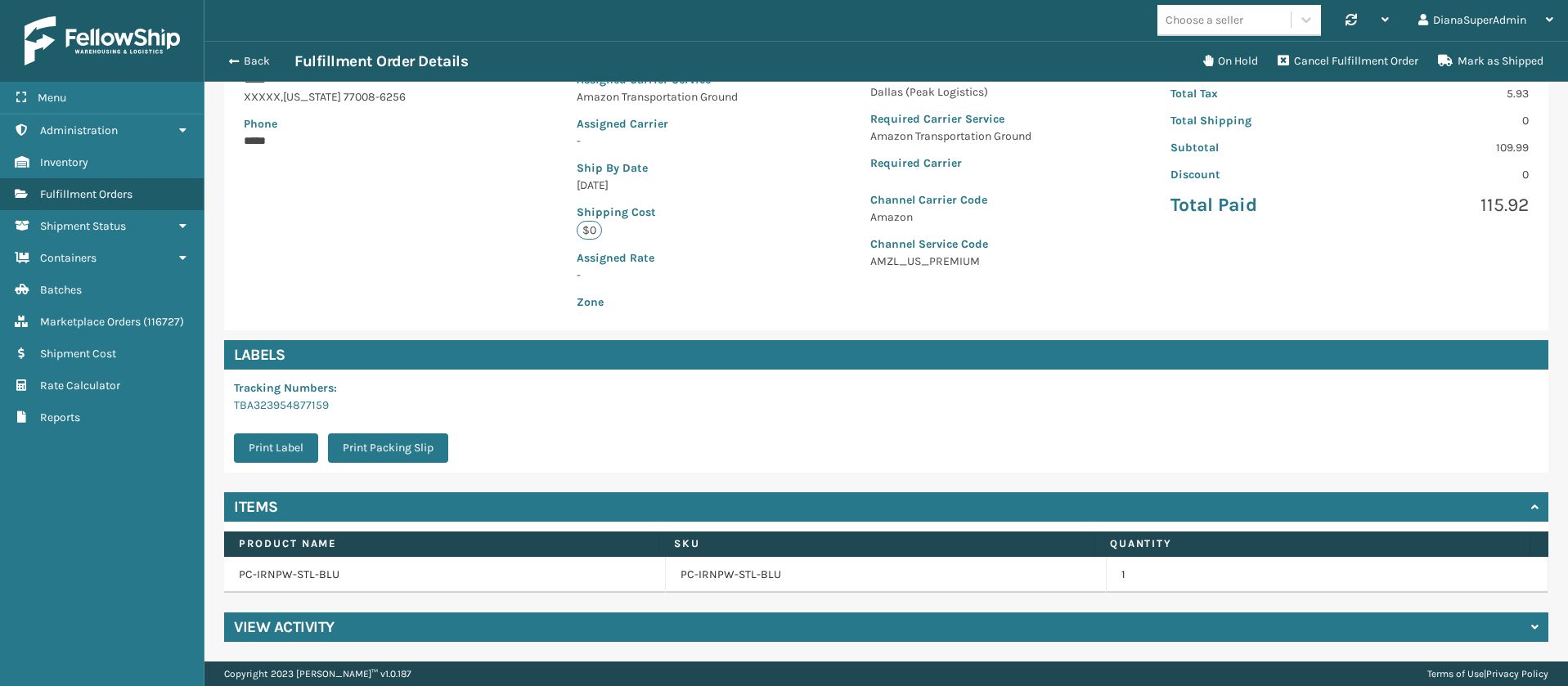
click at [993, 621] on div "View Activity" at bounding box center [886, 627] width 1324 height 29
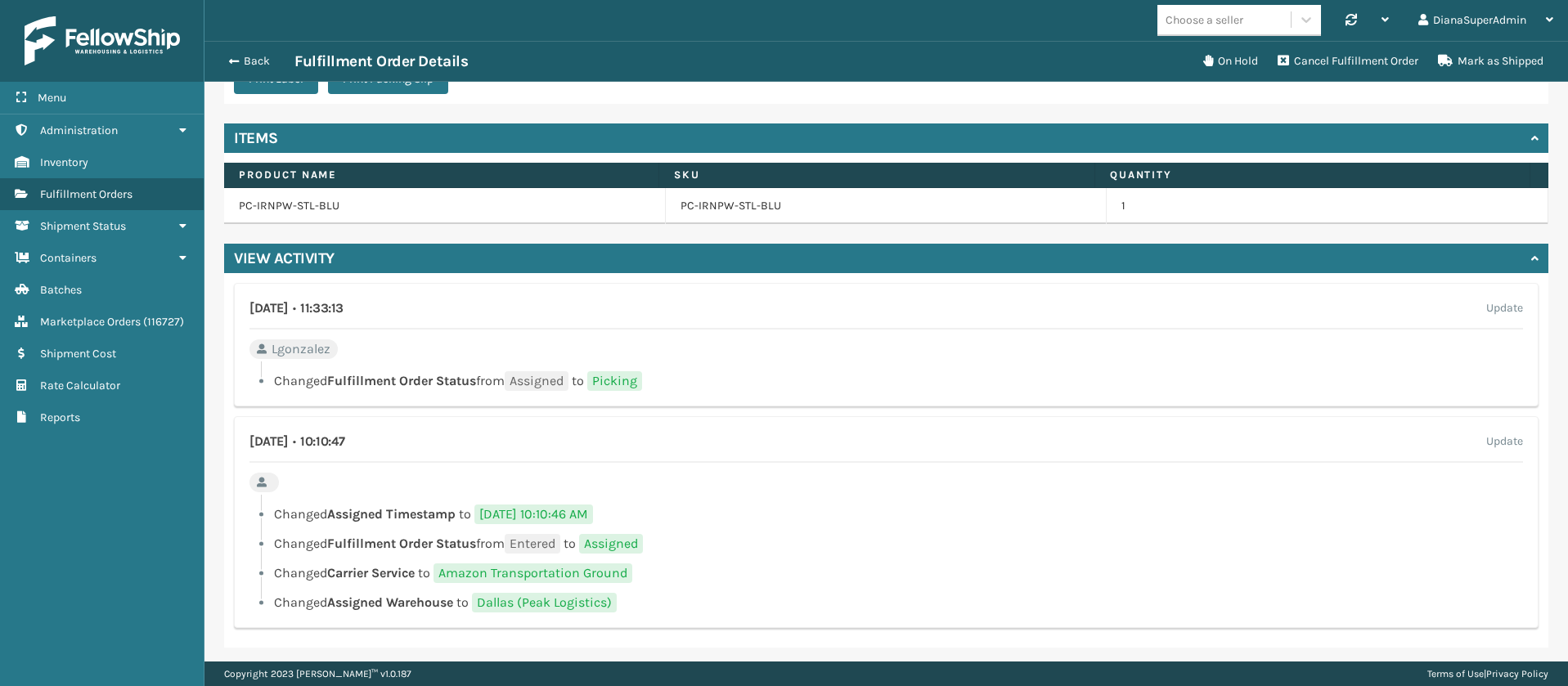
scroll to position [654, 0]
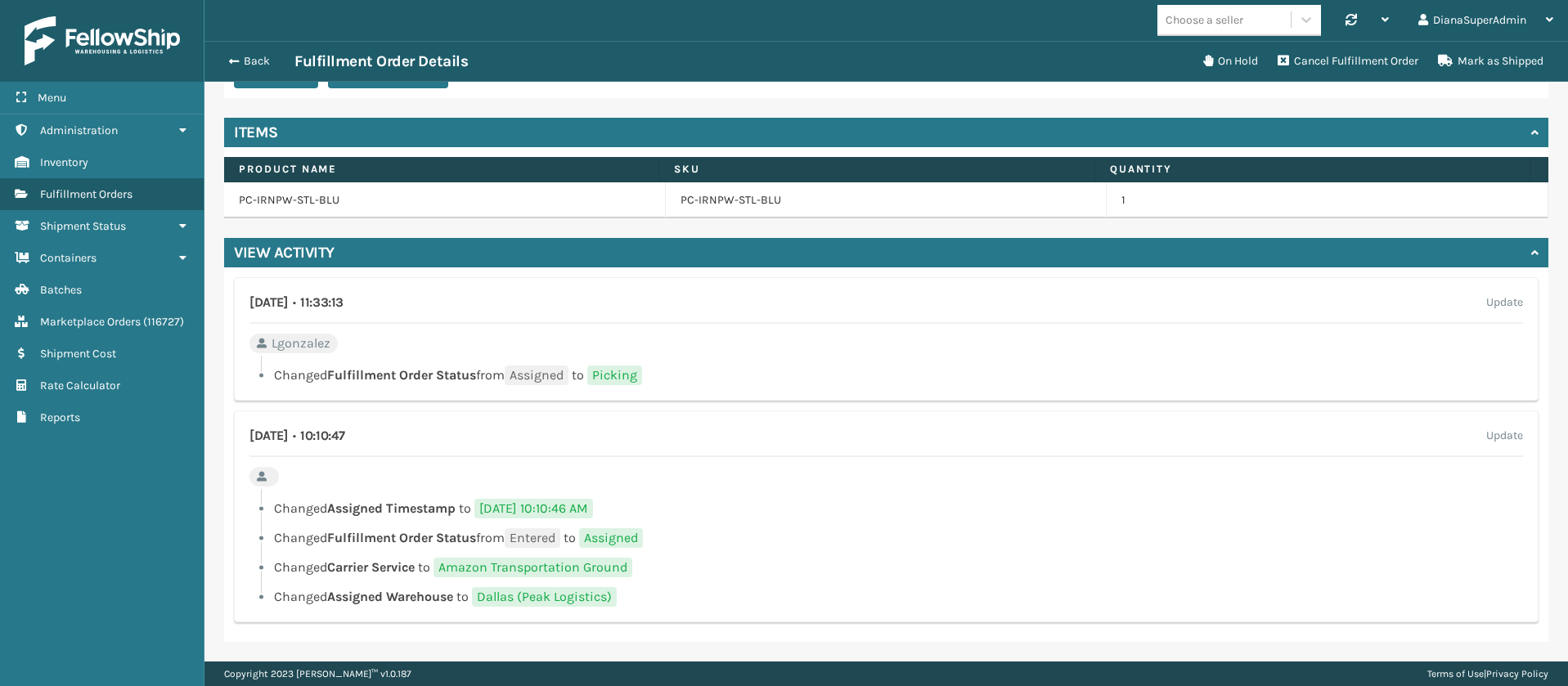
click at [311, 344] on span "Lgonzalez" at bounding box center [301, 343] width 59 height 20
click at [627, 376] on span "Picking" at bounding box center [614, 375] width 55 height 20
click at [532, 374] on span "Assigned" at bounding box center [536, 375] width 64 height 20
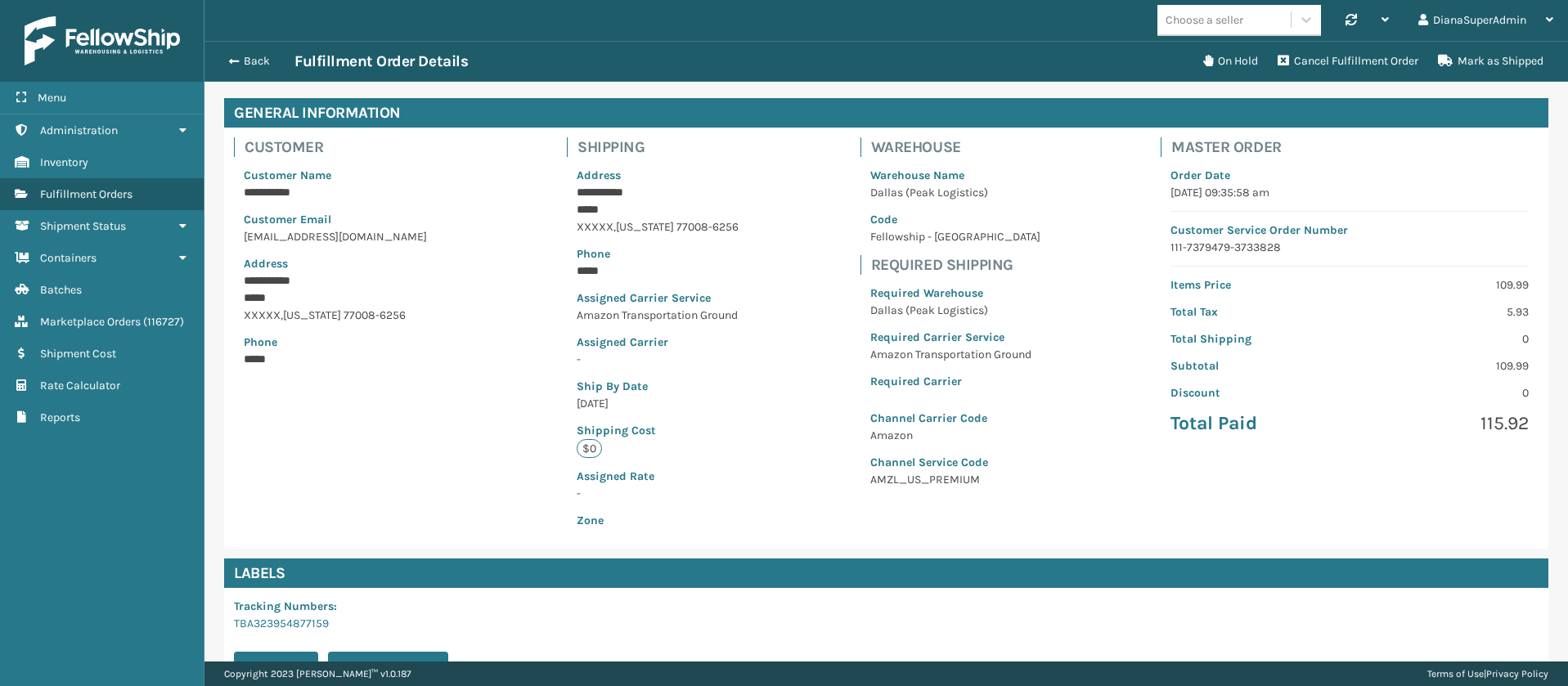
scroll to position [0, 0]
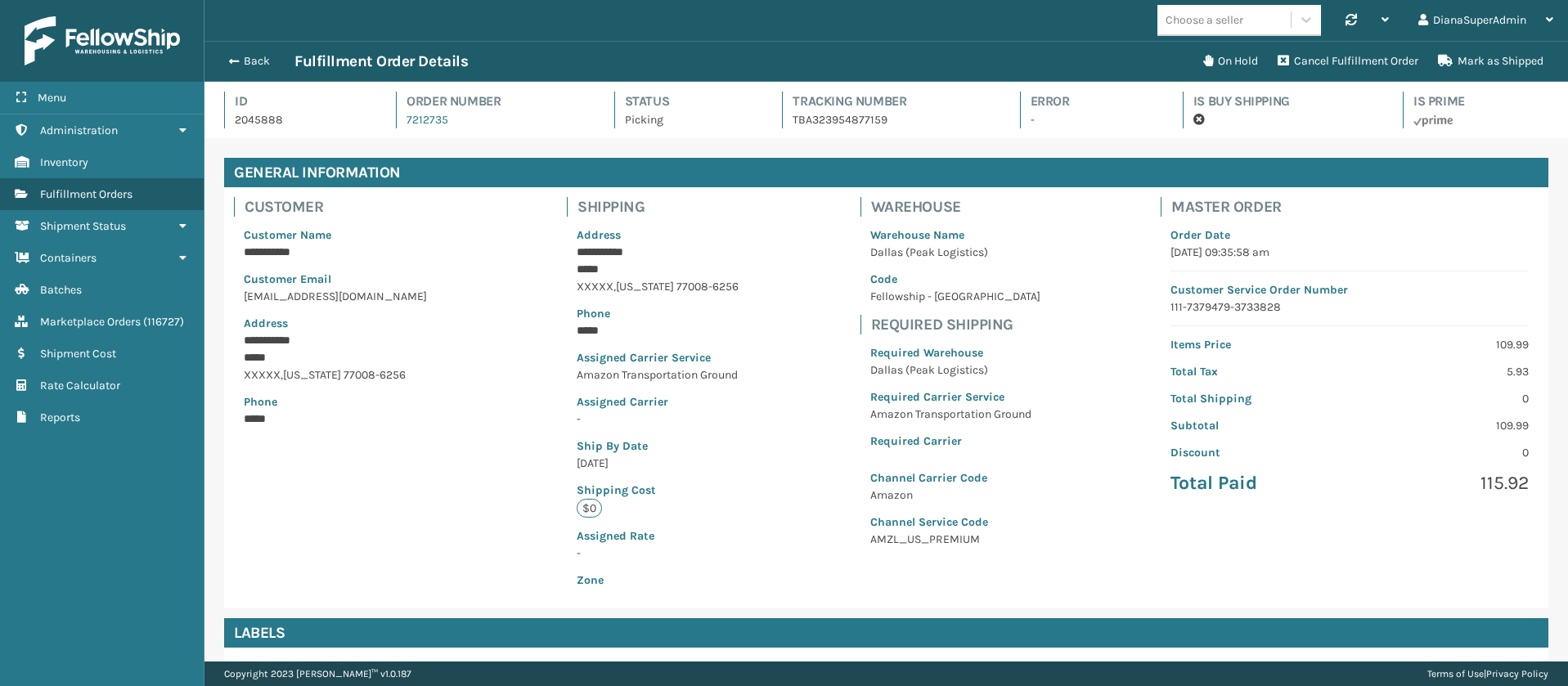
click at [834, 119] on p "TBA323954877159" at bounding box center [891, 120] width 198 height 17
click at [633, 116] on p "Picking" at bounding box center [689, 120] width 128 height 17
click at [639, 119] on p "Picking" at bounding box center [689, 120] width 128 height 17
click at [651, 122] on p "Picking" at bounding box center [689, 120] width 128 height 17
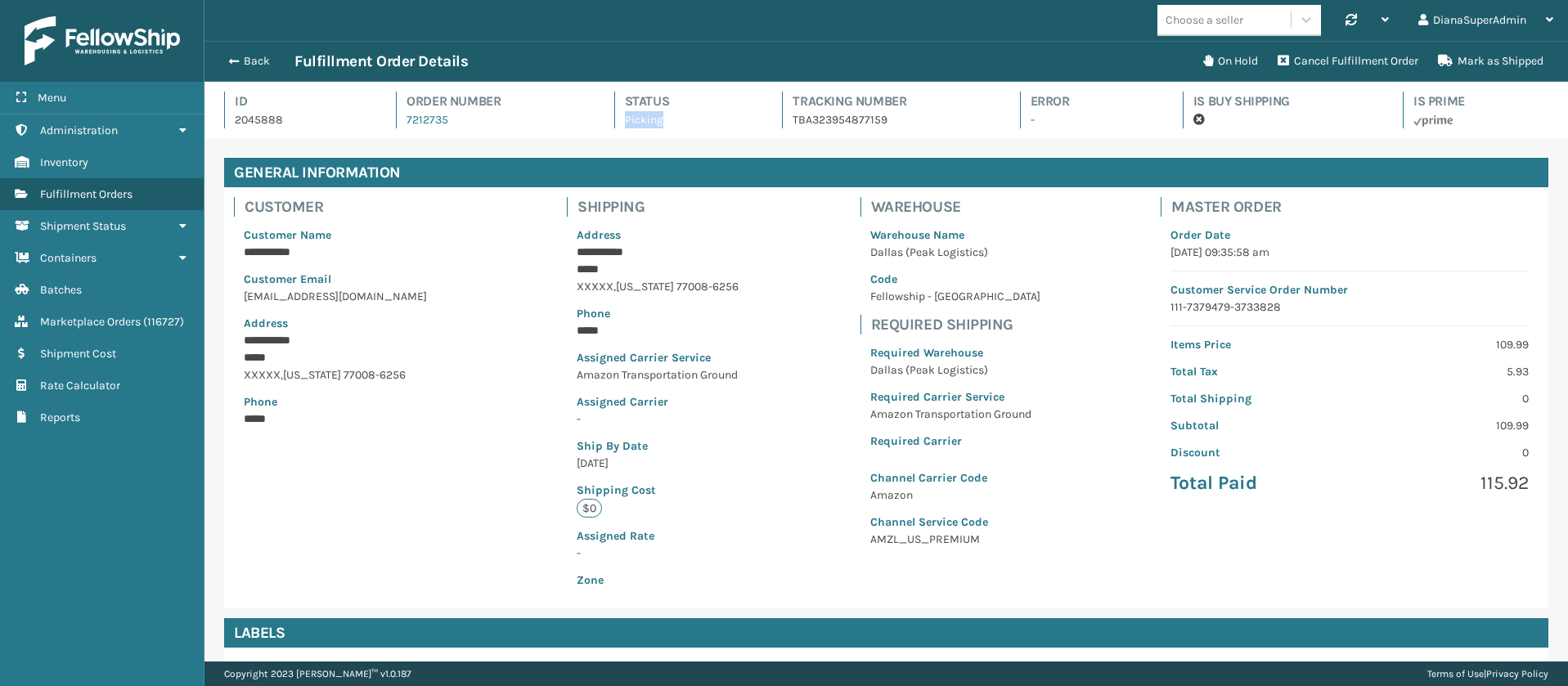
click at [651, 122] on p "Picking" at bounding box center [689, 120] width 128 height 17
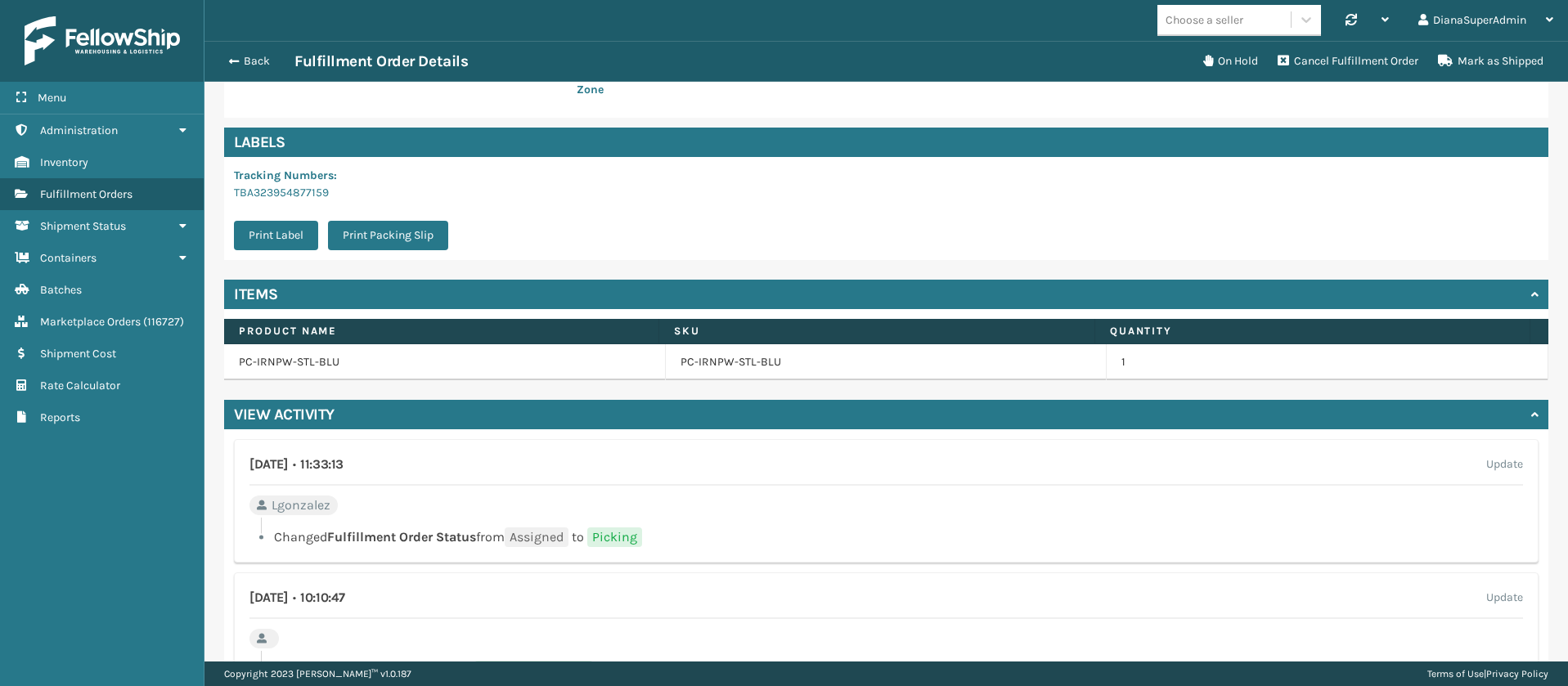
click at [287, 359] on td "PC-IRNPW-STL-BLU" at bounding box center [444, 363] width 442 height 36
click at [723, 361] on link "PC-IRNPW-STL-BLU" at bounding box center [730, 362] width 101 height 16
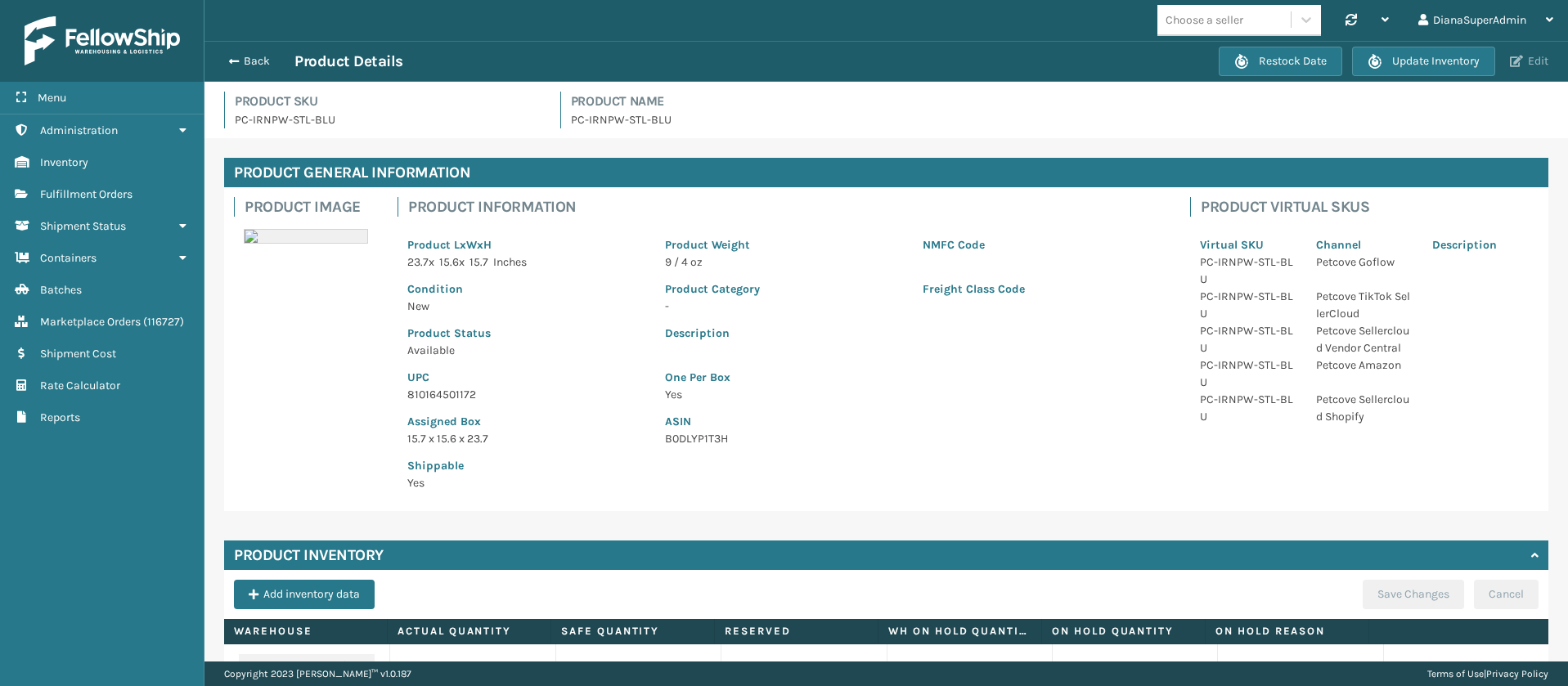
click at [1531, 57] on button "Edit" at bounding box center [1528, 62] width 48 height 15
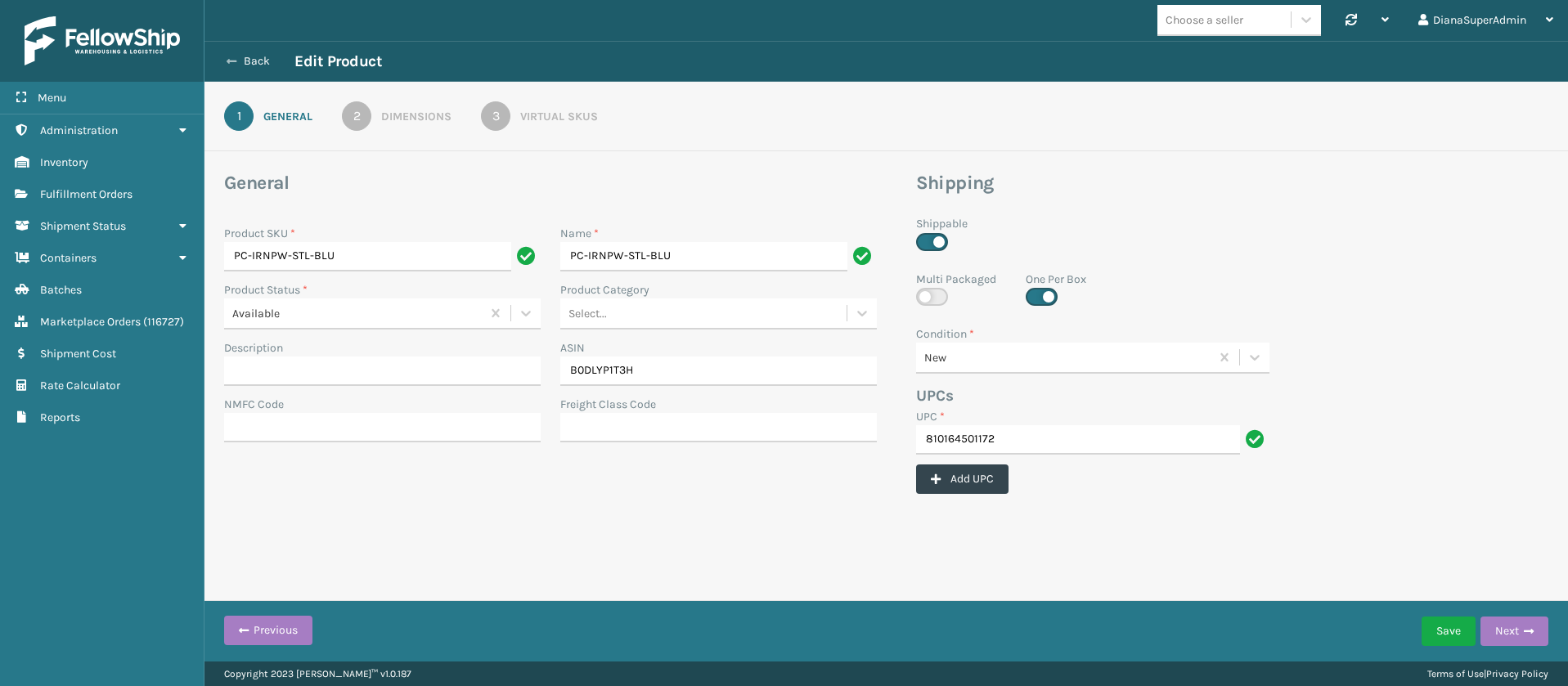
click at [231, 56] on icon at bounding box center [232, 62] width 9 height 11
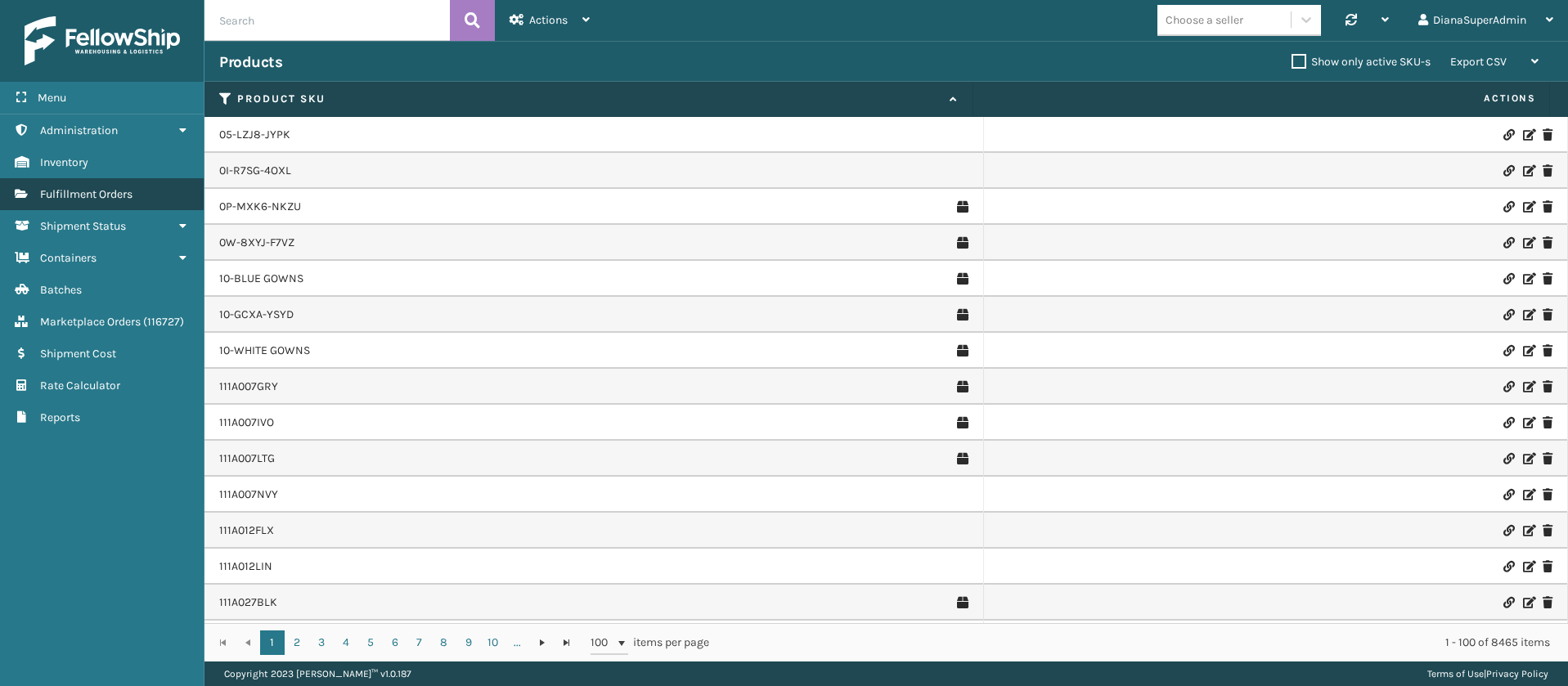
click at [123, 192] on span "Fulfillment Orders" at bounding box center [85, 194] width 92 height 14
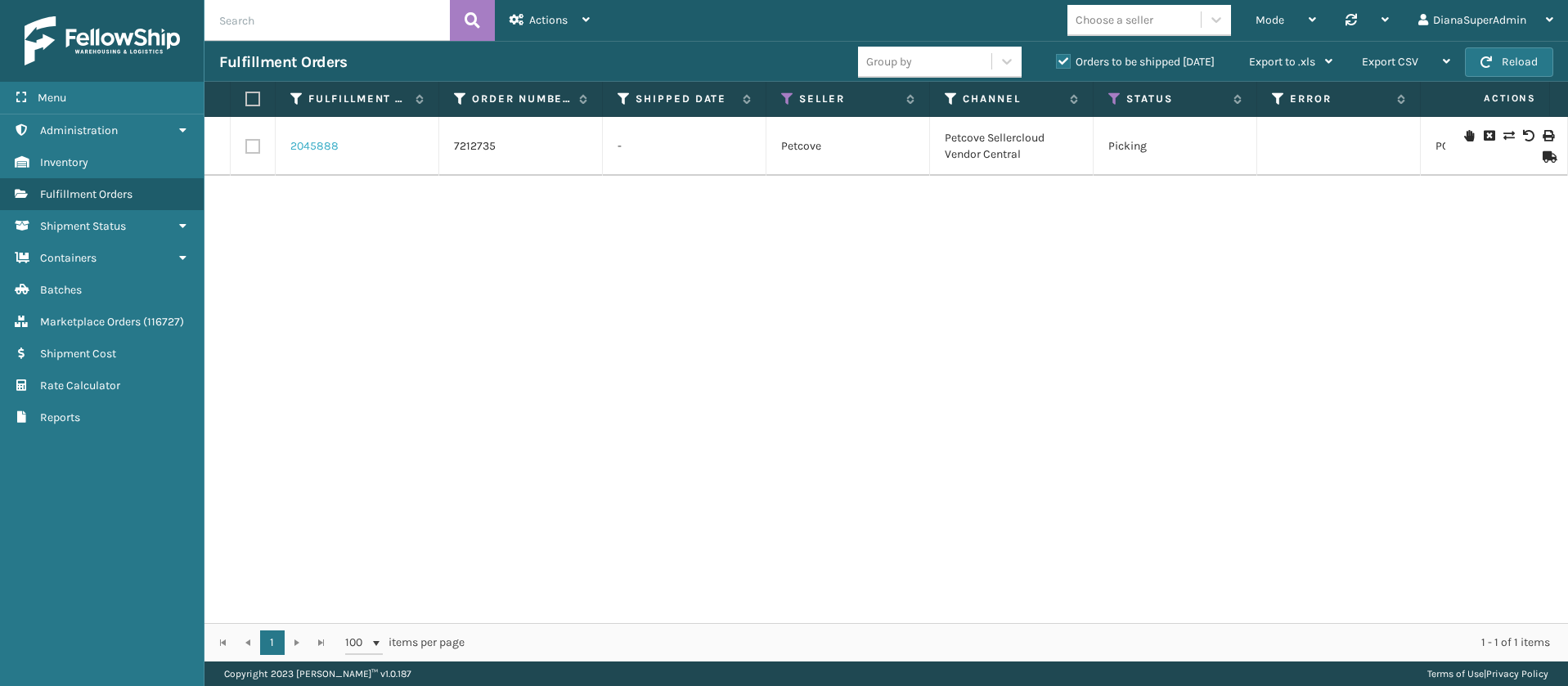
click at [312, 145] on link "2045888" at bounding box center [314, 146] width 48 height 16
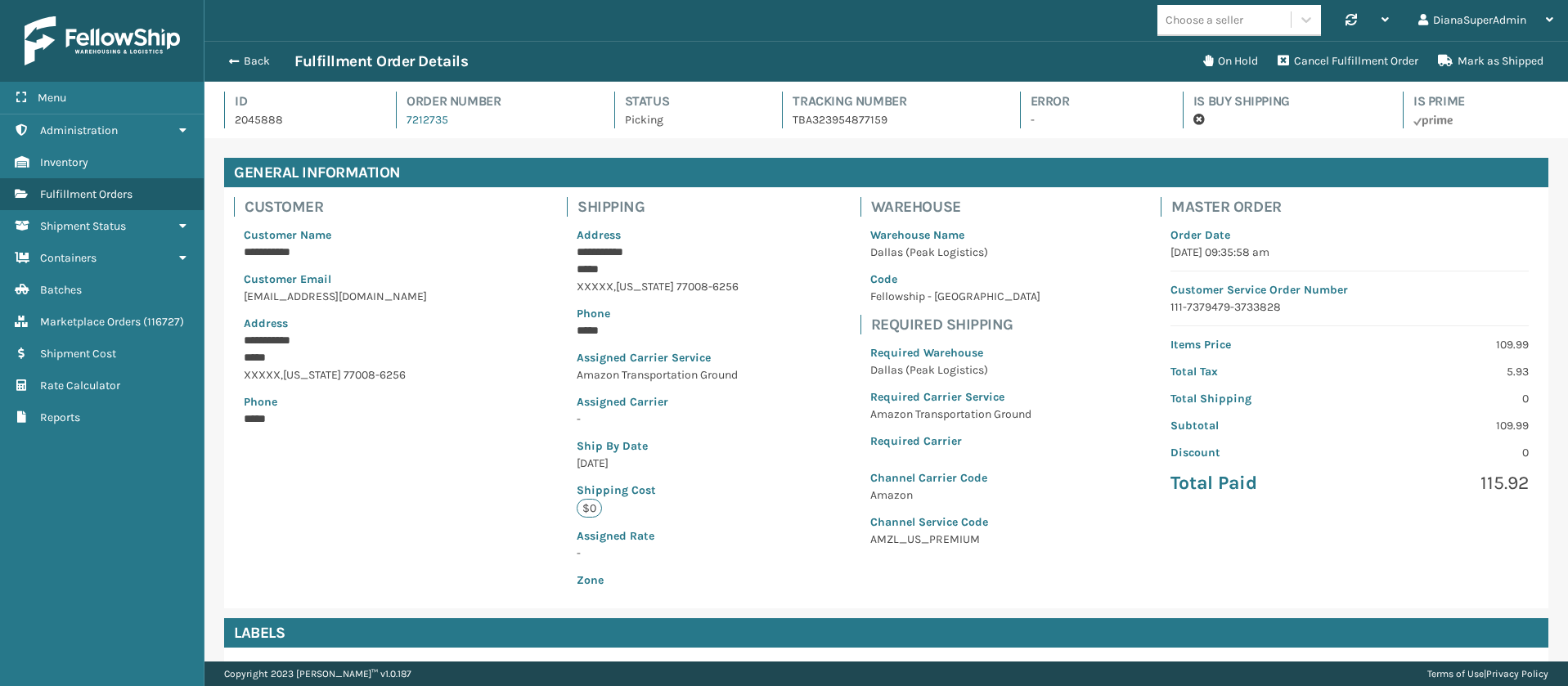
scroll to position [39, 1363]
click at [917, 233] on p "Warehouse Name" at bounding box center [954, 236] width 170 height 17
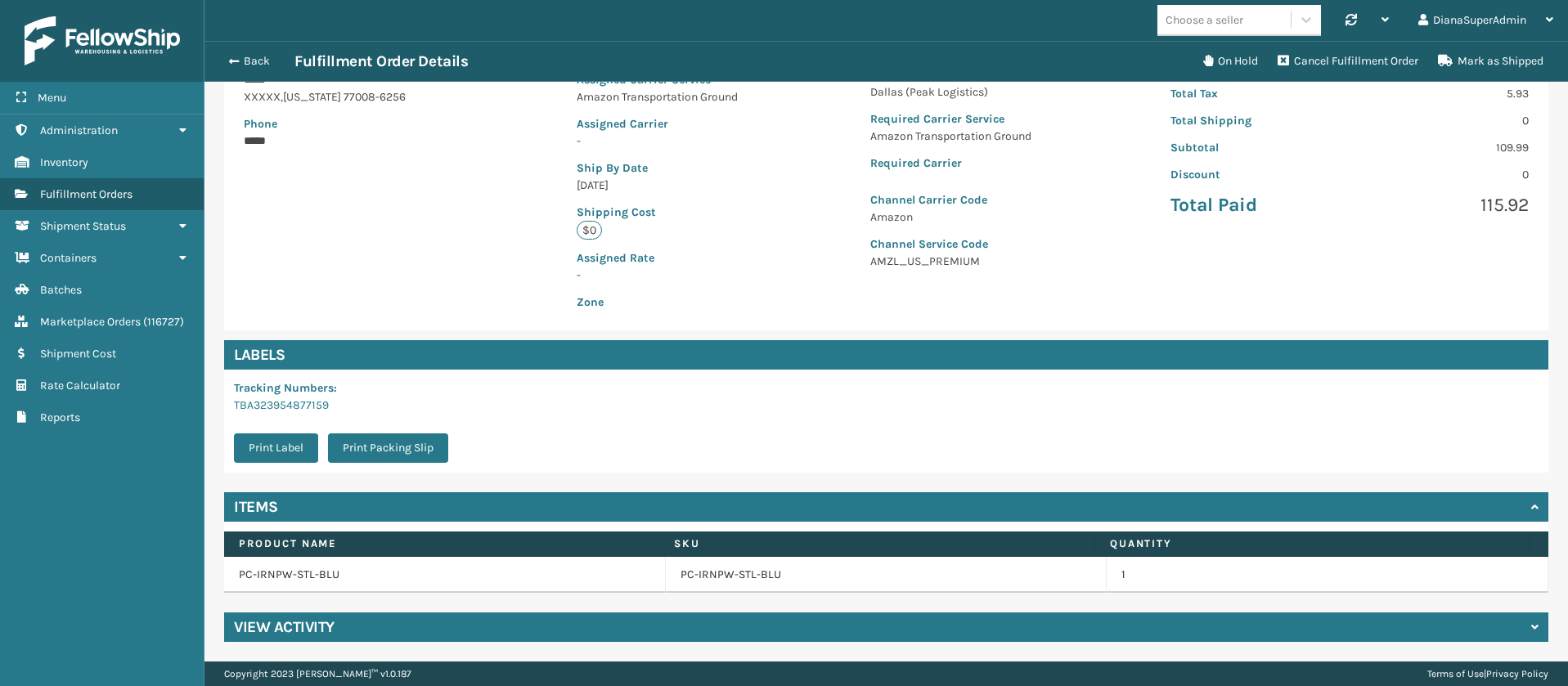
scroll to position [0, 0]
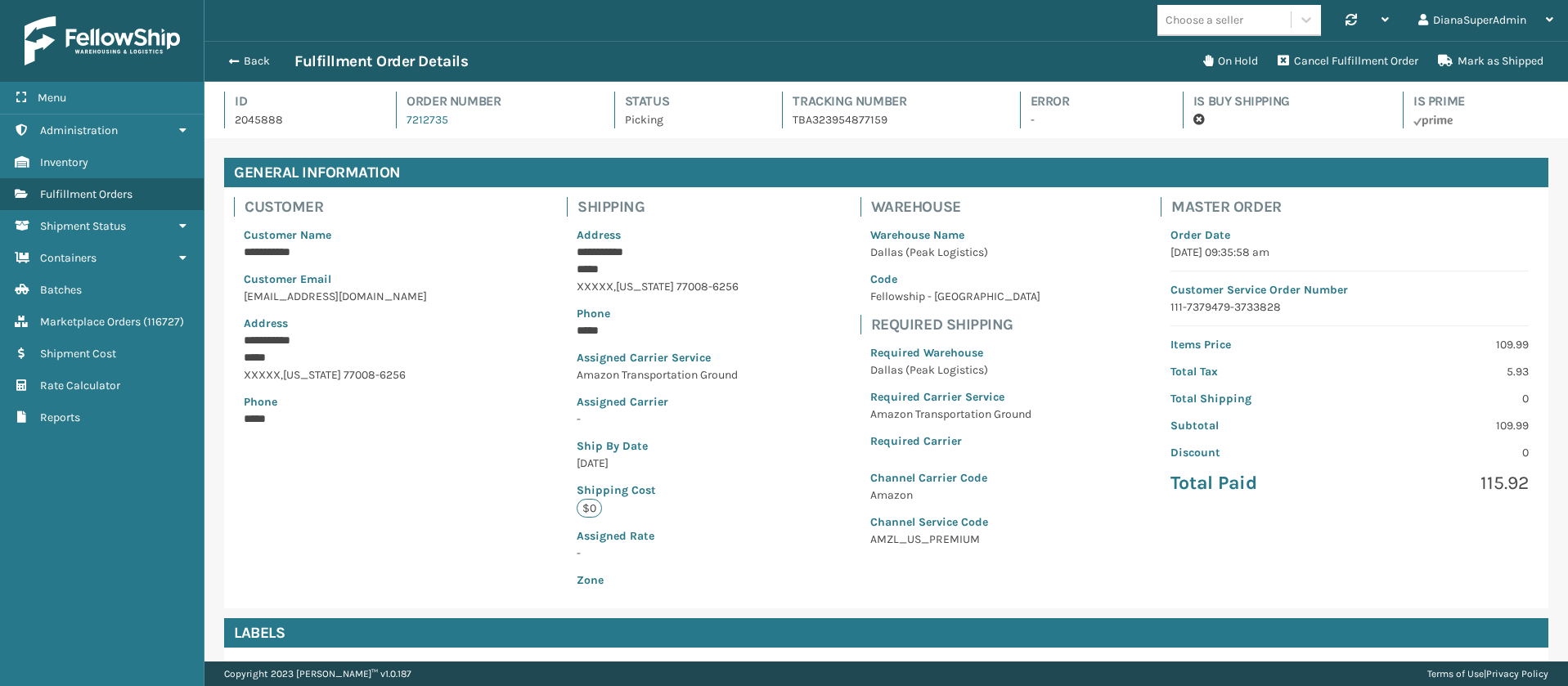
click at [1030, 116] on p "-" at bounding box center [1091, 120] width 123 height 17
click at [1039, 102] on h4 "Error" at bounding box center [1091, 101] width 123 height 20
click at [243, 57] on button "Back" at bounding box center [256, 62] width 75 height 15
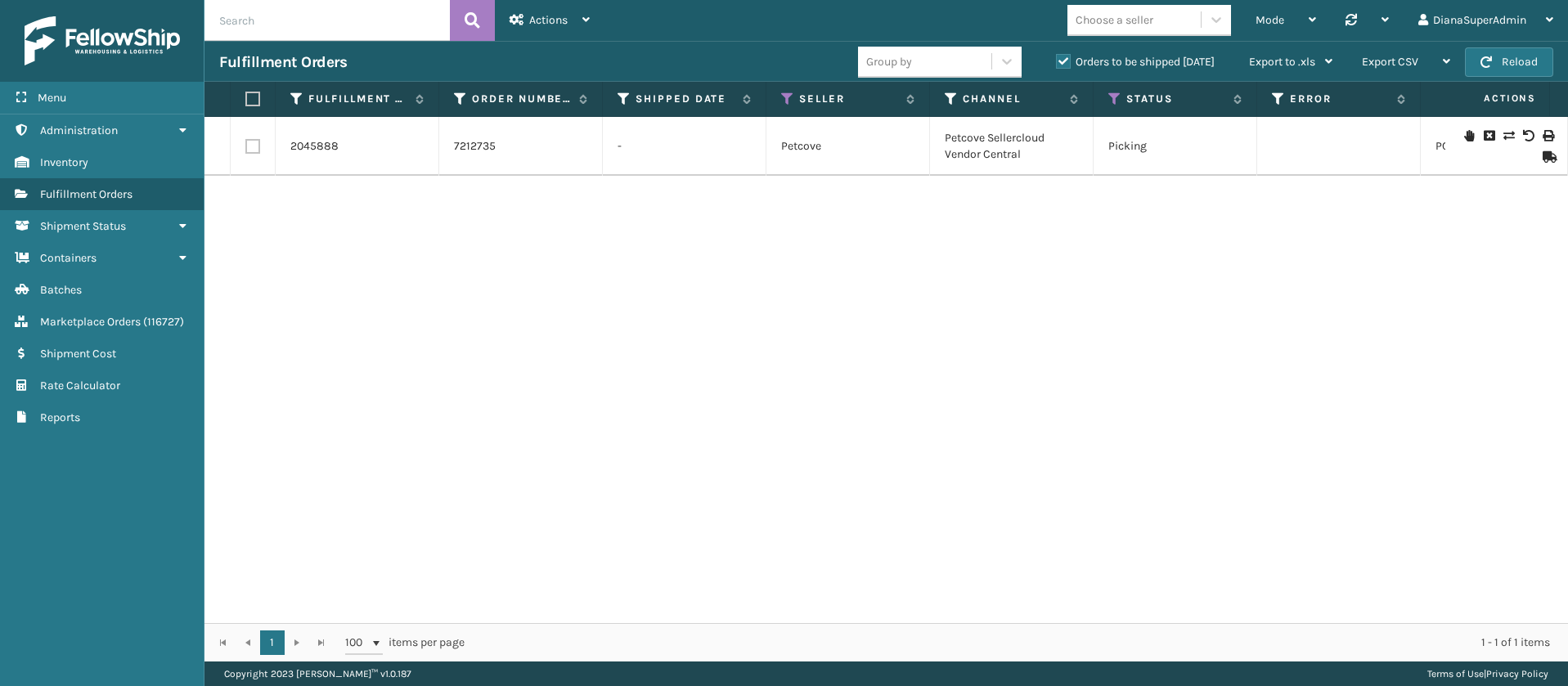
click at [1503, 133] on icon at bounding box center [1508, 136] width 9 height 11
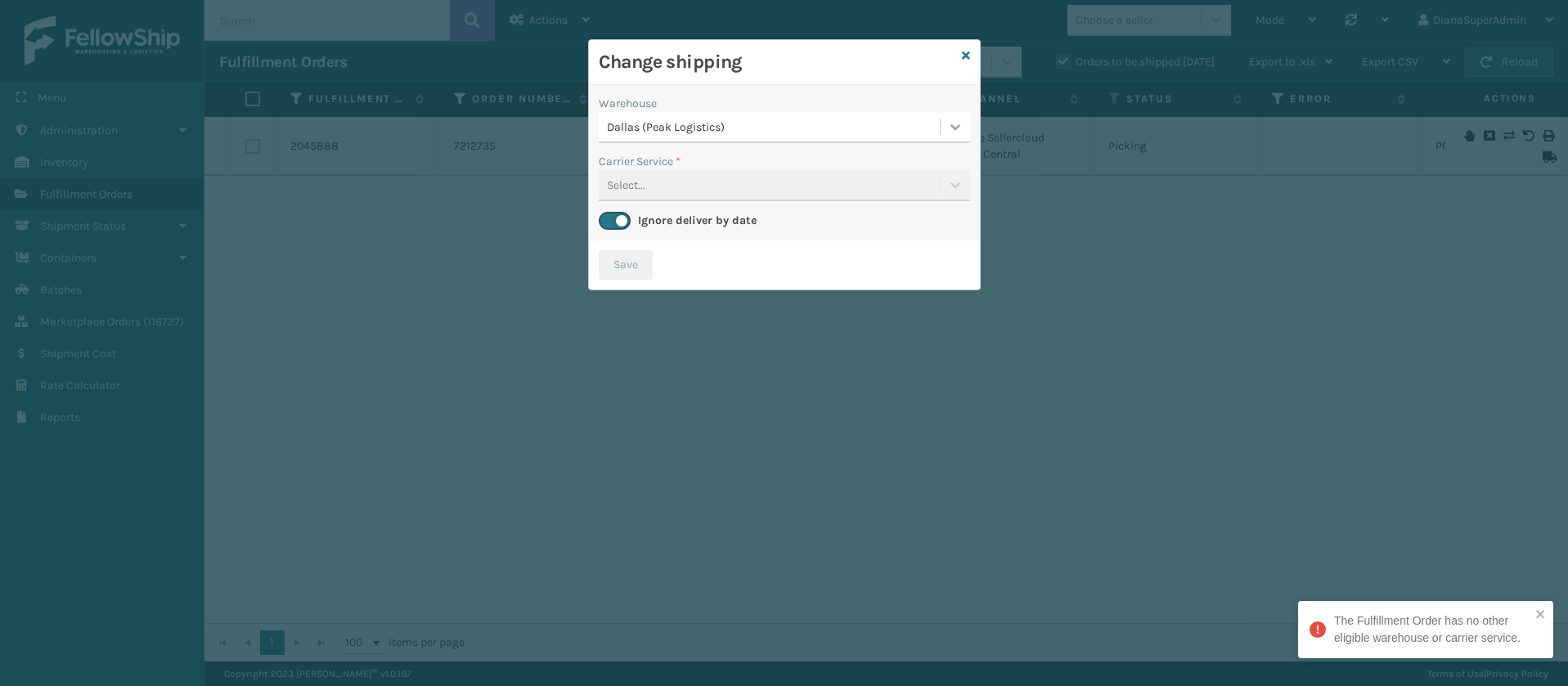
click at [945, 123] on div at bounding box center [954, 126] width 29 height 29
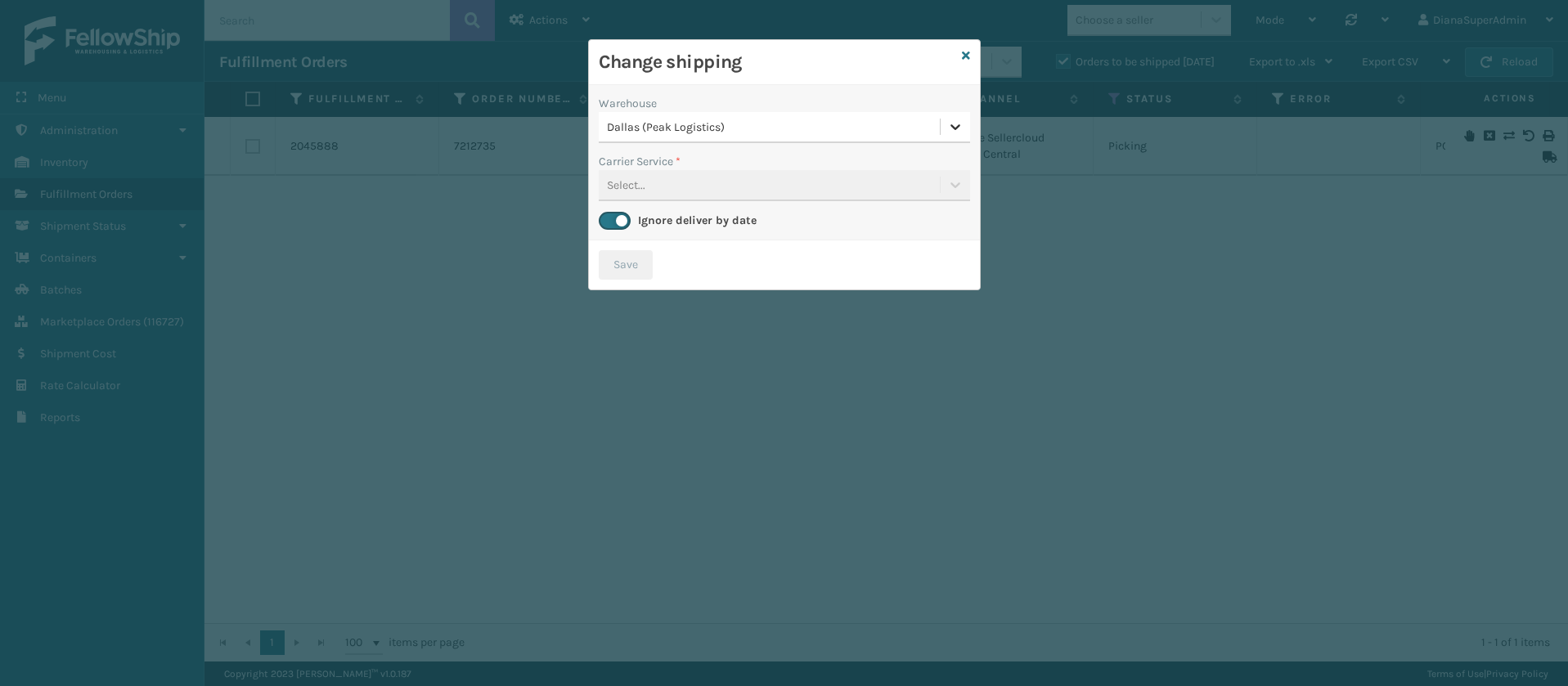
click at [957, 128] on icon at bounding box center [954, 126] width 16 height 16
click at [960, 174] on div "Carrier Service * Select..." at bounding box center [784, 177] width 371 height 48
click at [963, 181] on div "Carrier Service * Select..." at bounding box center [784, 177] width 371 height 48
click at [961, 124] on icon at bounding box center [954, 126] width 16 height 16
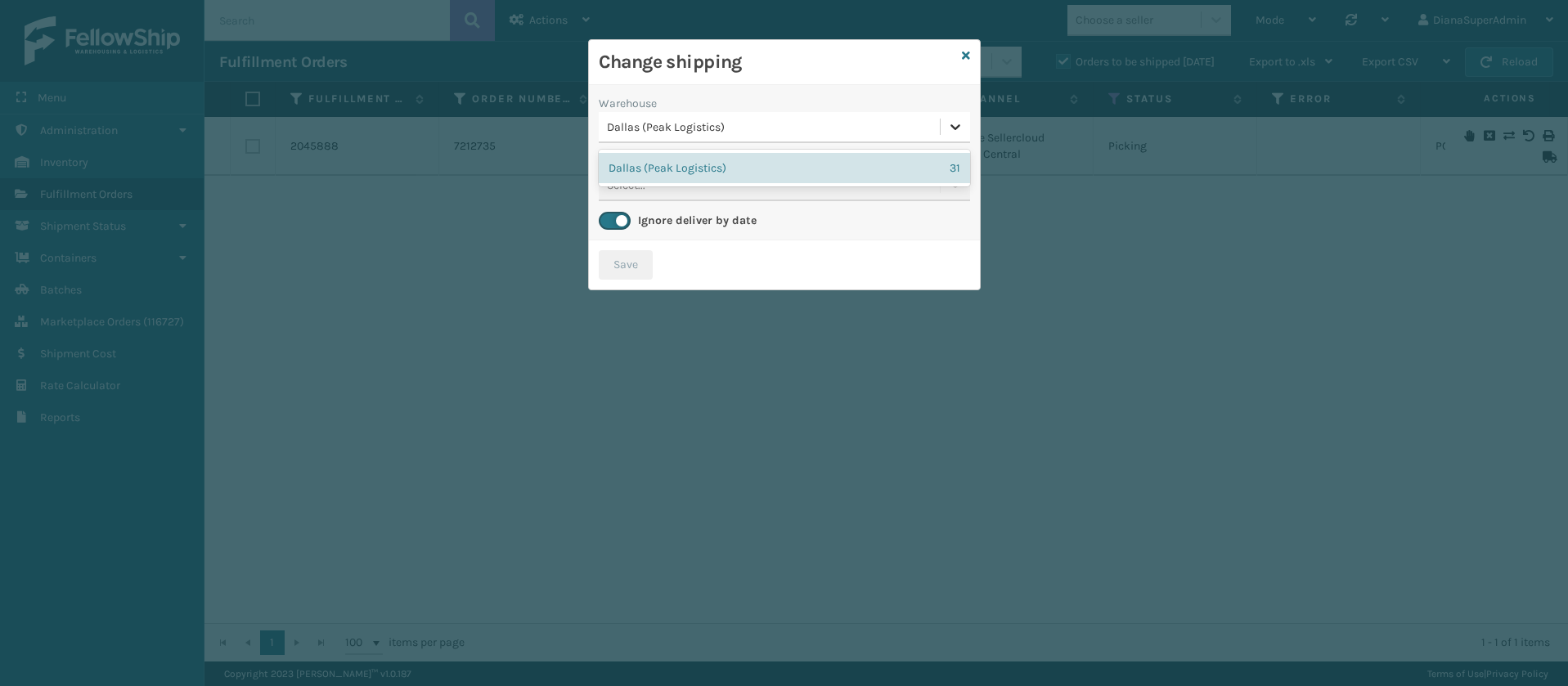
click at [961, 124] on icon at bounding box center [954, 126] width 16 height 16
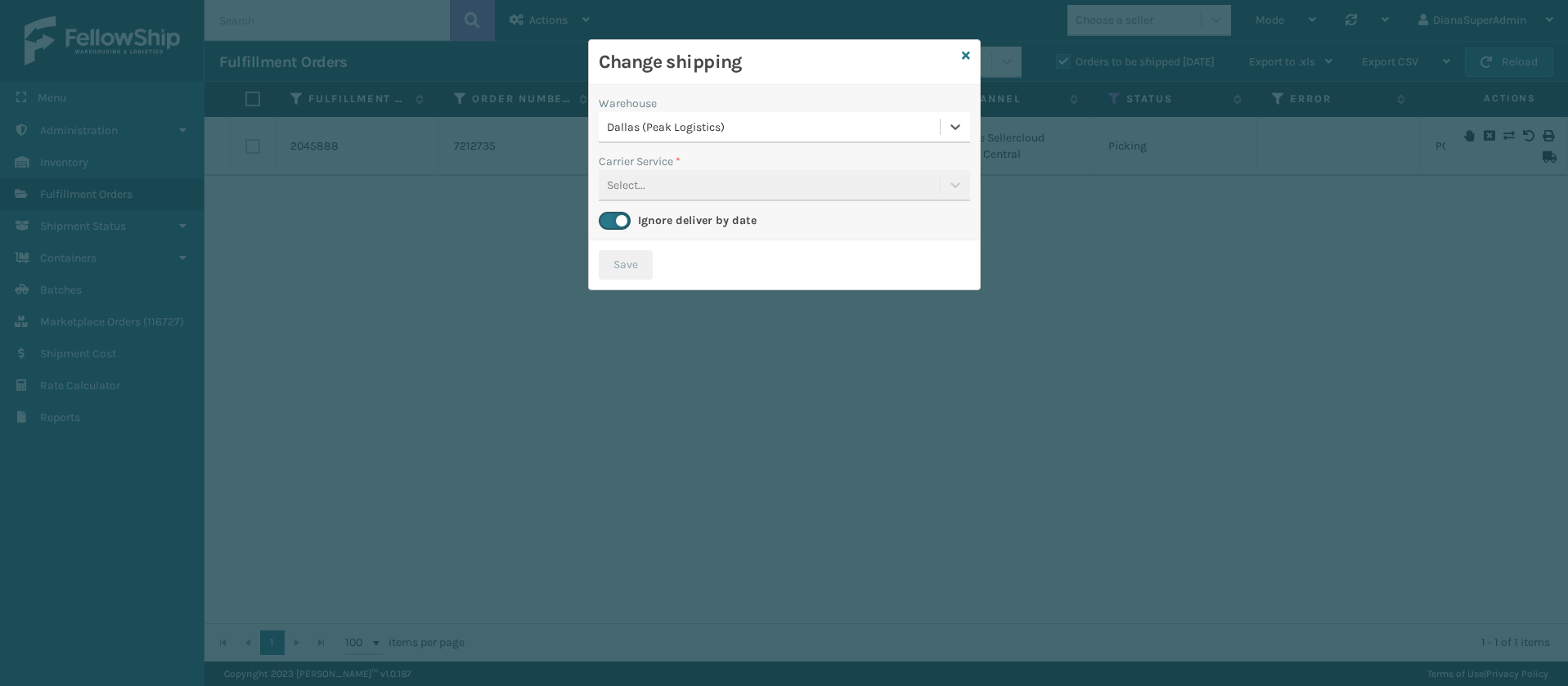
click at [618, 219] on label at bounding box center [614, 220] width 32 height 18
click at [610, 219] on input "checkbox" at bounding box center [603, 216] width 10 height 10
click at [618, 219] on label at bounding box center [614, 220] width 32 height 18
click at [610, 219] on input "checkbox" at bounding box center [603, 216] width 10 height 10
click at [953, 124] on icon at bounding box center [954, 126] width 16 height 16
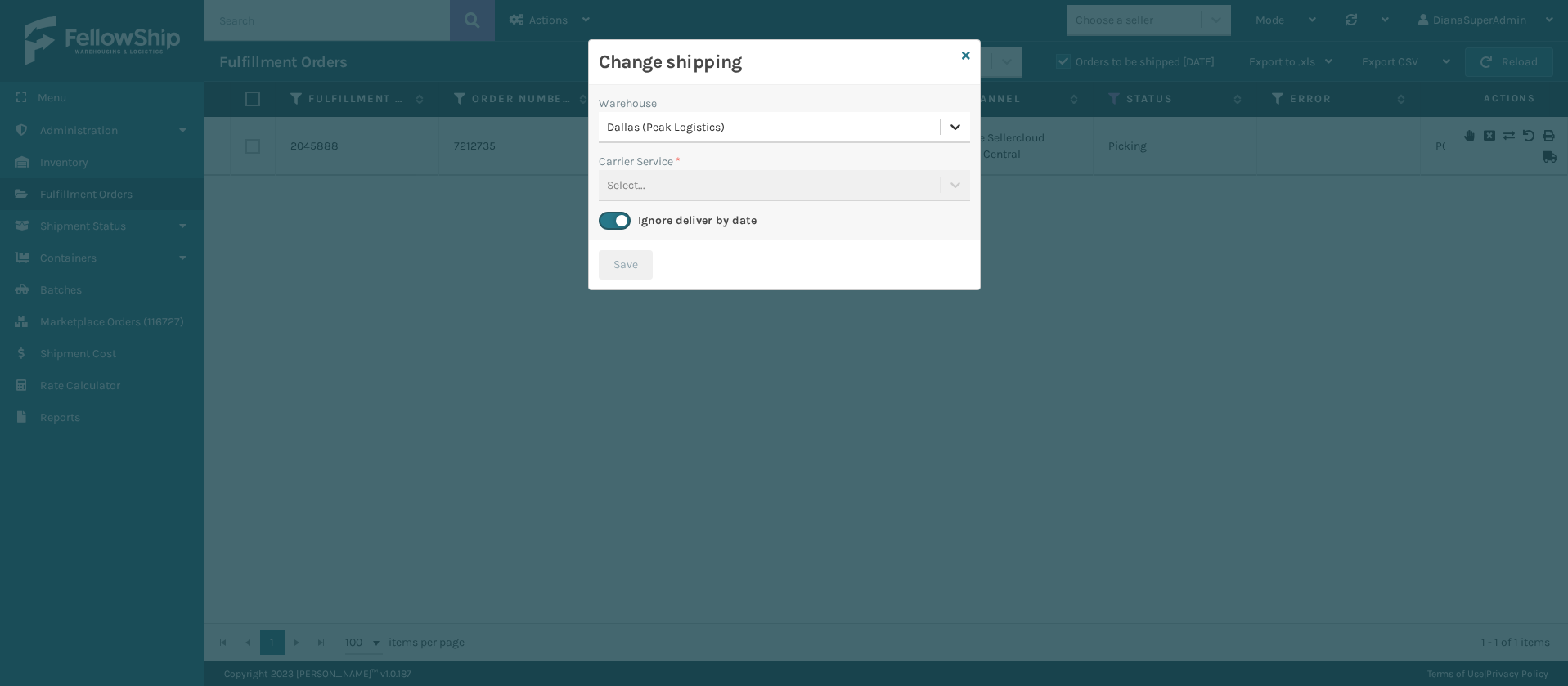
click at [953, 124] on icon at bounding box center [954, 126] width 16 height 16
click at [968, 61] on icon at bounding box center [966, 56] width 9 height 11
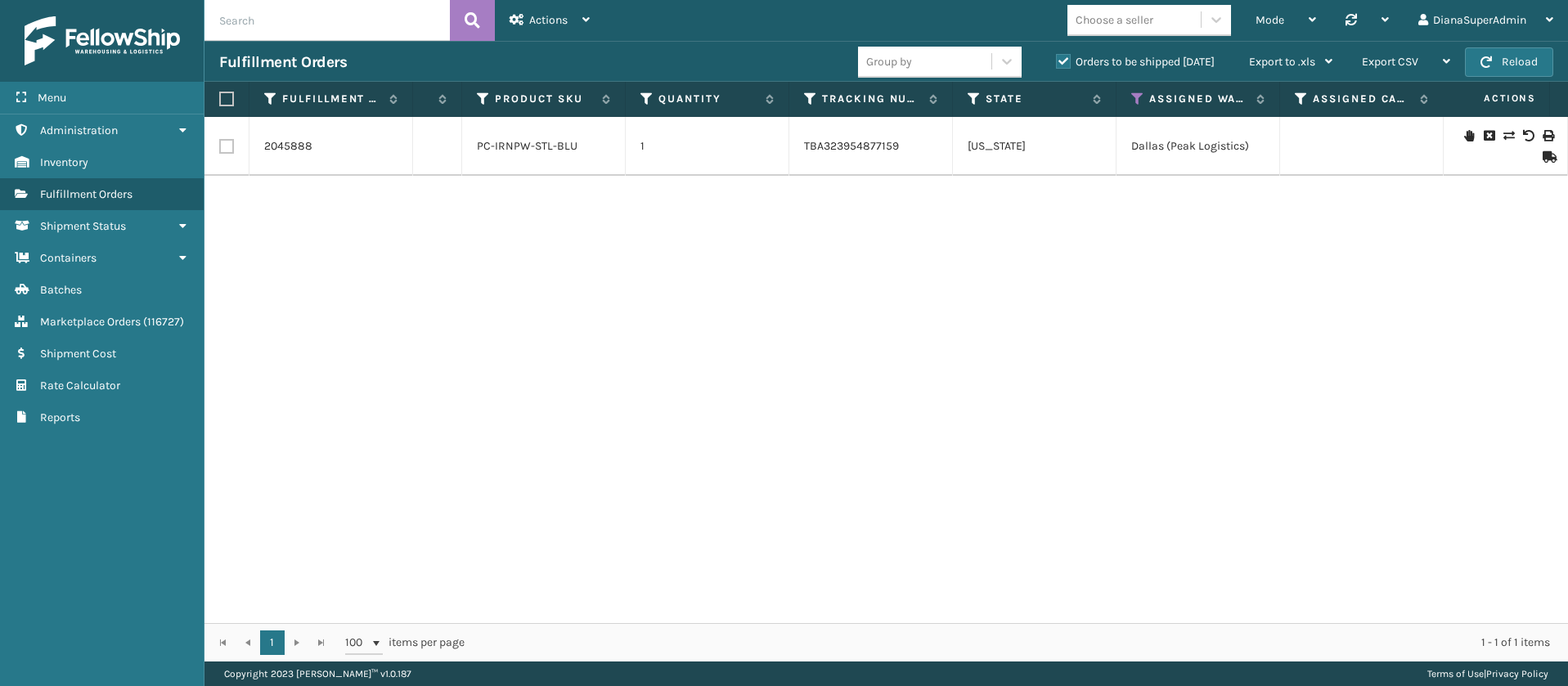
scroll to position [0, 1058]
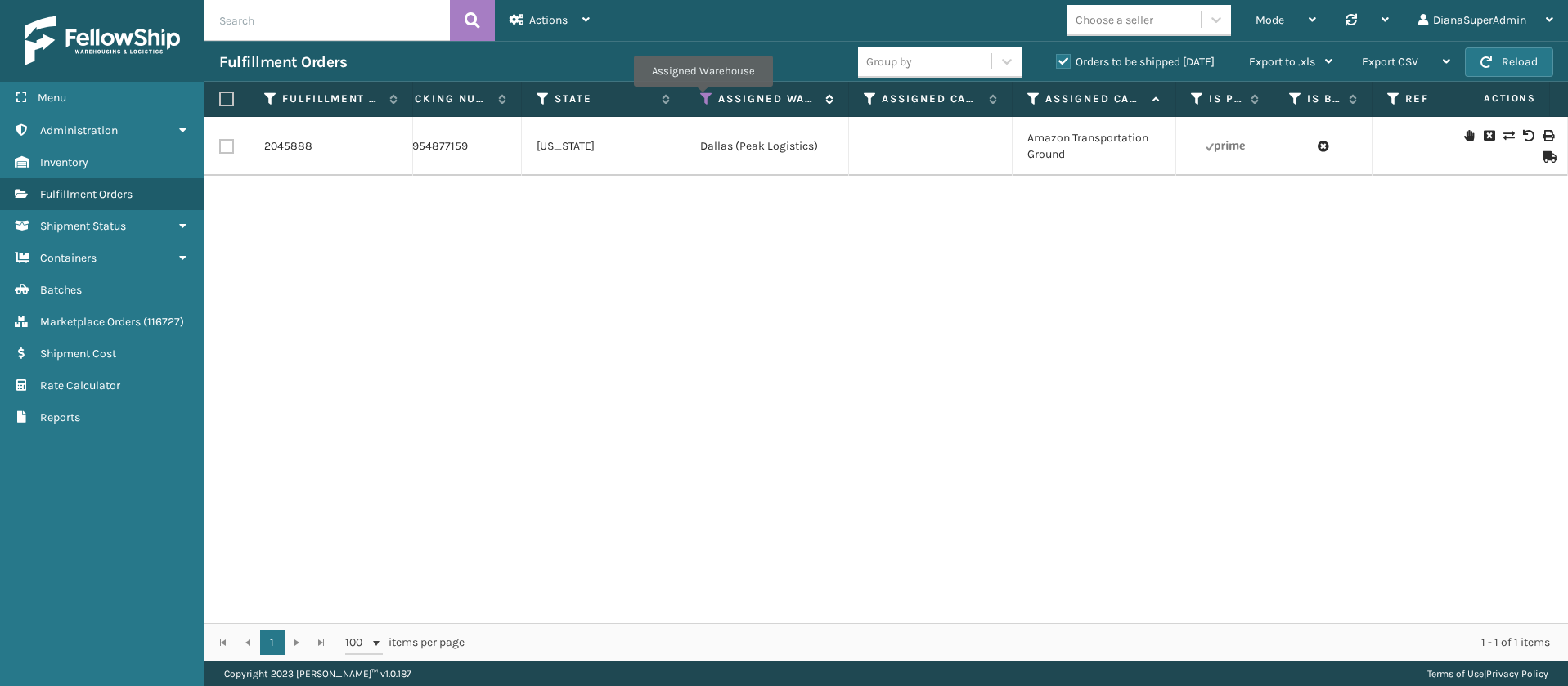
click at [703, 98] on icon at bounding box center [707, 99] width 13 height 15
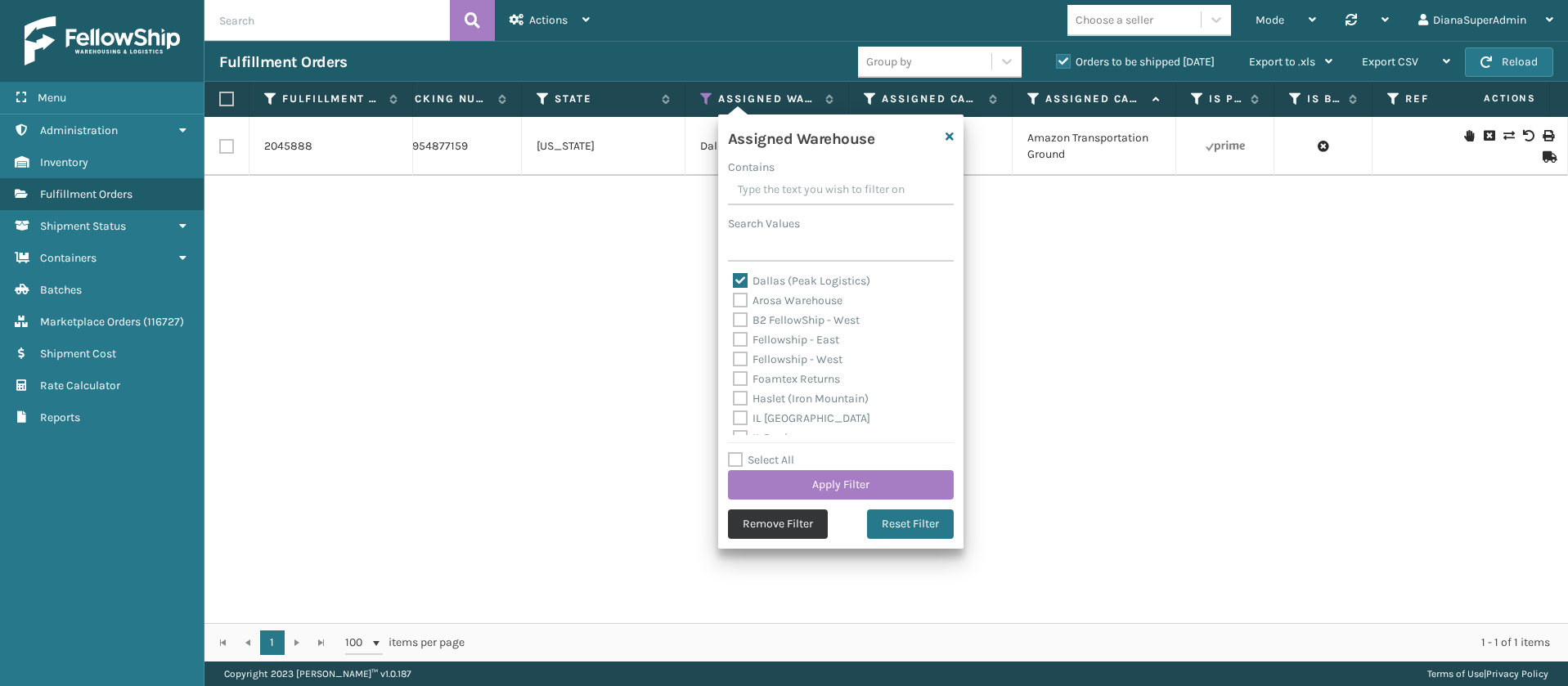
click at [774, 525] on button "Remove Filter" at bounding box center [777, 524] width 100 height 29
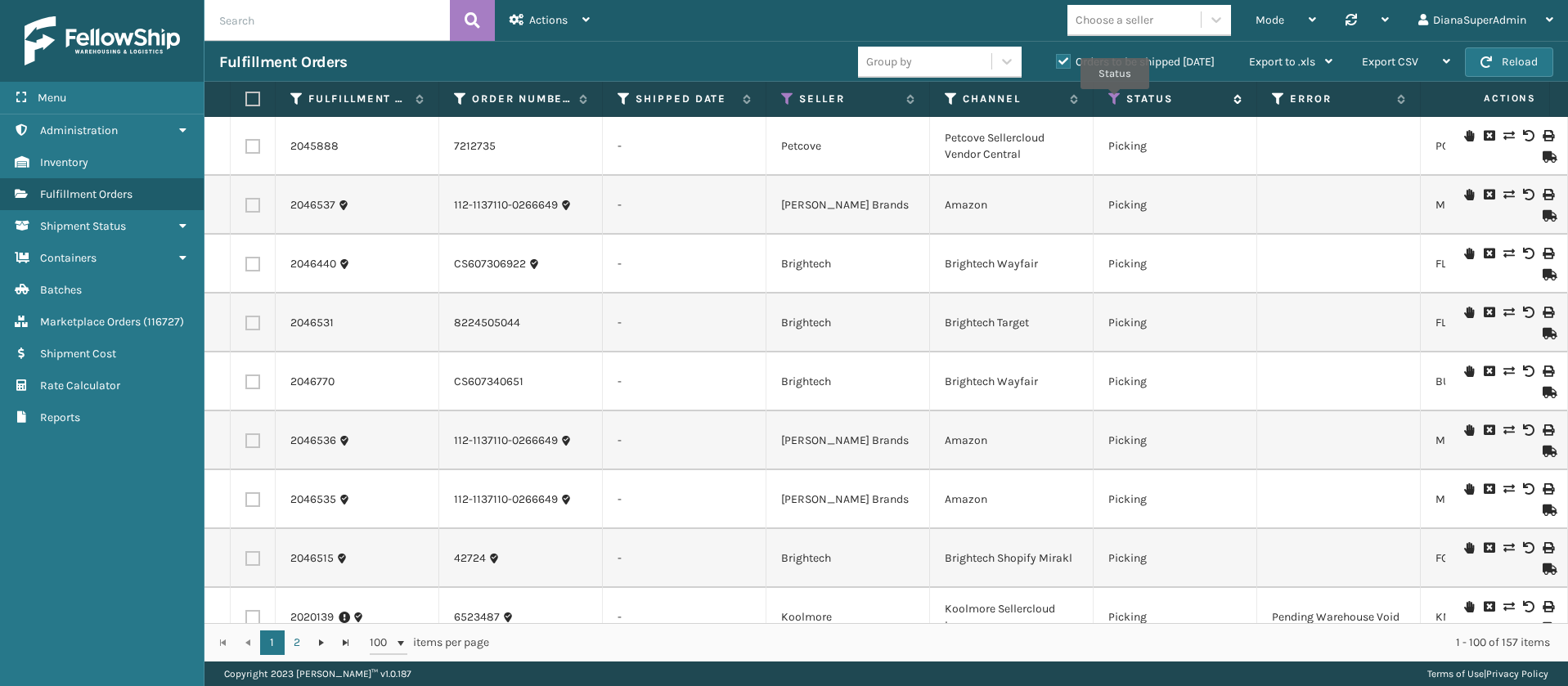
click at [1114, 101] on icon at bounding box center [1115, 99] width 13 height 15
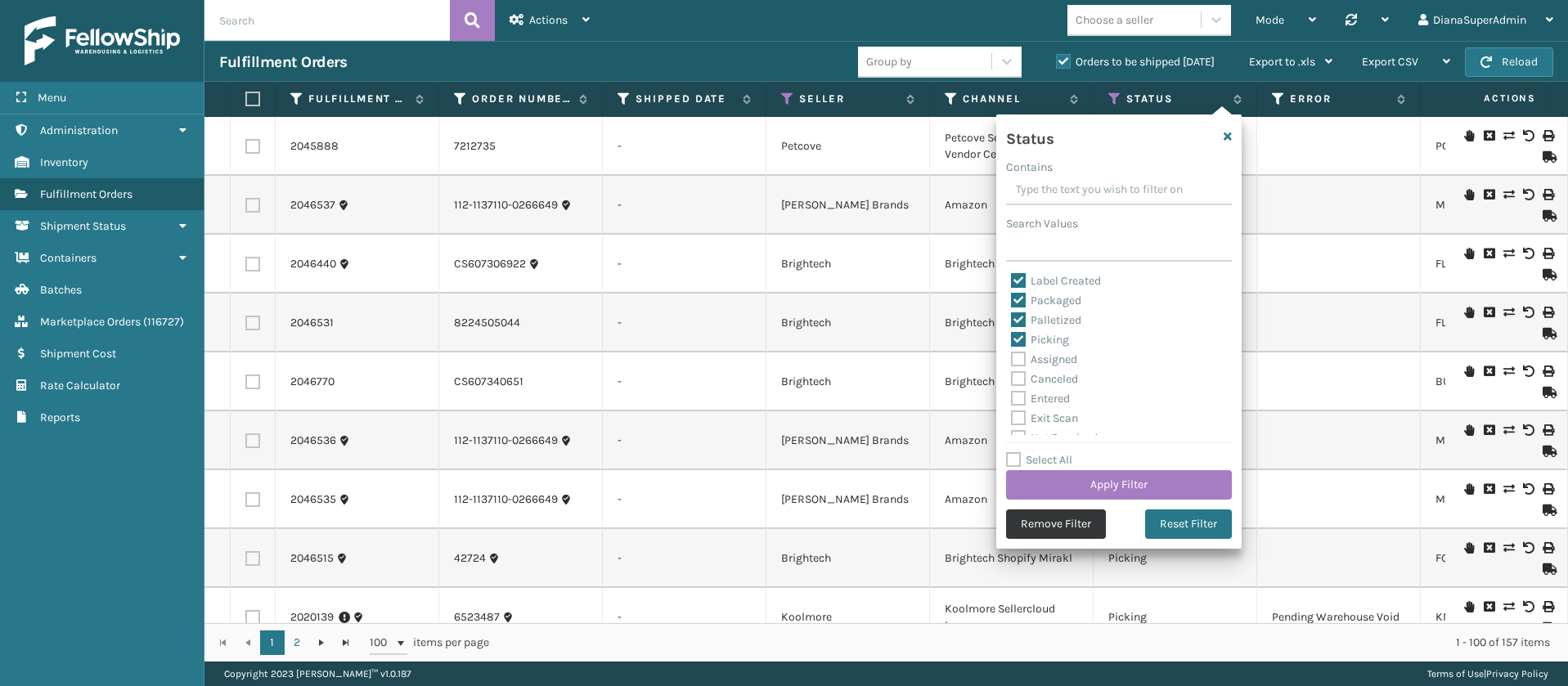
click at [1047, 525] on button "Remove Filter" at bounding box center [1055, 524] width 100 height 29
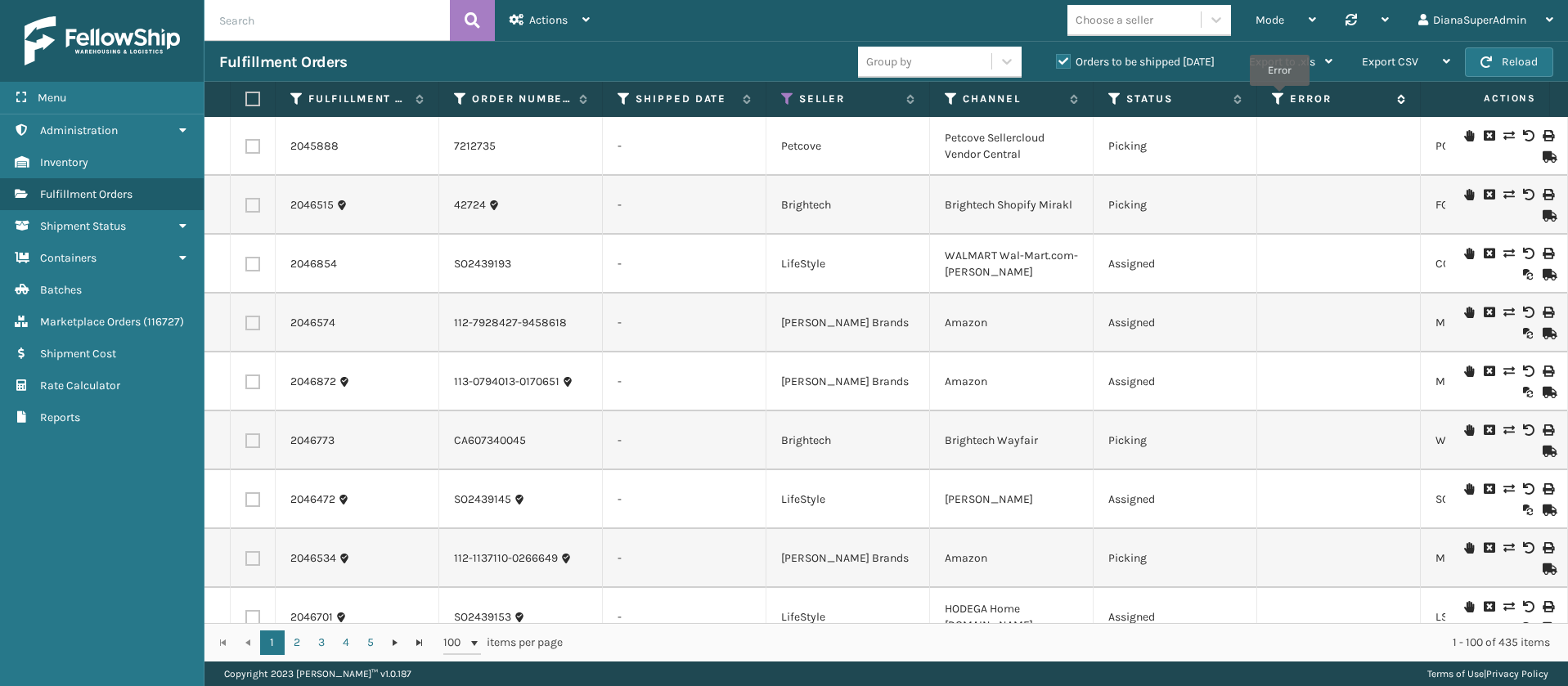
click at [1279, 97] on icon at bounding box center [1278, 99] width 13 height 15
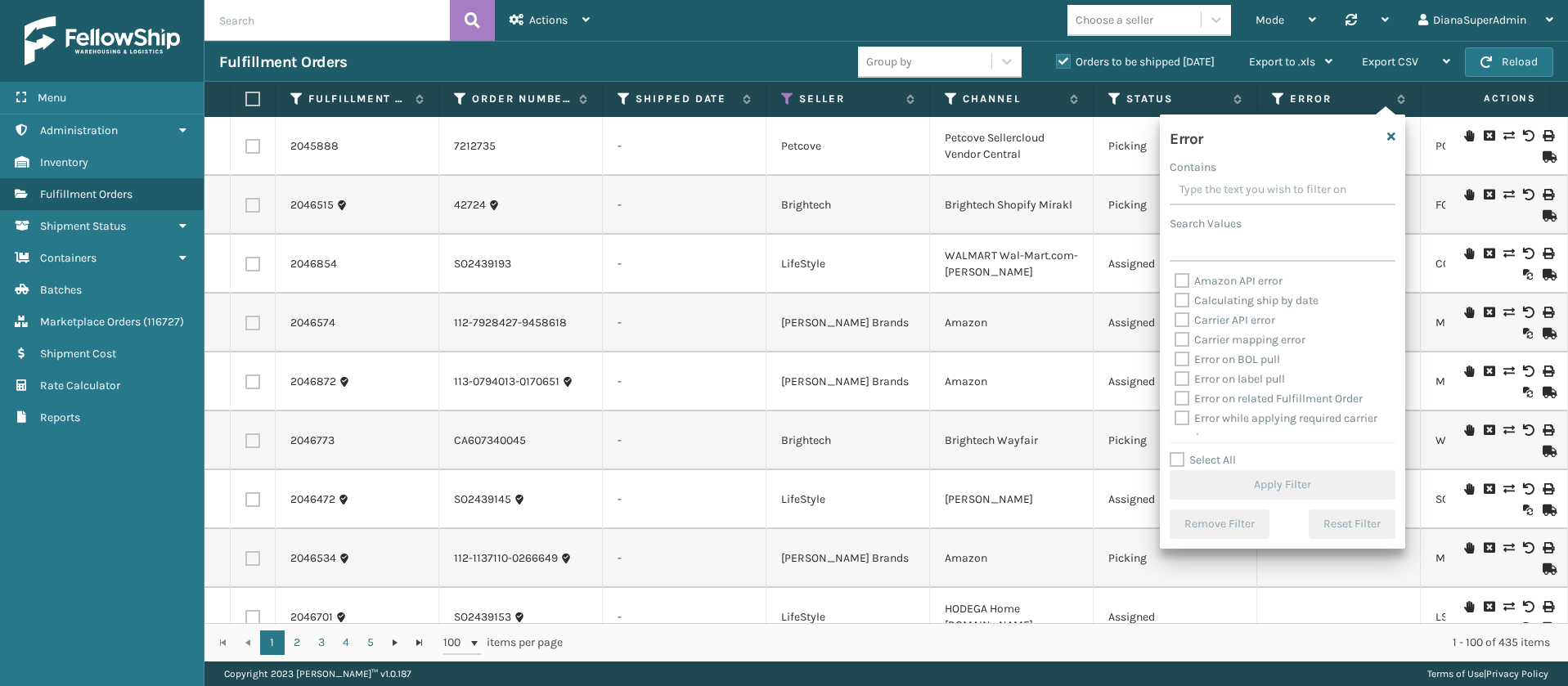
click at [1180, 459] on label "Select All" at bounding box center [1202, 460] width 66 height 14
click at [1180, 452] on input "Select All" at bounding box center [1292, 451] width 245 height 2
checkbox input "true"
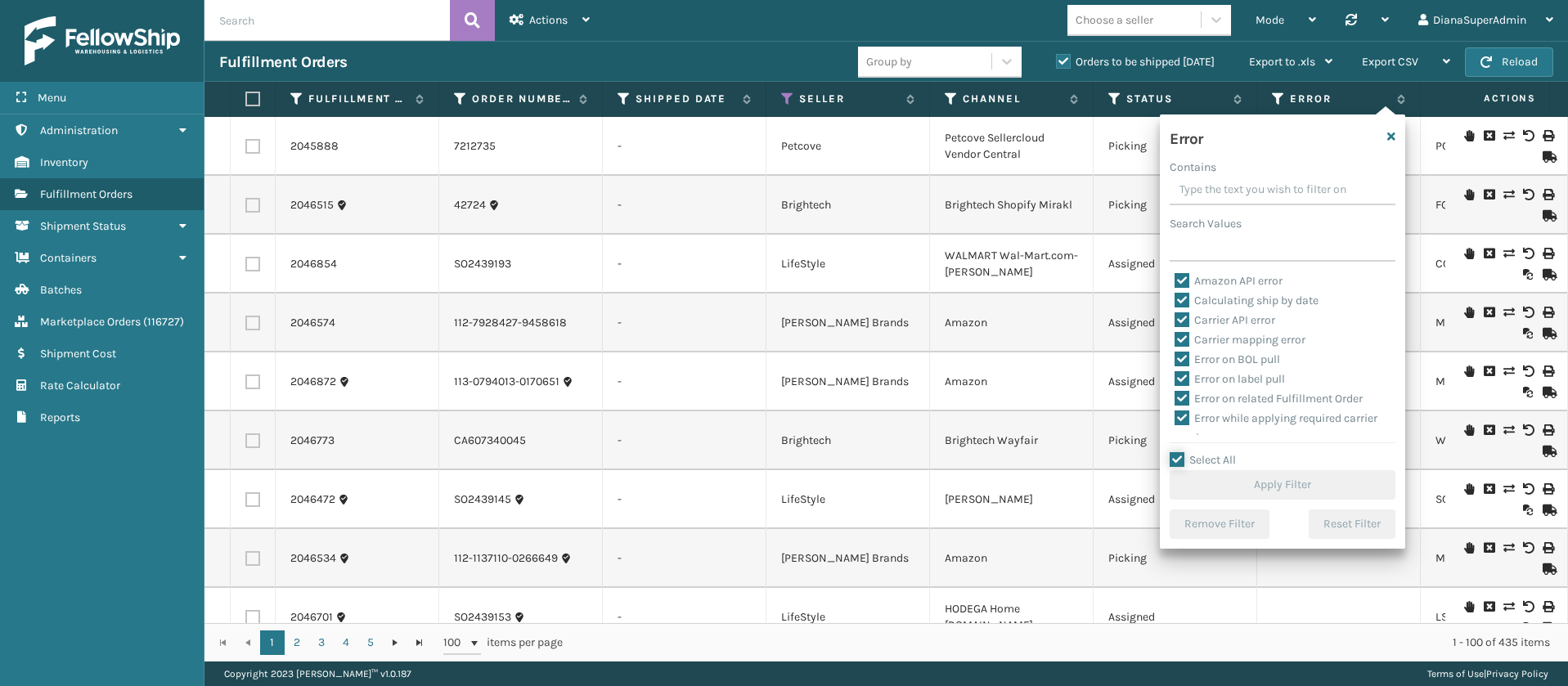
checkbox input "true"
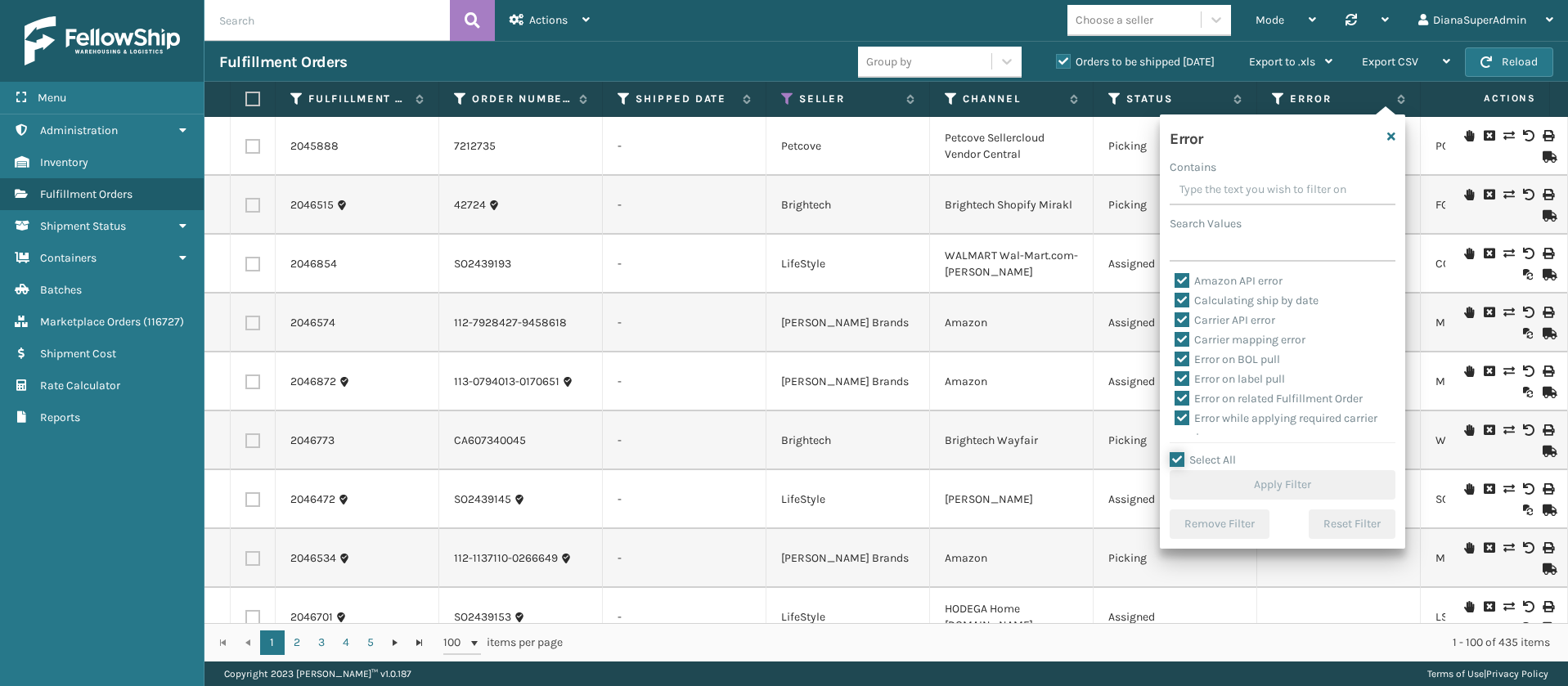
checkbox input "true"
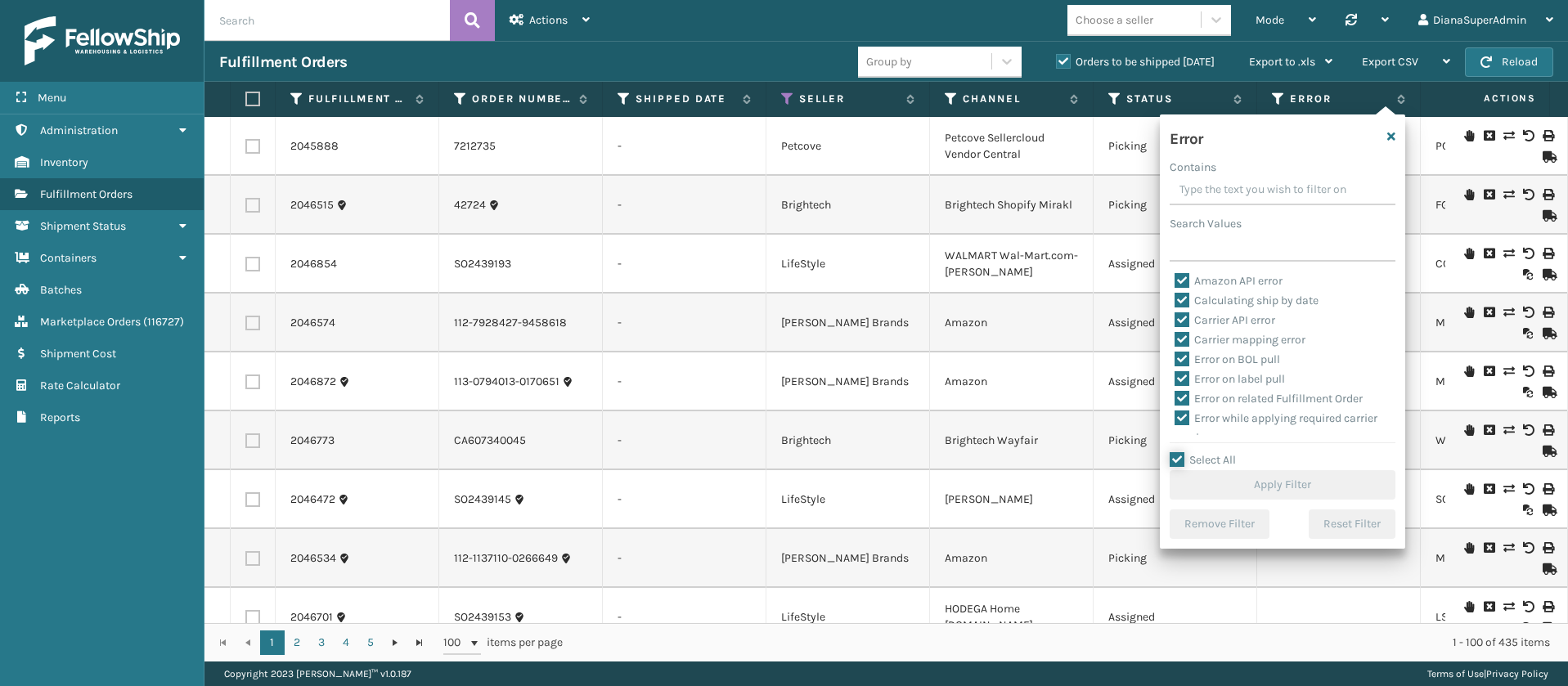
checkbox input "true"
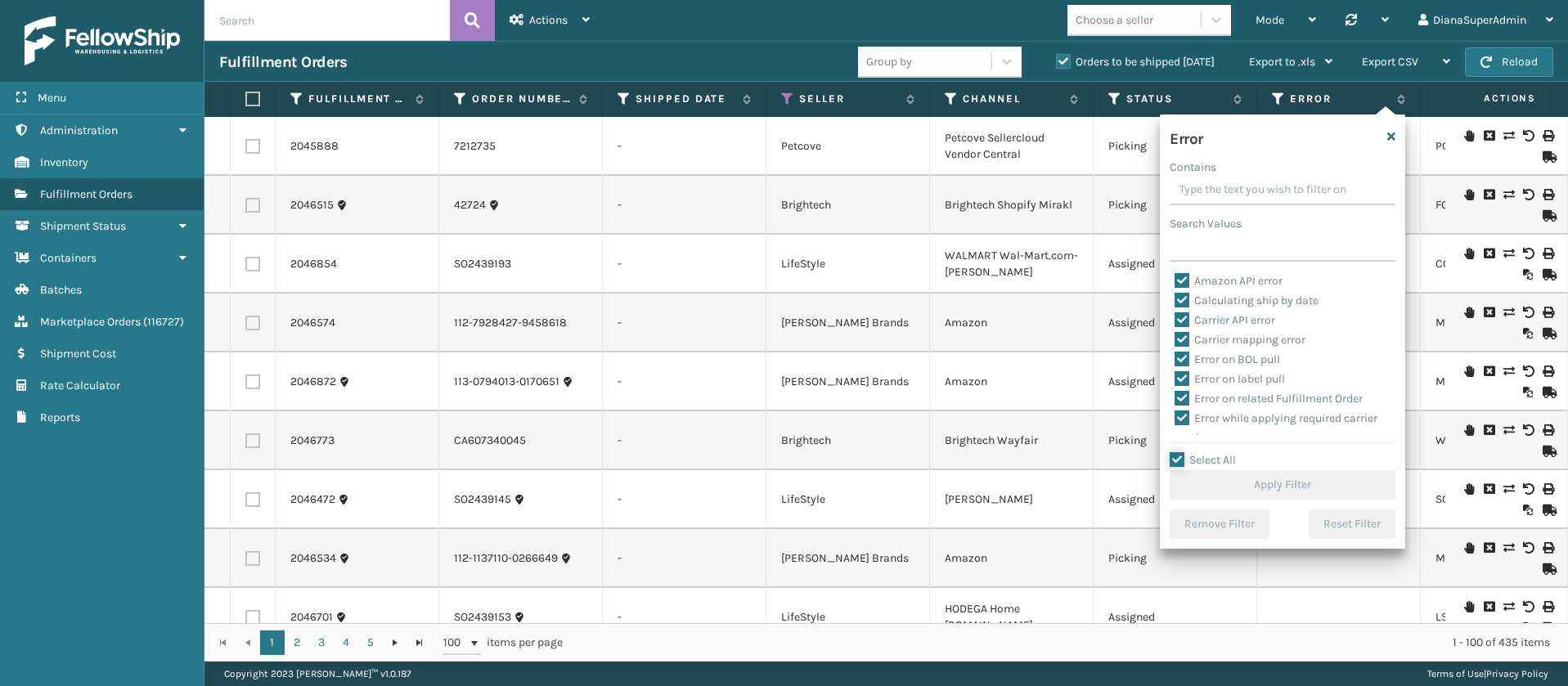
checkbox input "true"
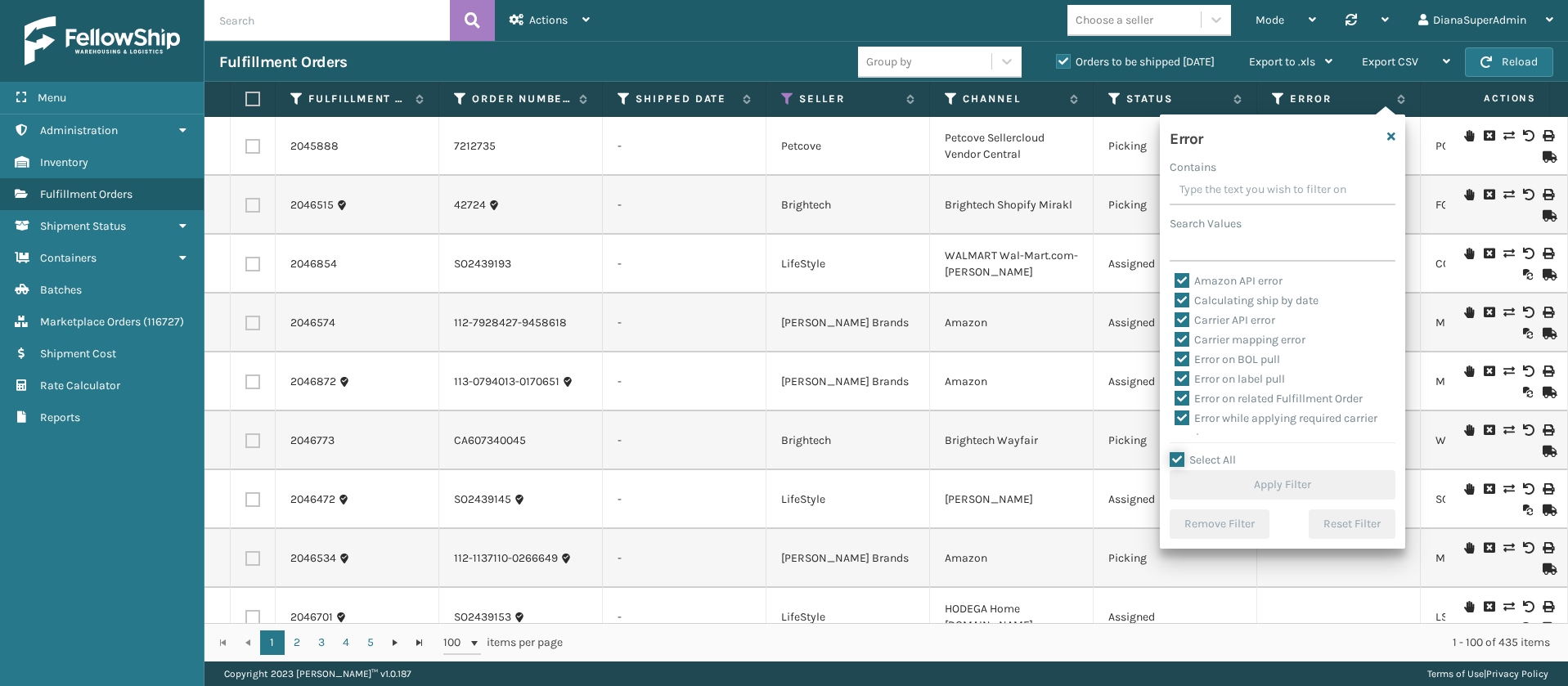
checkbox input "true"
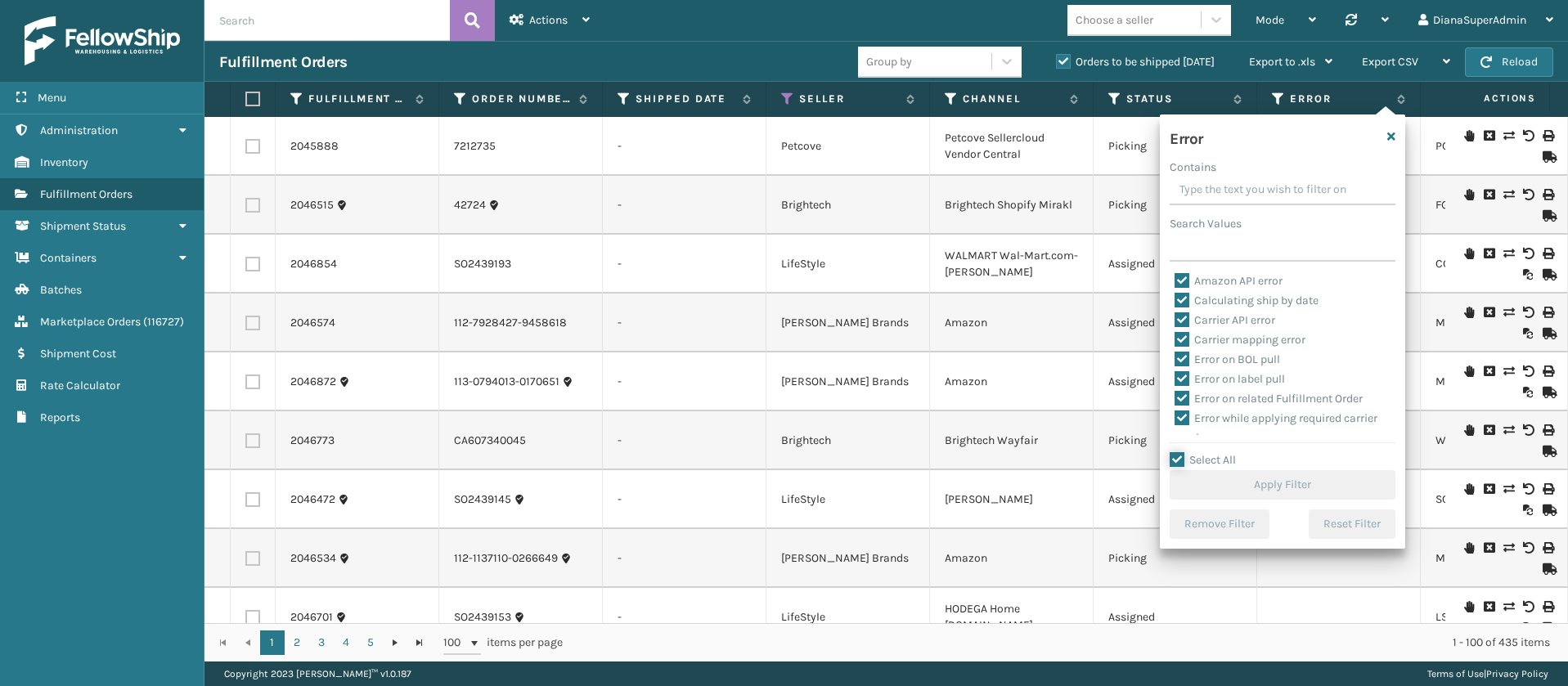
checkbox input "true"
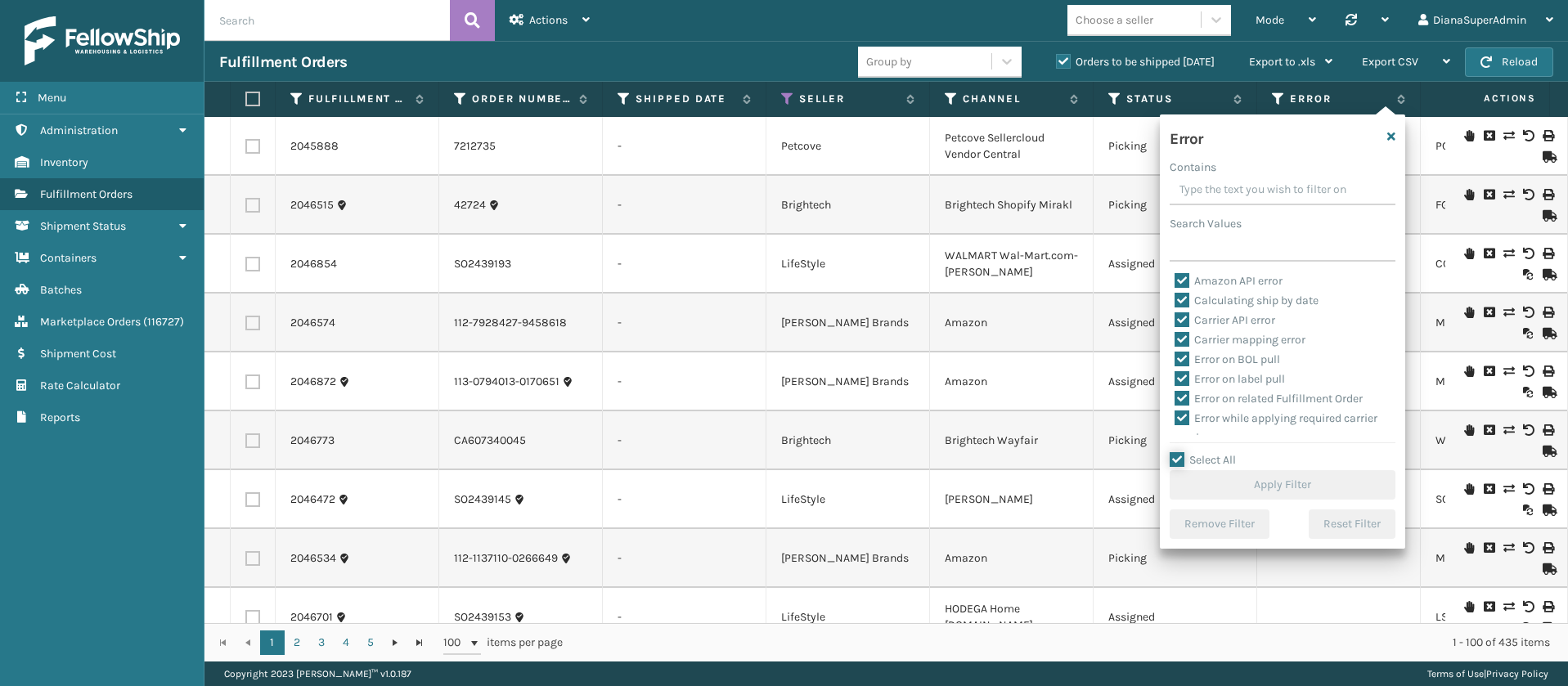
checkbox input "true"
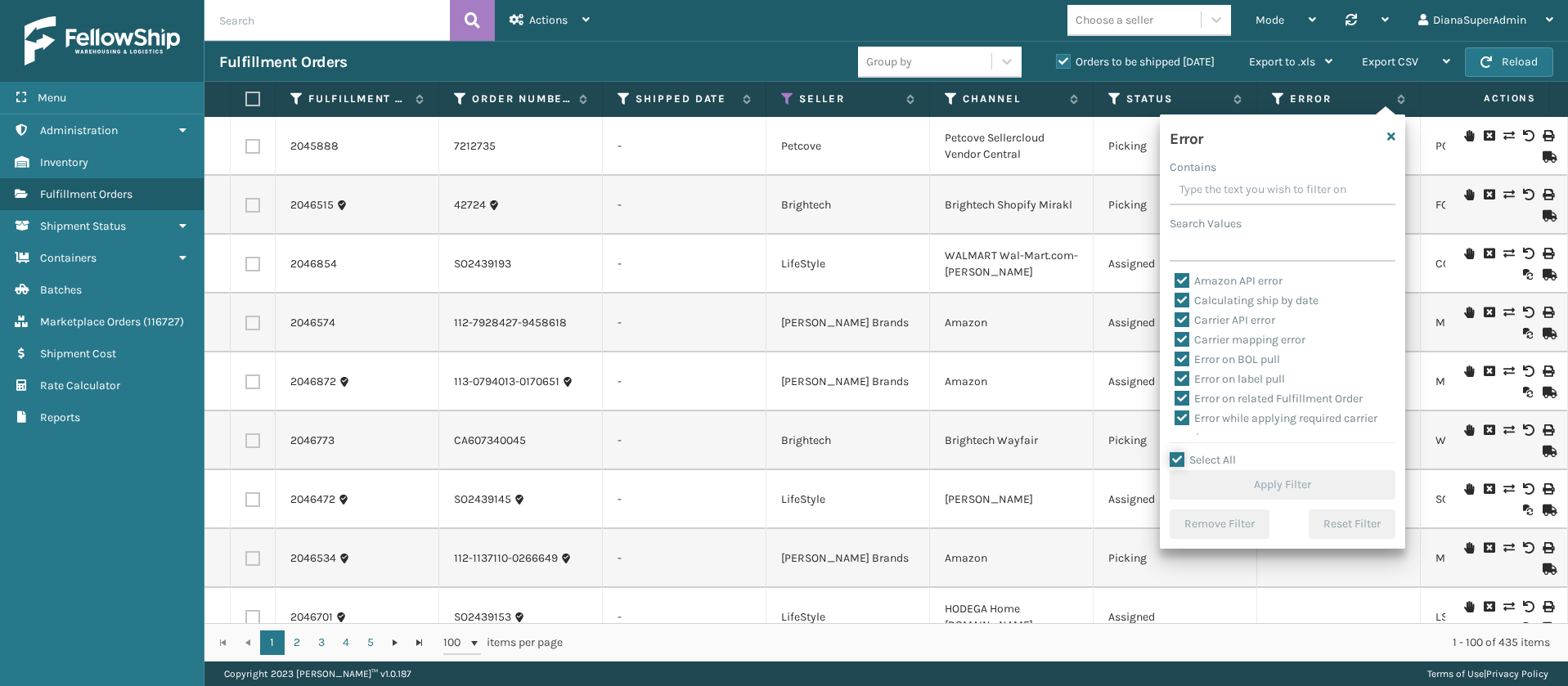
checkbox input "true"
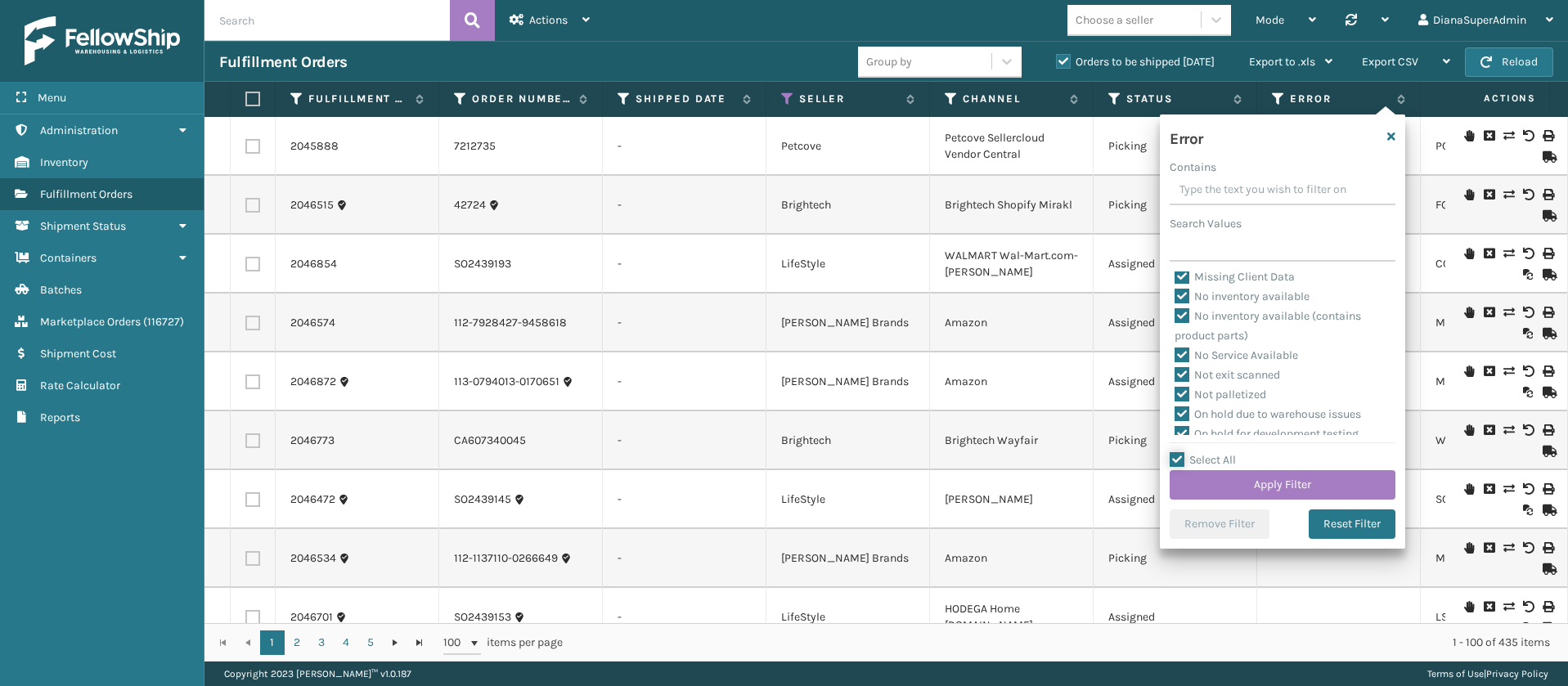
scroll to position [369, 0]
click at [1181, 344] on label "Pending Automation Update" at bounding box center [1256, 345] width 164 height 14
click at [1175, 344] on input "Pending Automation Update" at bounding box center [1175, 340] width 1 height 10
checkbox input "false"
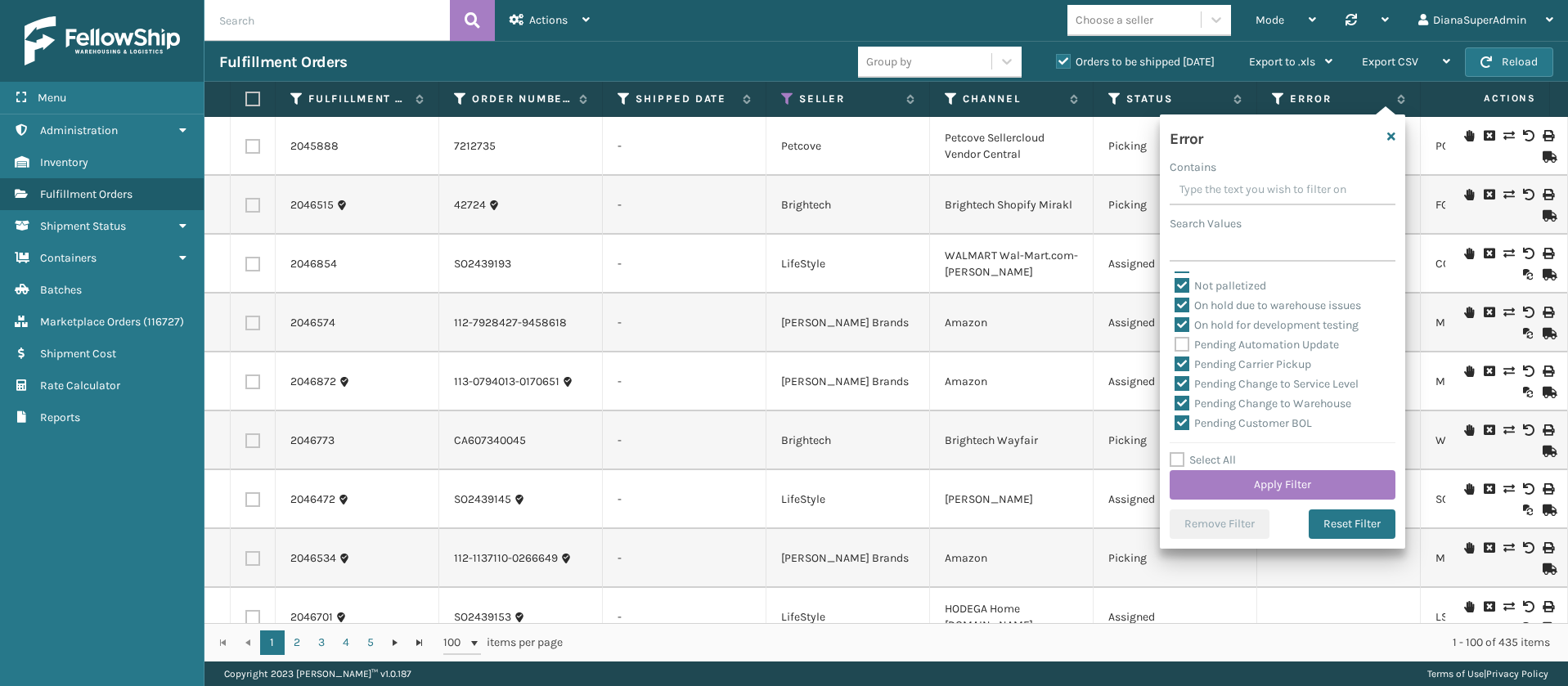
drag, startPoint x: 1182, startPoint y: 367, endPoint x: 1183, endPoint y: 376, distance: 9.1
click at [1183, 367] on label "Pending Carrier Pickup" at bounding box center [1243, 364] width 137 height 14
click at [1175, 366] on input "Pending Carrier Pickup" at bounding box center [1175, 360] width 1 height 10
checkbox input "false"
click at [1183, 381] on label "Pending Change to Service Level" at bounding box center [1267, 384] width 184 height 14
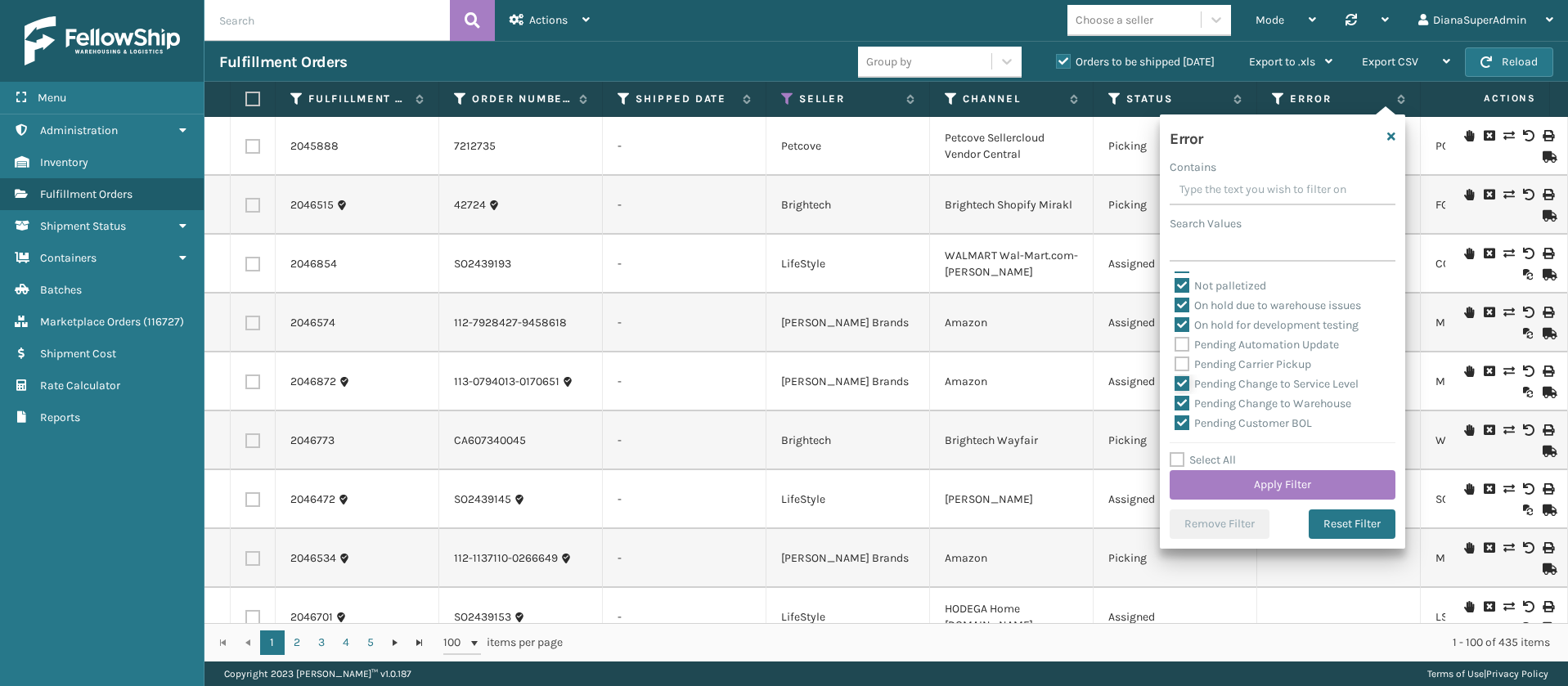
click at [1175, 381] on input "Pending Change to Service Level" at bounding box center [1175, 379] width 1 height 10
checkbox input "false"
click at [1181, 403] on label "Pending Change to Warehouse" at bounding box center [1263, 404] width 177 height 14
click at [1175, 403] on input "Pending Change to Warehouse" at bounding box center [1175, 399] width 1 height 10
checkbox input "false"
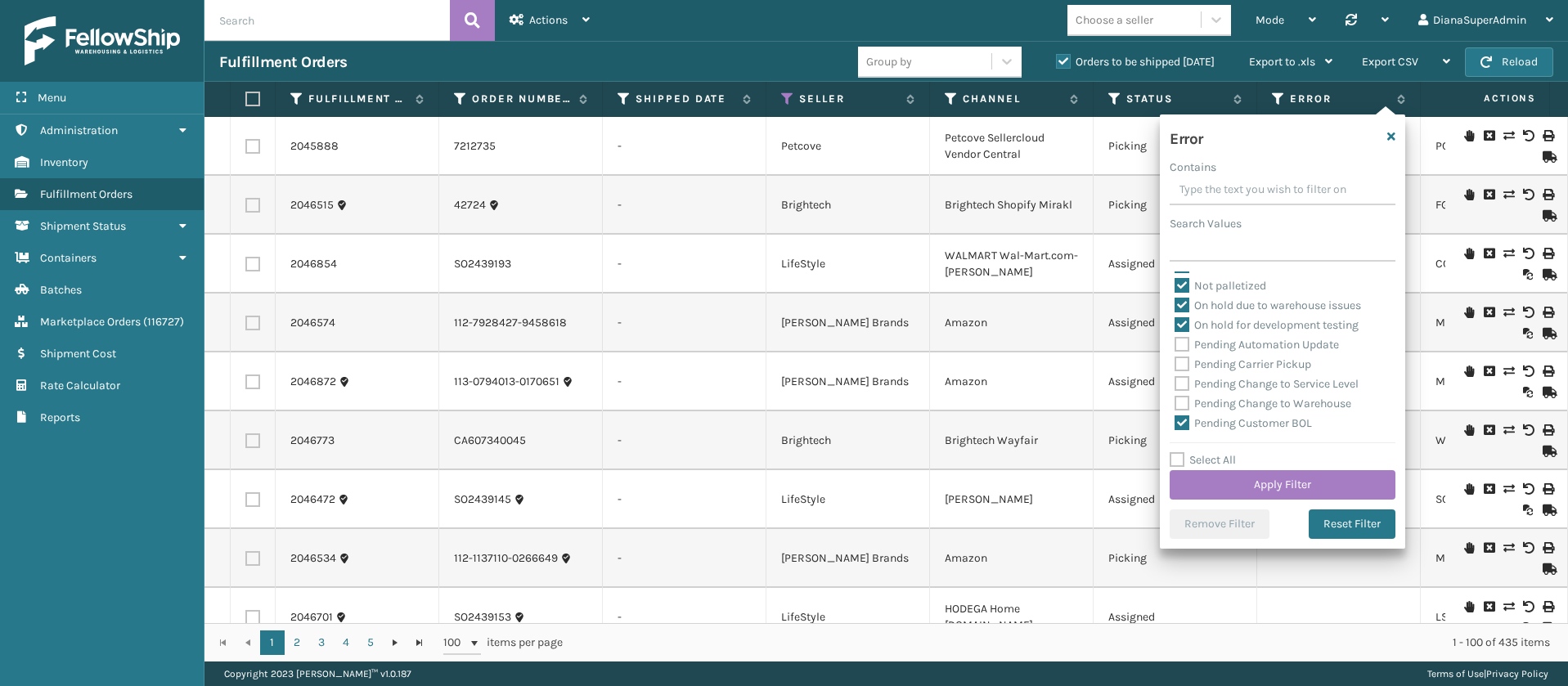
click at [1184, 419] on label "Pending Customer BOL" at bounding box center [1243, 423] width 138 height 14
click at [1175, 419] on input "Pending Customer BOL" at bounding box center [1175, 419] width 1 height 10
checkbox input "false"
drag, startPoint x: 1181, startPoint y: 320, endPoint x: 1181, endPoint y: 348, distance: 28.0
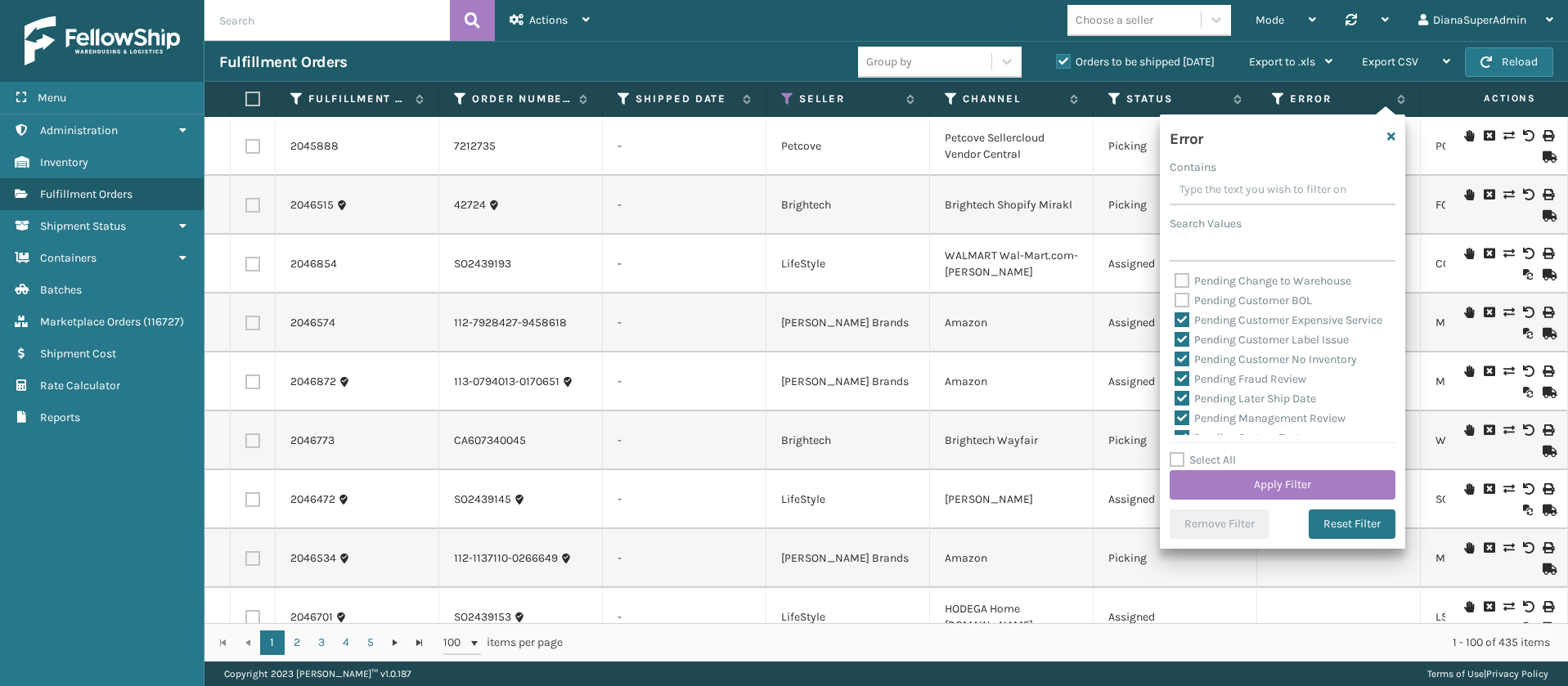
click at [1181, 319] on label "Pending Customer Expensive Service" at bounding box center [1278, 320] width 208 height 14
click at [1175, 319] on input "Pending Customer Expensive Service" at bounding box center [1175, 315] width 1 height 10
checkbox input "false"
click at [1181, 347] on label "Pending Customer Label Issue" at bounding box center [1261, 339] width 174 height 14
click at [1175, 341] on input "Pending Customer Label Issue" at bounding box center [1175, 335] width 1 height 10
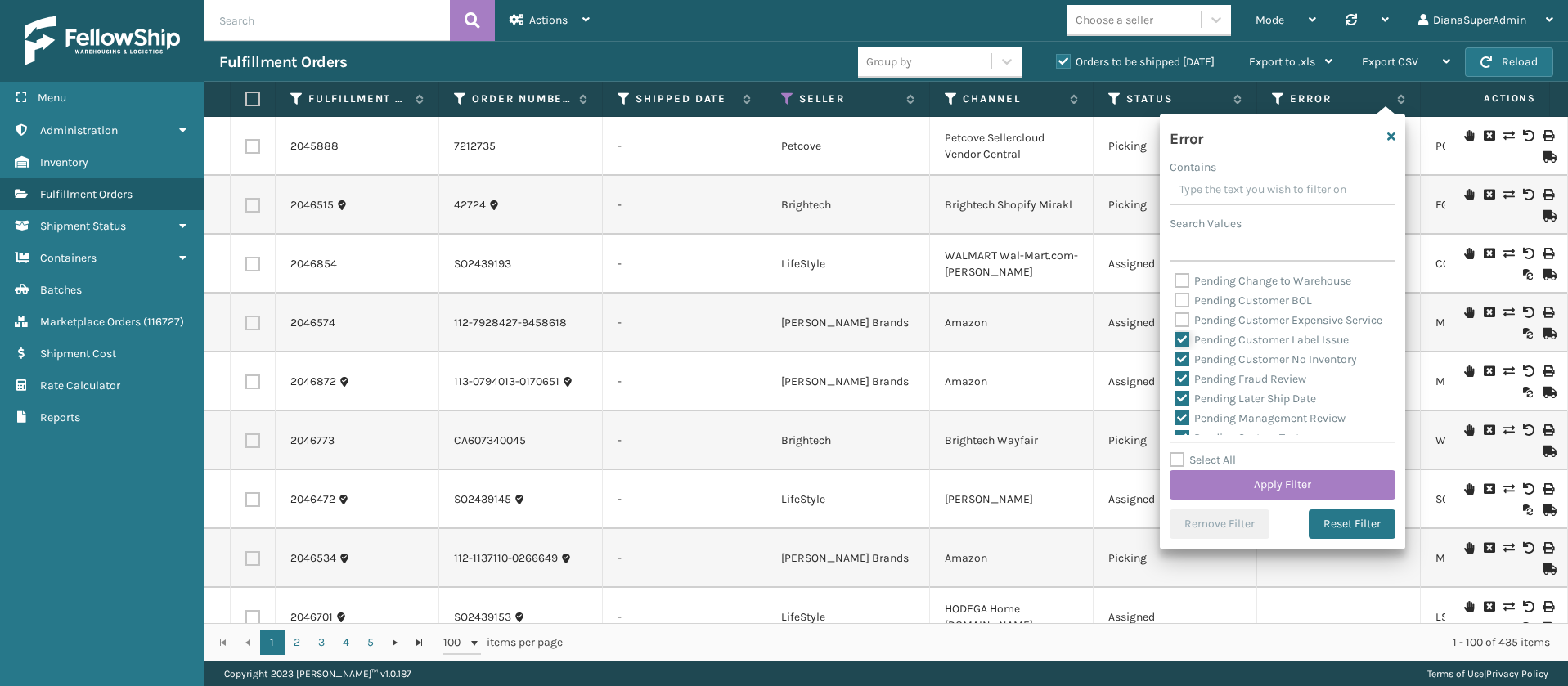
checkbox input "false"
click at [1183, 367] on label "Pending Customer No Inventory" at bounding box center [1266, 359] width 182 height 14
click at [1175, 361] on input "Pending Customer No Inventory" at bounding box center [1175, 355] width 1 height 10
checkbox input "false"
click at [1183, 386] on label "Pending Fraud Review" at bounding box center [1240, 379] width 132 height 14
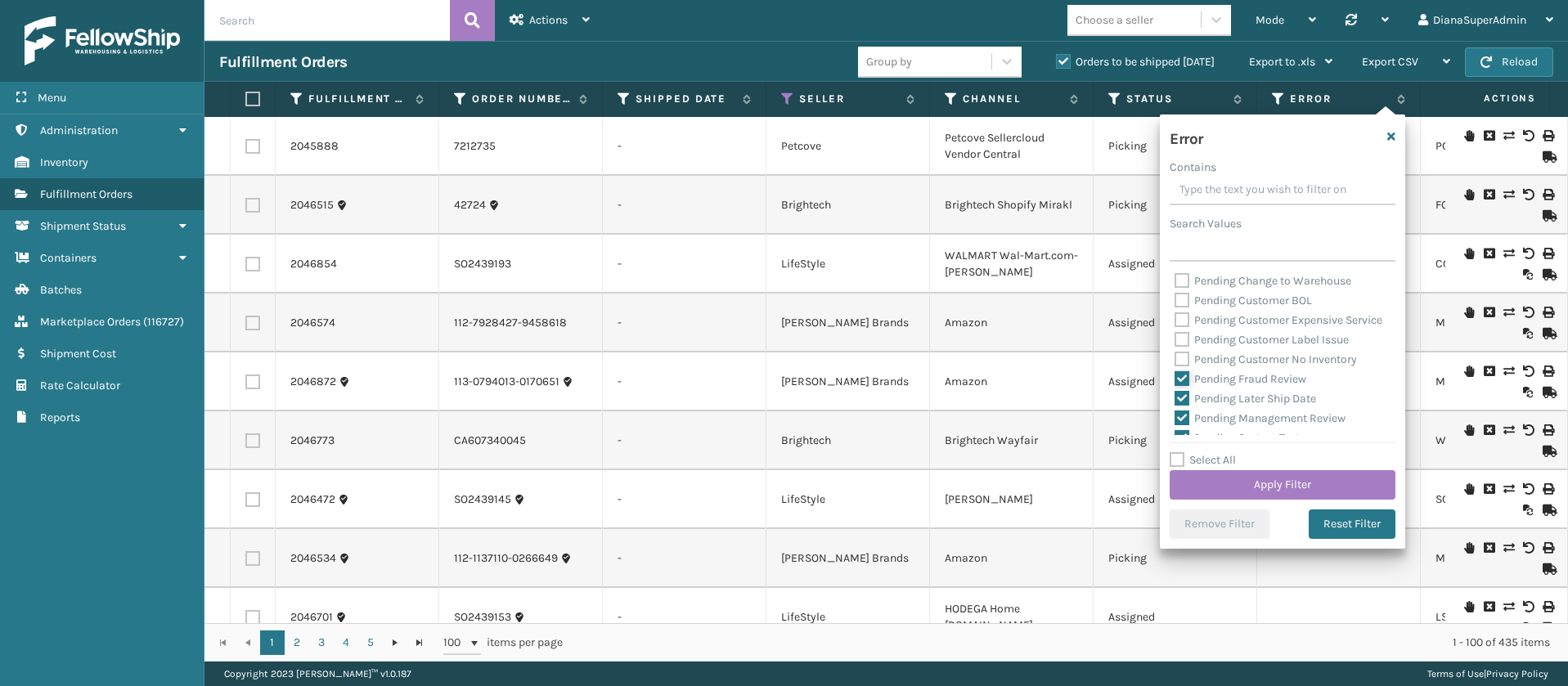
click at [1175, 380] on input "Pending Fraud Review" at bounding box center [1175, 374] width 1 height 10
checkbox input "false"
click at [1186, 406] on label "Pending Later Ship Date" at bounding box center [1245, 398] width 142 height 14
click at [1175, 400] on input "Pending Later Ship Date" at bounding box center [1175, 394] width 1 height 10
checkbox input "false"
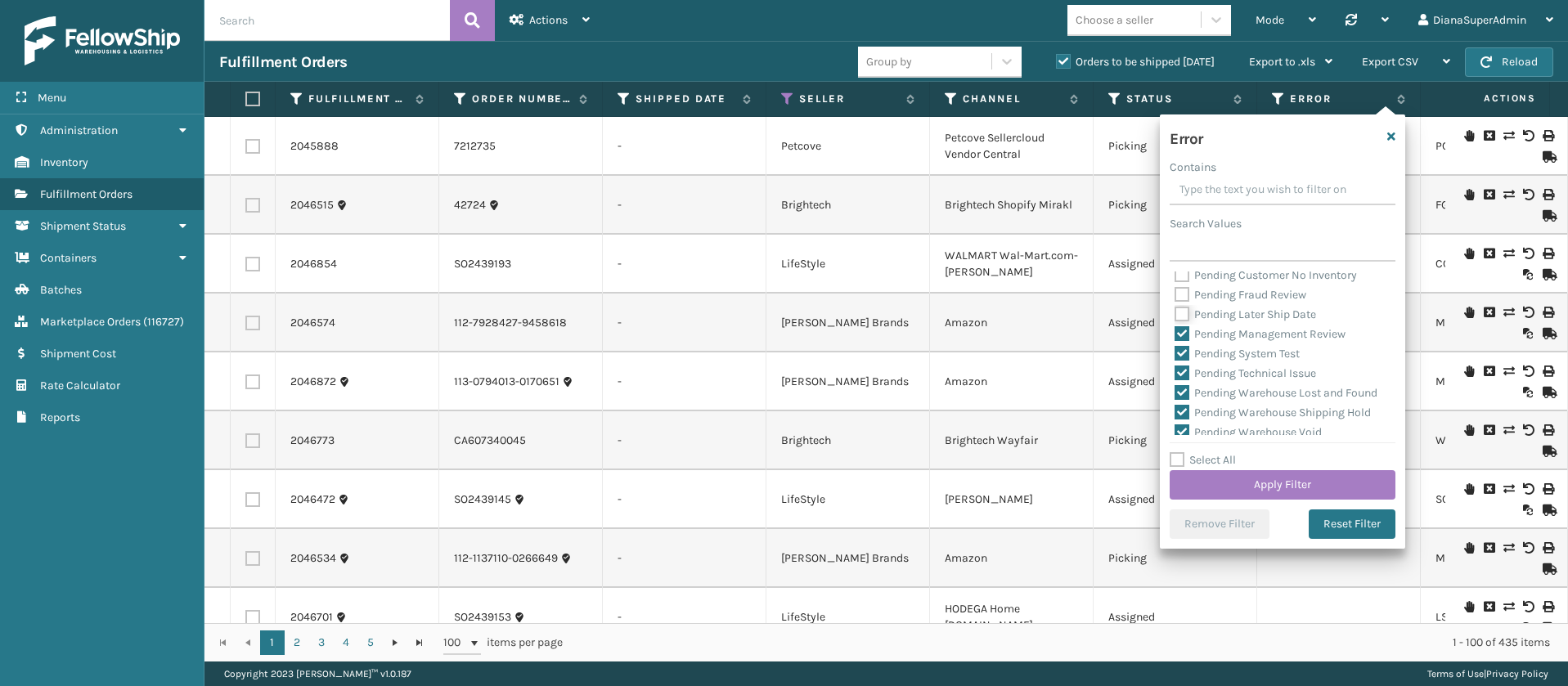
scroll to position [614, 0]
click at [1182, 303] on label "Pending Management Review" at bounding box center [1260, 295] width 171 height 14
click at [1175, 297] on input "Pending Management Review" at bounding box center [1175, 291] width 1 height 10
checkbox input "false"
click at [1182, 322] on label "Pending System Test" at bounding box center [1237, 315] width 125 height 14
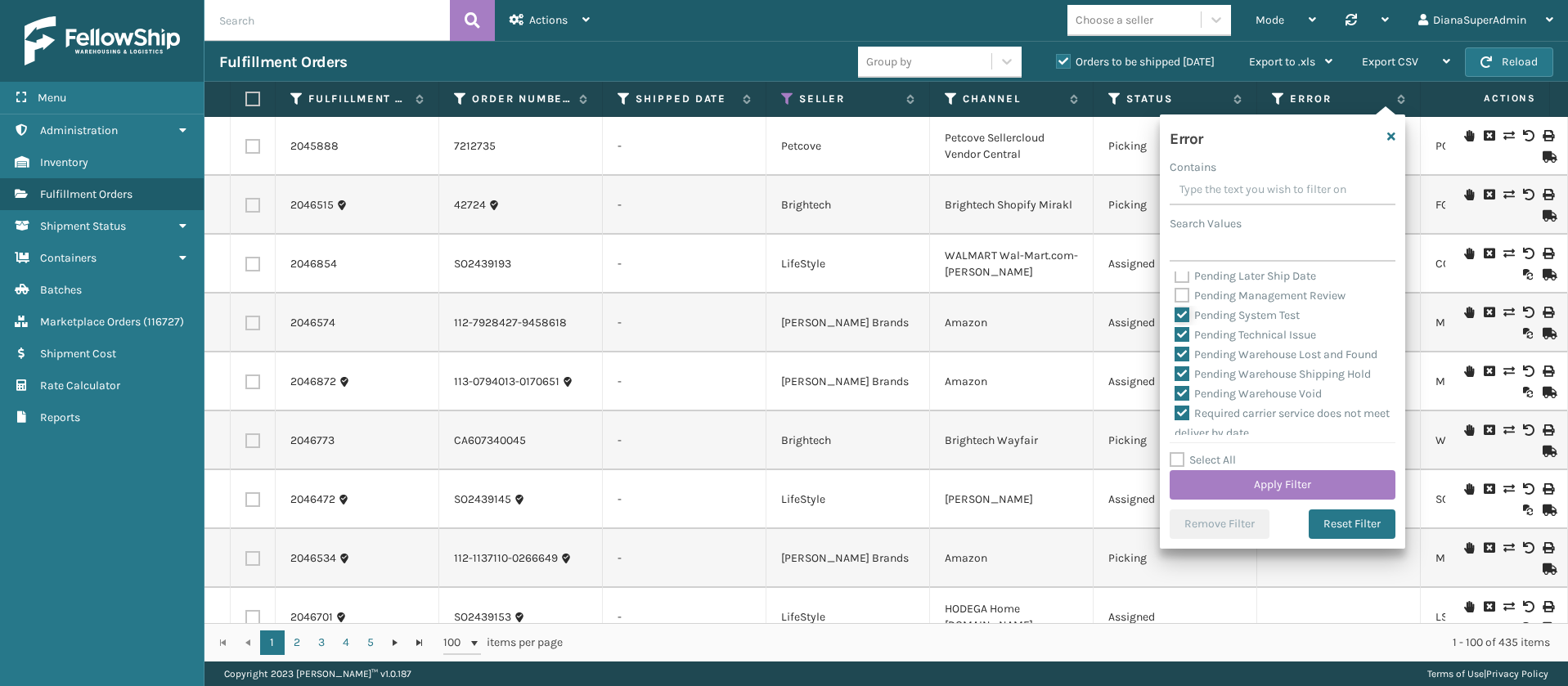
click at [1175, 316] on input "Pending System Test" at bounding box center [1175, 311] width 1 height 10
checkbox input "false"
click at [1180, 342] on label "Pending Technical Issue" at bounding box center [1245, 334] width 142 height 14
click at [1175, 336] on input "Pending Technical Issue" at bounding box center [1175, 331] width 1 height 10
checkbox input "false"
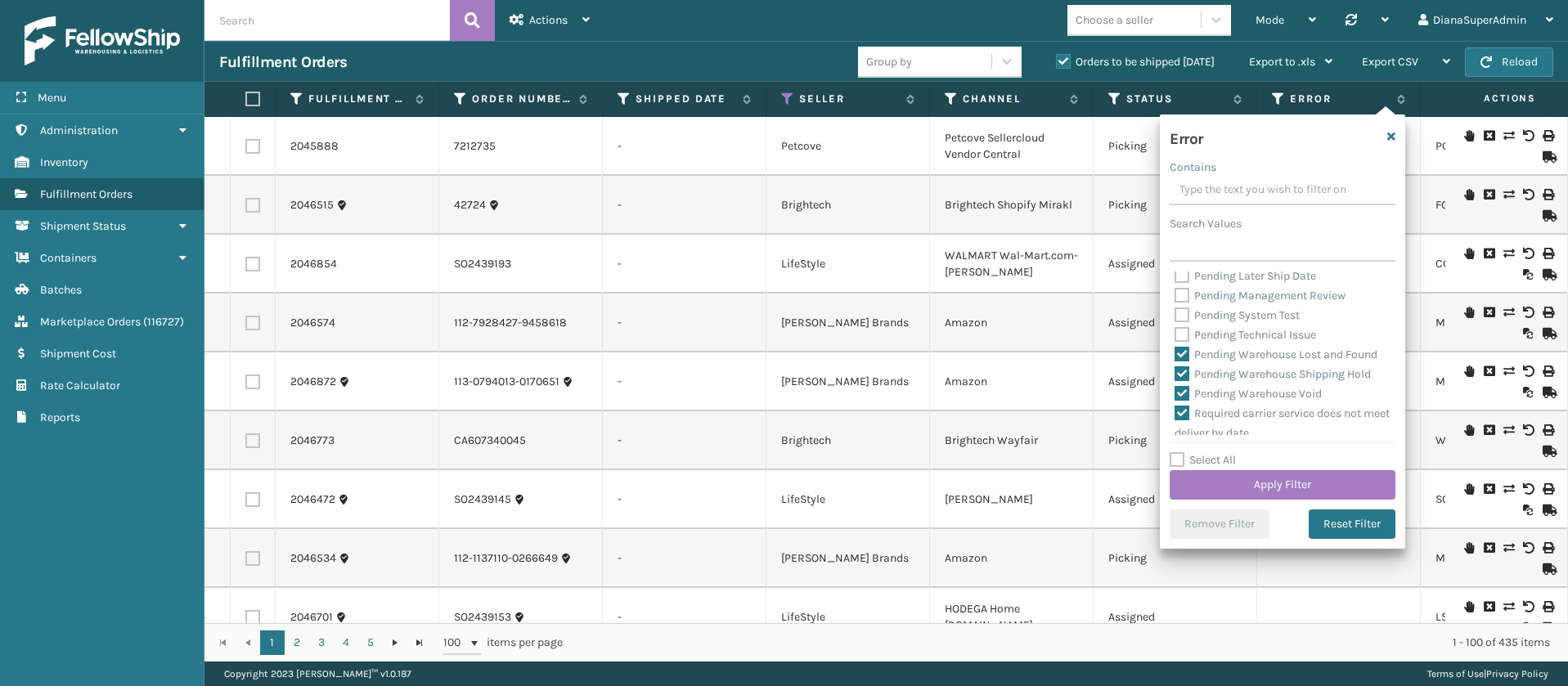
click at [1179, 362] on label "Pending Warehouse Lost and Found" at bounding box center [1276, 354] width 203 height 14
click at [1175, 356] on input "Pending Warehouse Lost and Found" at bounding box center [1175, 350] width 1 height 10
checkbox input "false"
click at [1181, 381] on label "Pending Warehouse Shipping Hold" at bounding box center [1273, 374] width 197 height 14
click at [1175, 375] on input "Pending Warehouse Shipping Hold" at bounding box center [1175, 370] width 1 height 10
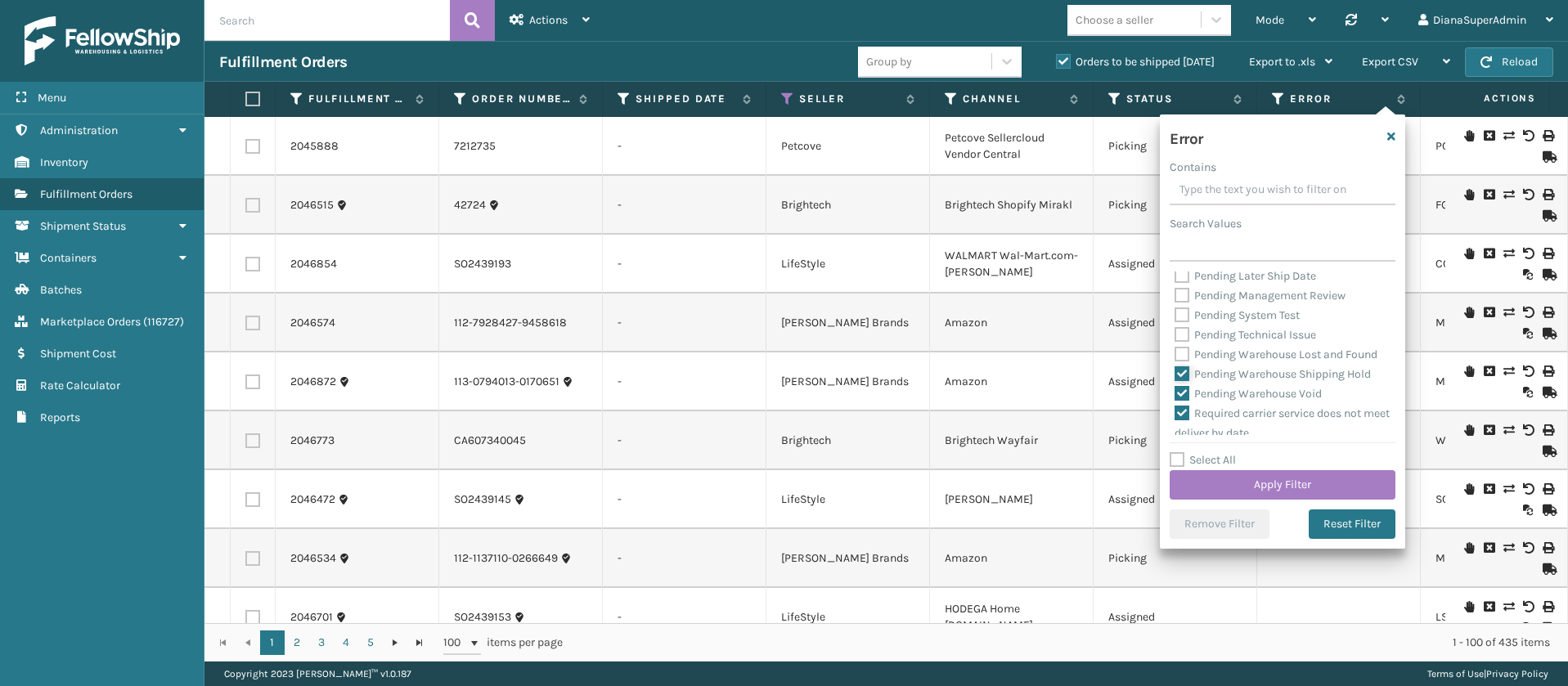
checkbox input "false"
click at [1179, 314] on label "Pending Warehouse Void" at bounding box center [1248, 307] width 147 height 14
click at [1175, 309] on input "Pending Warehouse Void" at bounding box center [1175, 302] width 1 height 10
checkbox input "false"
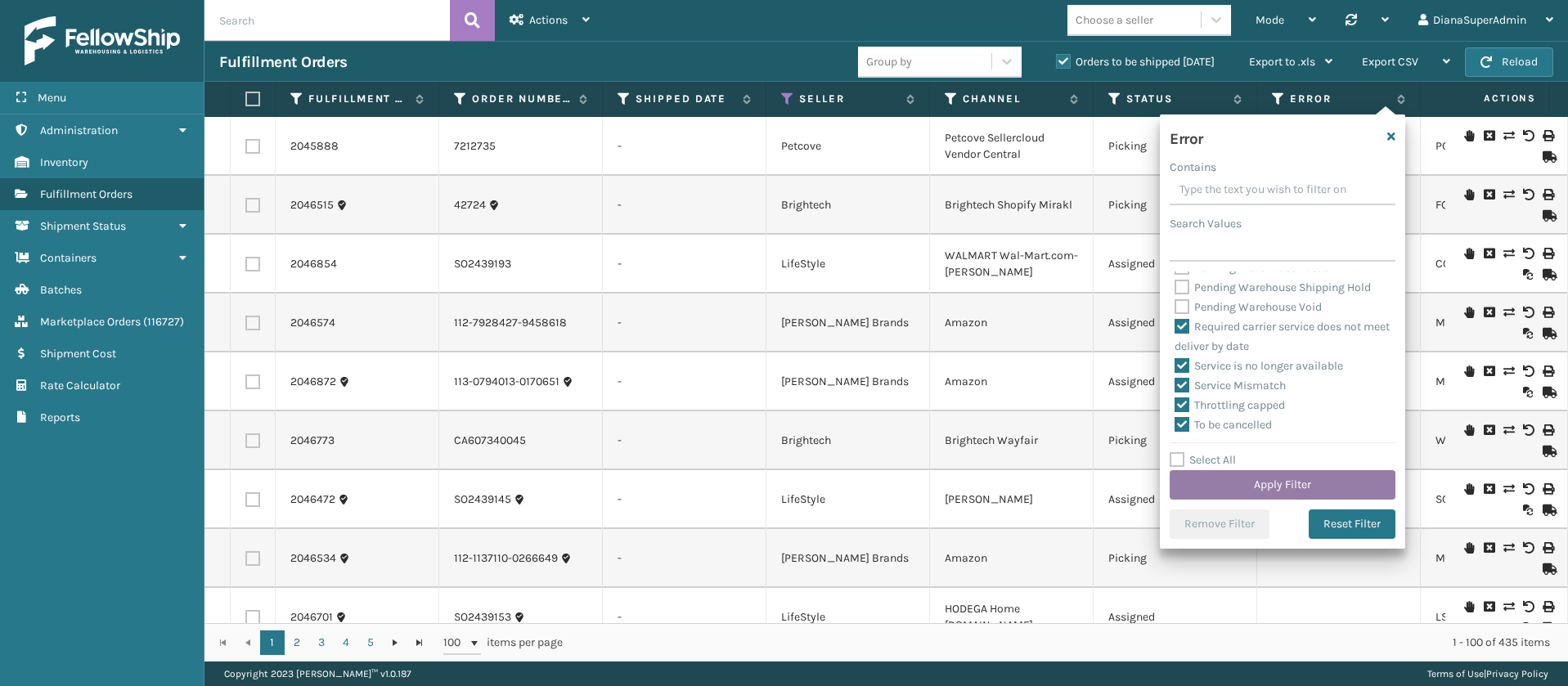
click at [1280, 474] on button "Apply Filter" at bounding box center [1282, 485] width 226 height 29
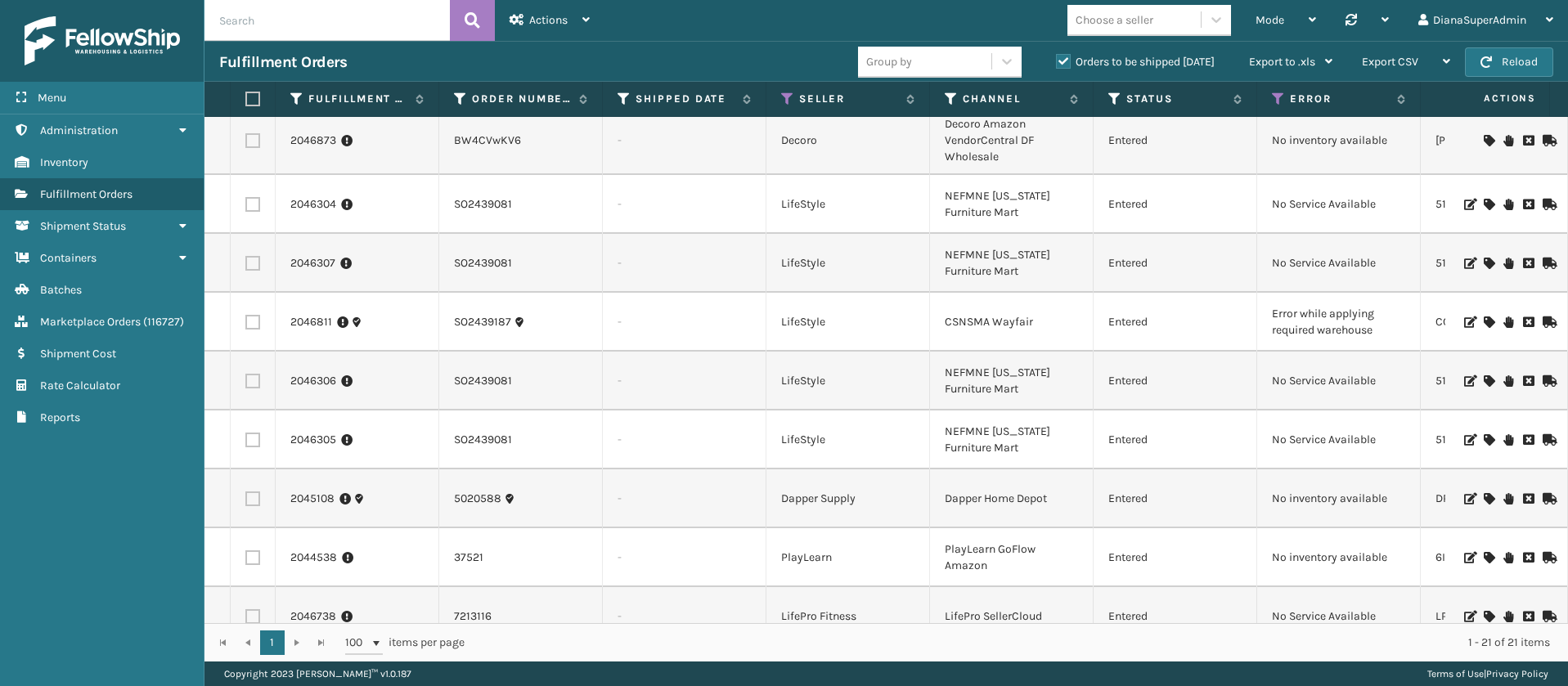
scroll to position [391, 0]
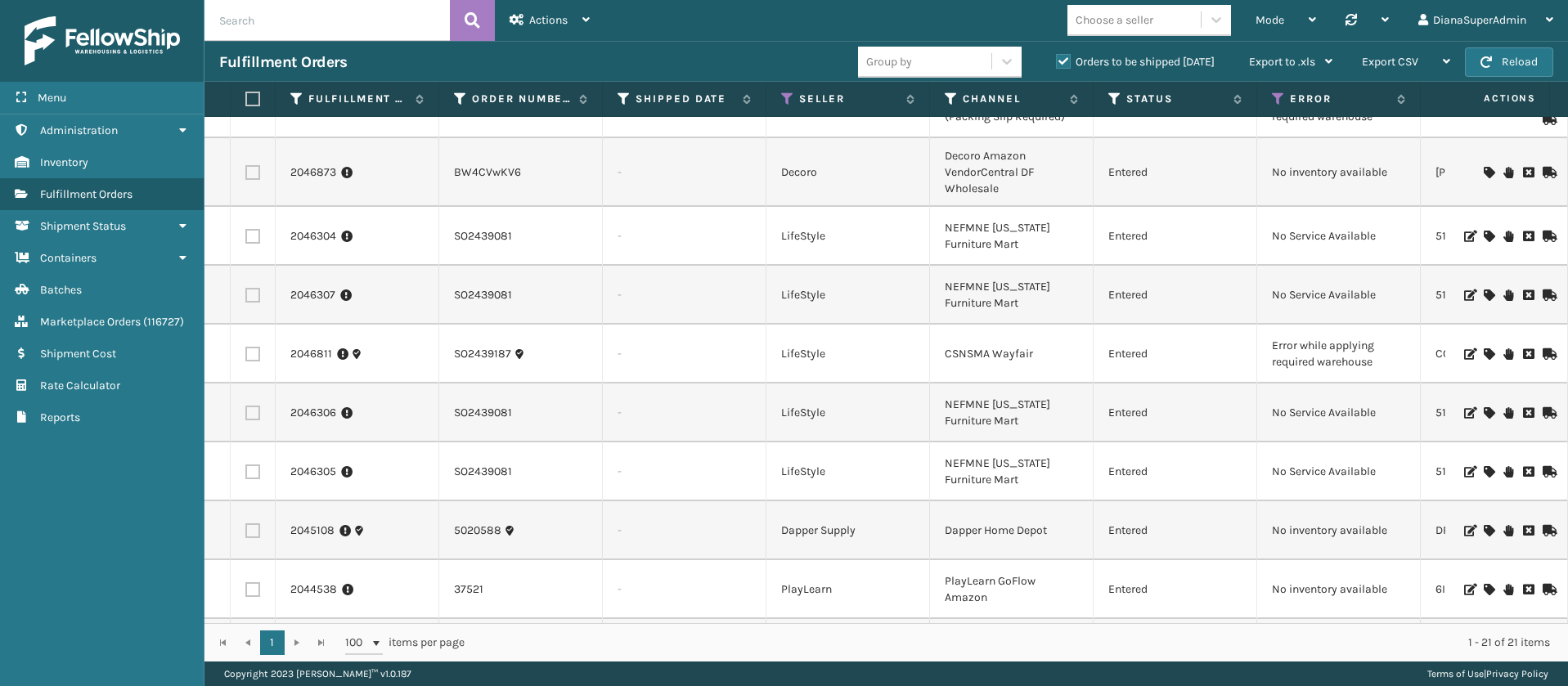
click at [1483, 351] on icon at bounding box center [1488, 354] width 9 height 11
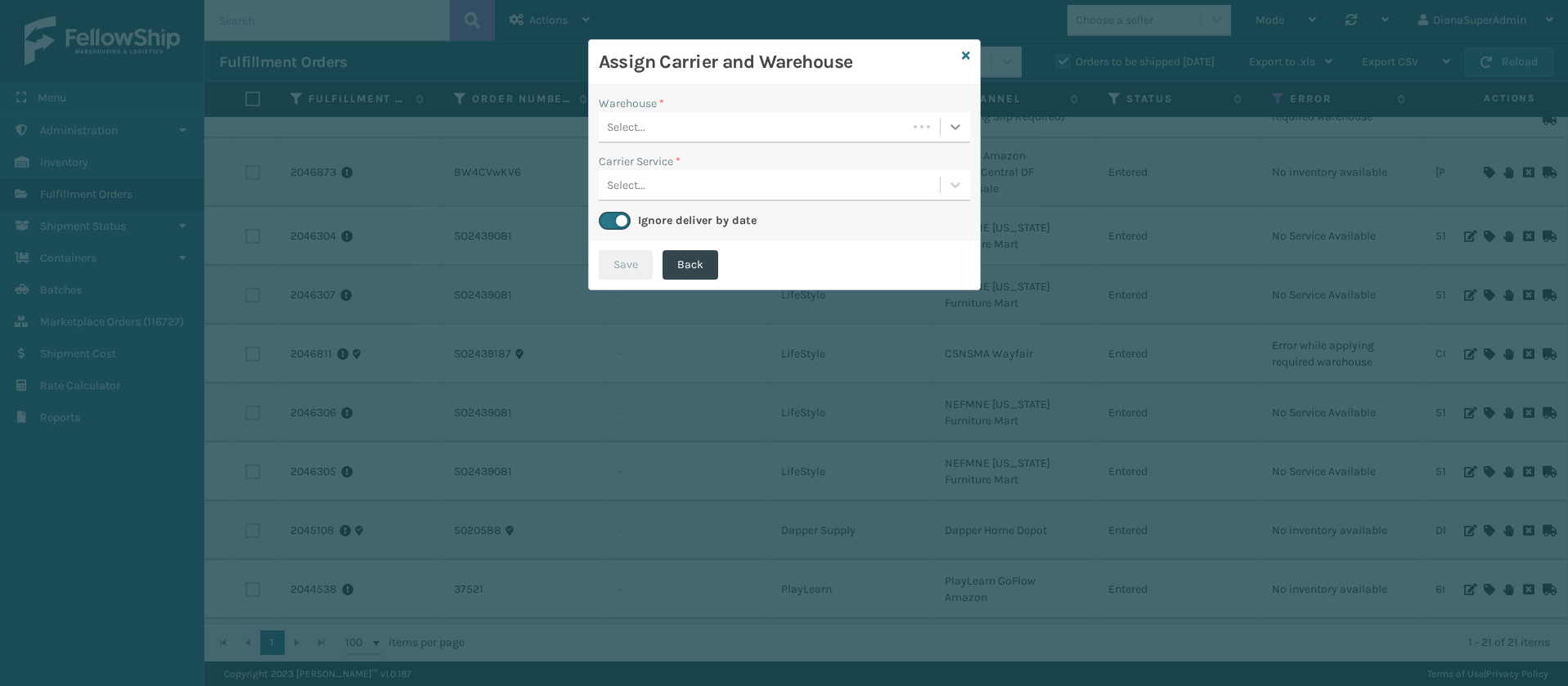
click at [955, 132] on icon at bounding box center [954, 126] width 16 height 16
click at [863, 170] on div "[PERSON_NAME] (Ironlink Logistics)" at bounding box center [784, 168] width 371 height 30
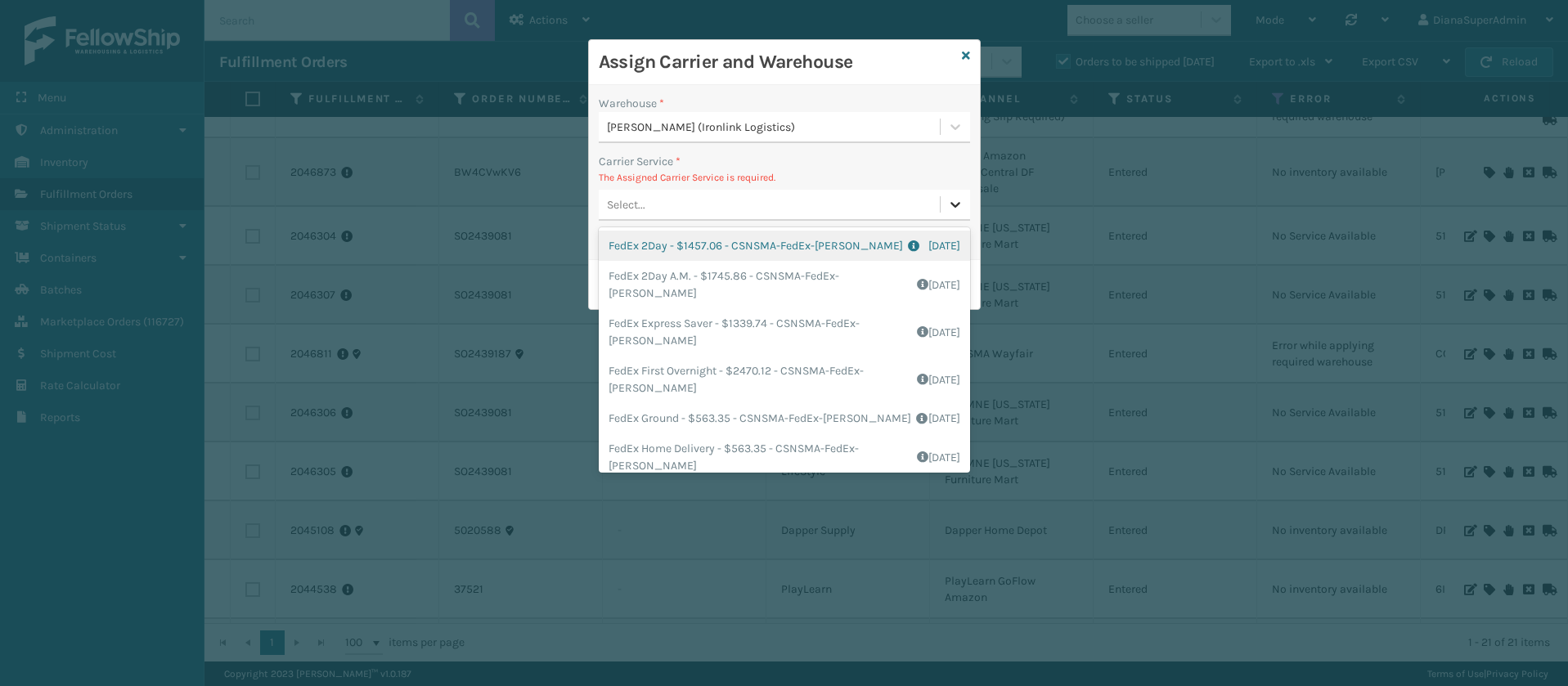
click at [958, 206] on icon at bounding box center [954, 204] width 16 height 16
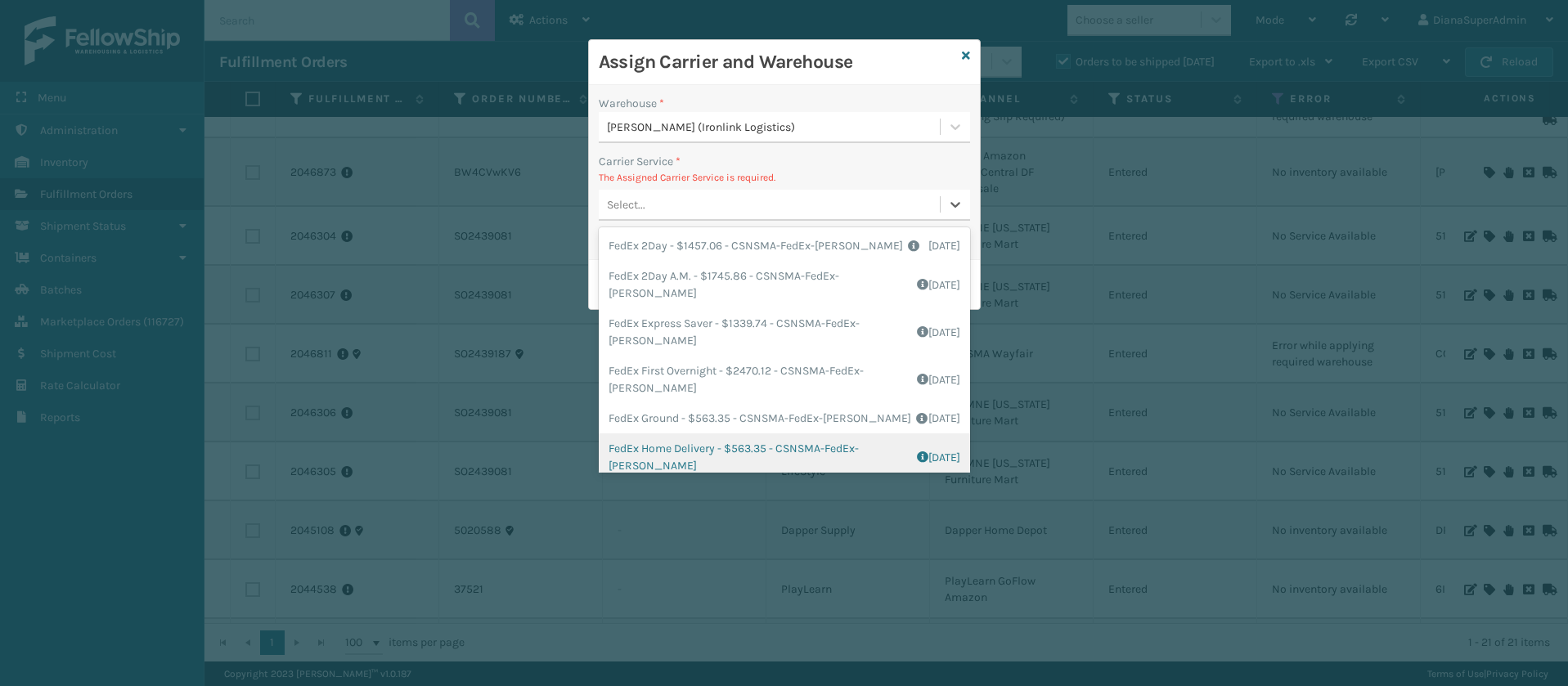
click at [673, 461] on div "FedEx Home Delivery - $563.35 - CSNSMA-FedEx-[PERSON_NAME] Shipping Cost $563.3…" at bounding box center [784, 457] width 371 height 48
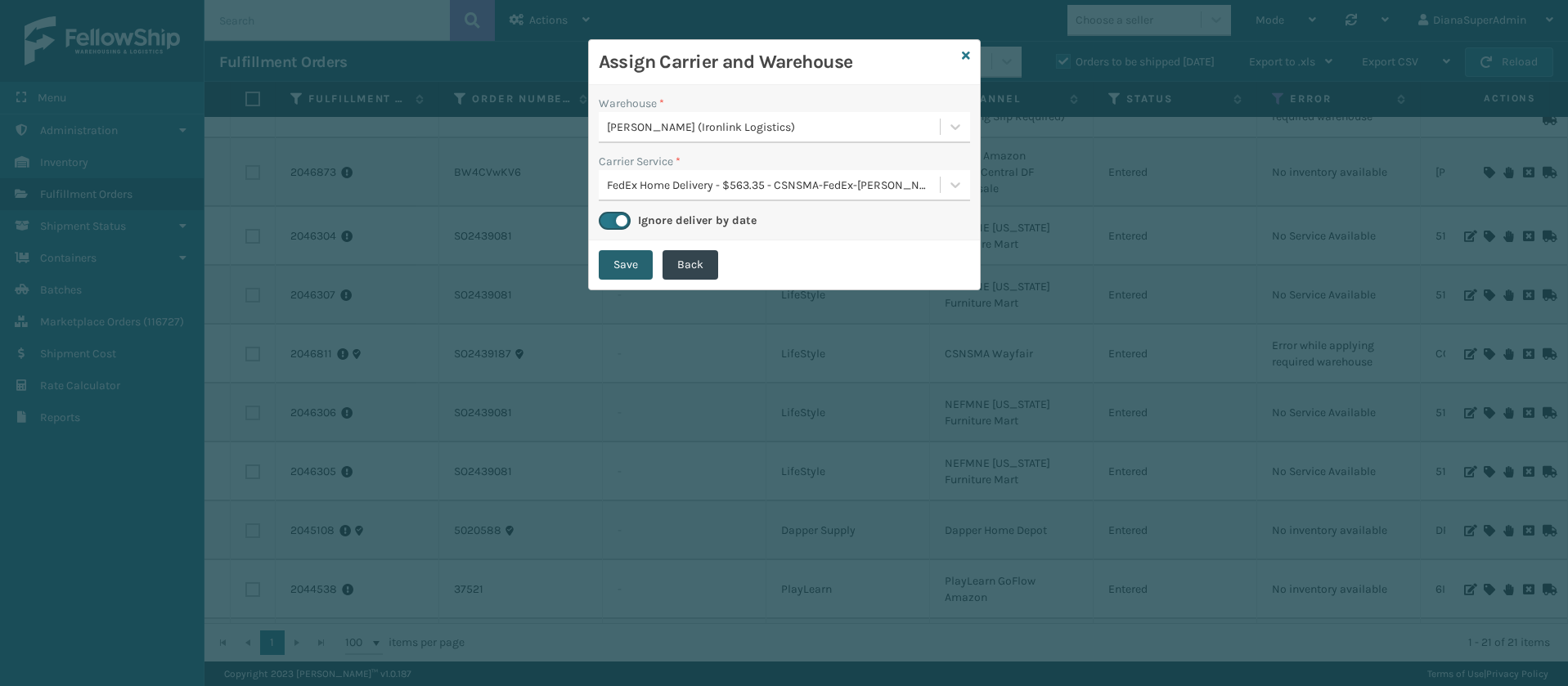
click at [626, 269] on button "Save" at bounding box center [625, 265] width 54 height 29
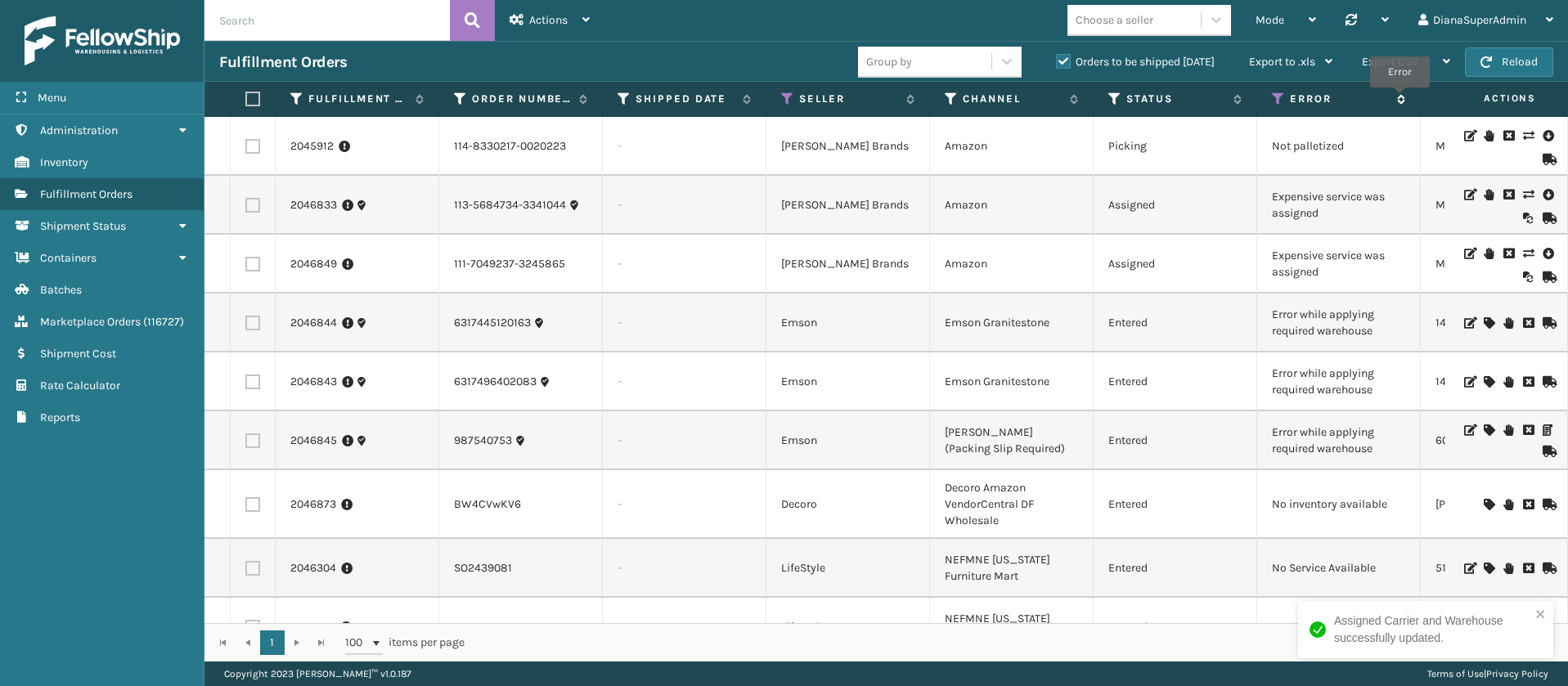
click at [1399, 100] on icon at bounding box center [1399, 99] width 13 height 10
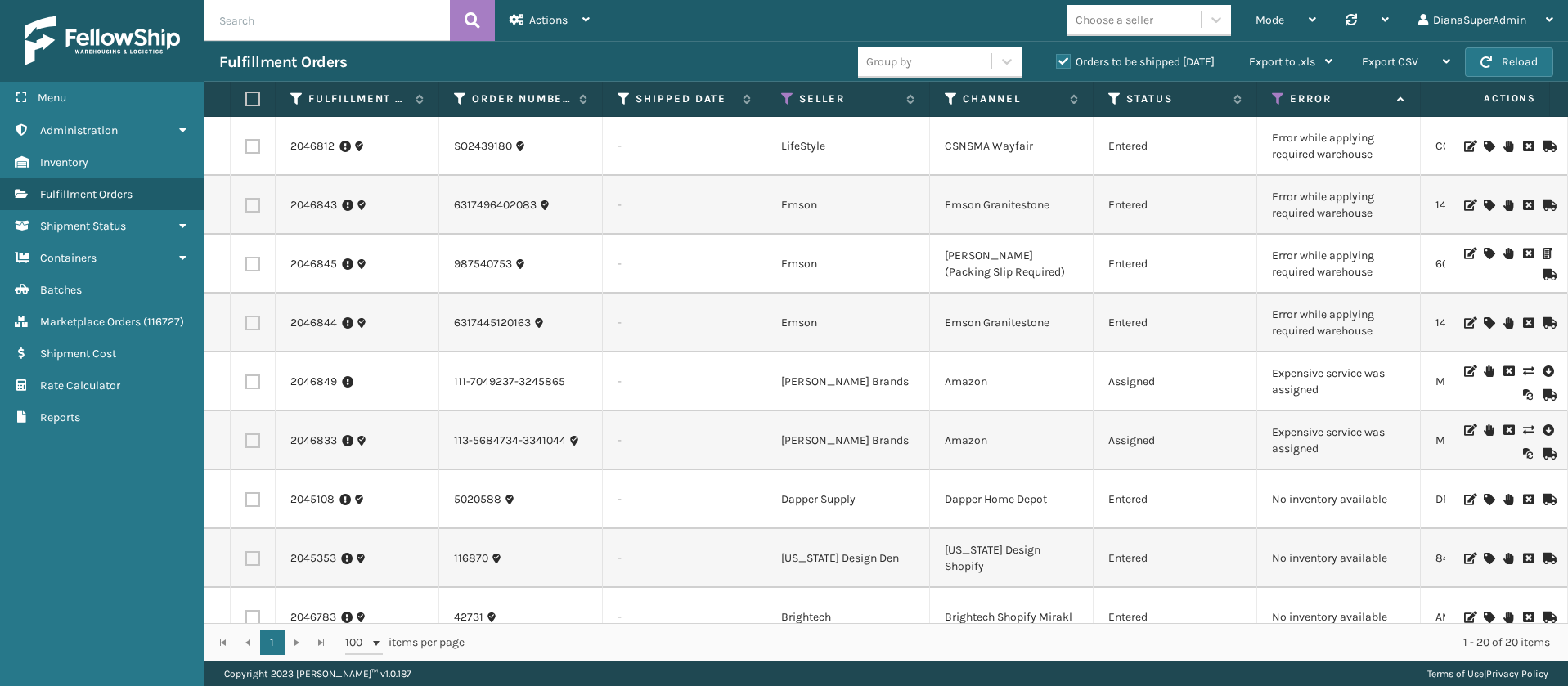
click at [1483, 148] on icon at bounding box center [1488, 146] width 9 height 11
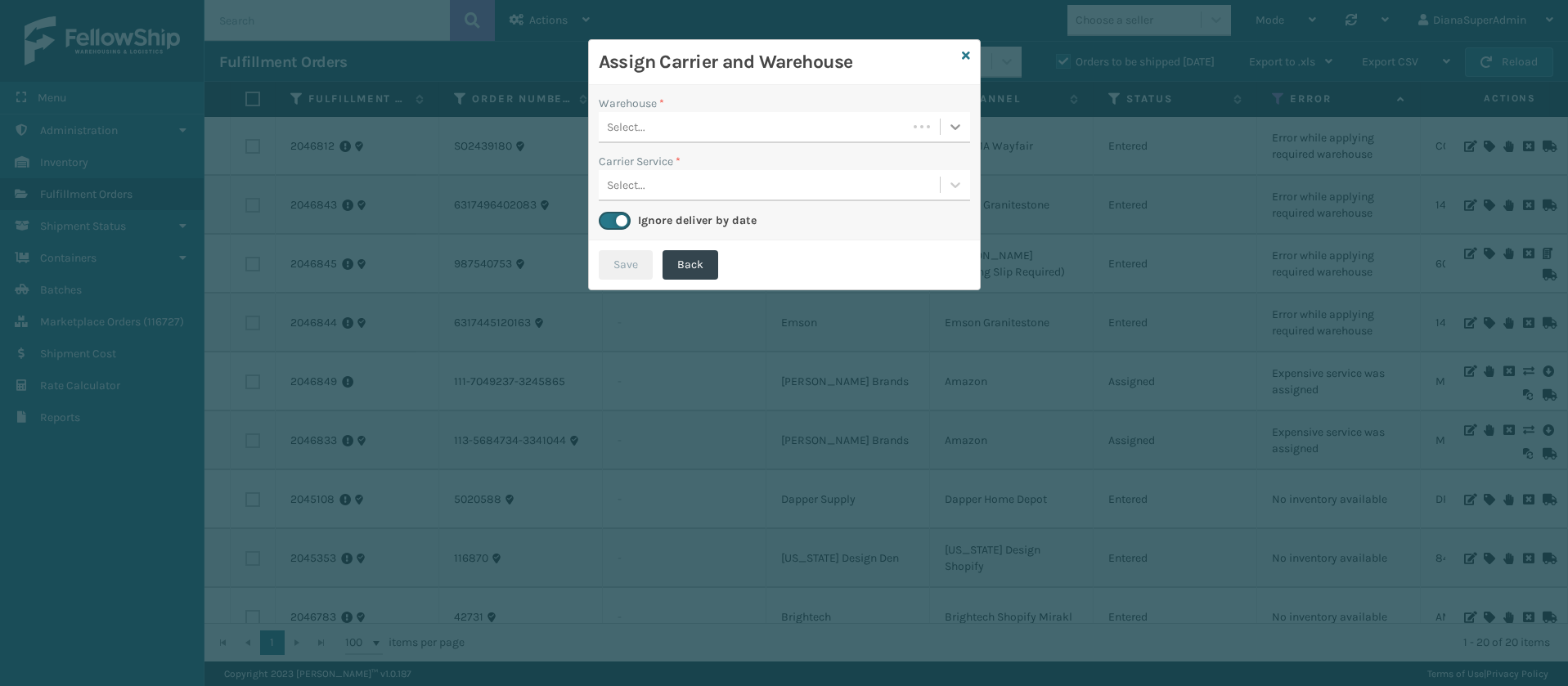
click at [947, 133] on icon at bounding box center [954, 126] width 16 height 16
click at [833, 157] on div "[PERSON_NAME] (Ironlink Logistics)" at bounding box center [784, 168] width 371 height 30
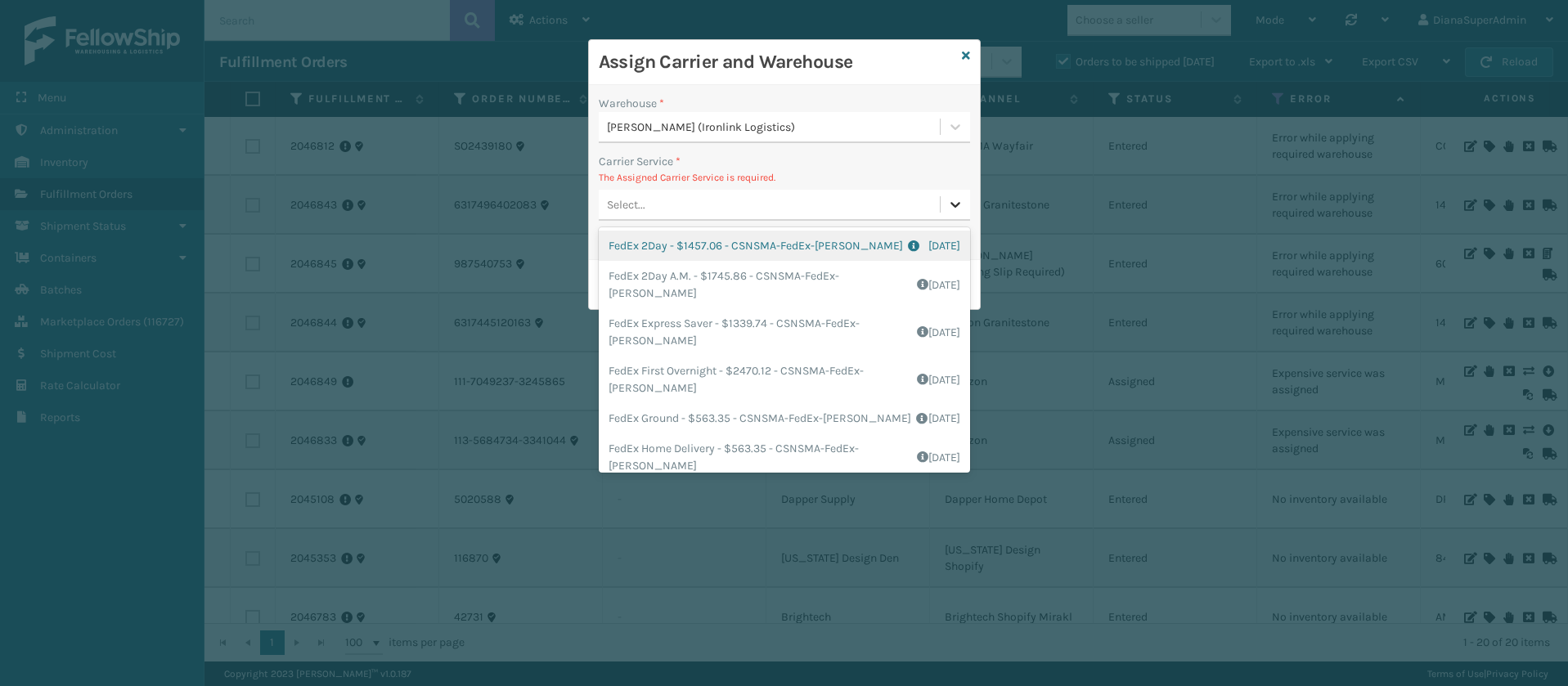
click at [947, 197] on icon at bounding box center [954, 204] width 16 height 16
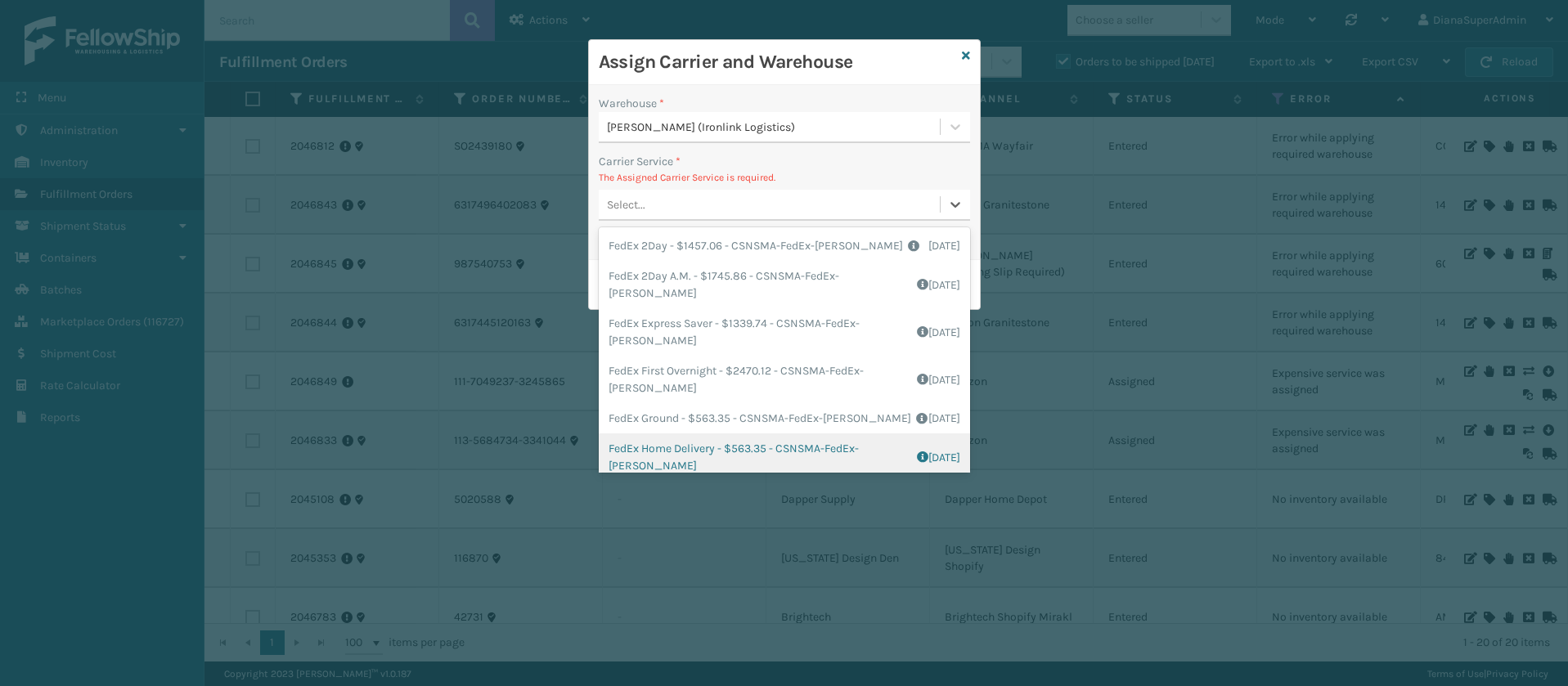
click at [678, 465] on div "FedEx Home Delivery - $563.35 - CSNSMA-FedEx-[PERSON_NAME] Shipping Cost $563.3…" at bounding box center [784, 457] width 371 height 48
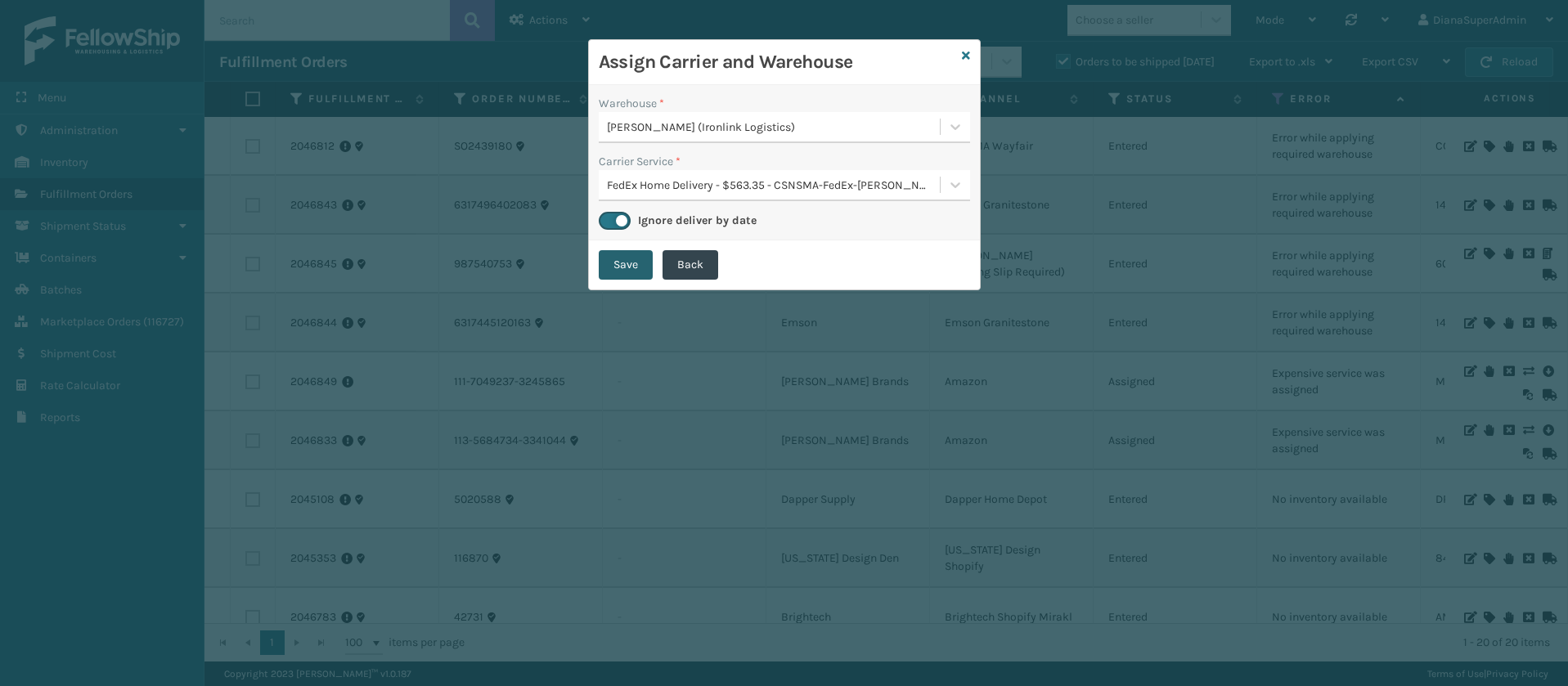
click at [628, 261] on button "Save" at bounding box center [625, 265] width 54 height 29
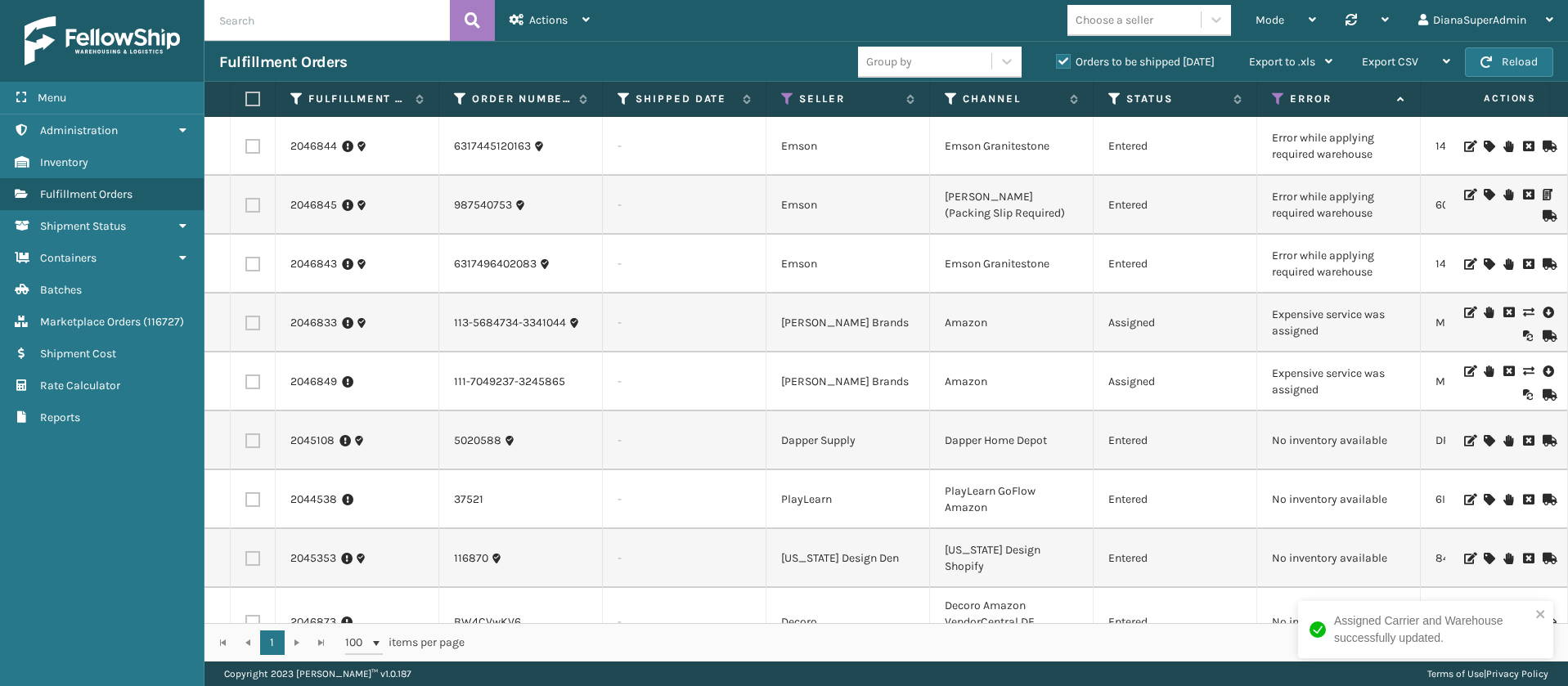
click at [1483, 143] on icon at bounding box center [1488, 146] width 9 height 11
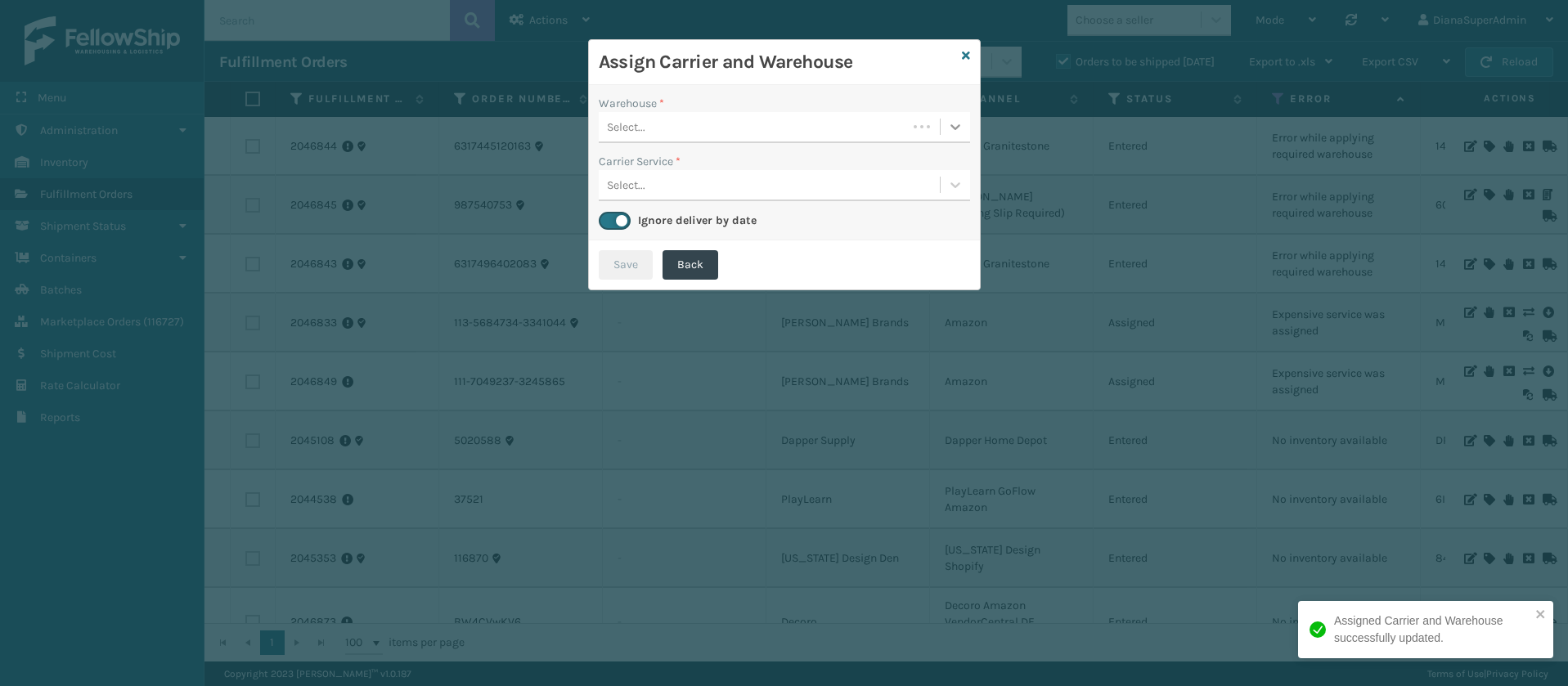
click at [956, 128] on icon at bounding box center [955, 127] width 9 height 6
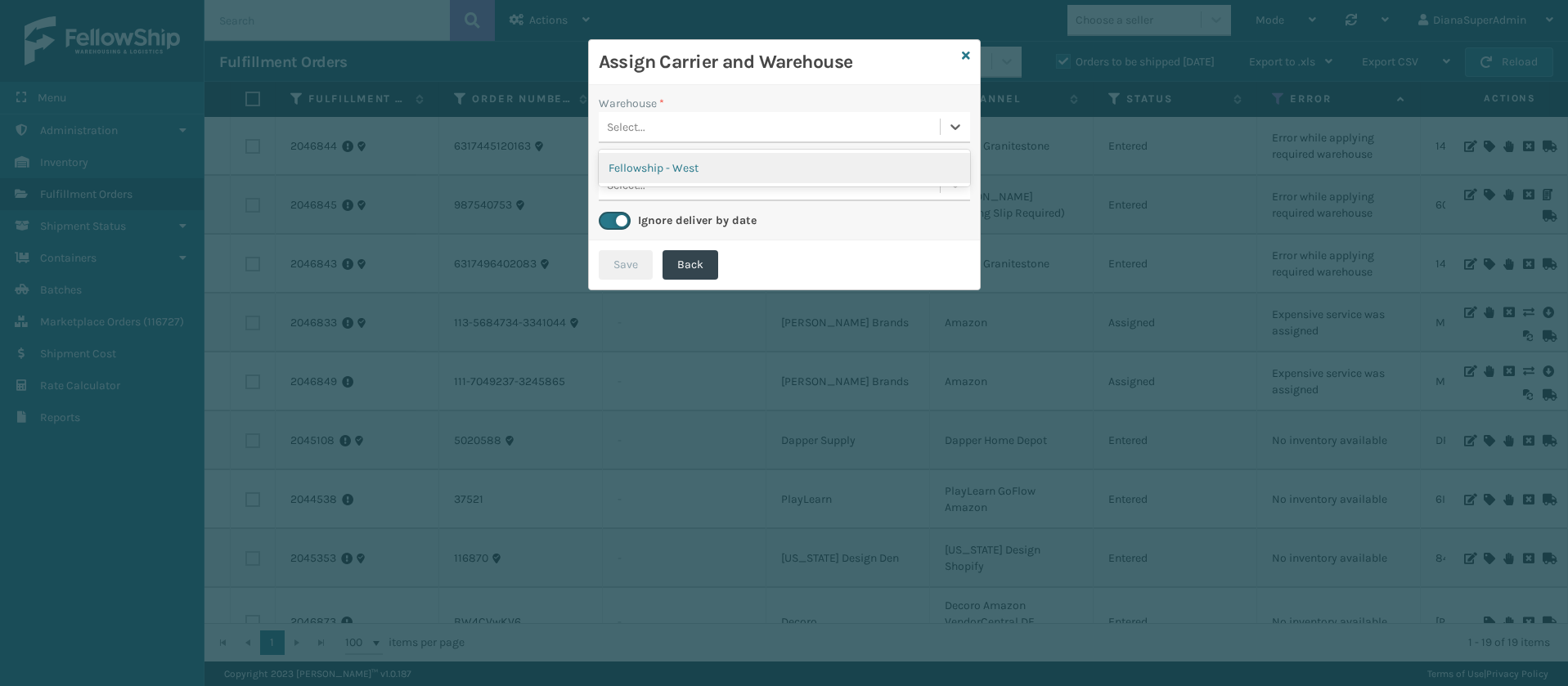
click at [823, 169] on div "Fellowship - West" at bounding box center [784, 168] width 371 height 30
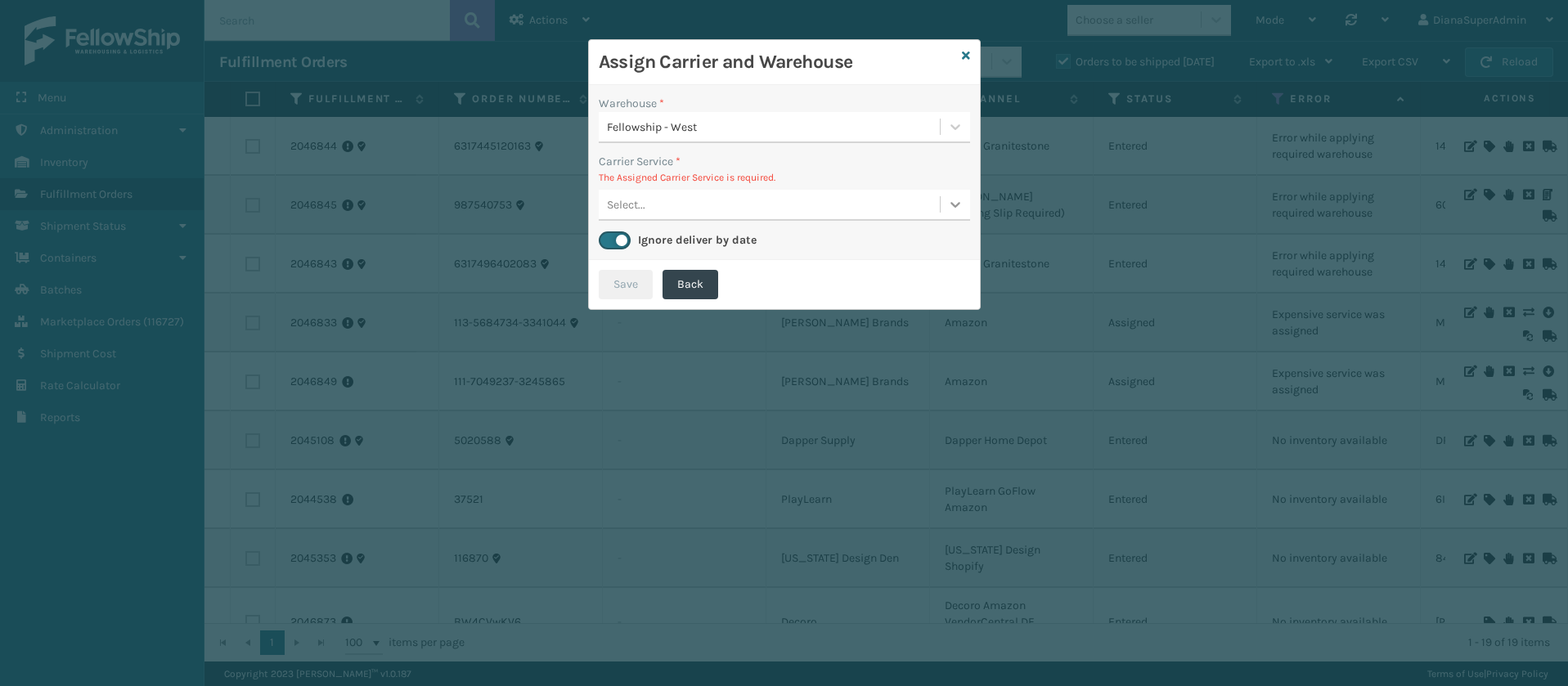
click at [958, 207] on icon at bounding box center [954, 204] width 16 height 16
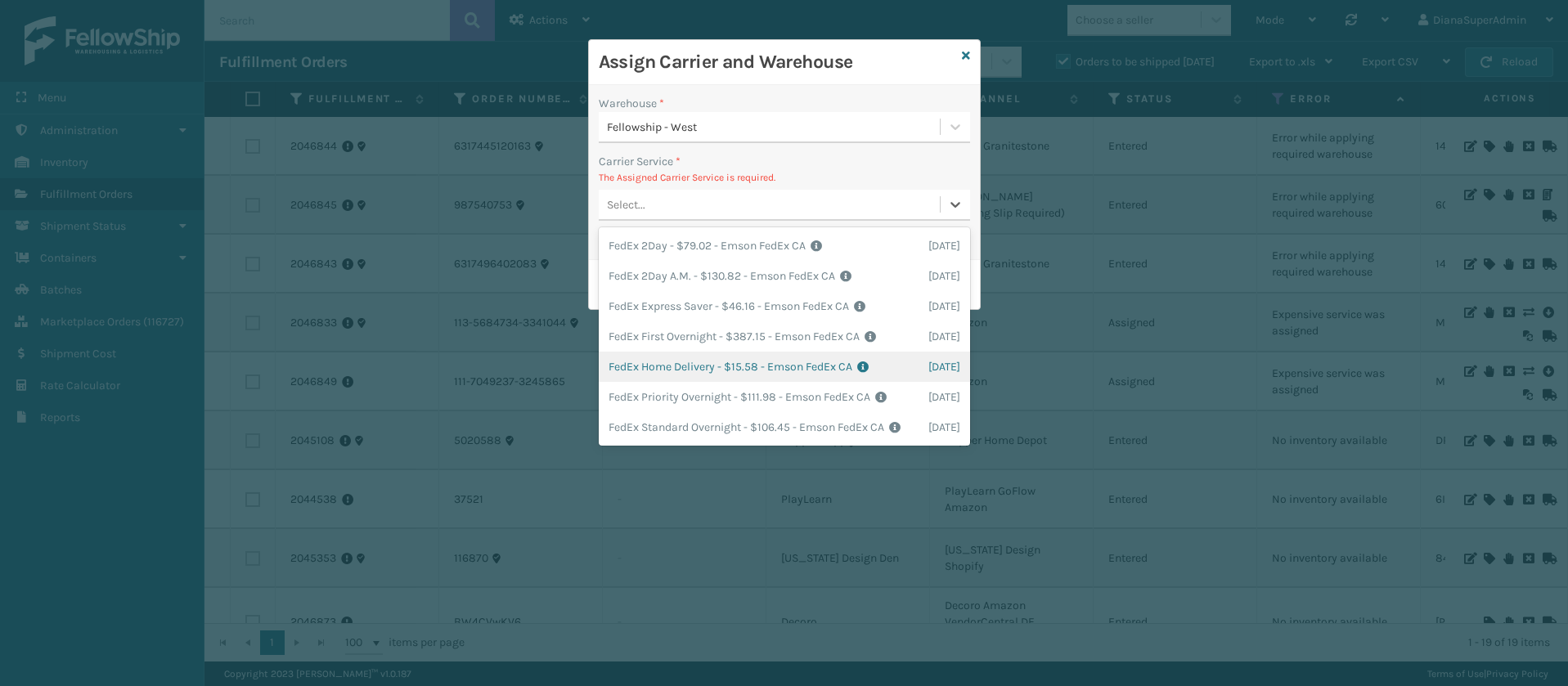
click at [693, 362] on div "FedEx Home Delivery - $15.58 - Emson FedEx CA Shipping Cost $15.58 Surplus Cost…" at bounding box center [784, 367] width 371 height 30
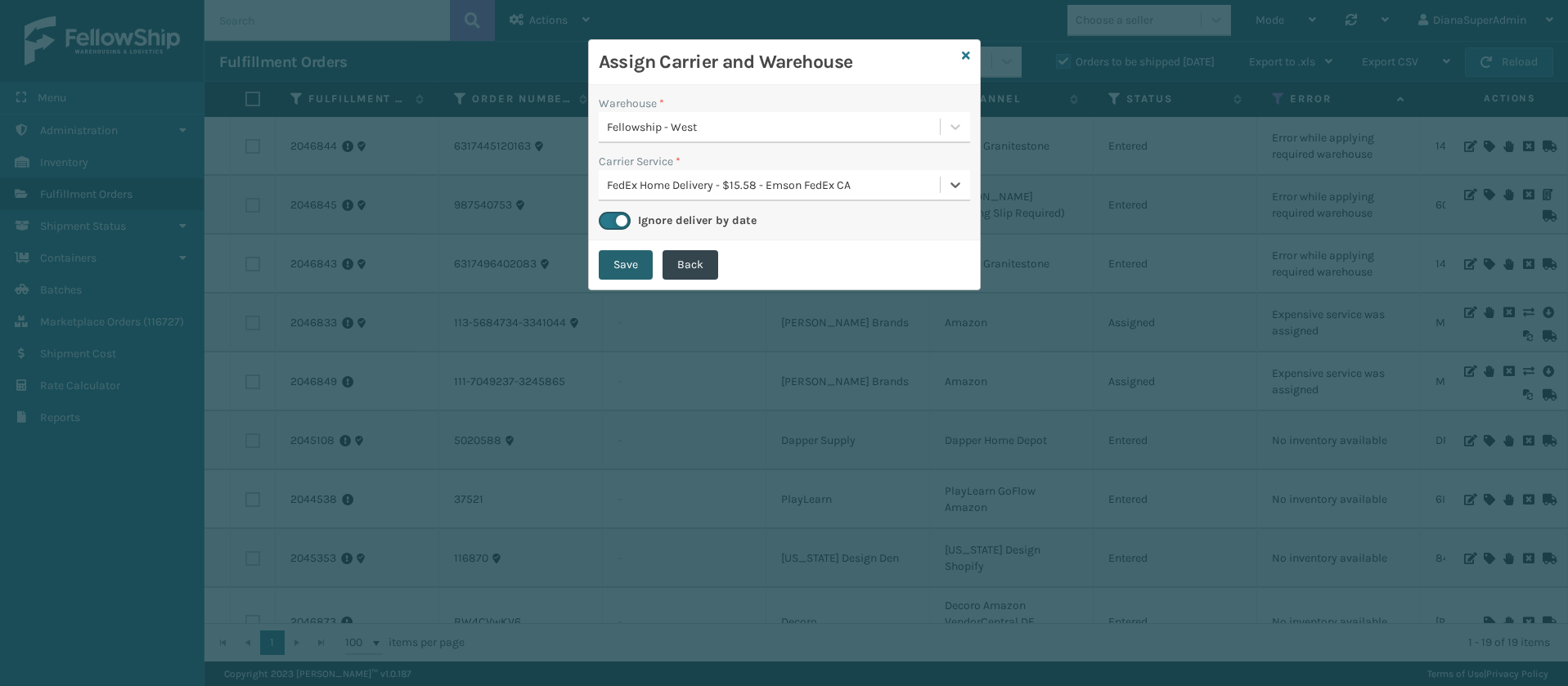
click at [615, 260] on button "Save" at bounding box center [625, 265] width 54 height 29
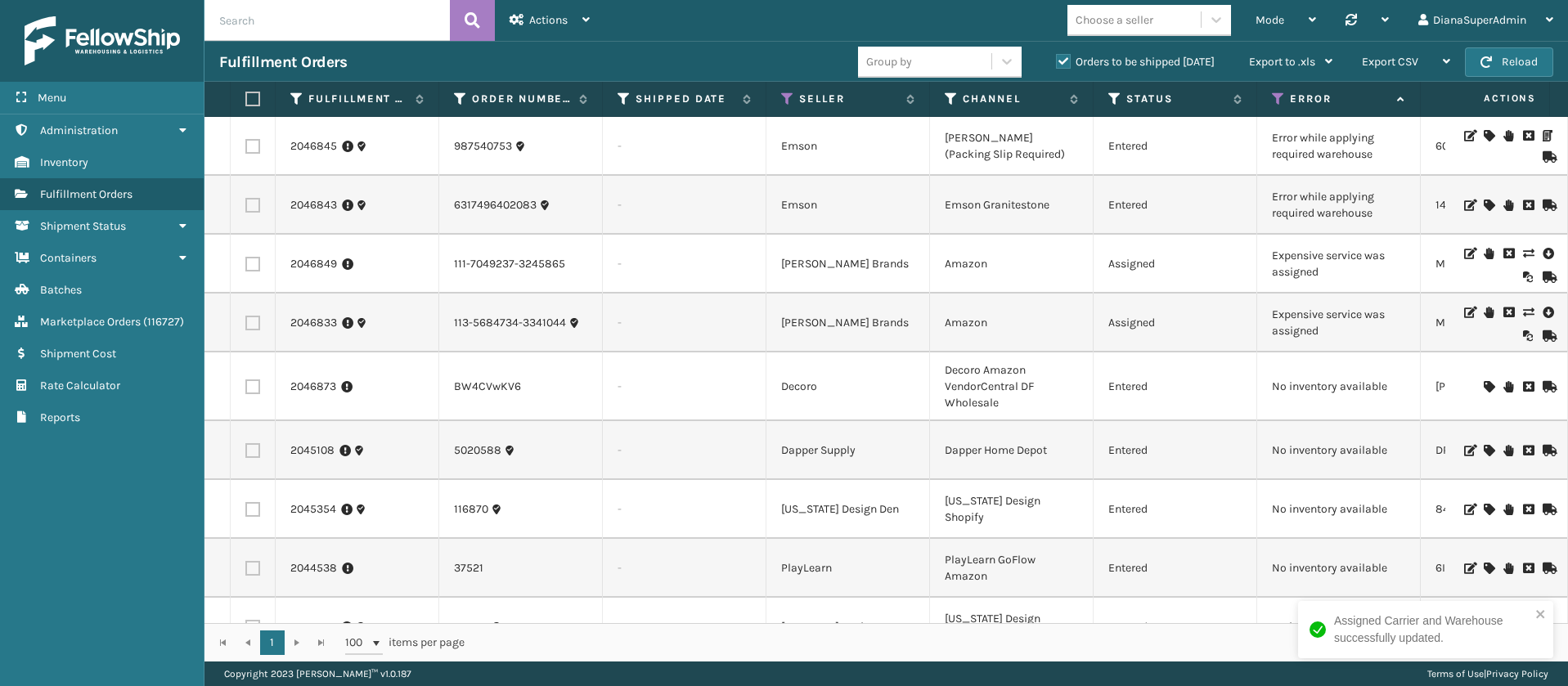
click at [1483, 133] on icon at bounding box center [1488, 136] width 9 height 11
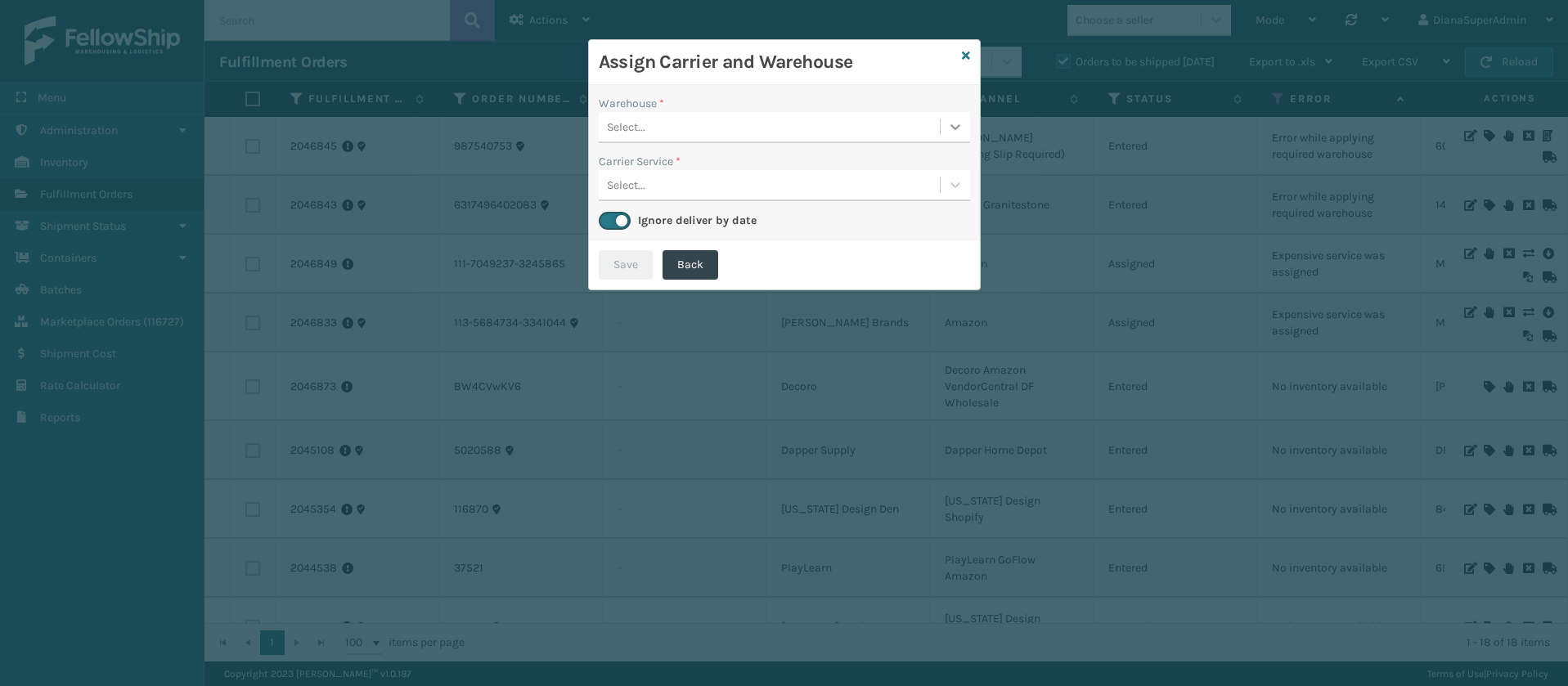
click at [957, 129] on icon at bounding box center [954, 126] width 16 height 16
click at [787, 169] on div "Fellowship - East" at bounding box center [784, 168] width 371 height 30
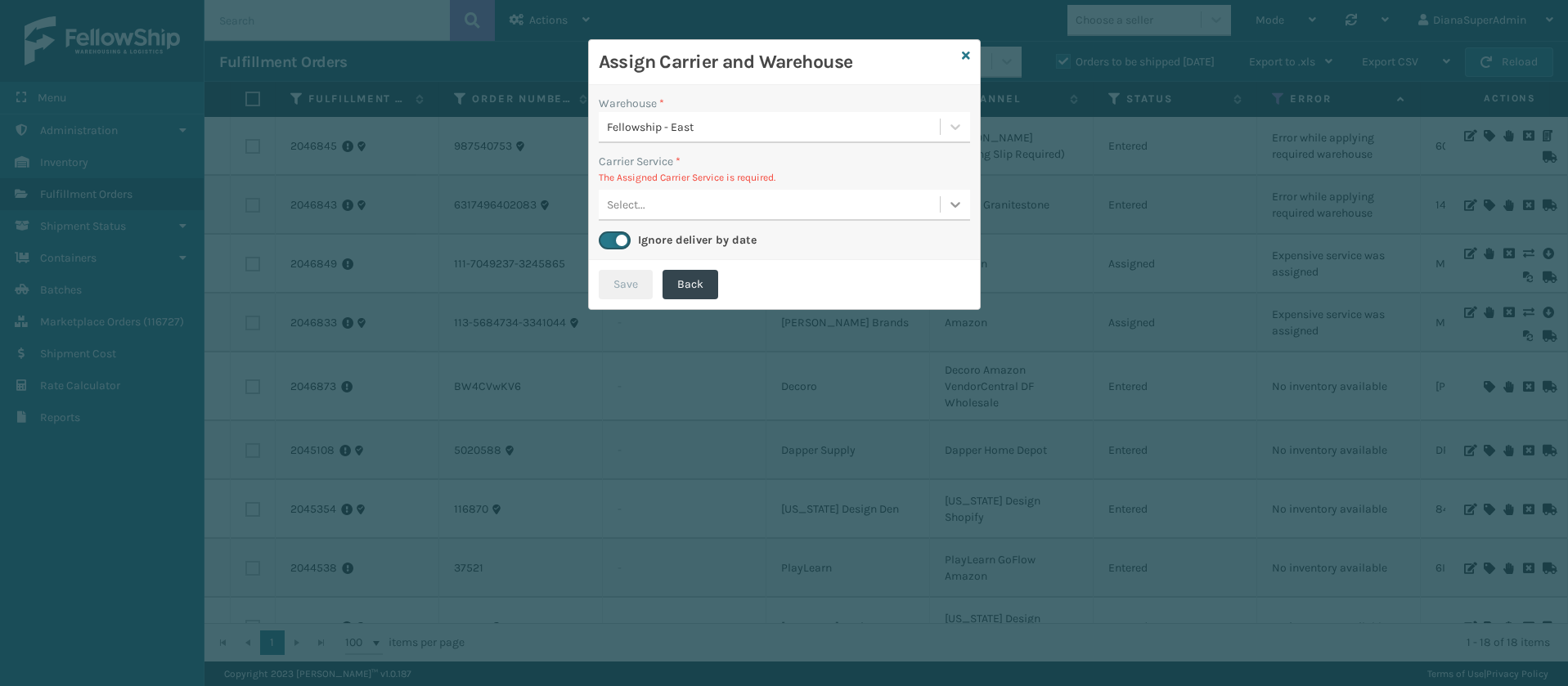
click at [962, 203] on icon at bounding box center [954, 204] width 16 height 16
click at [856, 237] on div "UPS SurePost 1LB or Greater - $19.32 - Emson UPS Kohls PA Shipping Cost $19.32 …" at bounding box center [784, 246] width 371 height 30
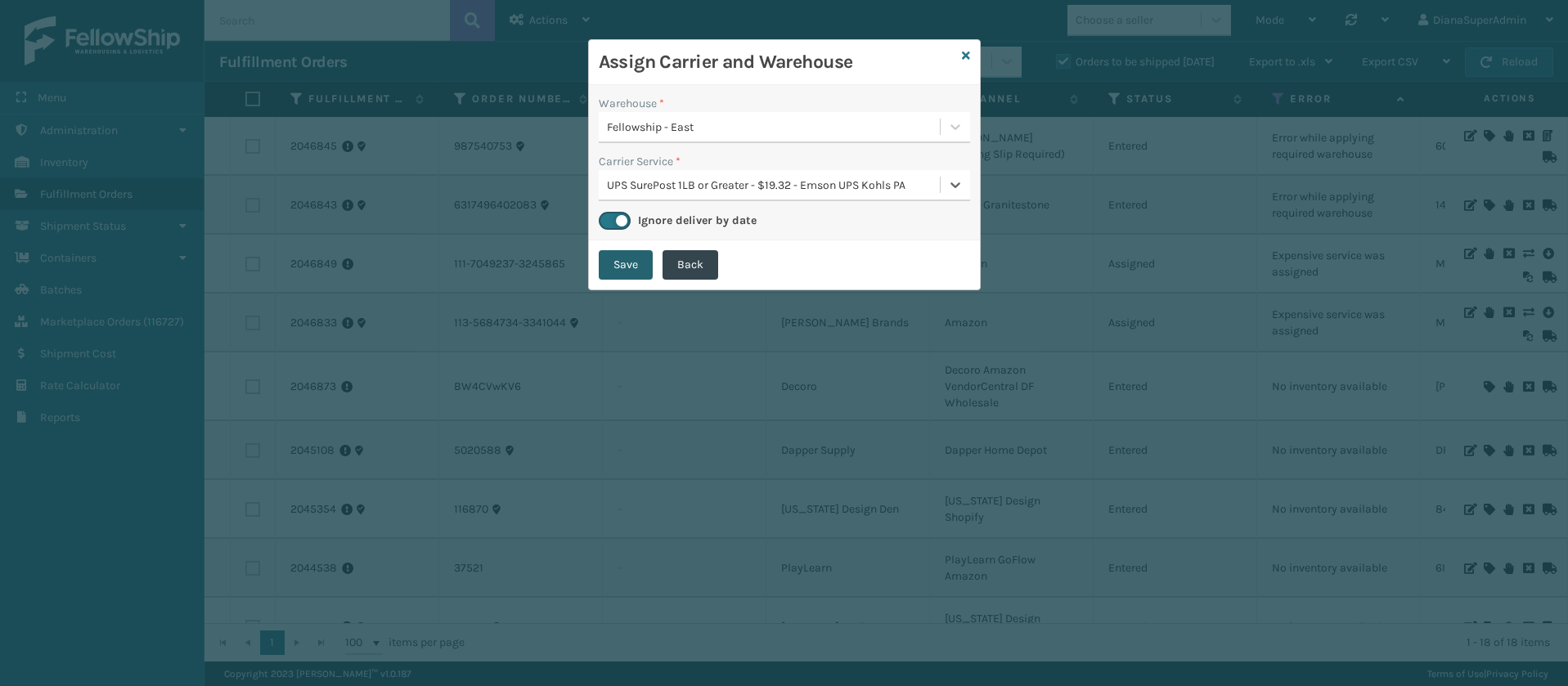
click at [626, 262] on button "Save" at bounding box center [625, 265] width 54 height 29
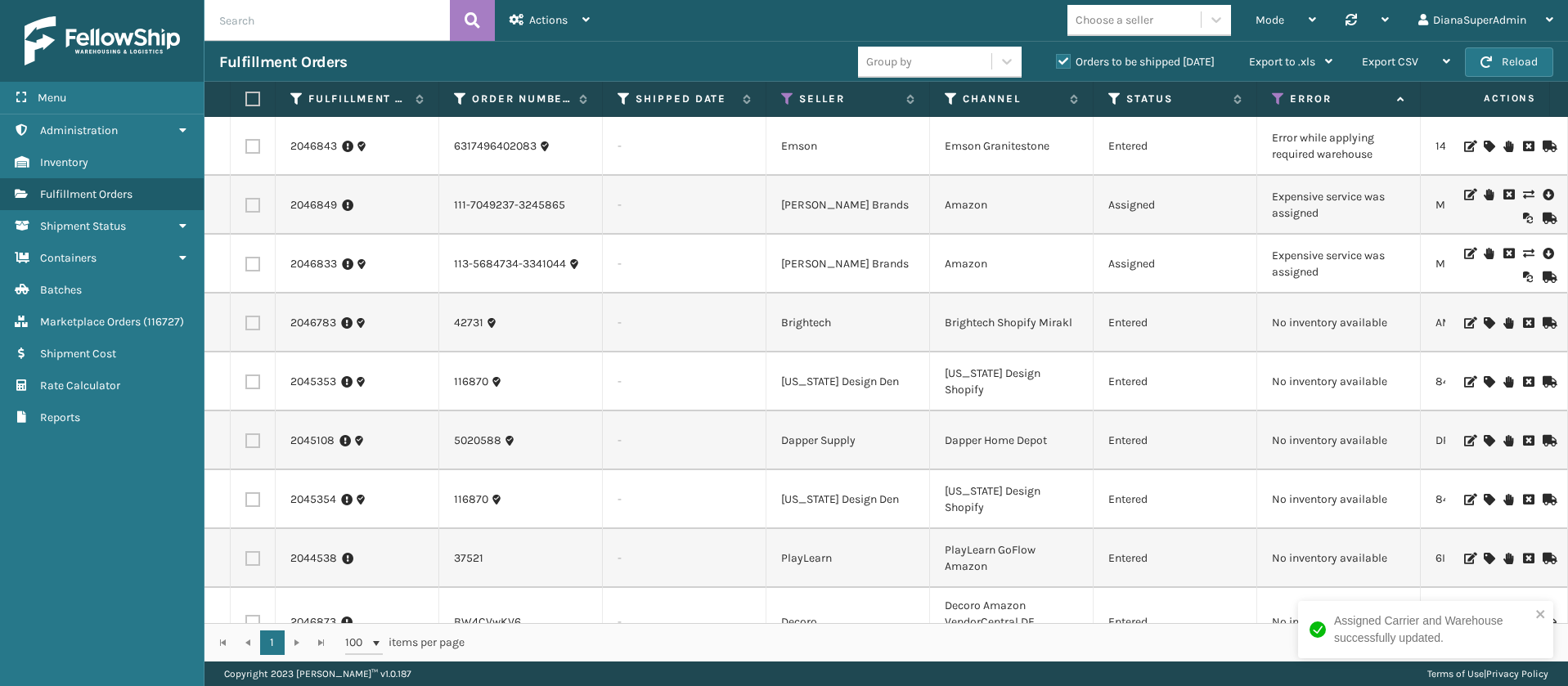
click at [1483, 143] on icon at bounding box center [1488, 146] width 9 height 11
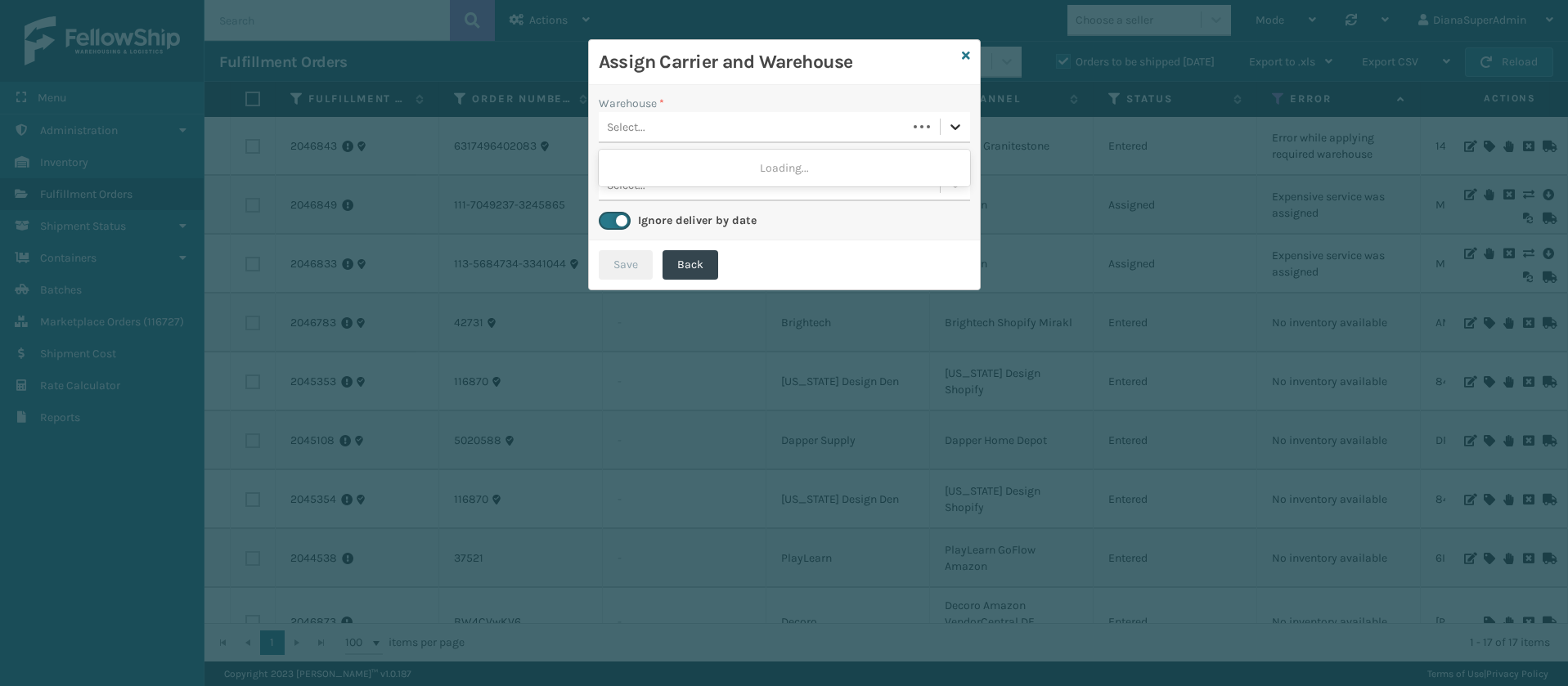
click at [956, 129] on icon at bounding box center [954, 126] width 16 height 16
click at [835, 172] on div "Fellowship - East" at bounding box center [784, 168] width 371 height 30
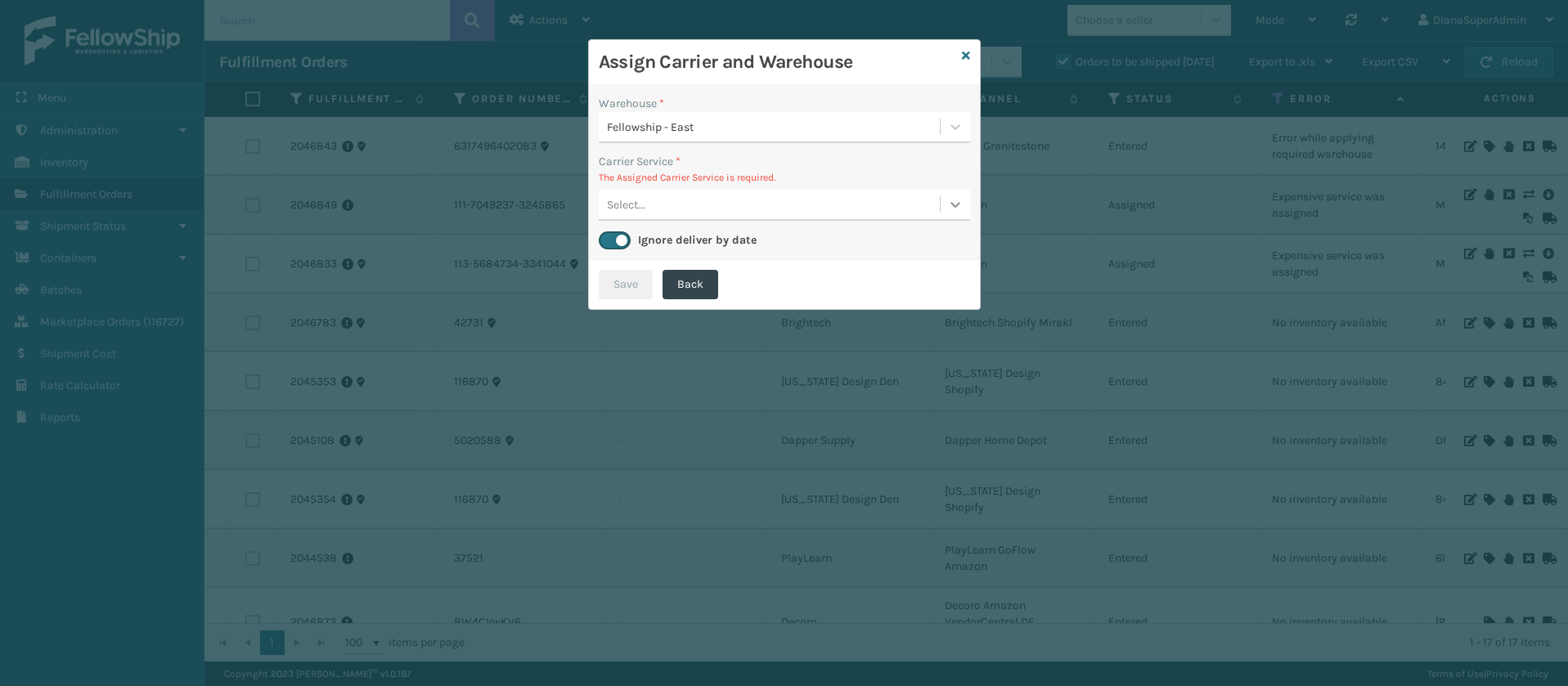
click at [954, 201] on icon at bounding box center [954, 204] width 16 height 16
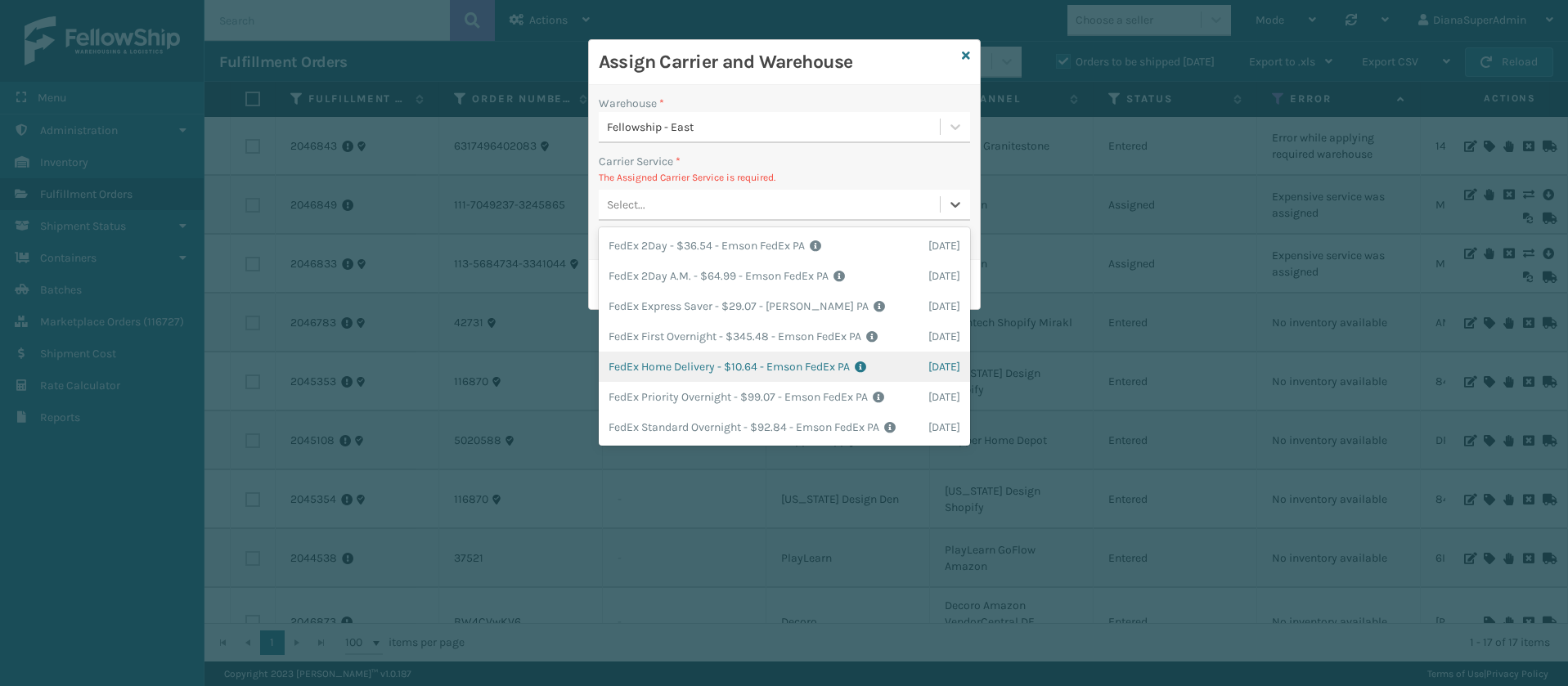
click at [694, 367] on div "FedEx Home Delivery - $10.64 - Emson FedEx PA Shipping Cost $10.64 Surplus Cost…" at bounding box center [784, 367] width 371 height 30
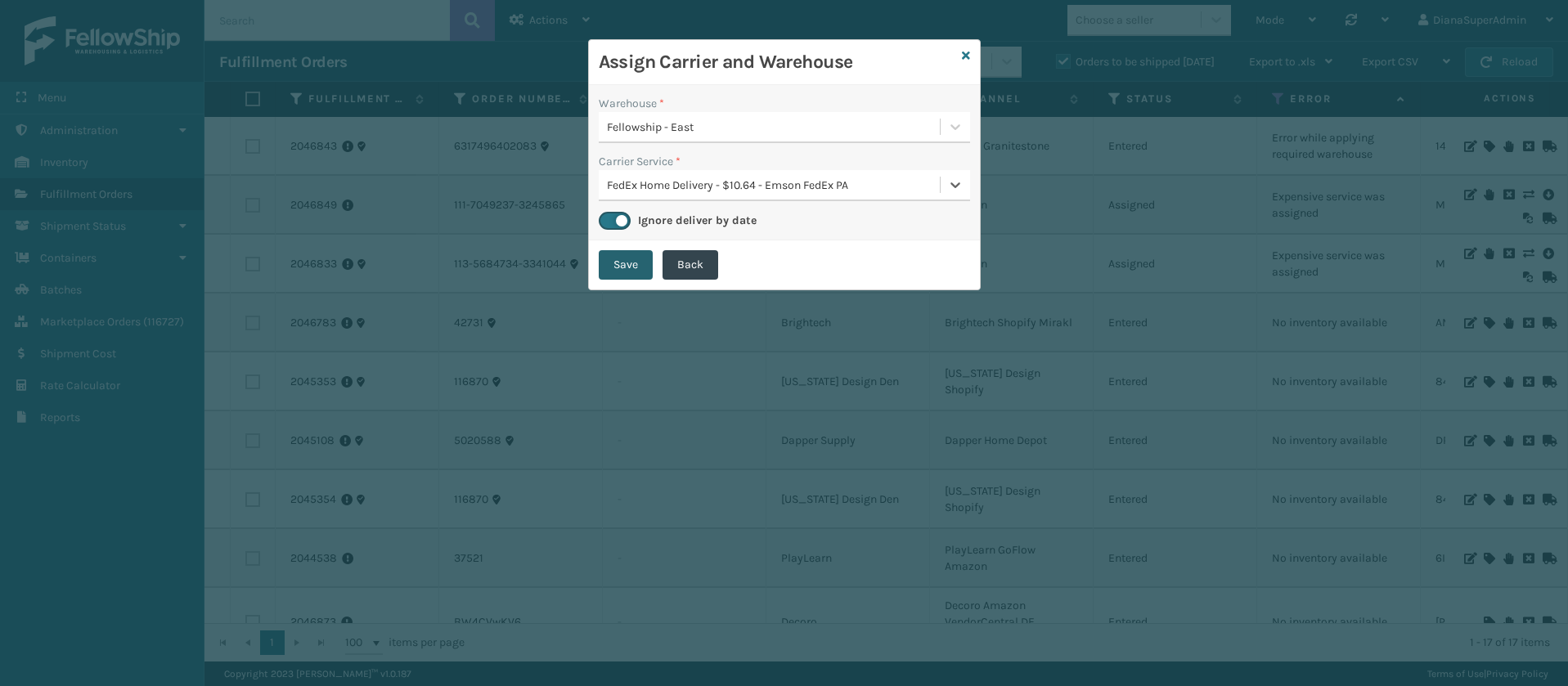
click at [621, 270] on button "Save" at bounding box center [625, 265] width 54 height 29
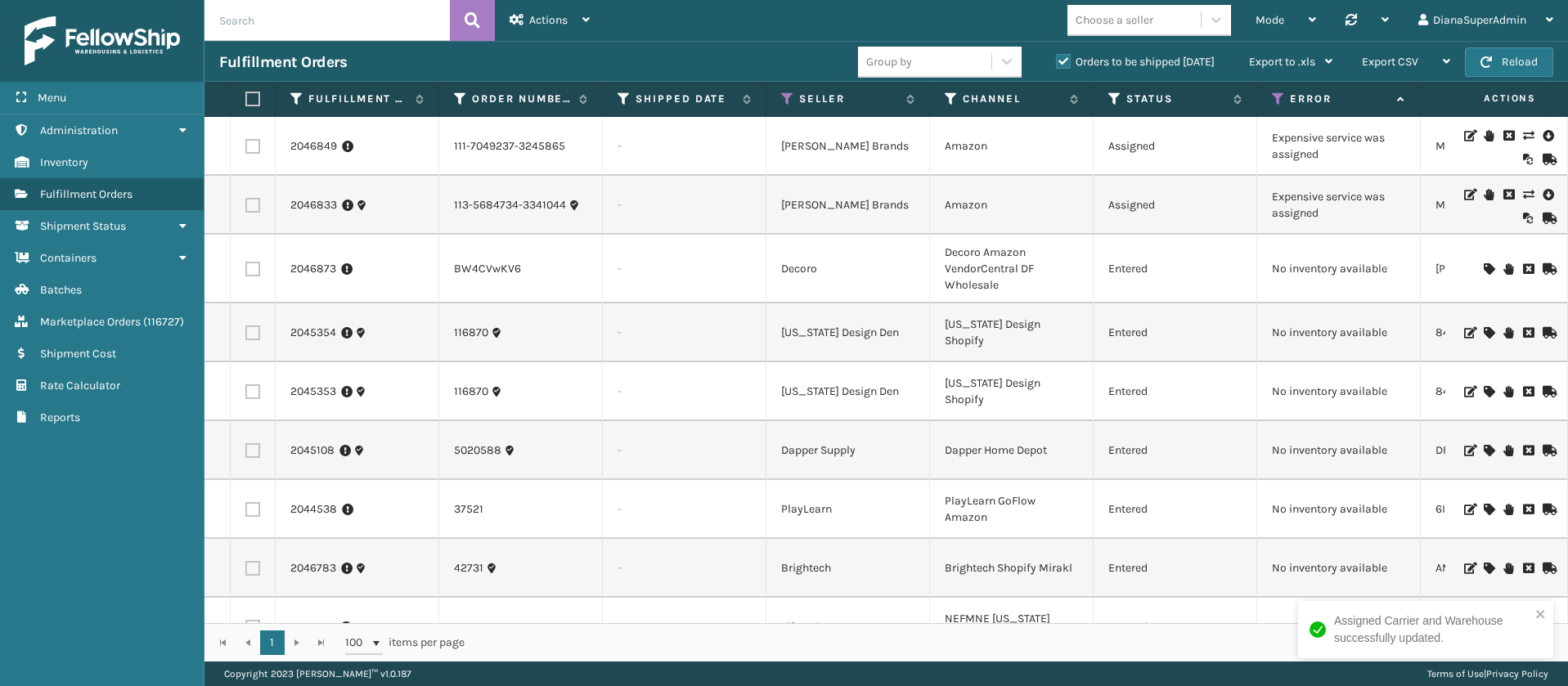
click at [1522, 134] on icon at bounding box center [1527, 136] width 9 height 11
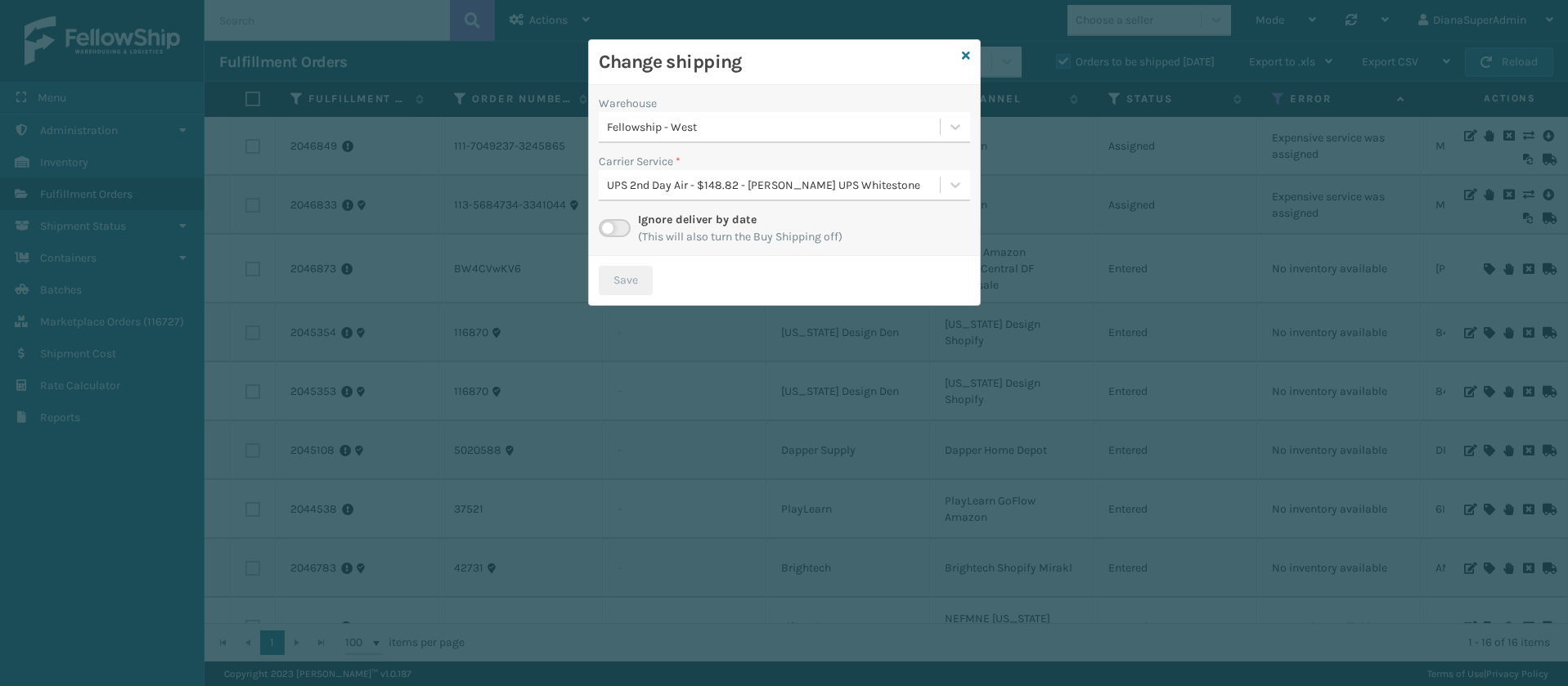
click at [620, 223] on label at bounding box center [614, 228] width 32 height 18
click at [610, 223] on input "checkbox" at bounding box center [603, 224] width 10 height 10
click at [950, 185] on icon at bounding box center [954, 184] width 16 height 16
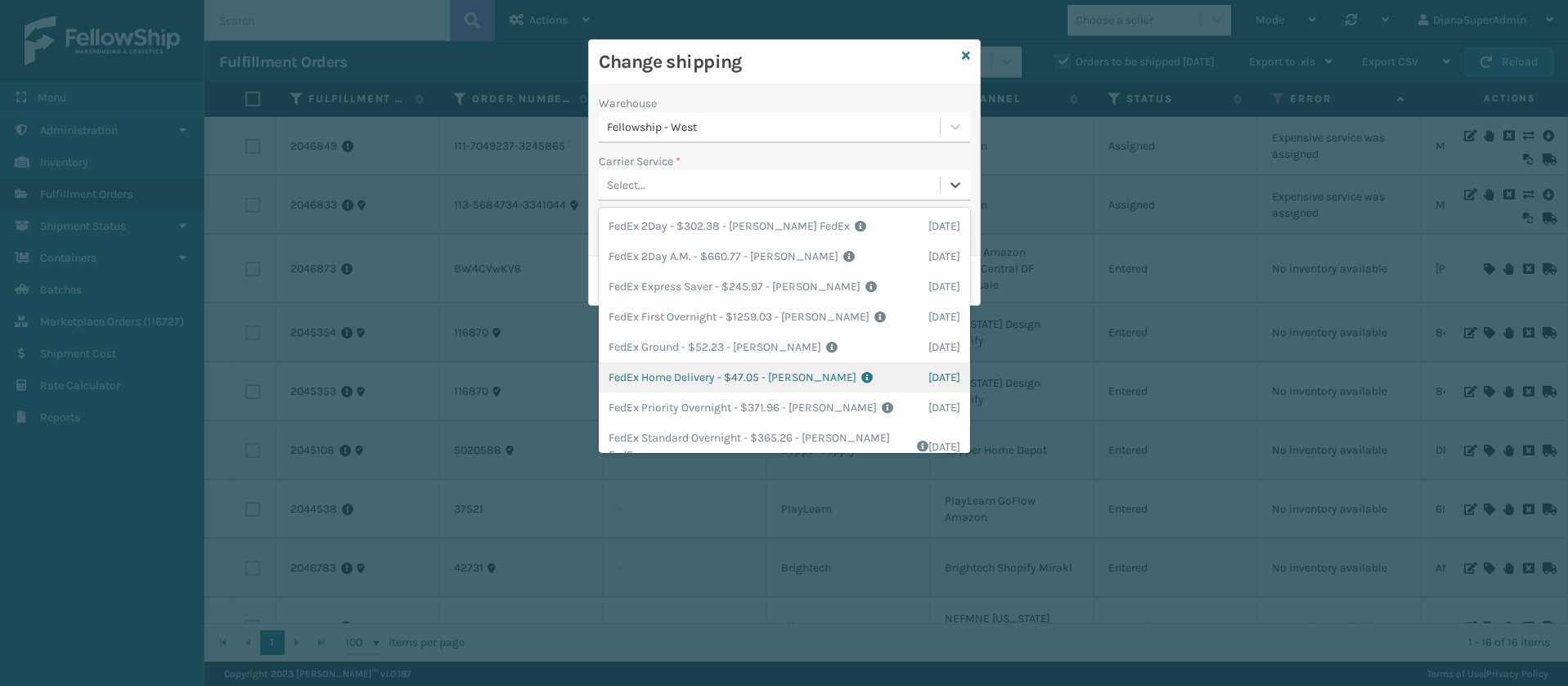
click at [658, 378] on div "FedEx Home Delivery - $47.05 - [PERSON_NAME] Shipping Cost $41.27 Surplus Cost …" at bounding box center [784, 377] width 371 height 30
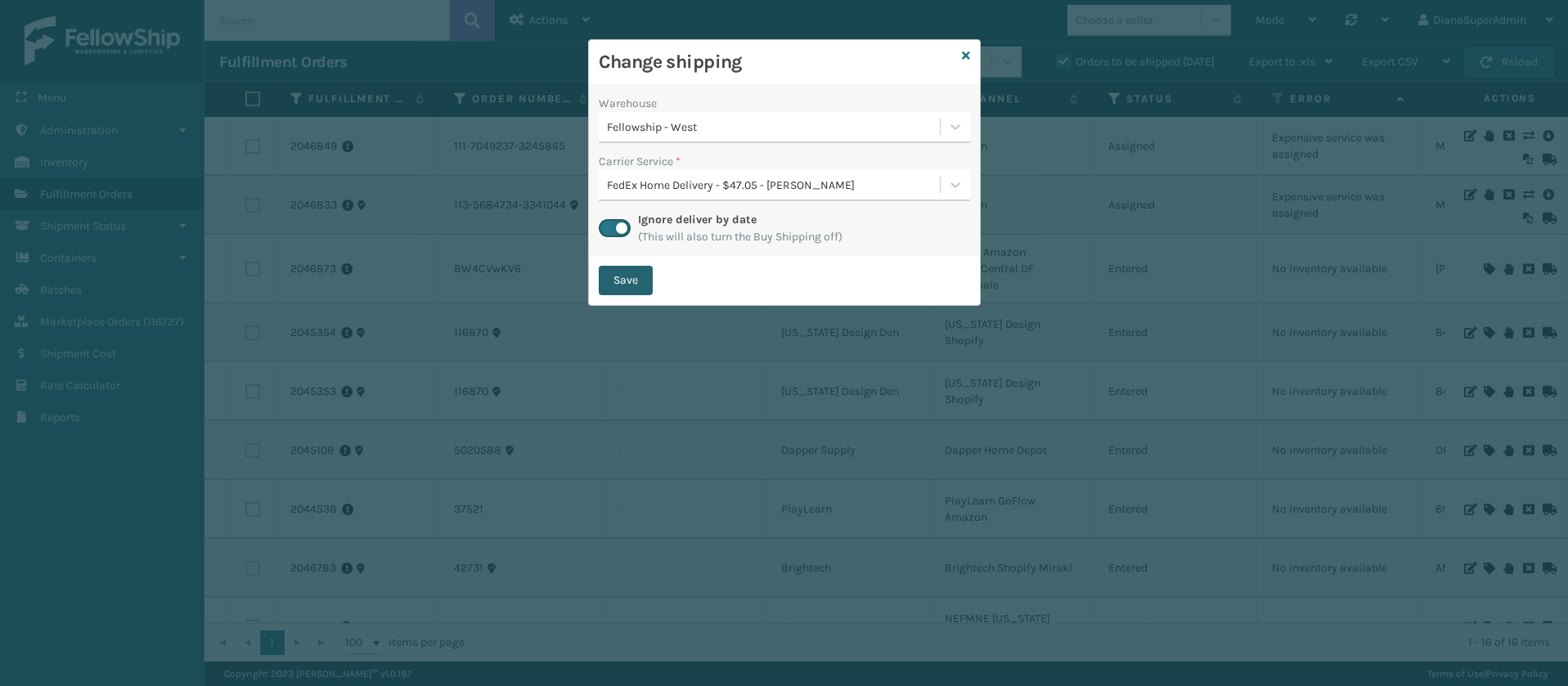
click at [640, 285] on button "Save" at bounding box center [625, 280] width 54 height 29
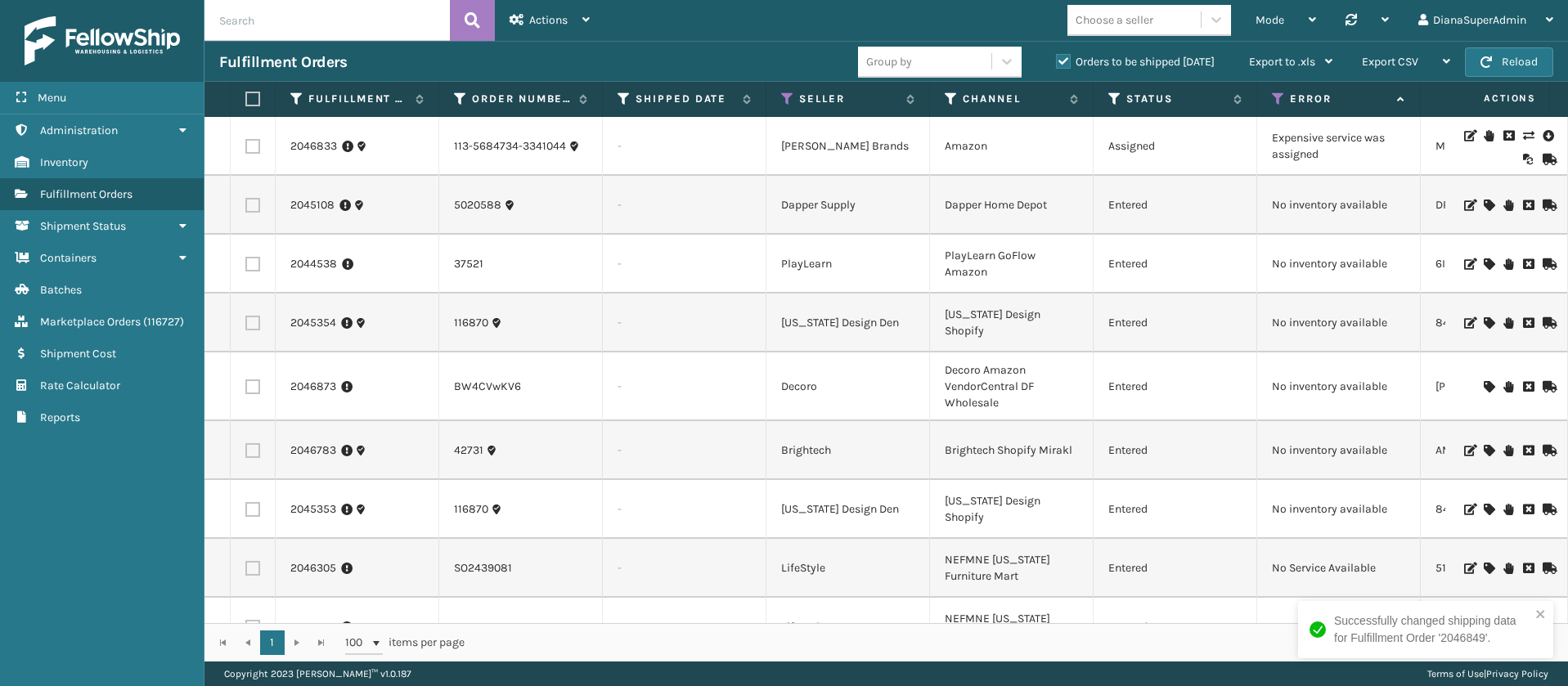
click at [1522, 130] on icon at bounding box center [1527, 136] width 9 height 11
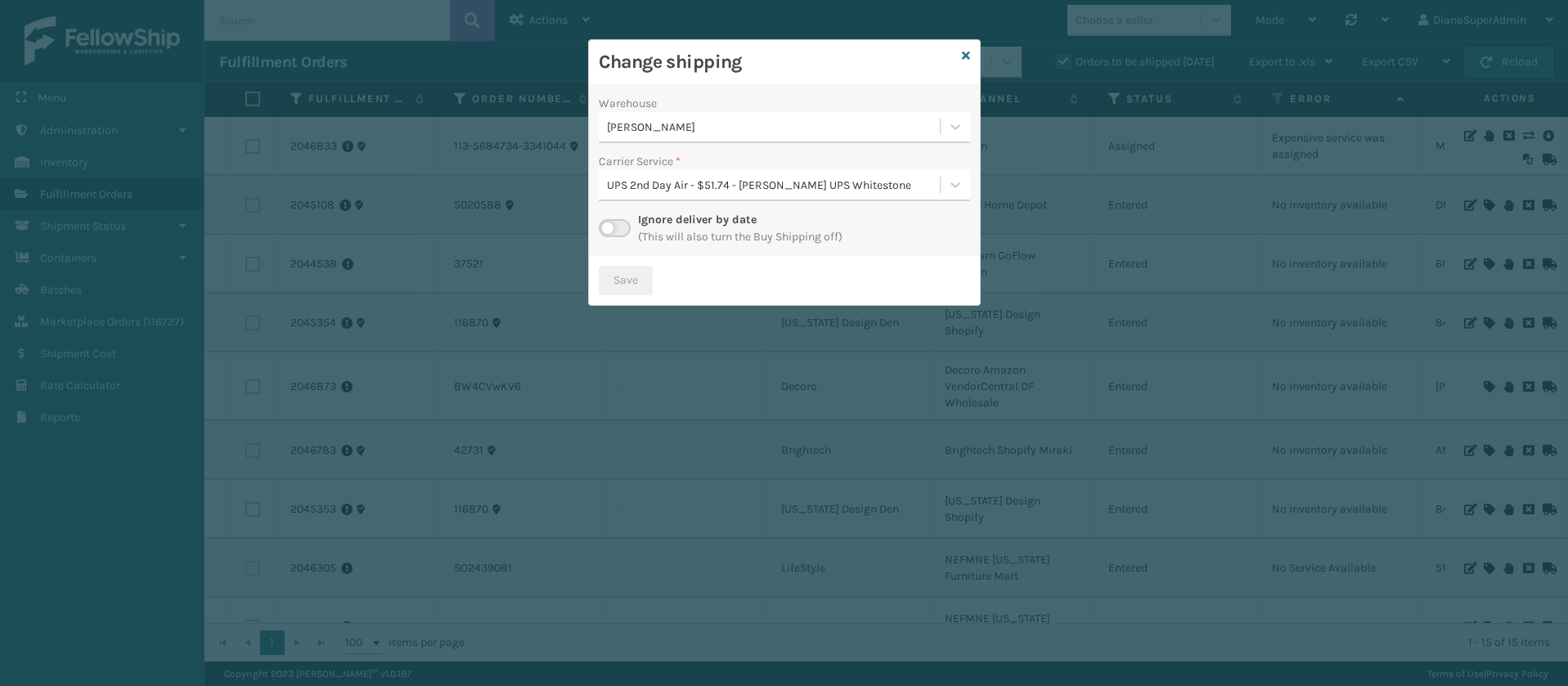
click at [606, 221] on label at bounding box center [614, 228] width 32 height 18
click at [606, 221] on input "checkbox" at bounding box center [603, 224] width 10 height 10
click at [963, 192] on icon at bounding box center [954, 184] width 16 height 16
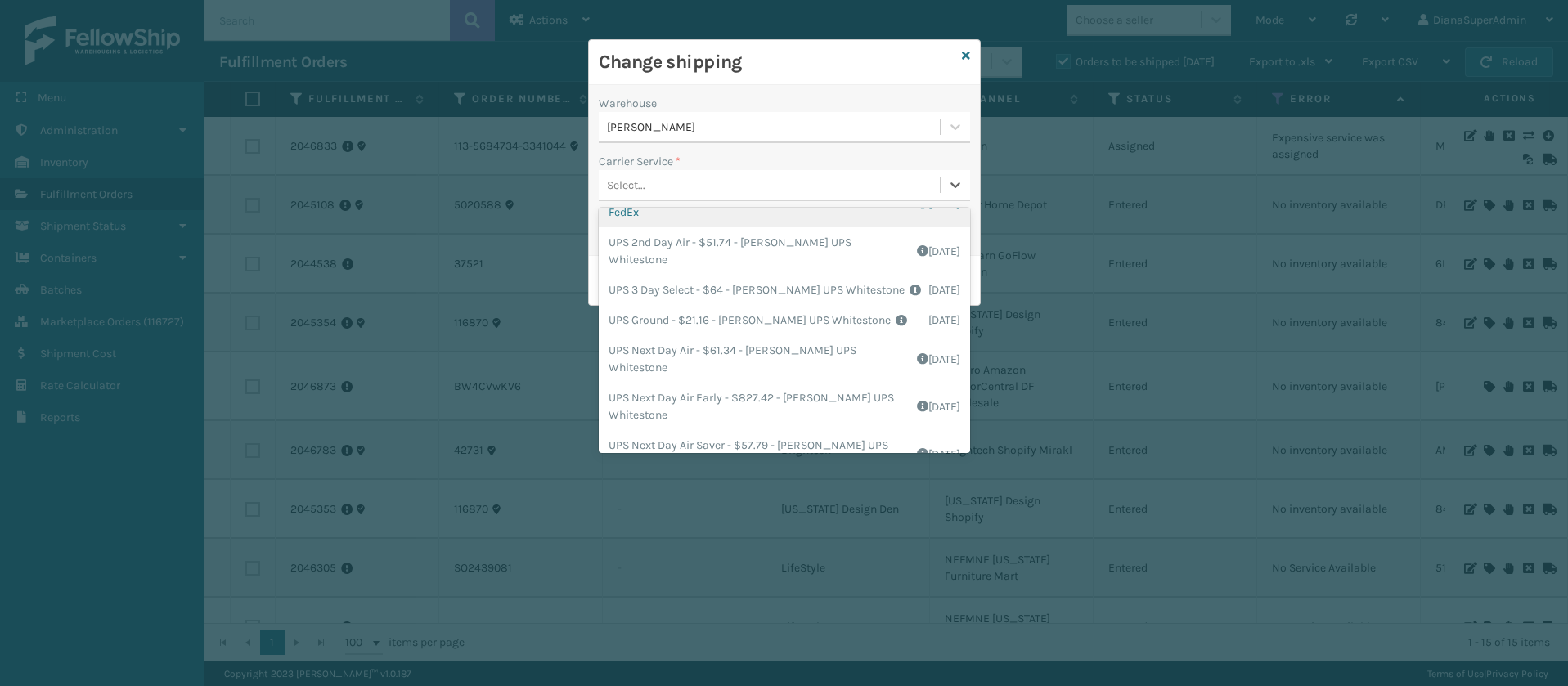
scroll to position [245, 0]
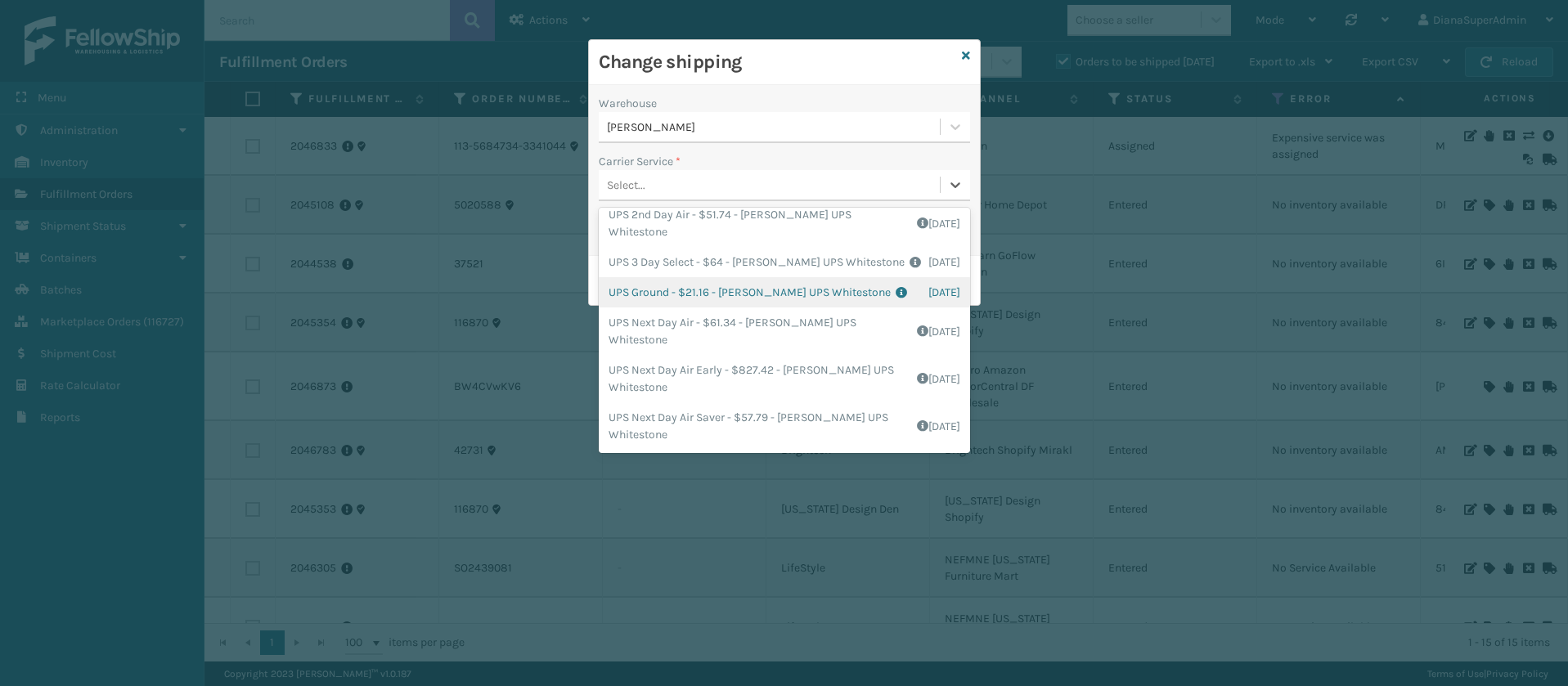
click at [662, 301] on div "UPS Ground - $21.16 - [PERSON_NAME] UPS Whitestone Shipping Cost $17.63 Surplus…" at bounding box center [784, 293] width 371 height 30
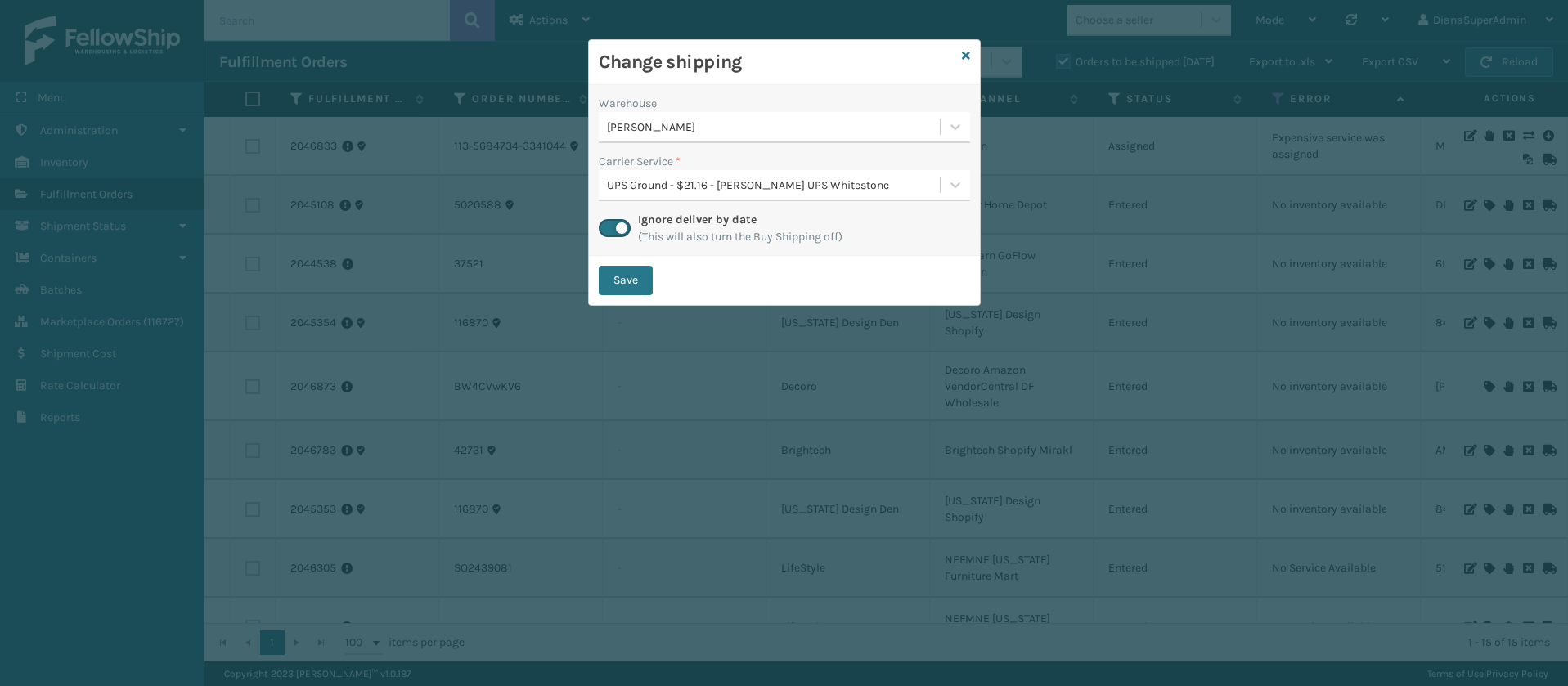
click at [639, 287] on button "Save" at bounding box center [625, 280] width 54 height 29
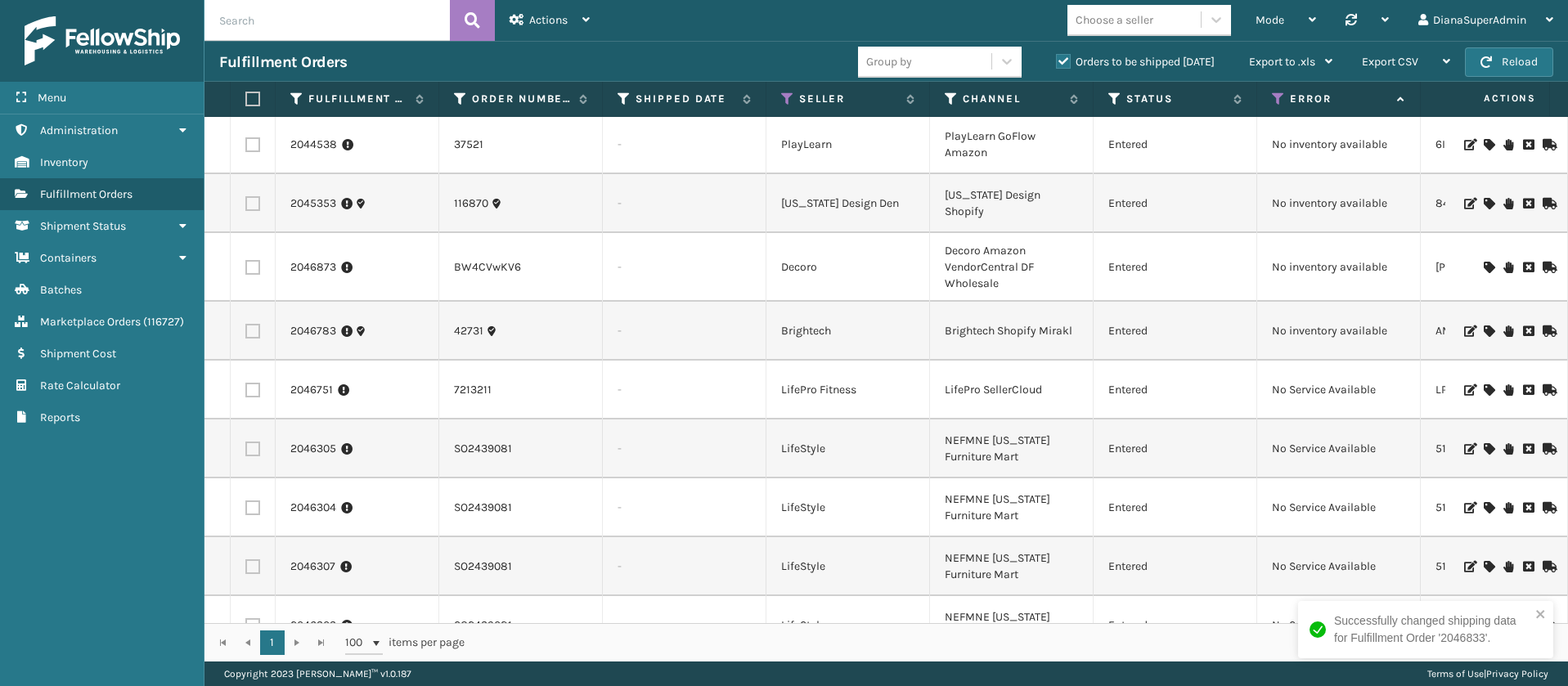
scroll to position [0, 0]
